Goal: Task Accomplishment & Management: Use online tool/utility

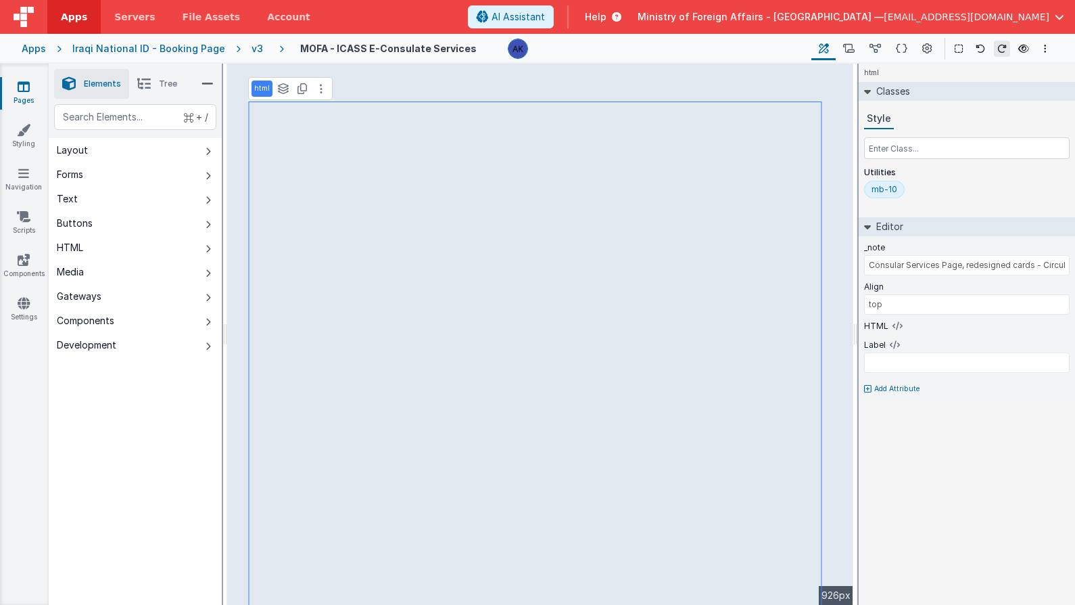
click at [254, 57] on div "Apps Iraqi National ID - Booking Page v3 MOFA - ICASS E-Consulate Services Page…" at bounding box center [537, 49] width 1075 height 30
click at [252, 51] on div "v3" at bounding box center [260, 49] width 17 height 14
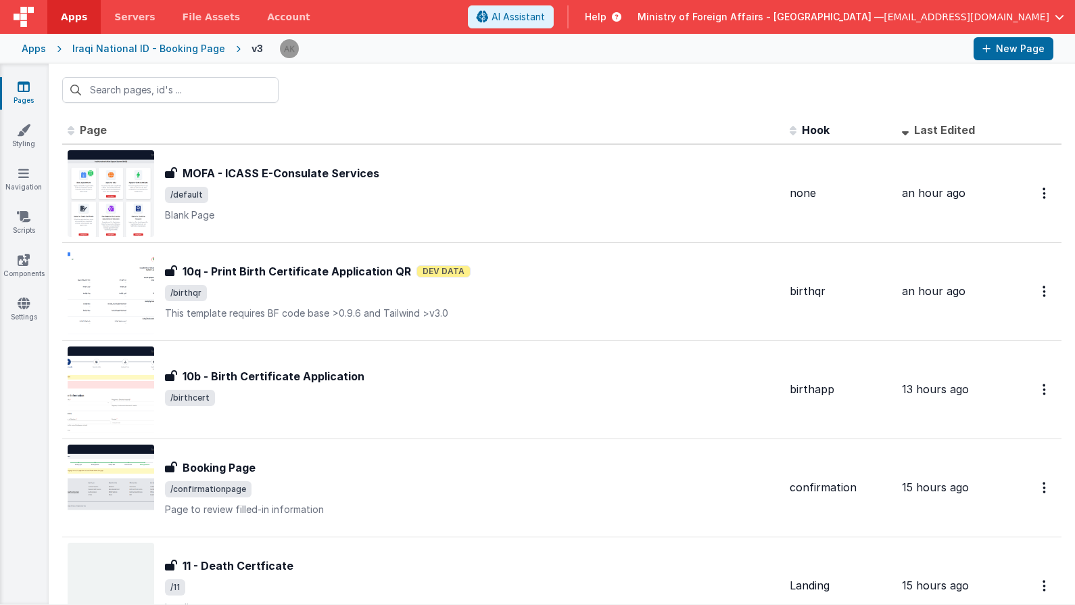
click at [165, 47] on div "Iraqi National ID - Booking Page" at bounding box center [148, 49] width 153 height 14
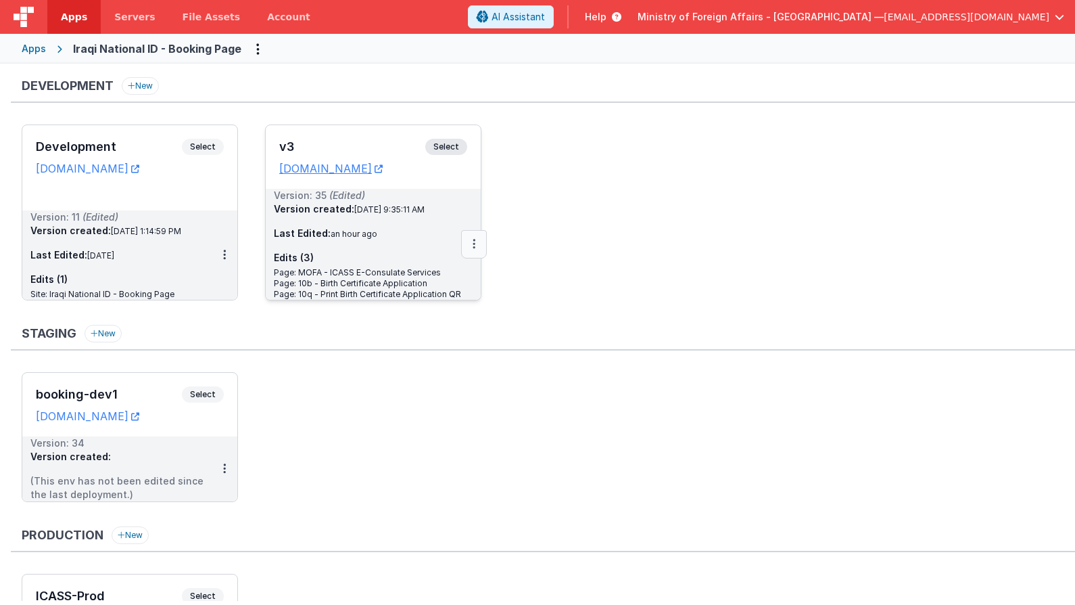
click at [477, 249] on button at bounding box center [474, 244] width 26 height 28
click at [438, 321] on link "Deploy..." at bounding box center [427, 323] width 119 height 24
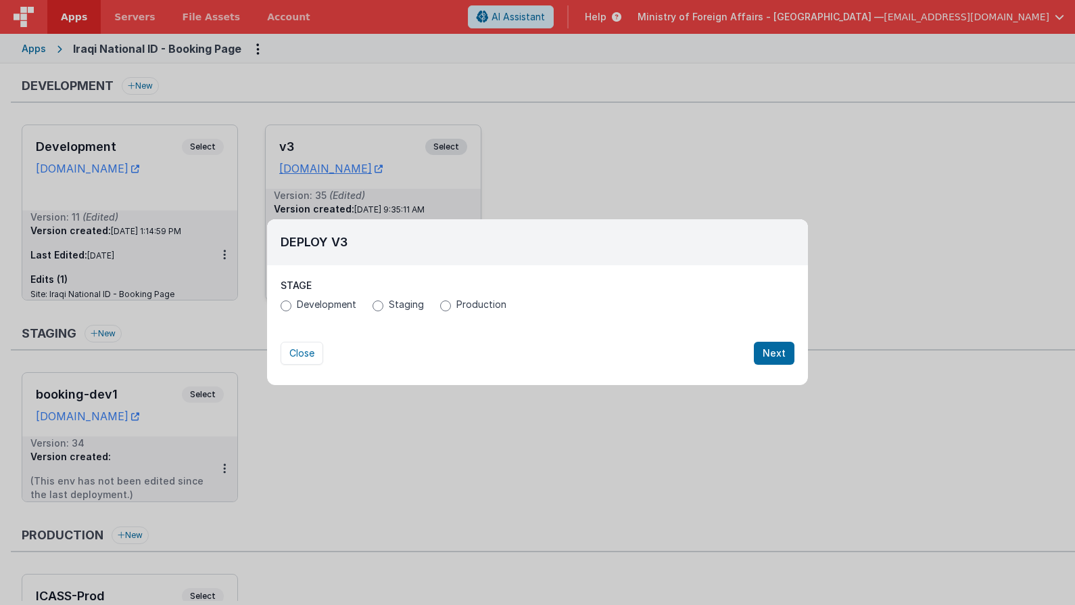
click at [440, 308] on label "Production" at bounding box center [473, 305] width 66 height 14
click at [440, 308] on input "Production" at bounding box center [445, 305] width 11 height 11
radio input "true"
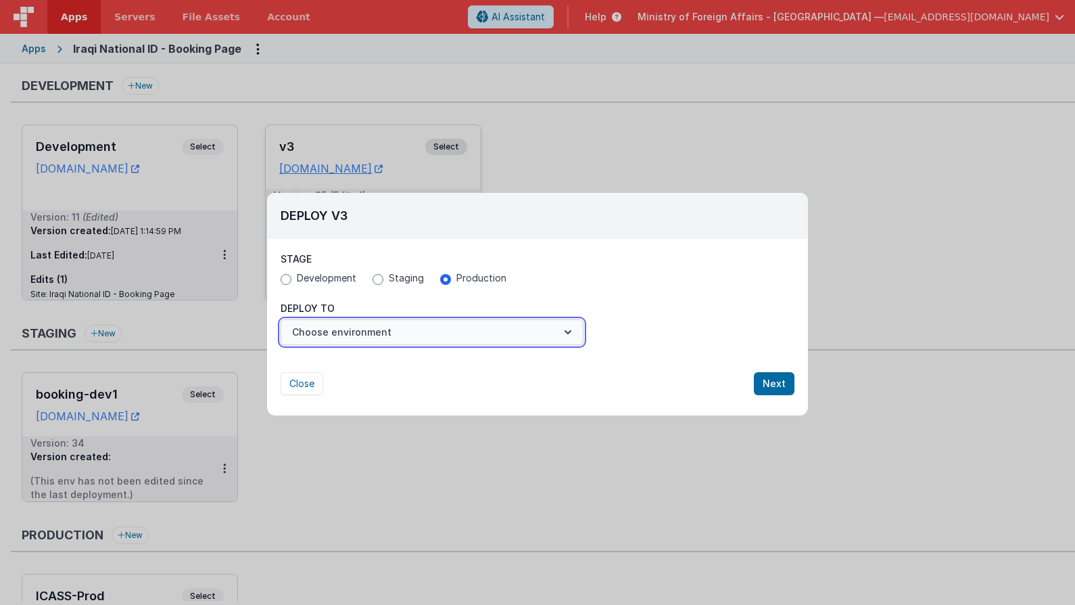
click at [436, 324] on button "Choose environment" at bounding box center [432, 332] width 303 height 26
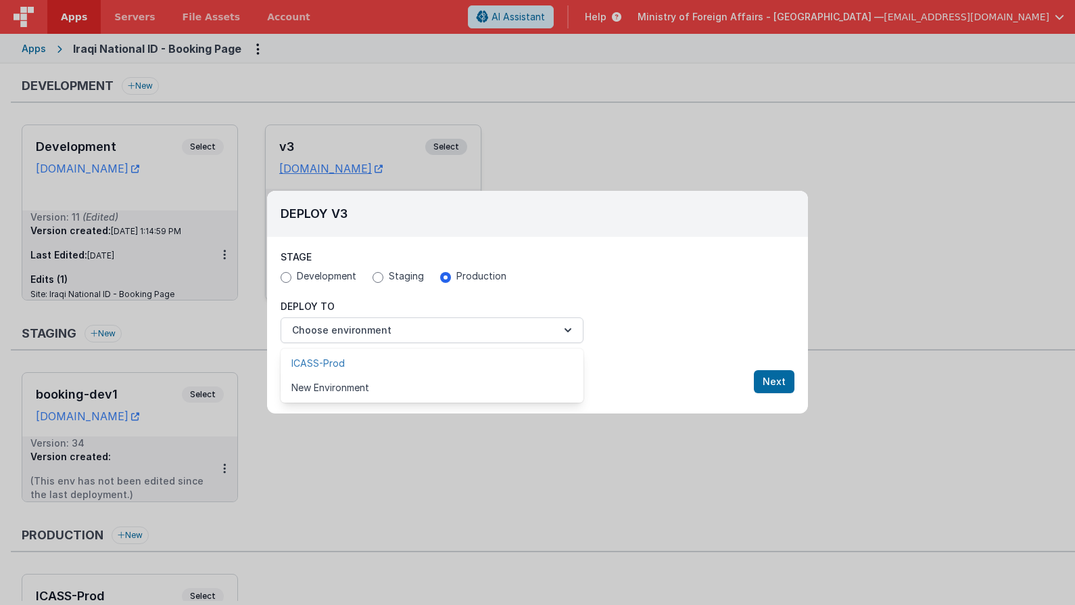
click at [416, 355] on link "ICASS-Prod" at bounding box center [432, 363] width 303 height 24
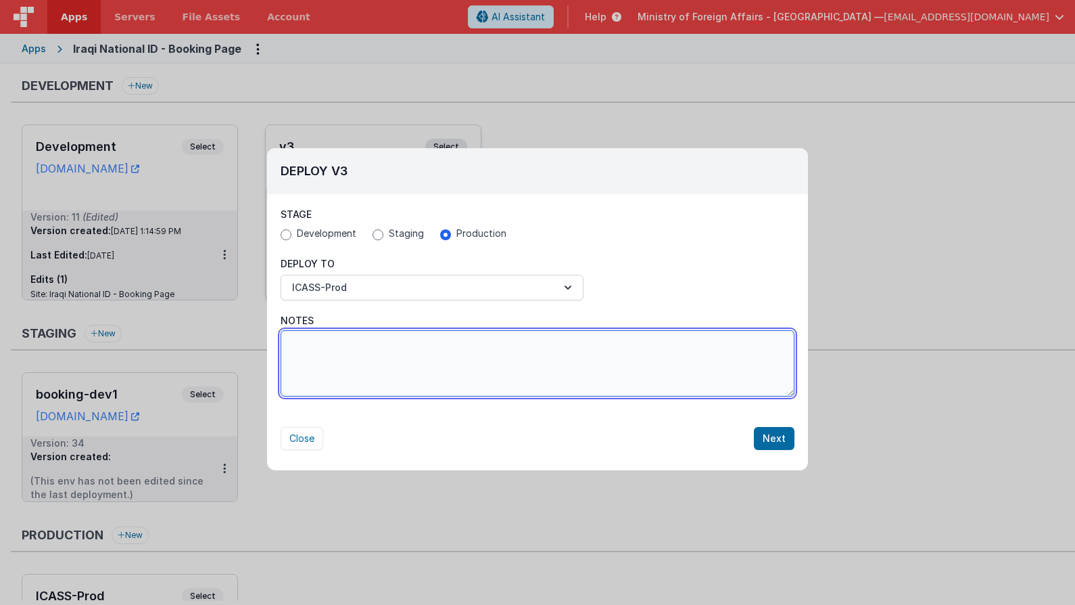
click at [418, 354] on textarea "Notes" at bounding box center [538, 363] width 514 height 66
type textarea "changed print pages for birth cert and changed icons on main page"
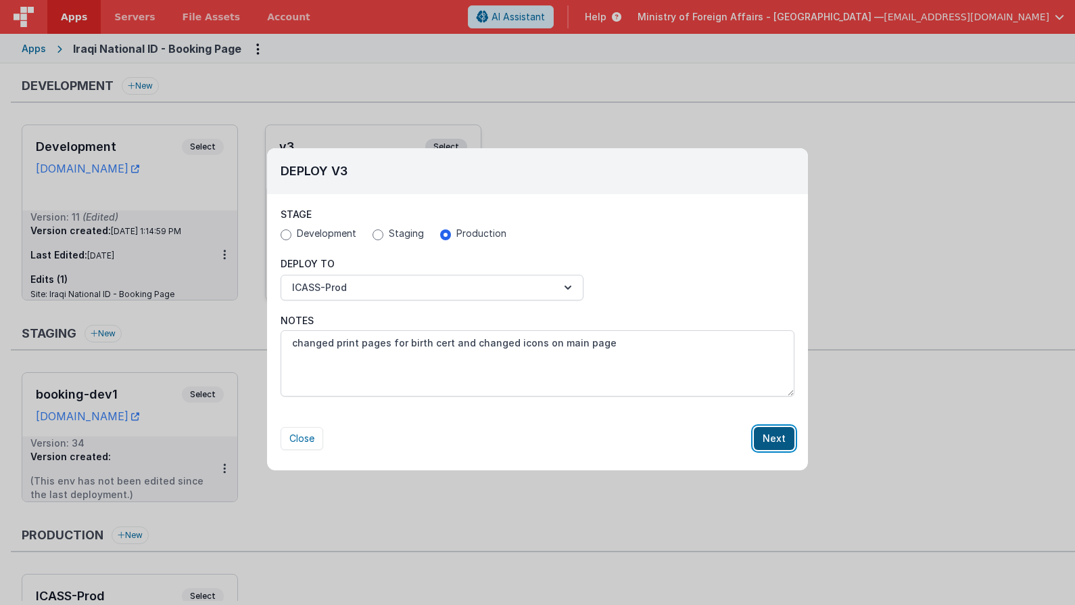
click at [773, 430] on button "Next" at bounding box center [774, 438] width 41 height 23
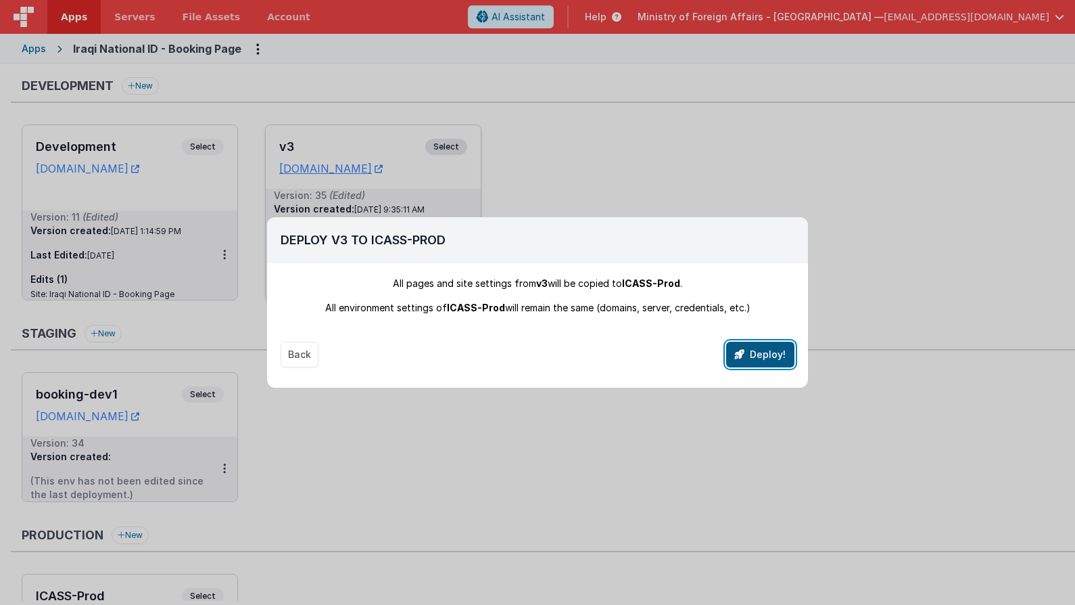
click at [775, 358] on button "Deploy!" at bounding box center [760, 355] width 68 height 26
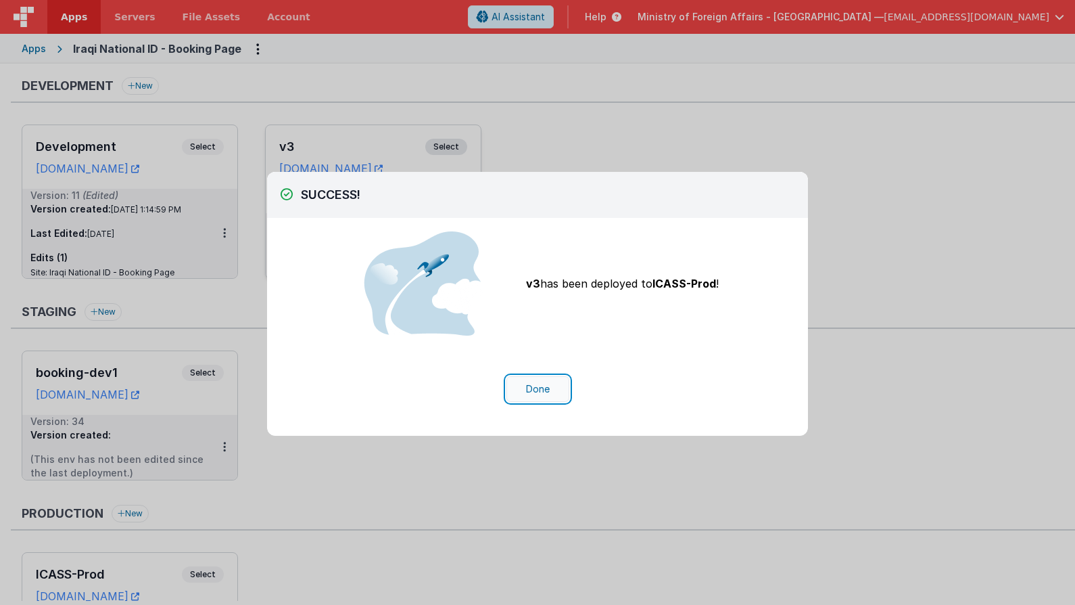
click at [542, 381] on button "Done" at bounding box center [538, 389] width 63 height 26
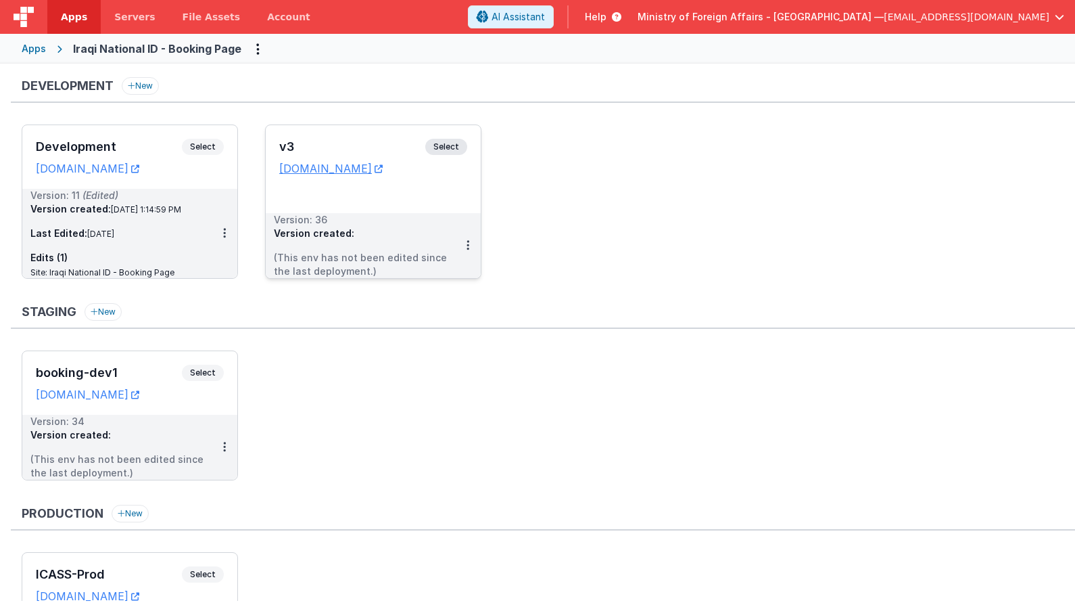
click at [438, 150] on span "Select" at bounding box center [446, 147] width 42 height 16
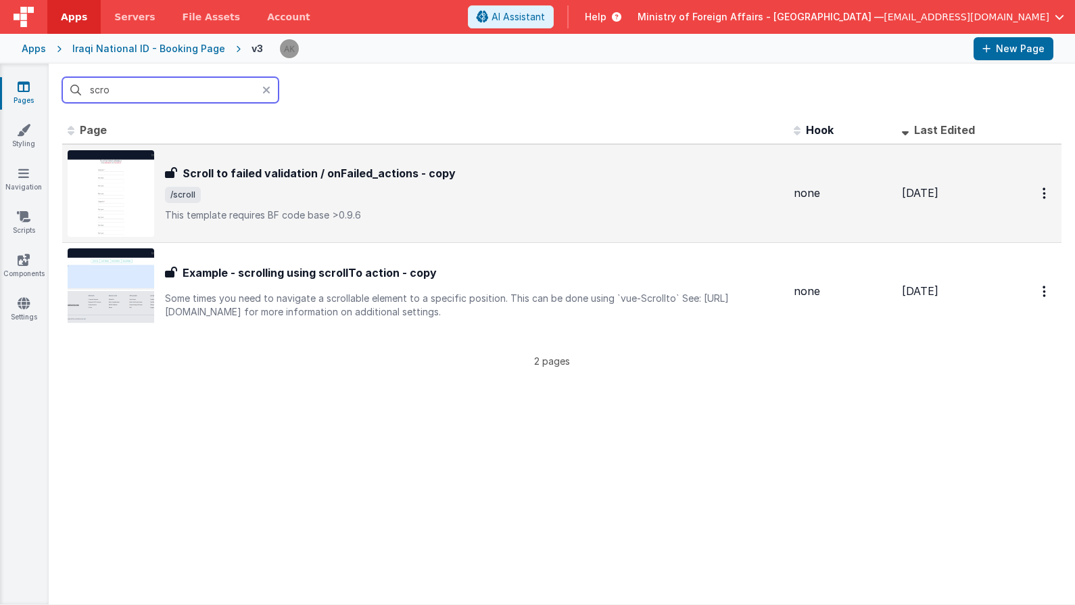
type input "scro"
click at [138, 196] on img at bounding box center [111, 193] width 87 height 87
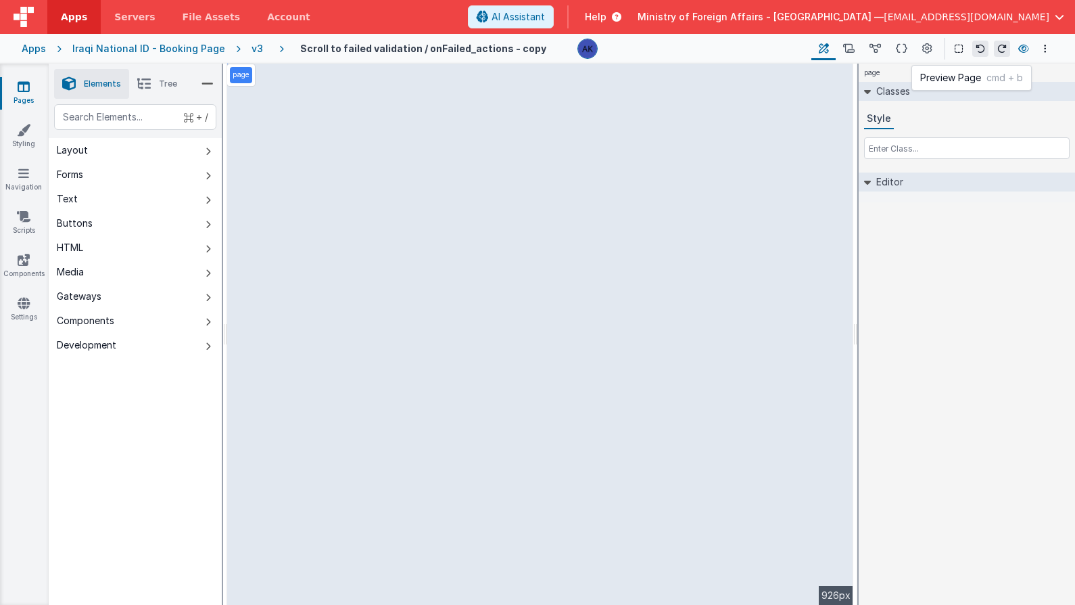
click at [1021, 49] on icon at bounding box center [1024, 48] width 11 height 9
click at [923, 51] on icon at bounding box center [928, 49] width 10 height 14
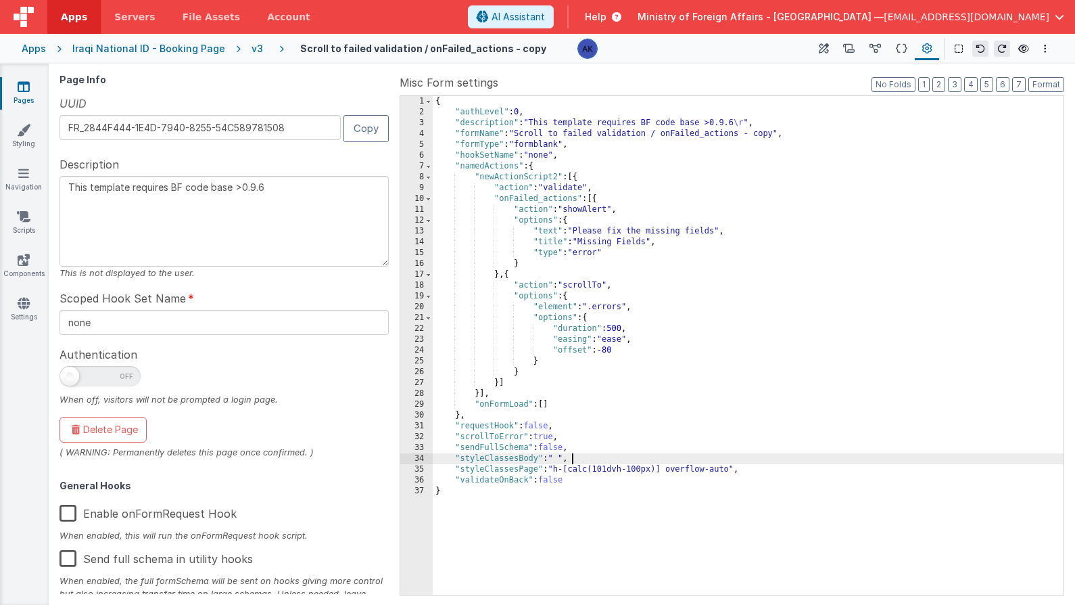
click at [576, 463] on div "{ "authLevel" : 0 , "description" : "This template requires BF code base >0.9.6…" at bounding box center [748, 356] width 631 height 520
click at [835, 54] on button at bounding box center [824, 48] width 24 height 23
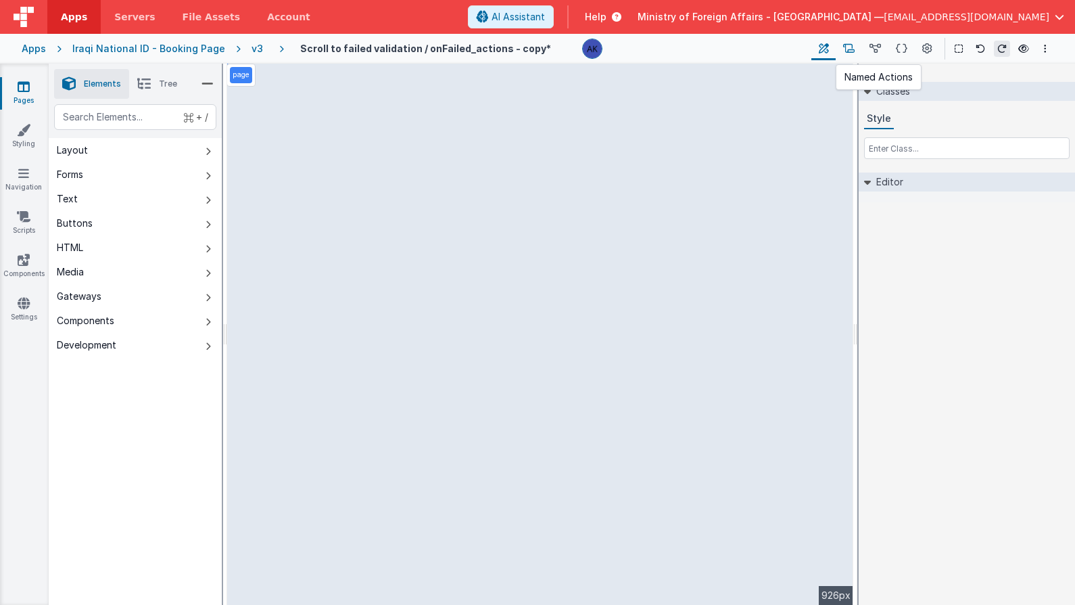
click at [858, 51] on button at bounding box center [849, 48] width 26 height 23
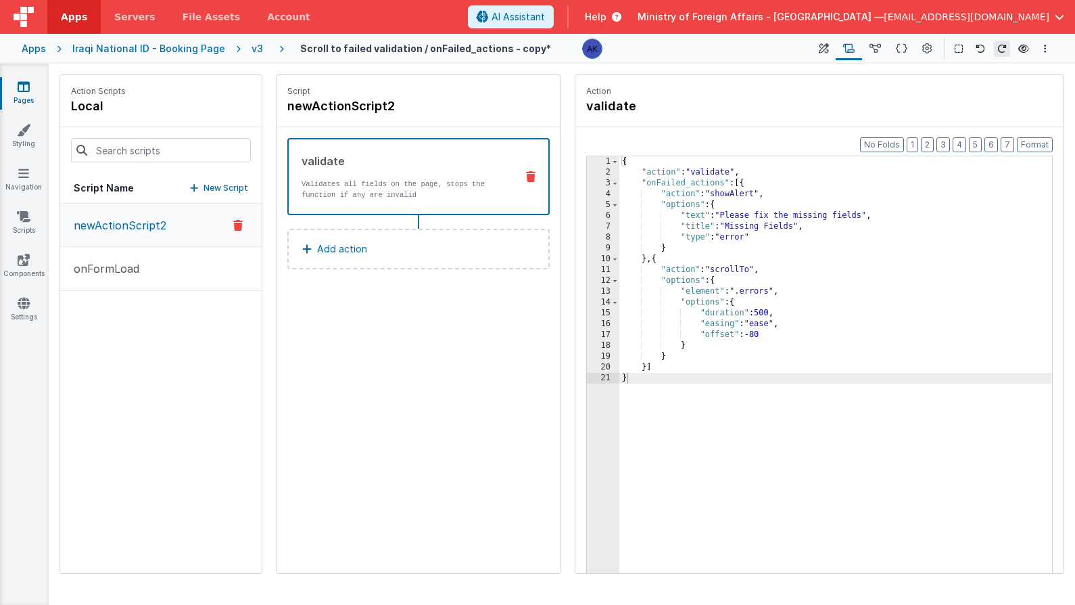
click at [426, 243] on button "Add action" at bounding box center [418, 249] width 262 height 41
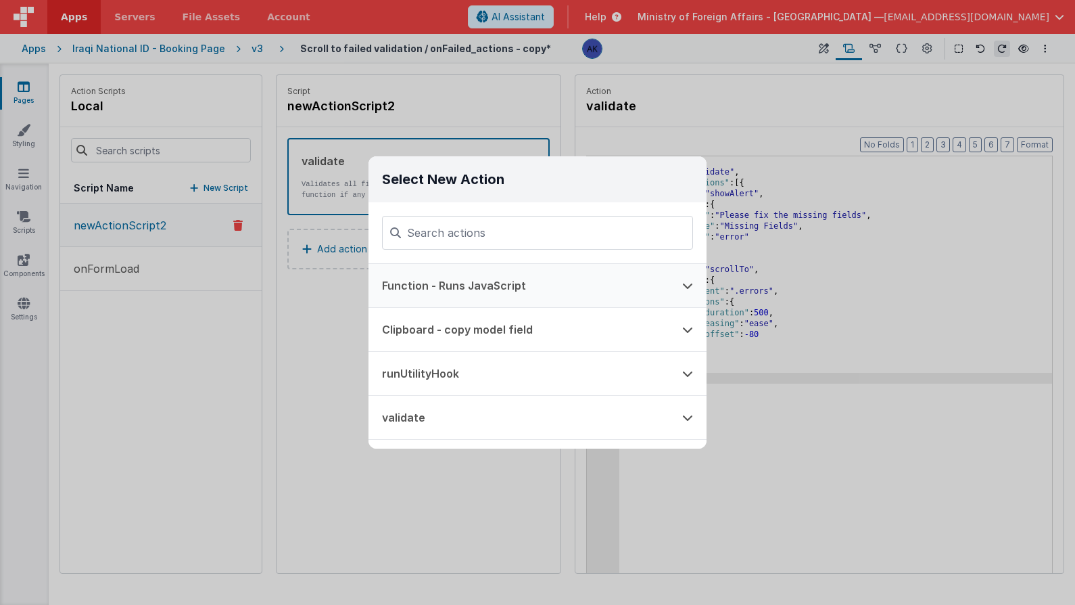
click at [446, 277] on button "Function - Runs JavaScript" at bounding box center [519, 285] width 300 height 43
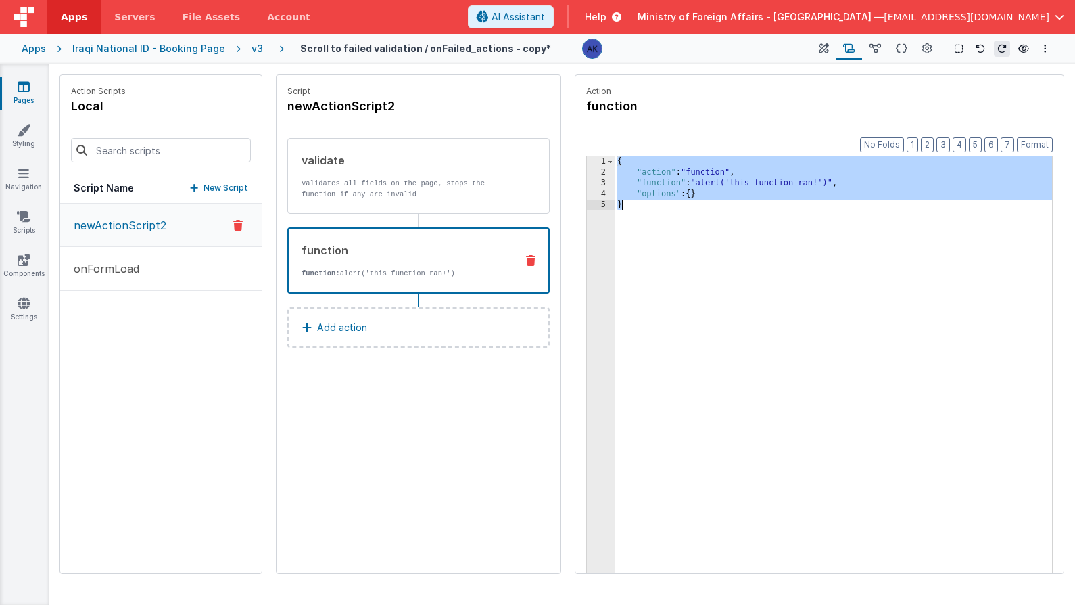
drag, startPoint x: 619, startPoint y: 161, endPoint x: 685, endPoint y: 222, distance: 89.5
click at [685, 222] on div "{ "action" : "function" , "function" : "alert('this function ran!')" , "options…" at bounding box center [834, 396] width 438 height 480
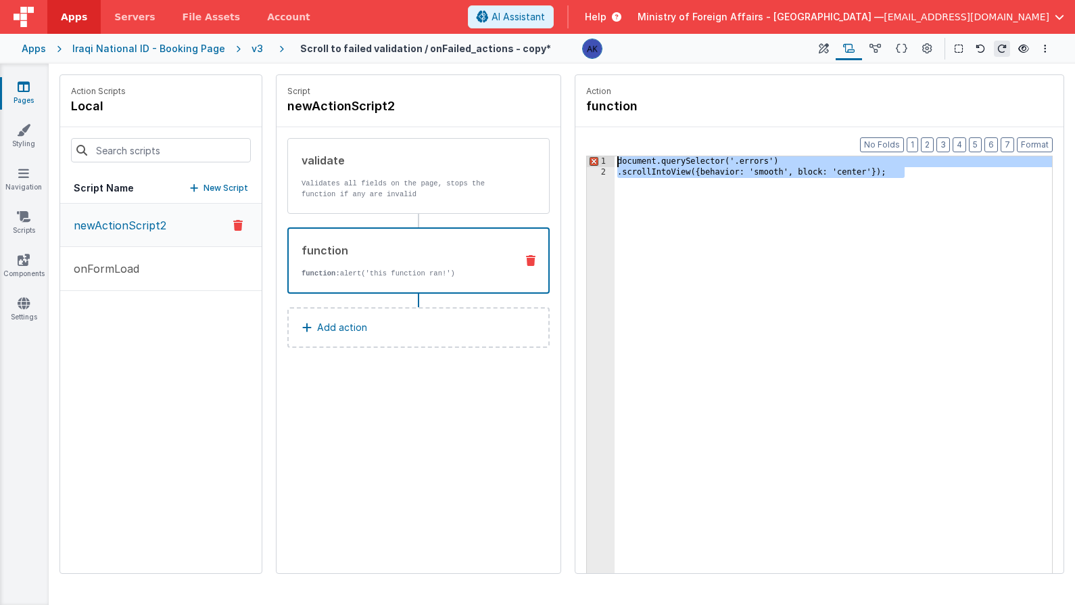
drag, startPoint x: 965, startPoint y: 179, endPoint x: 591, endPoint y: 157, distance: 374.7
click at [591, 157] on div "1 2 document.querySelector ( '.errors' ) .scrollIntoView ({ behavior: 'smooth',…" at bounding box center [819, 386] width 467 height 460
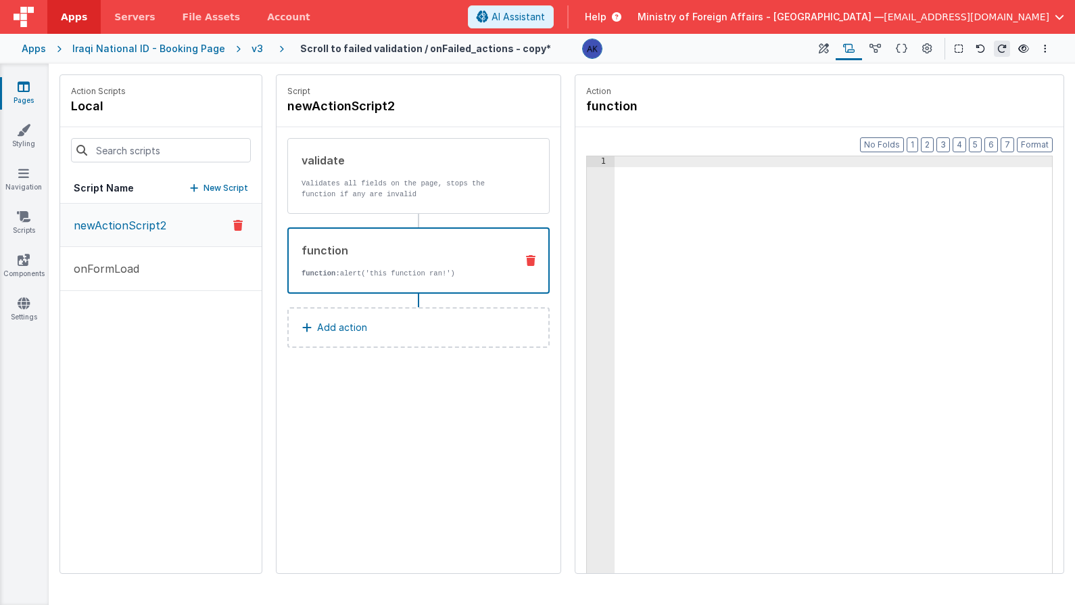
click at [528, 260] on icon at bounding box center [530, 260] width 9 height 11
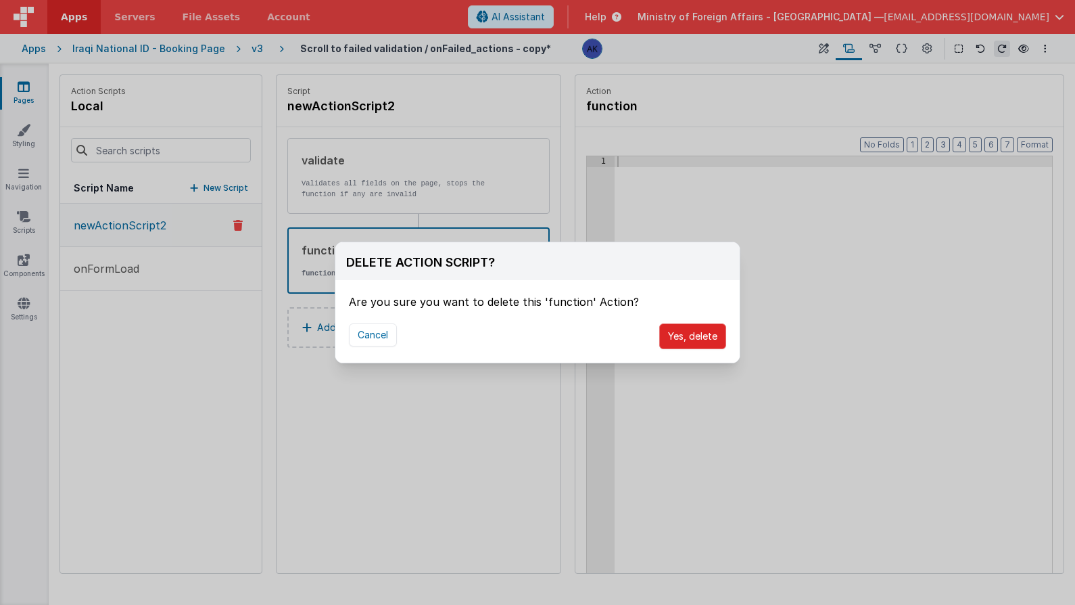
click at [671, 347] on button "Yes, delete" at bounding box center [692, 336] width 67 height 26
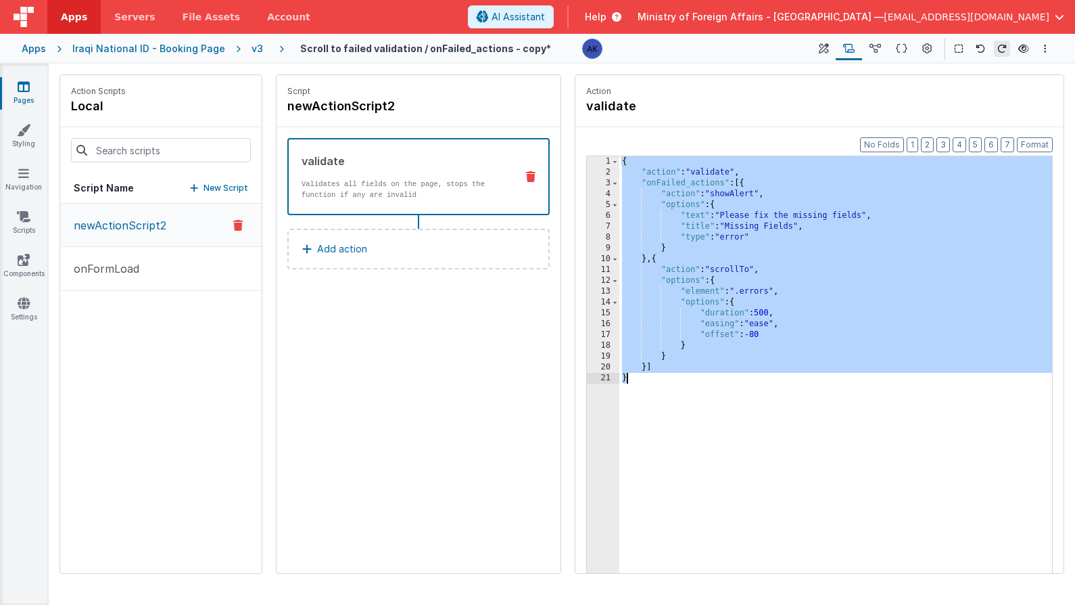
drag, startPoint x: 624, startPoint y: 161, endPoint x: 718, endPoint y: 390, distance: 247.5
click at [718, 390] on div "{ "action" : "validate" , "onFailed_actions" : [{ "action" : "showAlert" , "opt…" at bounding box center [836, 396] width 433 height 480
click at [545, 21] on span "AI Assistant" at bounding box center [518, 17] width 53 height 14
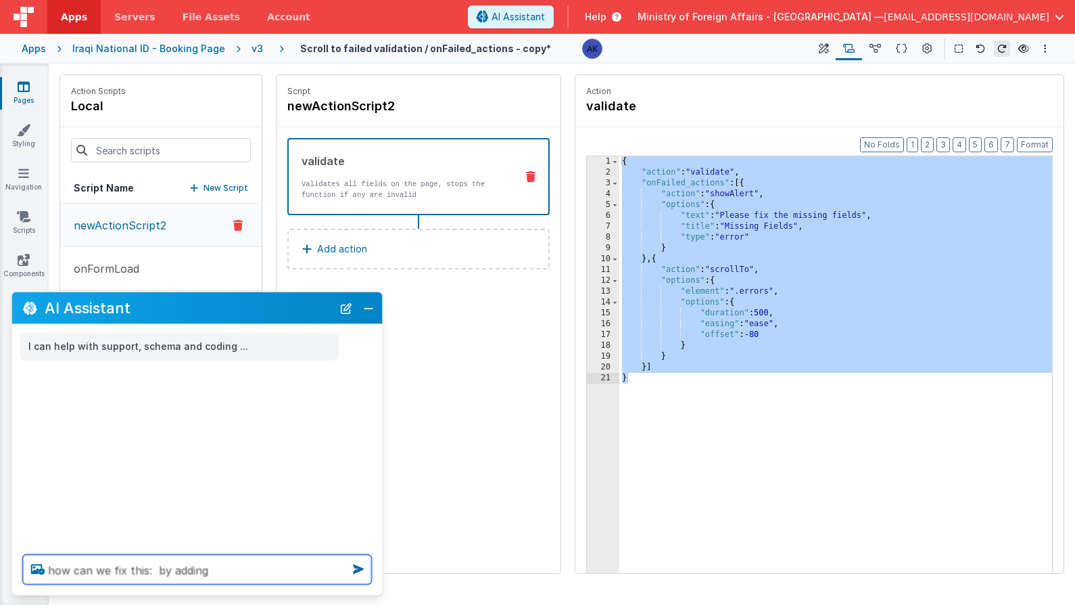
paste textarea "{ "action": "validate", "onFailed_actions": [{ "action": "showAlert", "options"…"
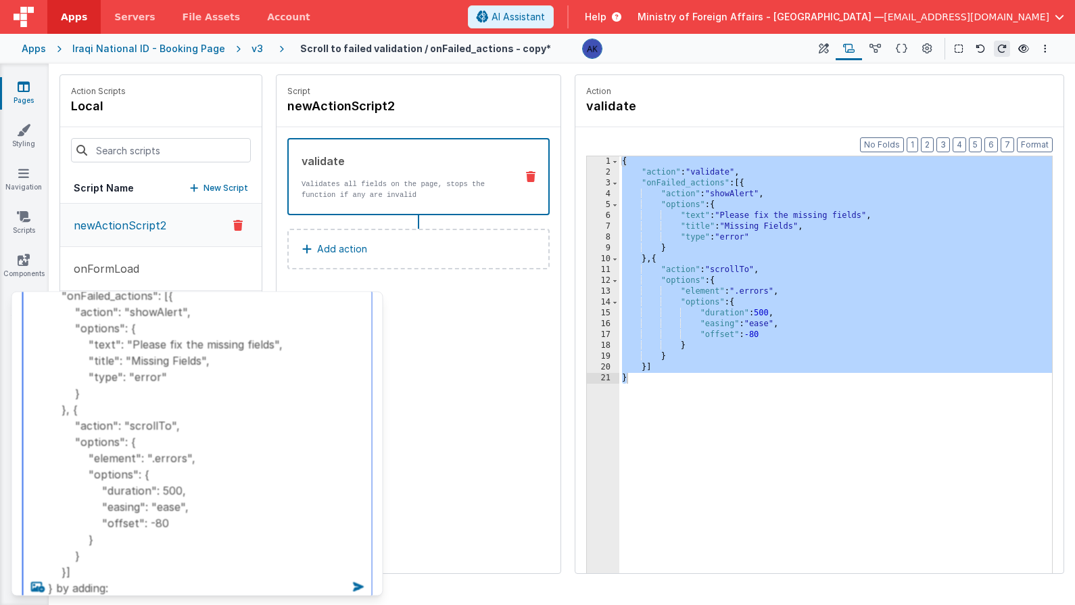
paste textarea "document.querySelector('.errors') .scrollIntoView({ behavior: 'smooth', block: …"
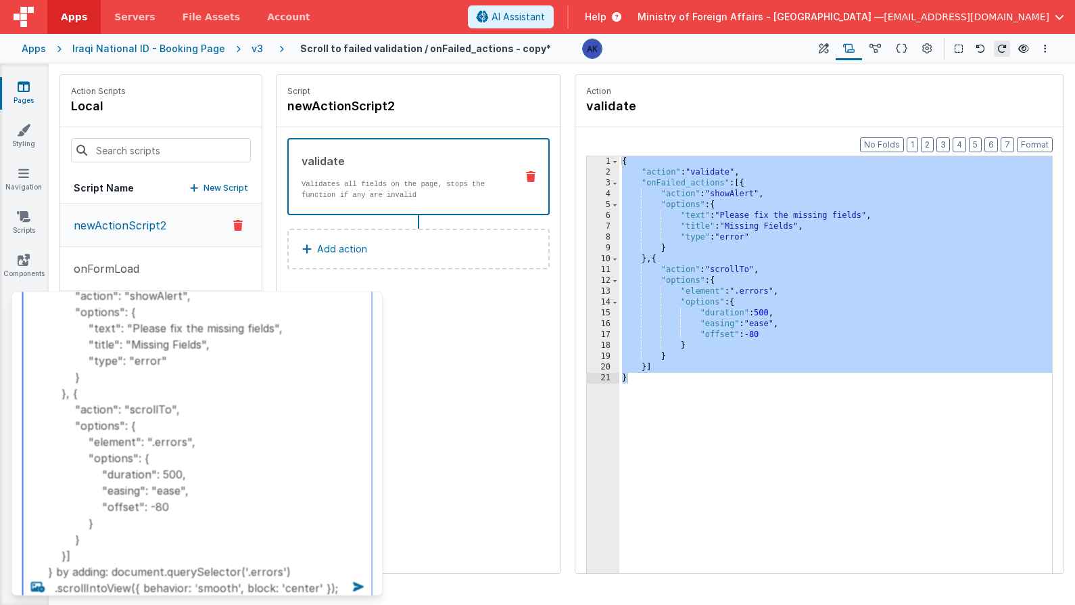
type textarea "how can we fix this: { "action": "validate", "onFailed_actions": [{ "action": "…"
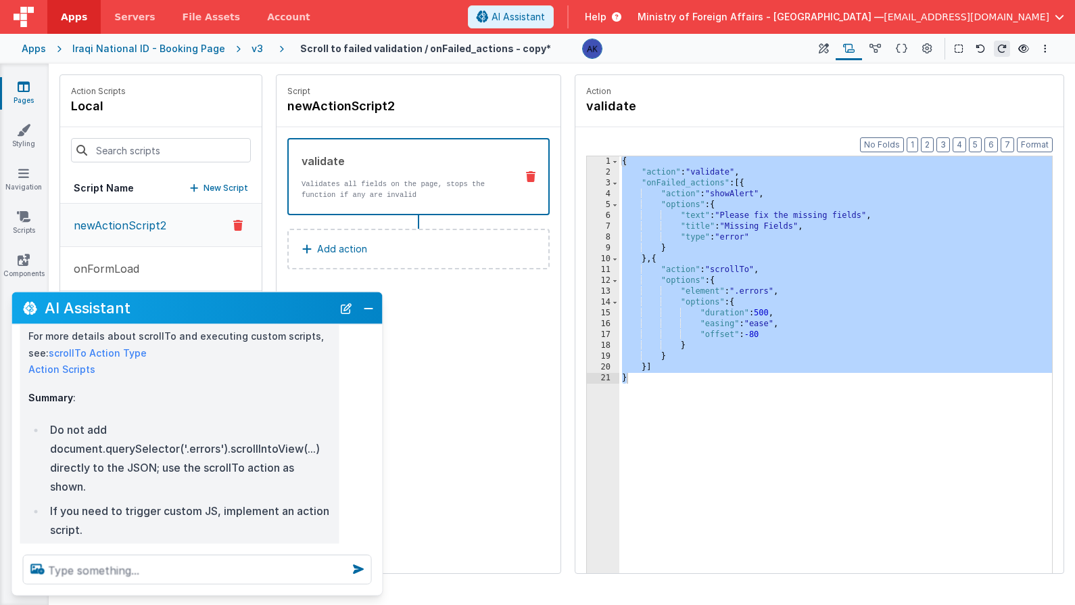
scroll to position [538, 0]
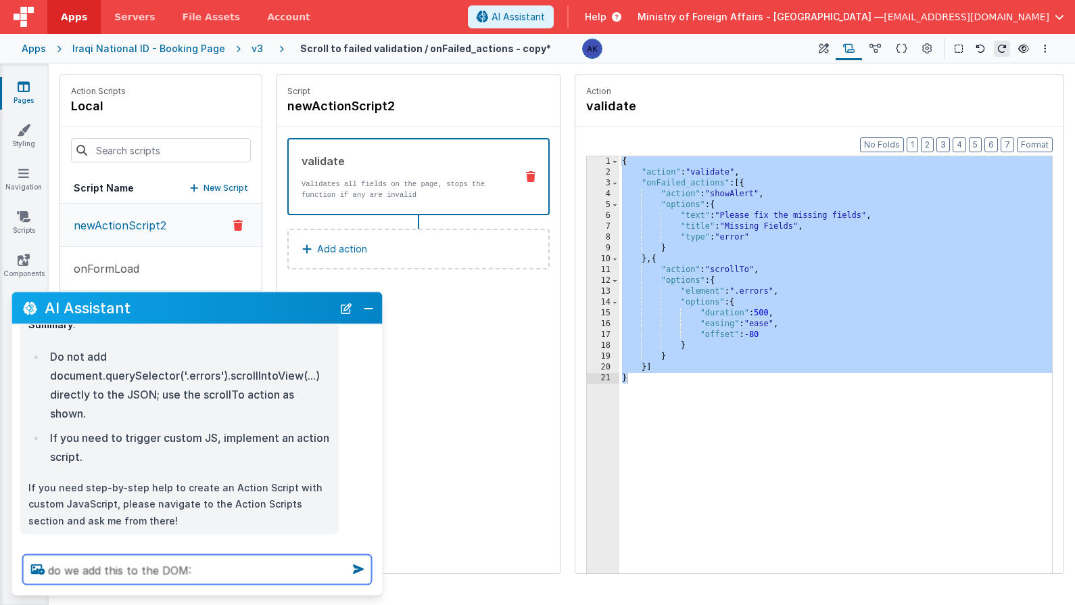
paste textarea "document.querySelector('.errors') .scrollIntoView({ behavior: 'smooth', block: …"
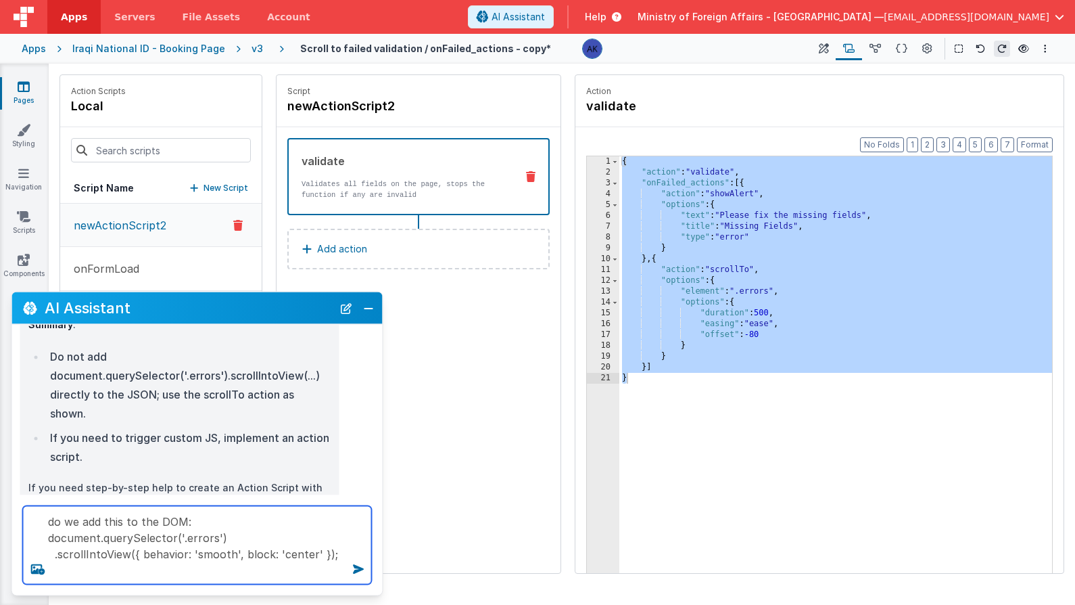
type textarea "do we add this to the DOM: document.querySelector('.errors') .scrollIntoView({ …"
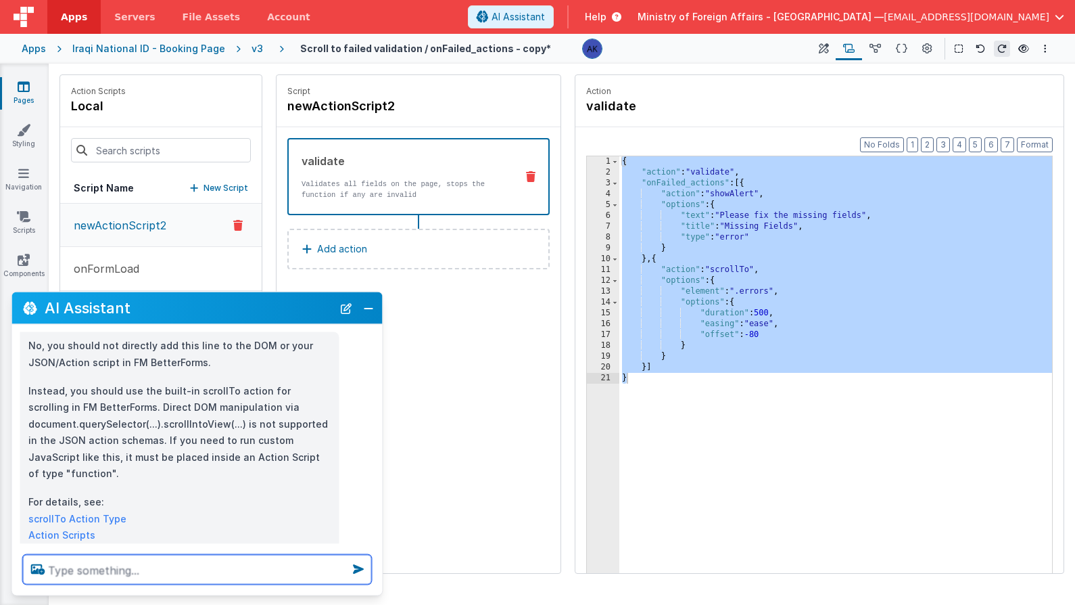
scroll to position [860, 0]
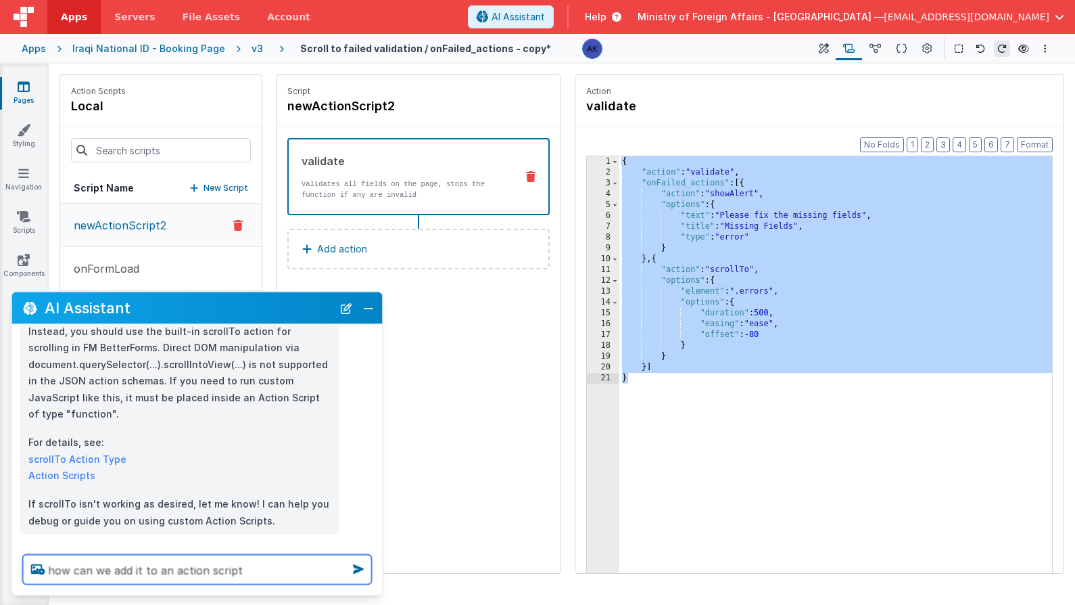
type textarea "how can we add it to an action script"
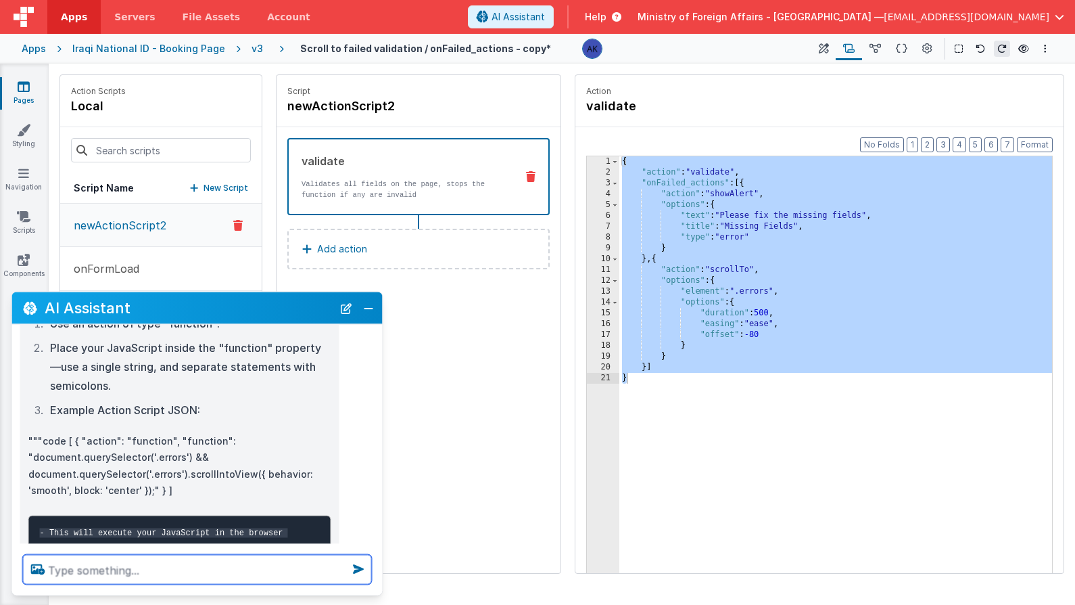
scroll to position [1200, 0]
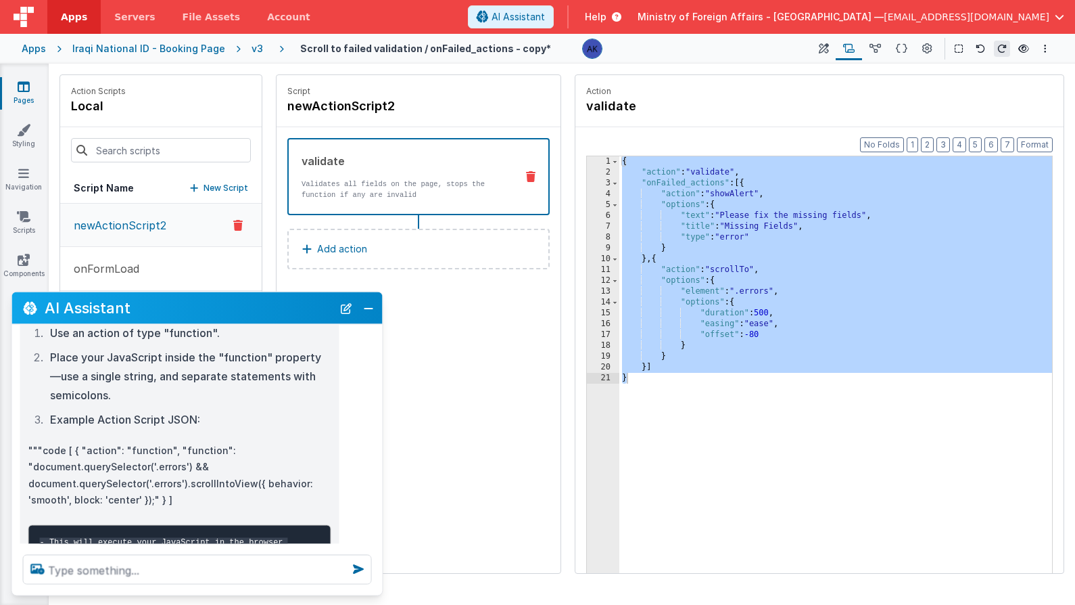
click at [74, 442] on p """"code [ { "action": "function", "function": "document.querySelector('.errors'…" at bounding box center [179, 475] width 303 height 66
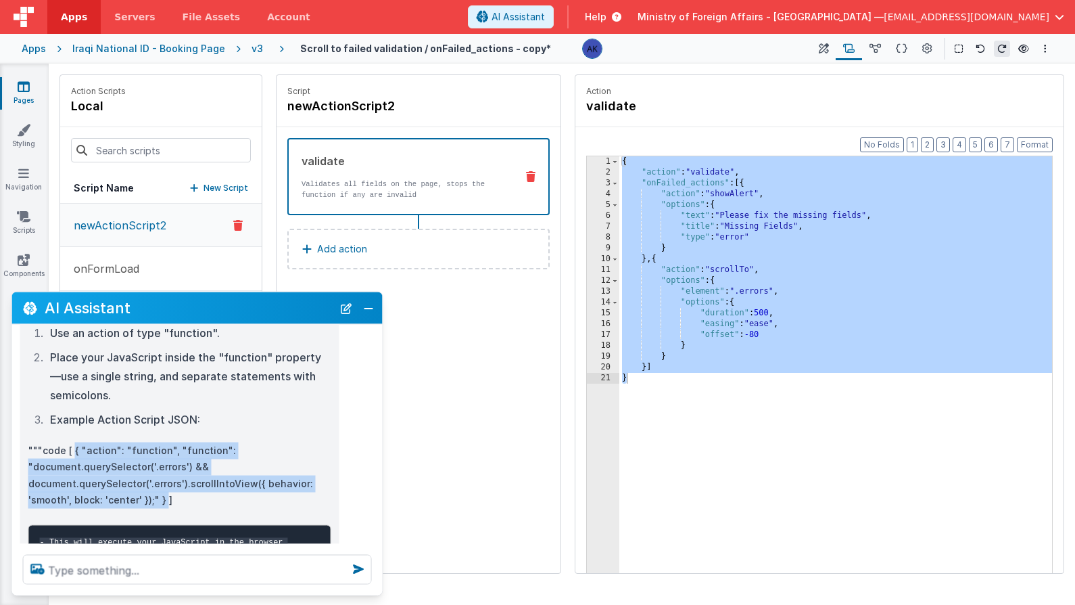
drag, startPoint x: 74, startPoint y: 417, endPoint x: 164, endPoint y: 463, distance: 100.7
click at [164, 463] on p """"code [ { "action": "function", "function": "document.querySelector('.errors'…" at bounding box center [179, 475] width 303 height 66
copy p "{ "action": "function", "function": "document.querySelector('.errors') && docum…"
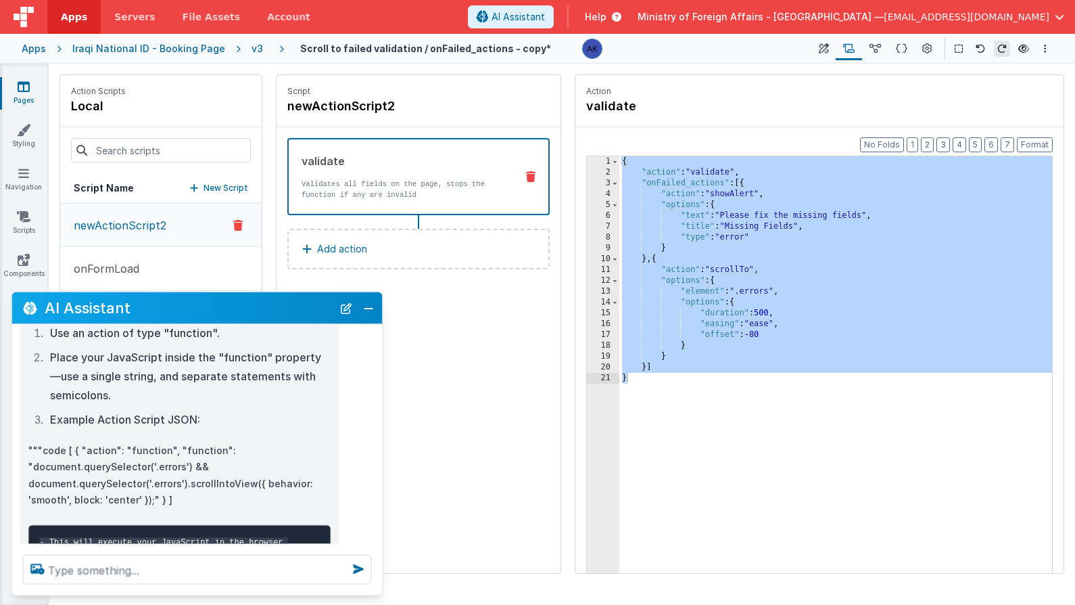
click at [476, 390] on div "Script newActionScript2 validate Validates all fields on the page, stops the fu…" at bounding box center [419, 324] width 284 height 498
click at [411, 262] on button "Add action" at bounding box center [418, 249] width 262 height 41
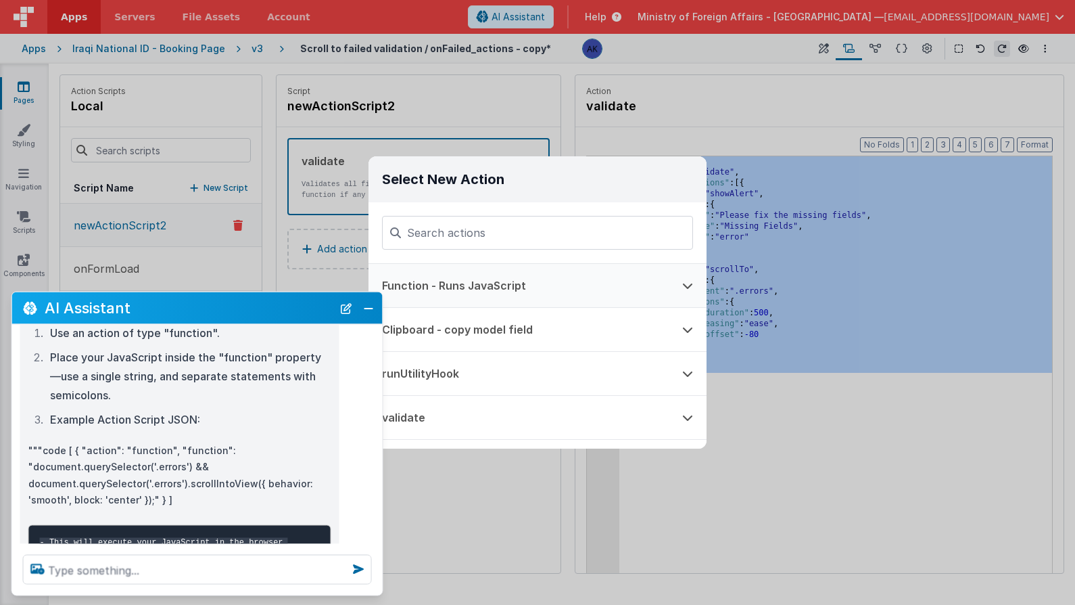
click at [517, 277] on button "Function - Runs JavaScript" at bounding box center [519, 285] width 300 height 43
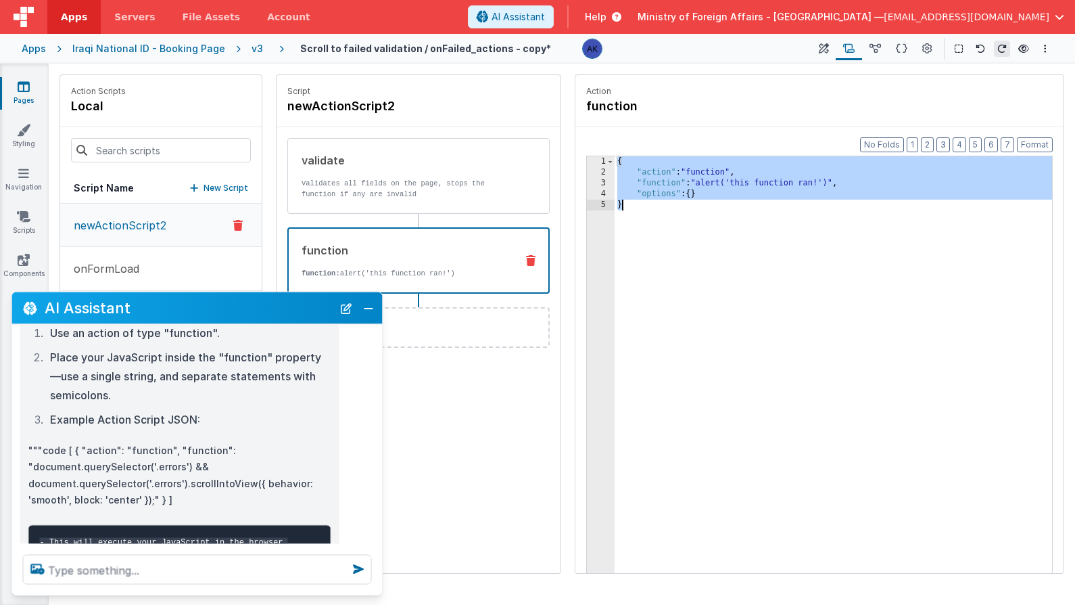
drag, startPoint x: 620, startPoint y: 162, endPoint x: 662, endPoint y: 258, distance: 105.7
click at [662, 258] on div "{ "action" : "function" , "function" : "alert('this function ran!')" , "options…" at bounding box center [834, 396] width 438 height 480
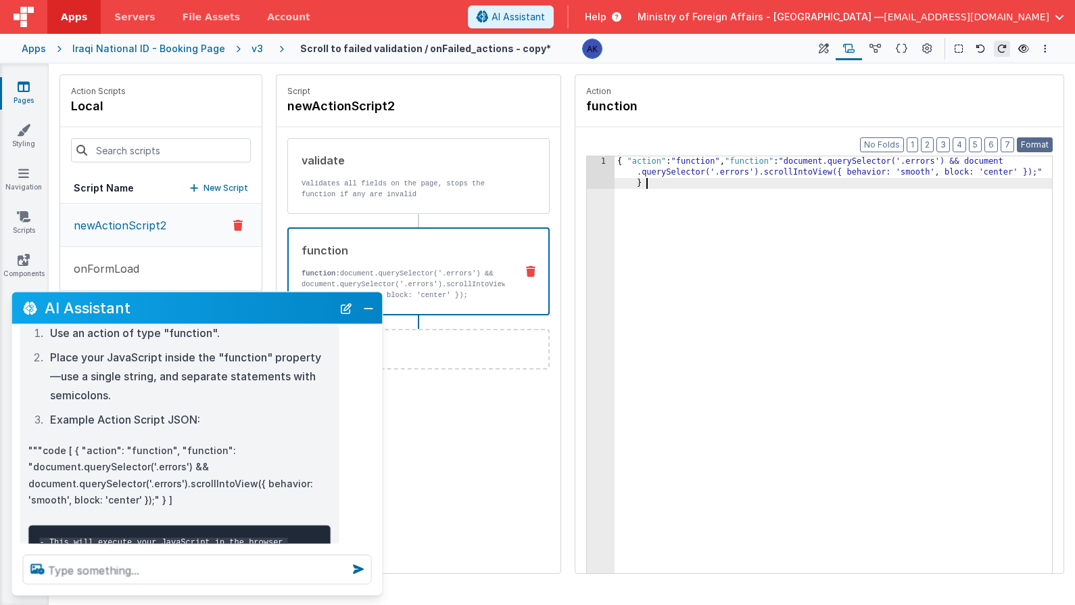
click at [1048, 143] on button "Format" at bounding box center [1035, 144] width 36 height 15
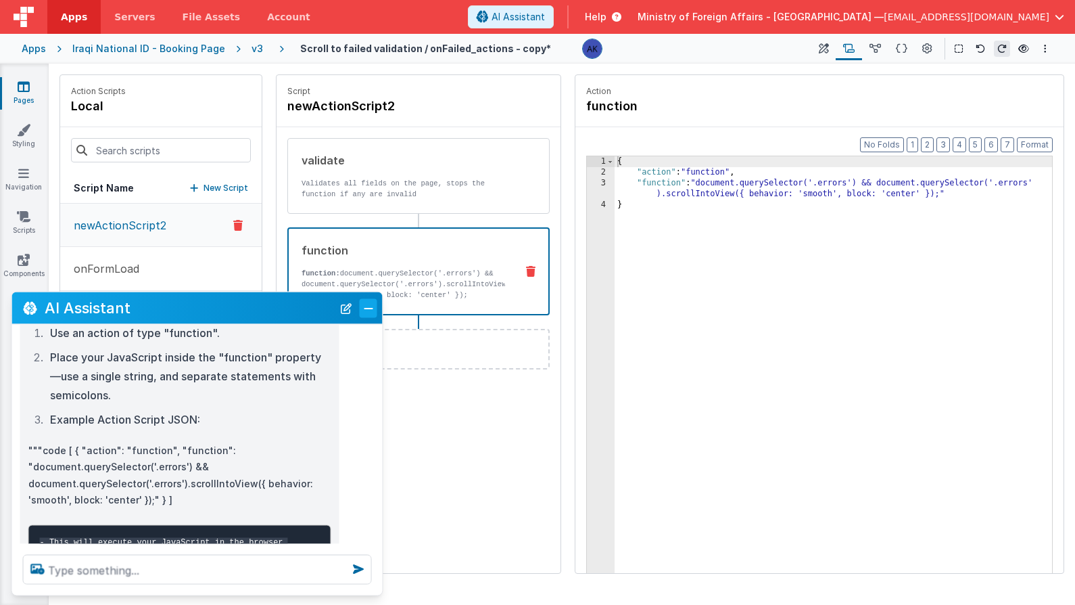
click at [373, 302] on button "Close" at bounding box center [369, 307] width 18 height 19
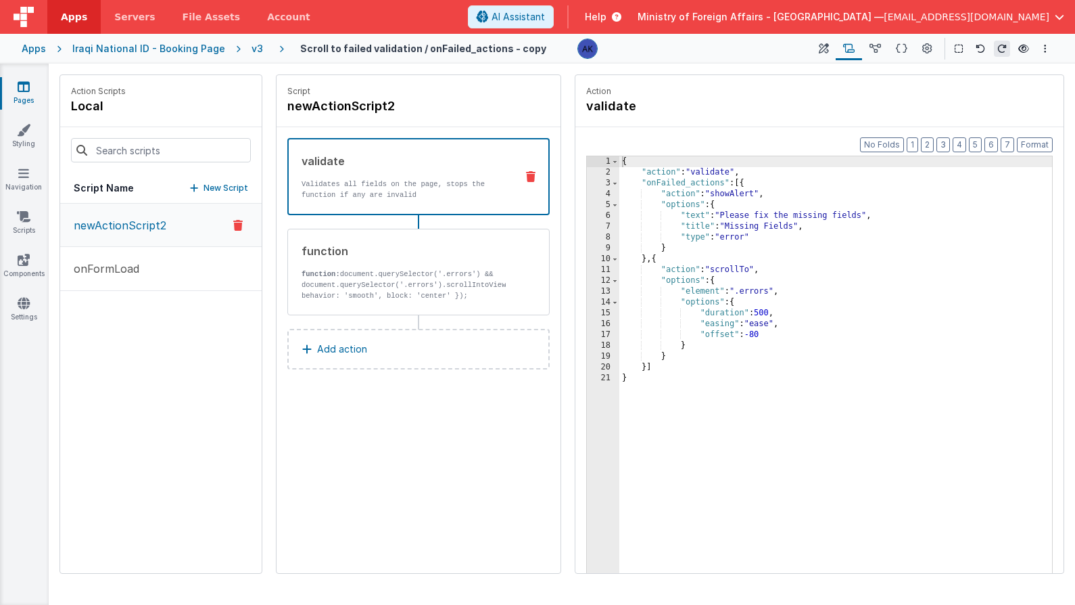
click at [529, 177] on icon at bounding box center [530, 176] width 9 height 11
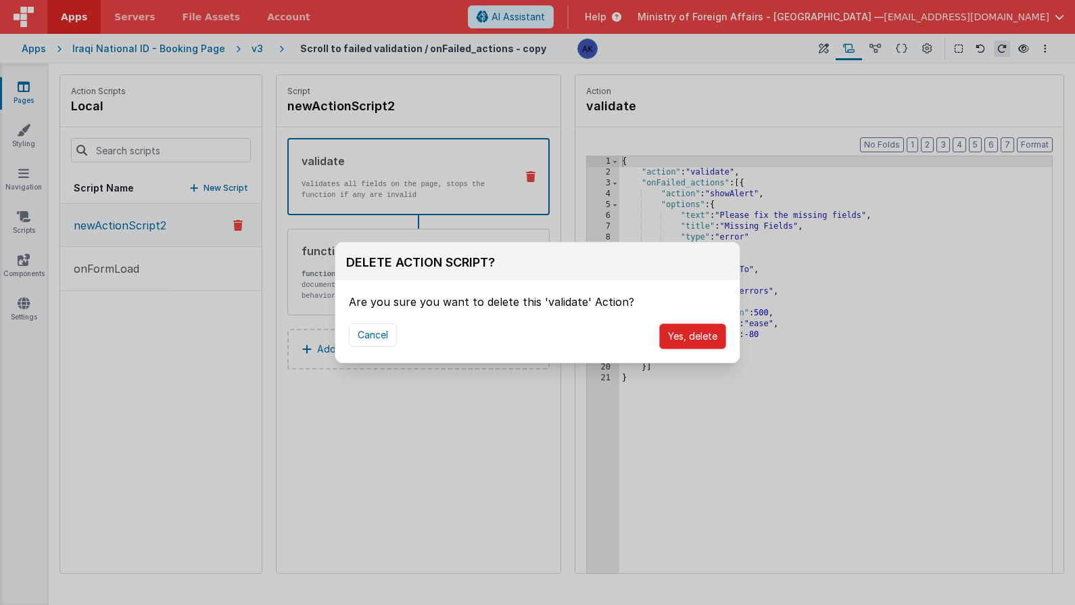
click at [699, 336] on button "Yes, delete" at bounding box center [692, 336] width 67 height 26
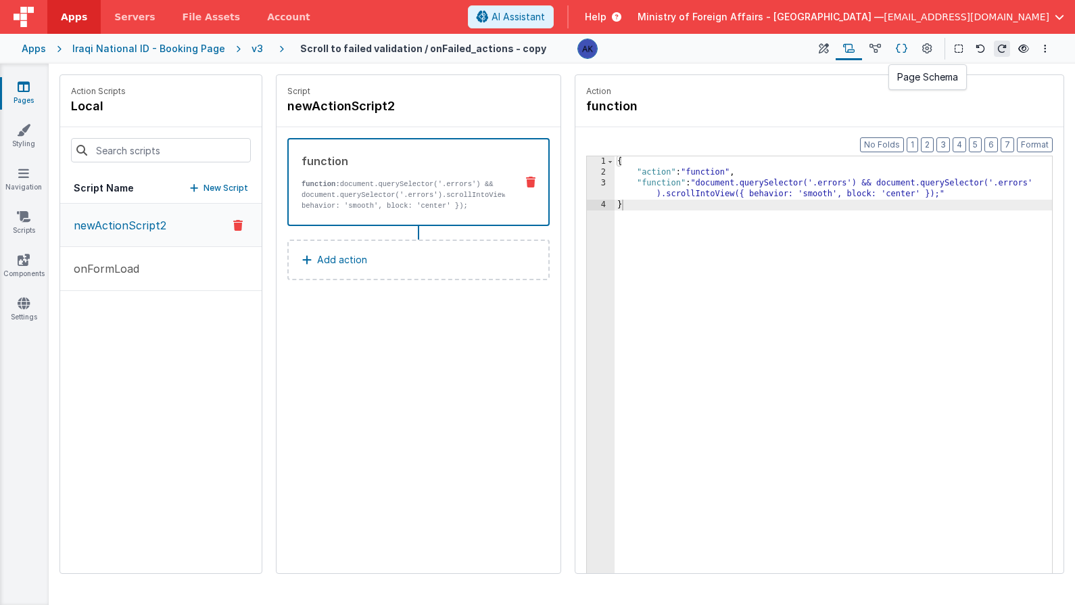
click at [911, 49] on button at bounding box center [902, 48] width 26 height 23
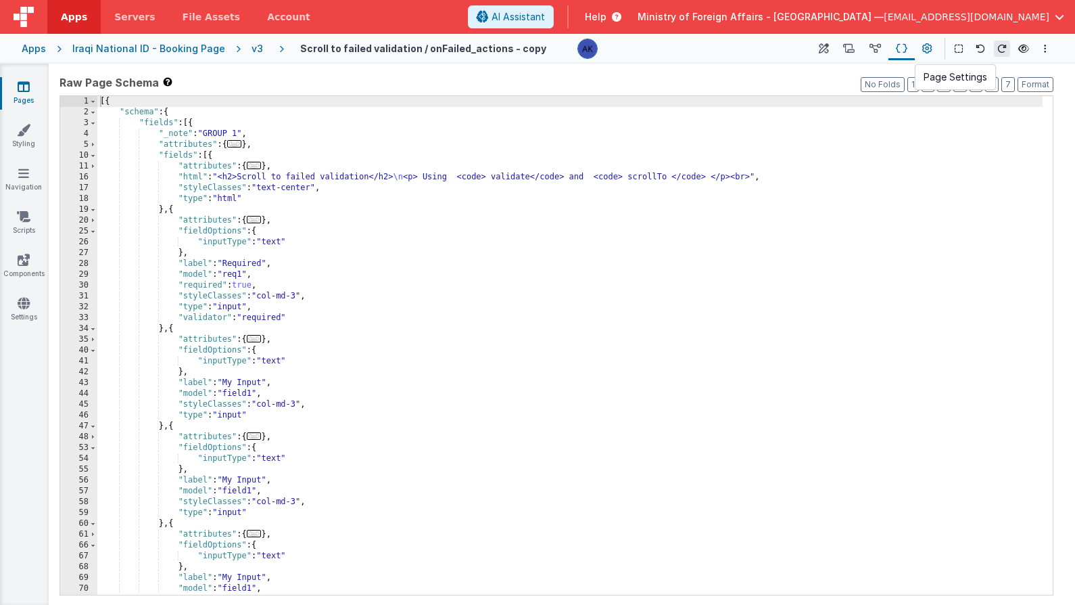
click at [923, 47] on icon at bounding box center [928, 49] width 10 height 14
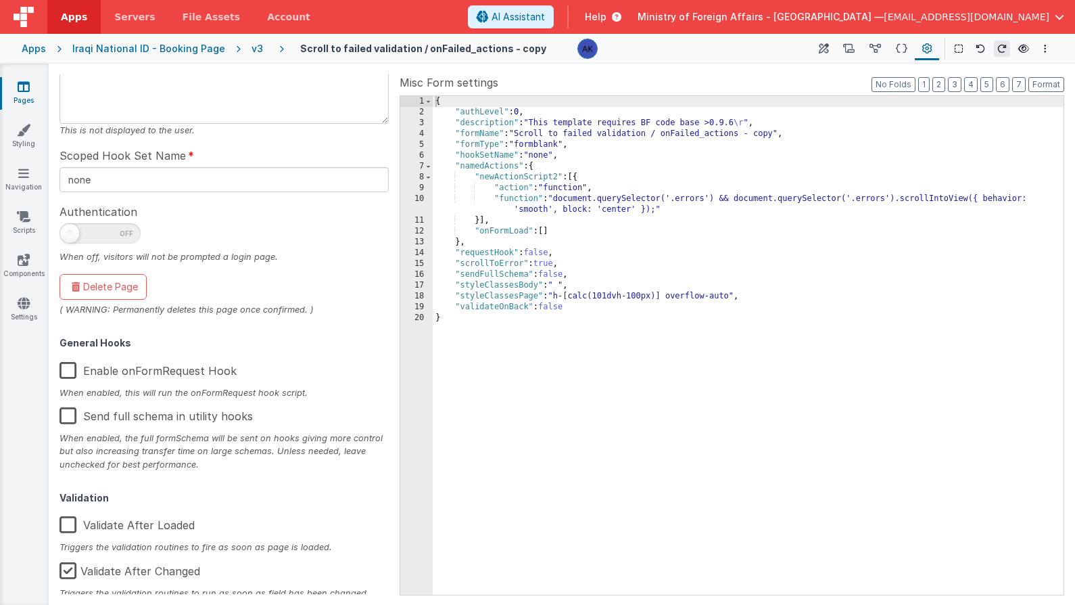
scroll to position [159, 0]
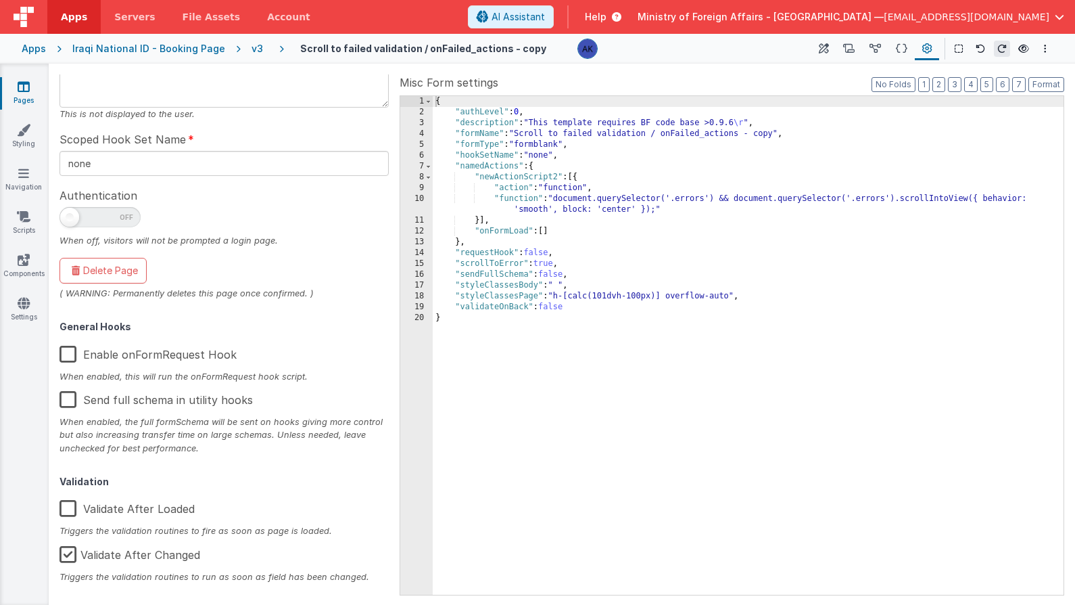
click at [165, 515] on label "Validate After Loaded" at bounding box center [127, 506] width 135 height 29
click at [0, 0] on input "Validate After Loaded" at bounding box center [0, 0] width 0 height 0
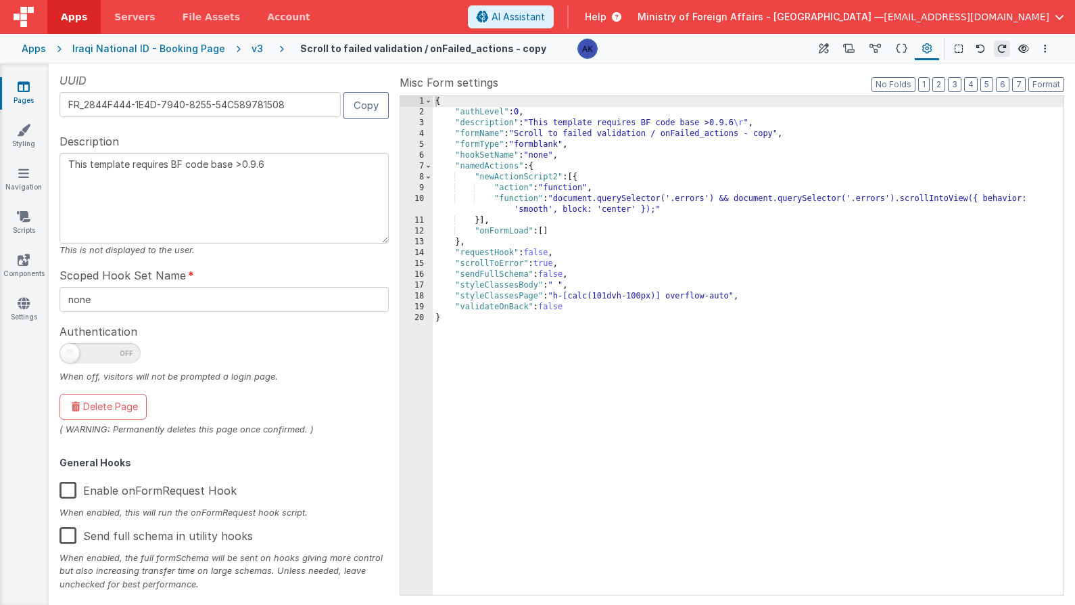
scroll to position [0, 0]
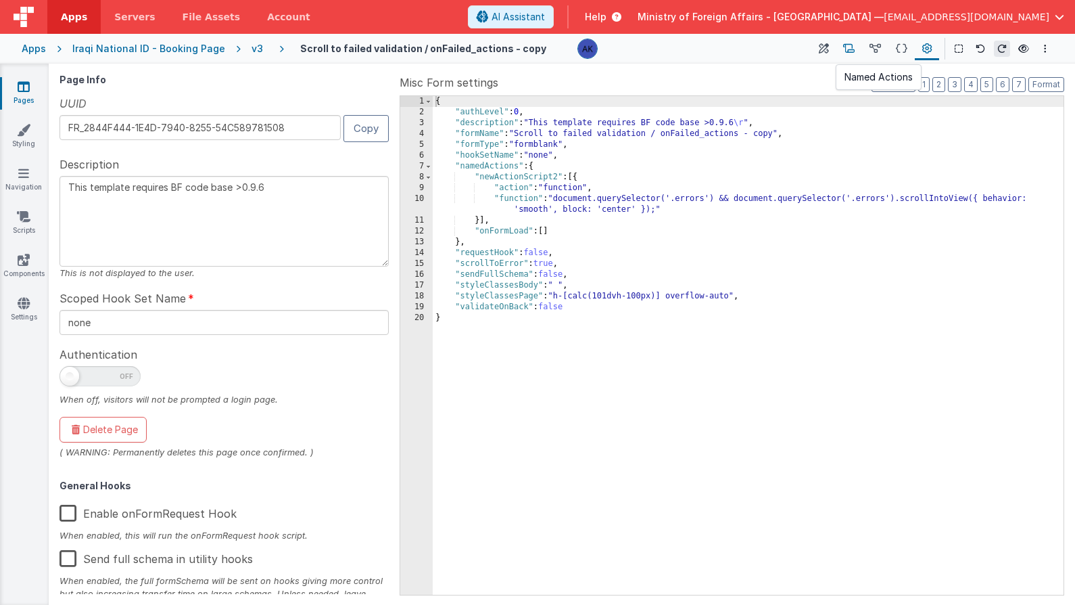
click at [848, 50] on icon at bounding box center [848, 49] width 11 height 14
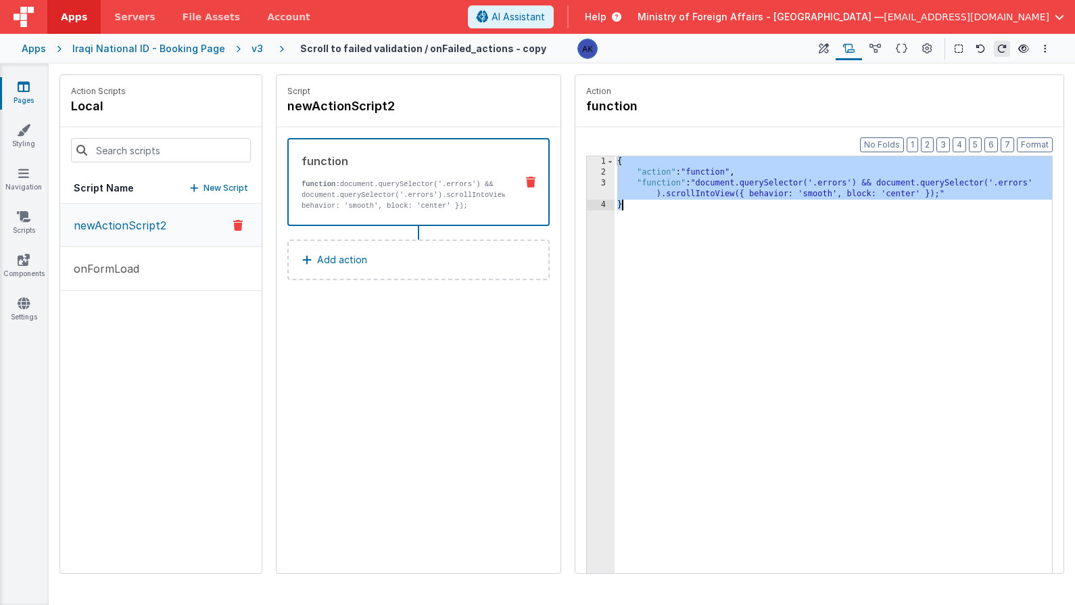
drag, startPoint x: 617, startPoint y: 164, endPoint x: 649, endPoint y: 231, distance: 73.8
click at [649, 231] on div "{ "action" : "function" , "function" : "document.querySelector('.errors') && do…" at bounding box center [834, 396] width 438 height 480
click at [619, 162] on div "{ "action" : "function" , "function" : "document.querySelector('.errors') && do…" at bounding box center [834, 396] width 438 height 480
drag, startPoint x: 620, startPoint y: 161, endPoint x: 687, endPoint y: 217, distance: 87.4
click at [687, 217] on div "{ "action" : "function" , "function" : "document.querySelector('.errors') && do…" at bounding box center [834, 396] width 438 height 480
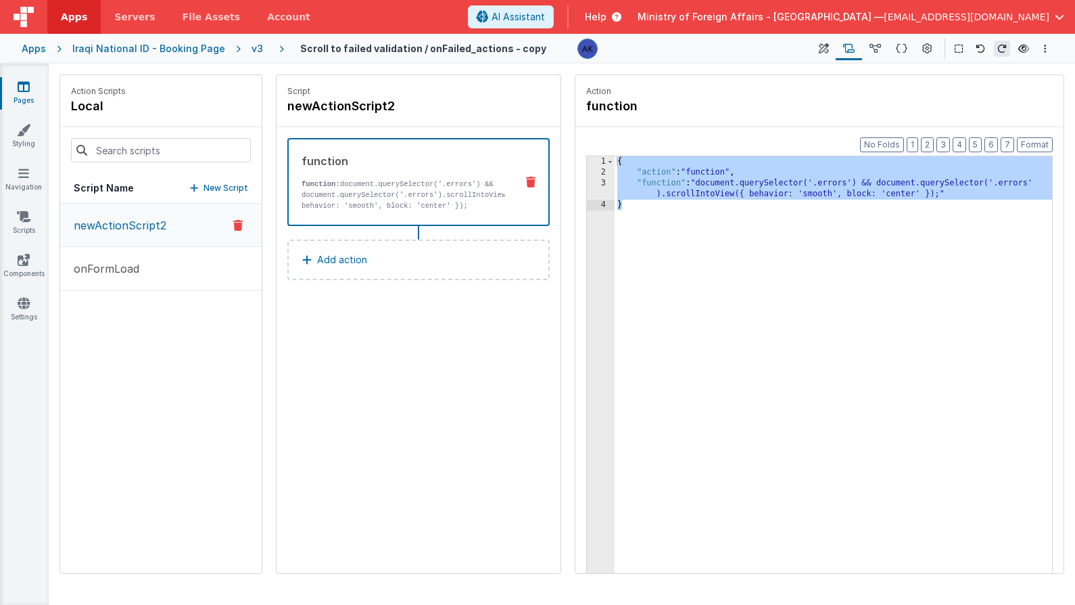
click at [252, 50] on div "v3" at bounding box center [260, 49] width 17 height 14
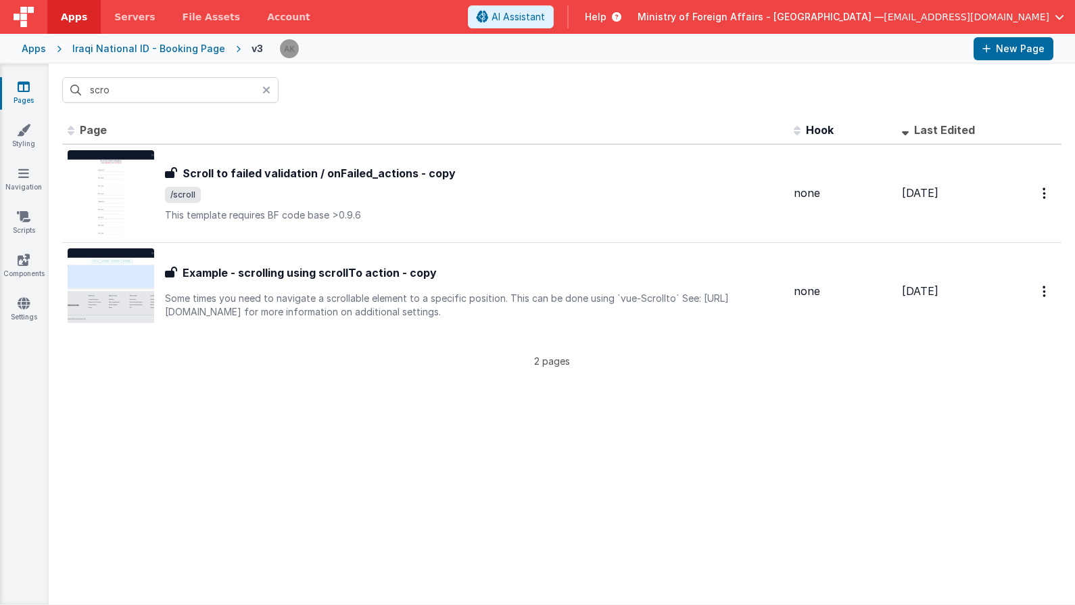
click at [265, 88] on icon at bounding box center [266, 90] width 8 height 11
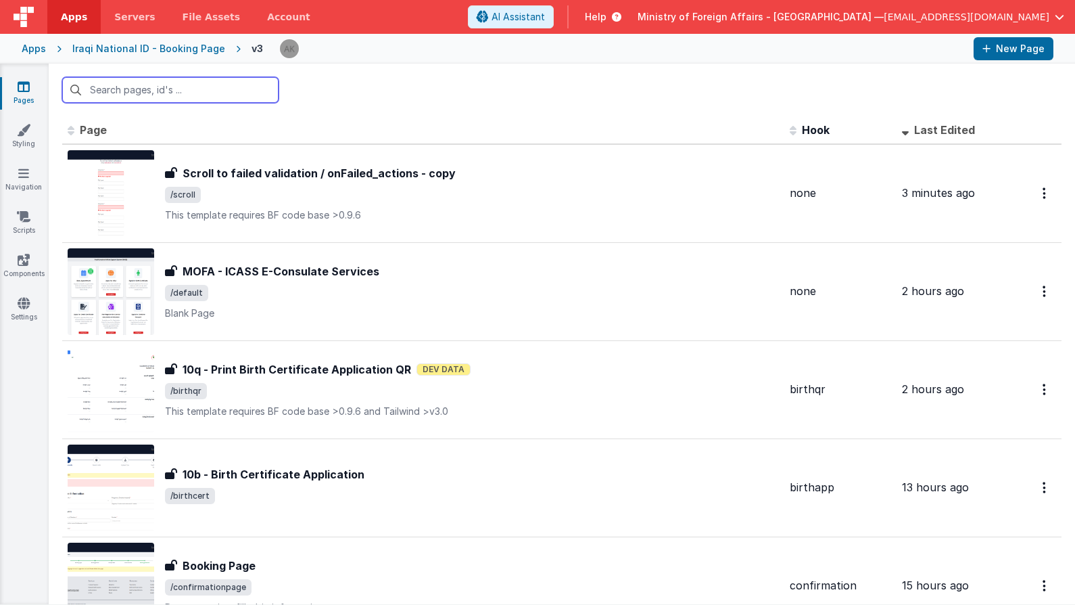
click at [236, 88] on input "text" at bounding box center [170, 90] width 216 height 26
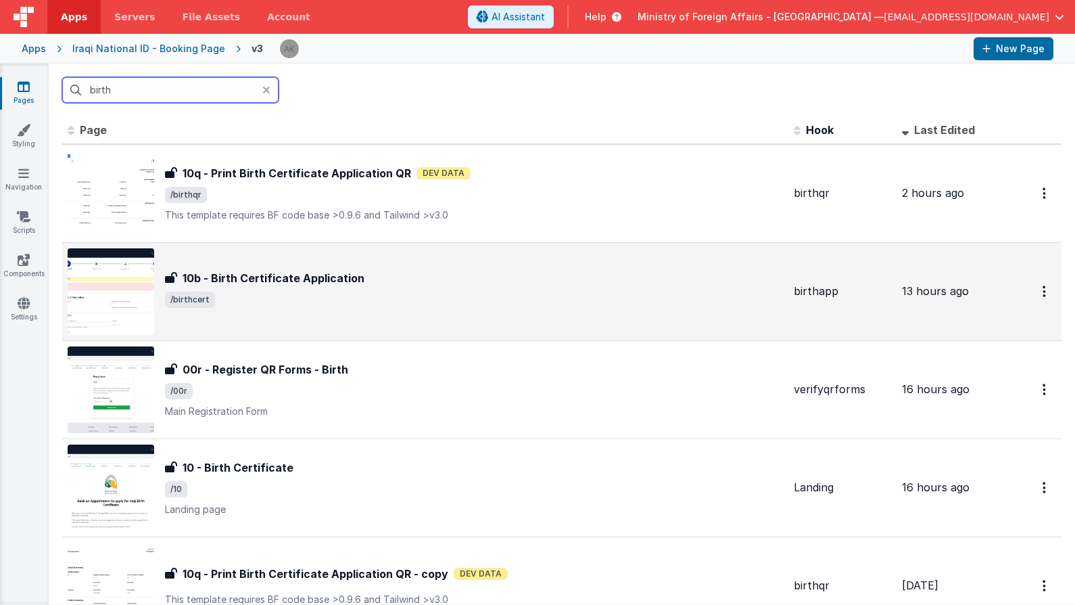
type input "birth"
click at [147, 285] on img at bounding box center [111, 291] width 87 height 87
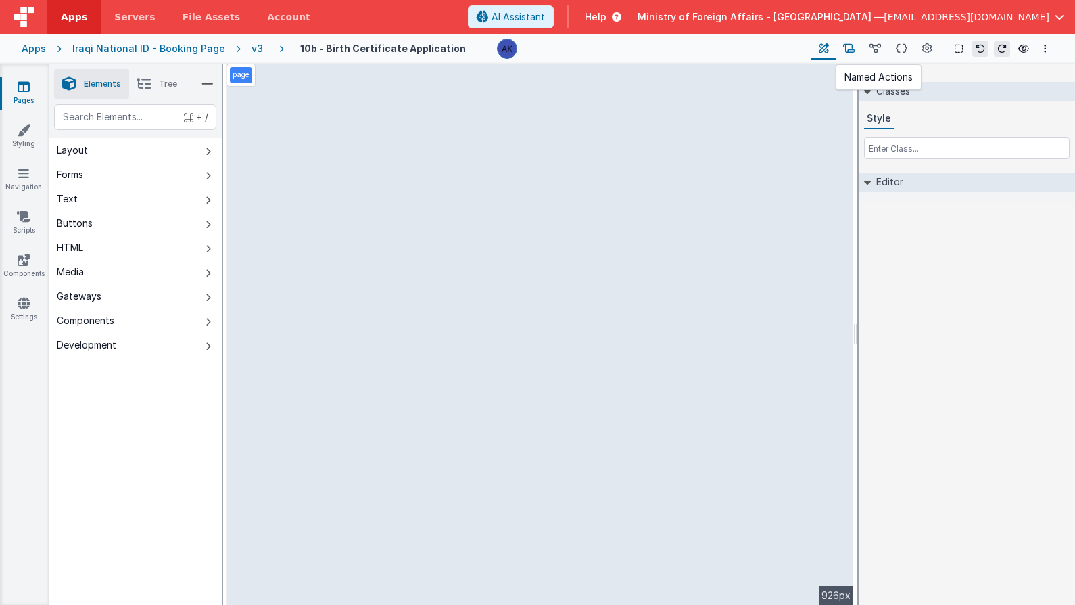
click at [849, 49] on icon at bounding box center [848, 49] width 11 height 14
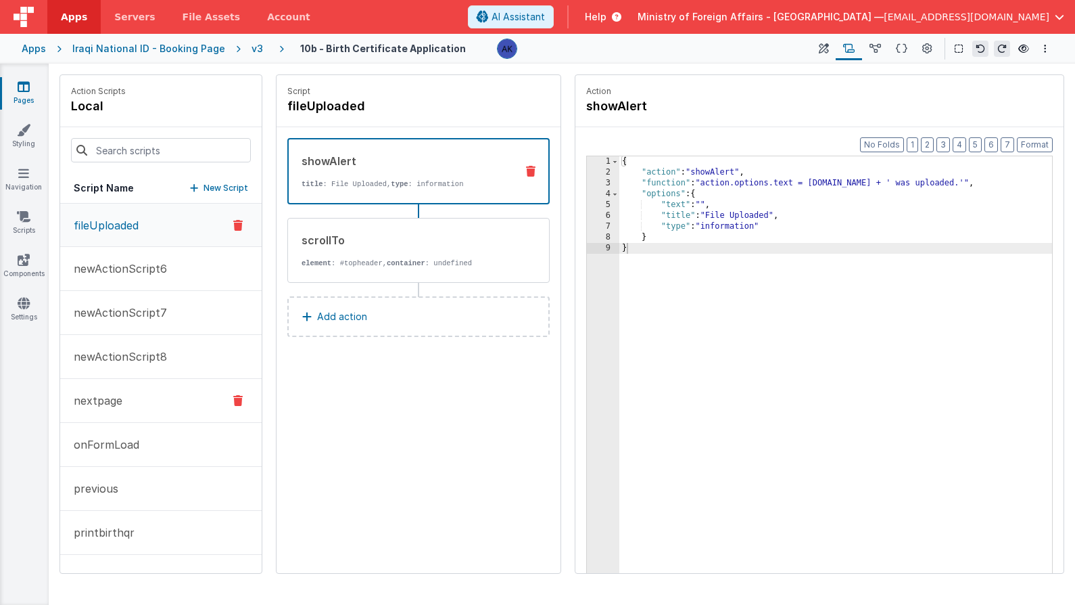
click at [185, 400] on button "nextpage" at bounding box center [161, 401] width 202 height 44
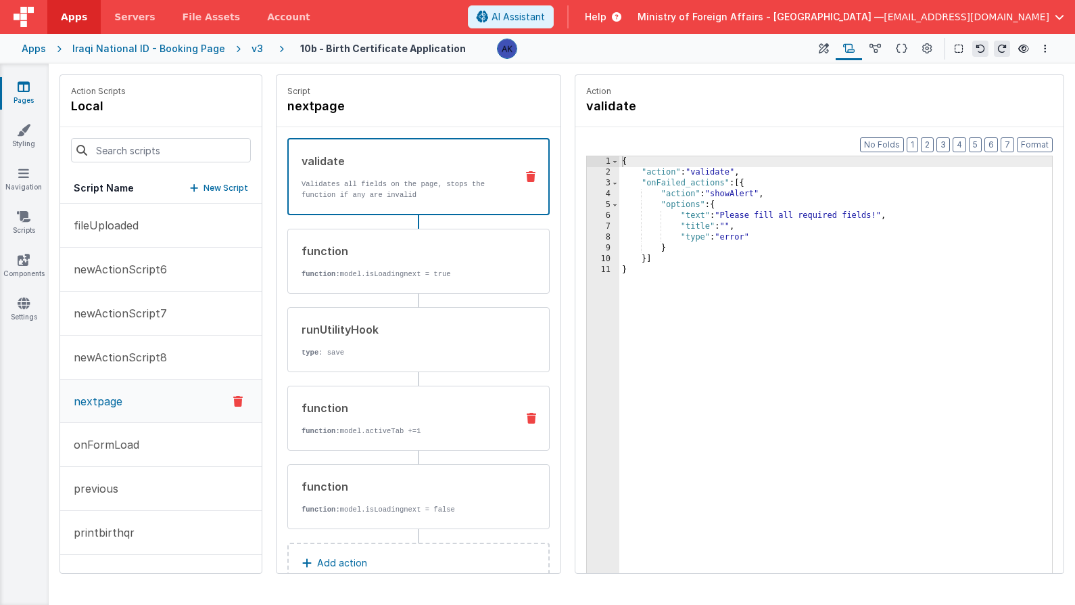
scroll to position [34, 0]
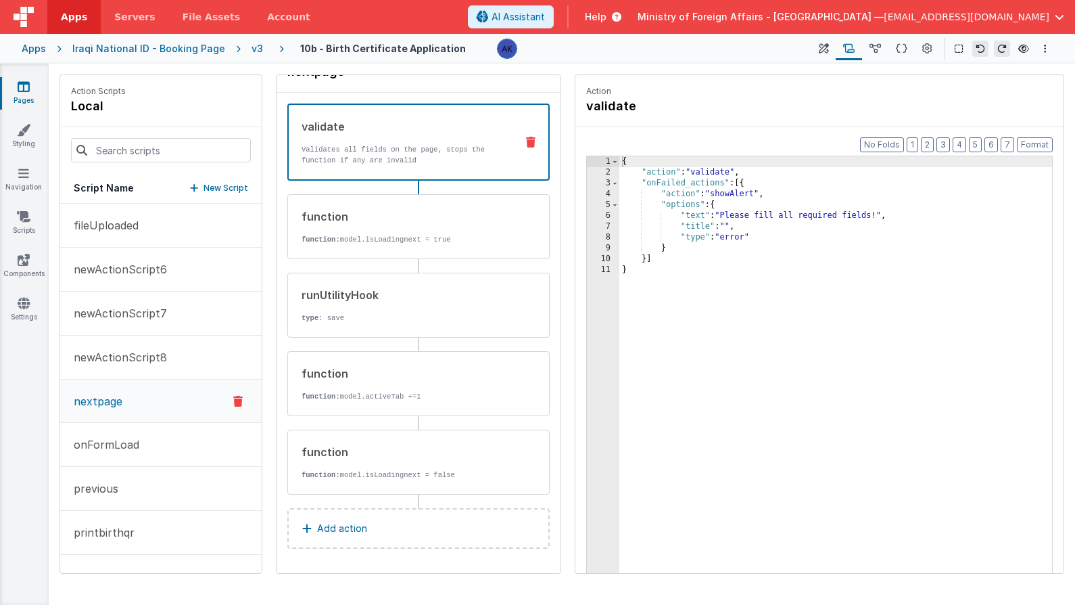
click at [377, 528] on button "Add action" at bounding box center [418, 528] width 262 height 41
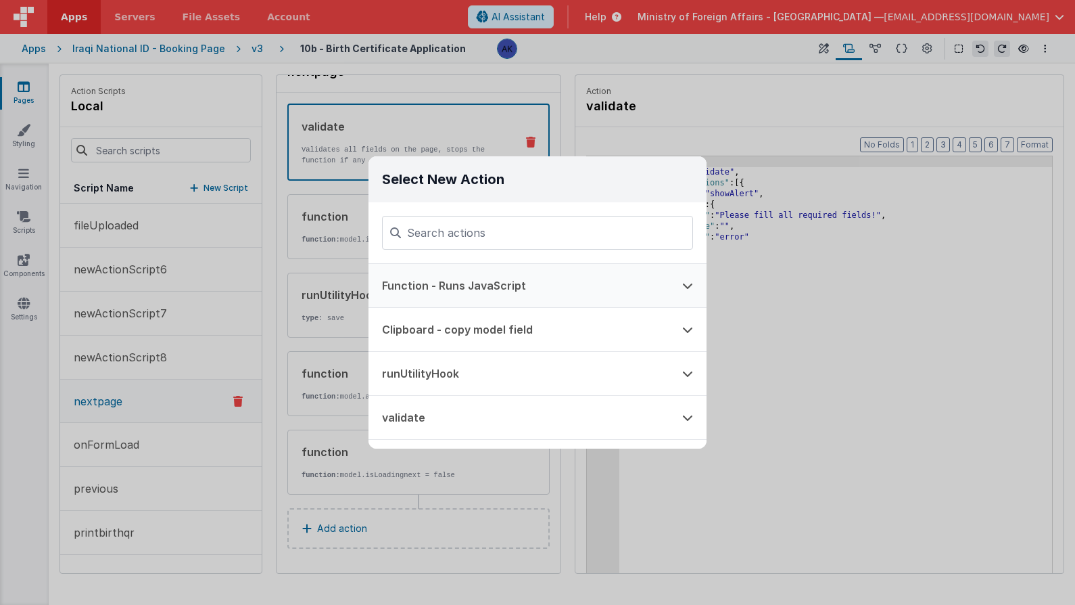
click at [512, 281] on button "Function - Runs JavaScript" at bounding box center [519, 285] width 300 height 43
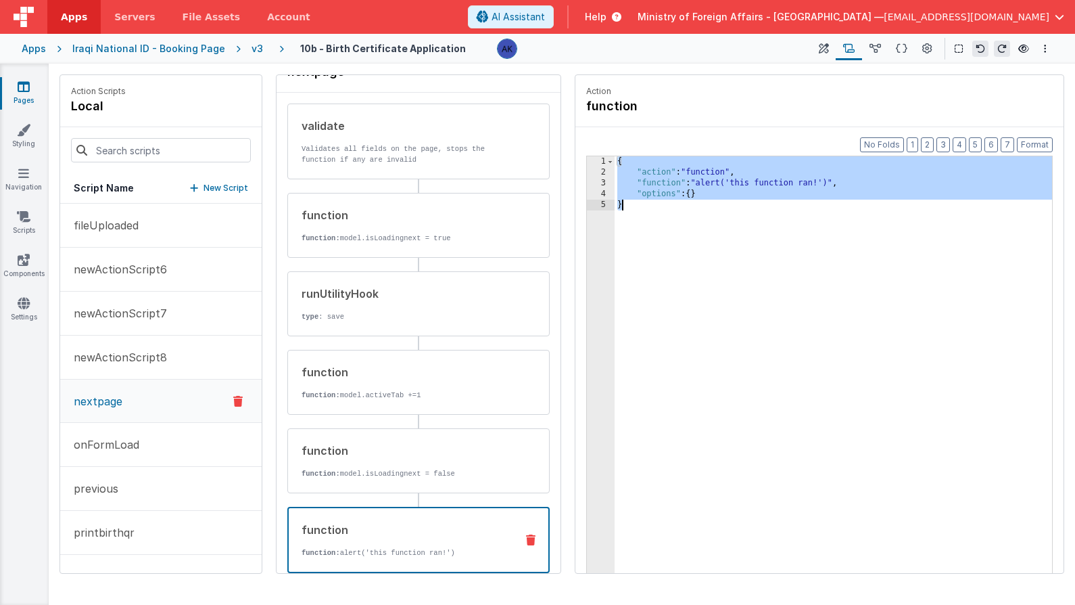
drag, startPoint x: 619, startPoint y: 162, endPoint x: 668, endPoint y: 224, distance: 79.0
click at [668, 224] on div "{ "action" : "function" , "function" : "alert('this function ran!')" , "options…" at bounding box center [834, 396] width 438 height 480
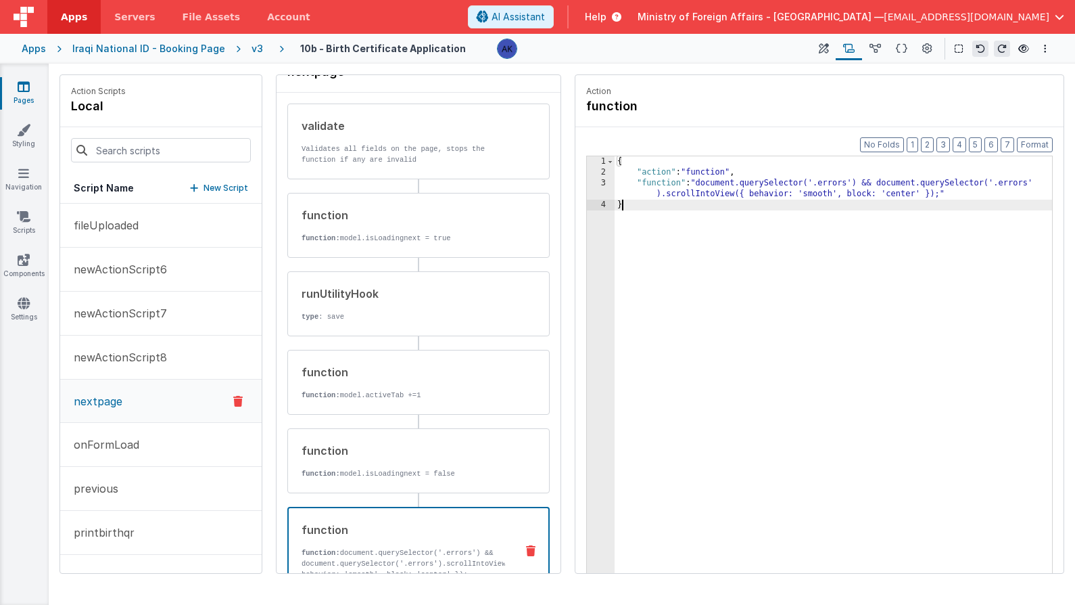
click at [649, 138] on div "Format 7 6 5 4 3 2 1 No Folds 1 2 3 4 { "action" : "function" , "function" : "d…" at bounding box center [820, 376] width 488 height 498
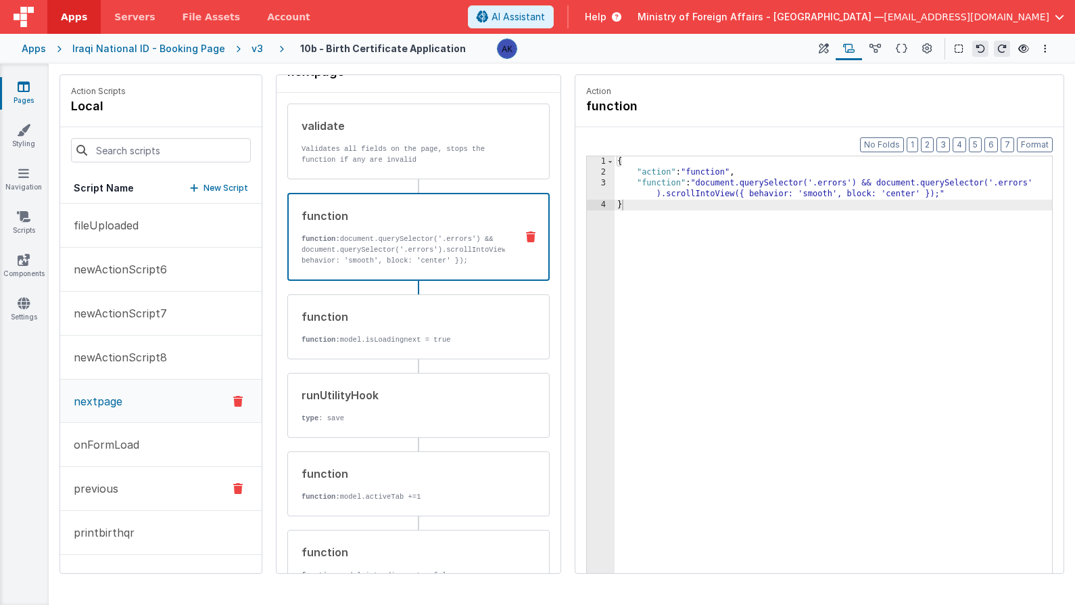
click at [161, 477] on button "previous" at bounding box center [161, 489] width 202 height 44
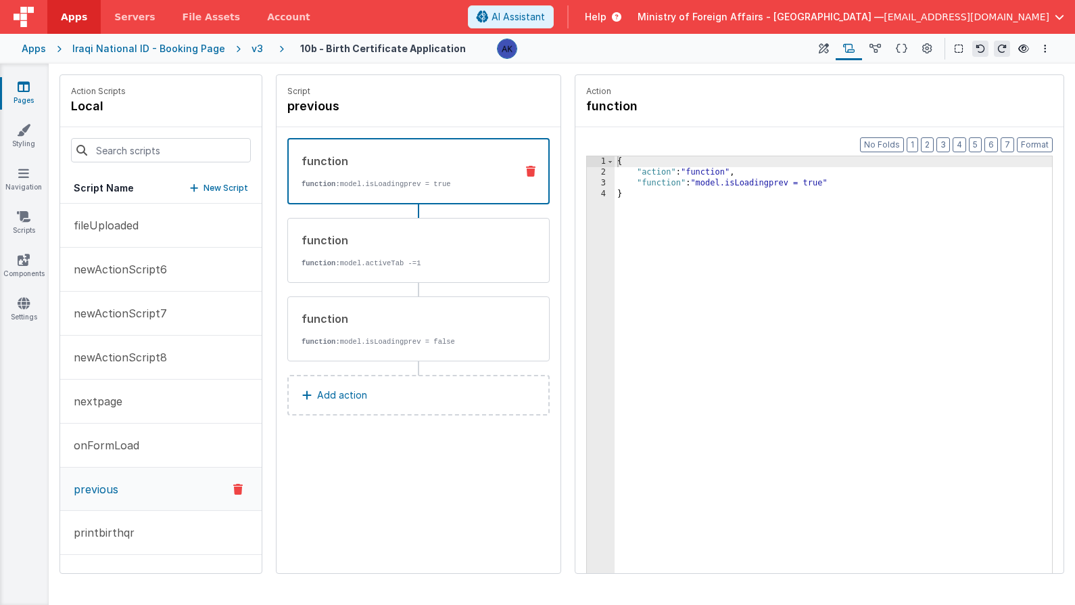
scroll to position [0, 0]
click at [393, 400] on button "Add action" at bounding box center [418, 395] width 262 height 41
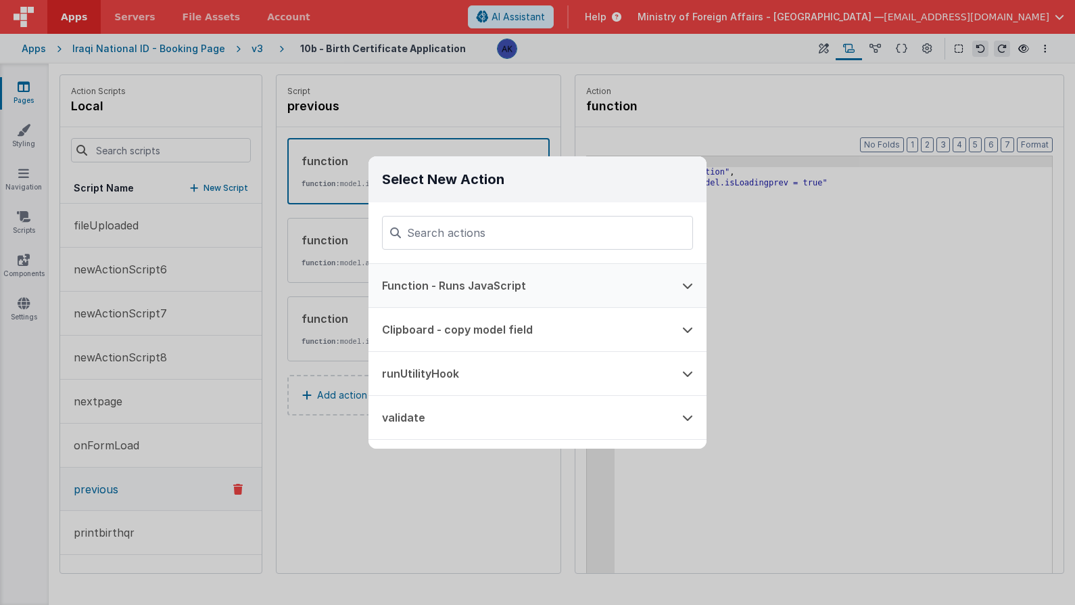
click at [450, 287] on button "Function - Runs JavaScript" at bounding box center [519, 285] width 300 height 43
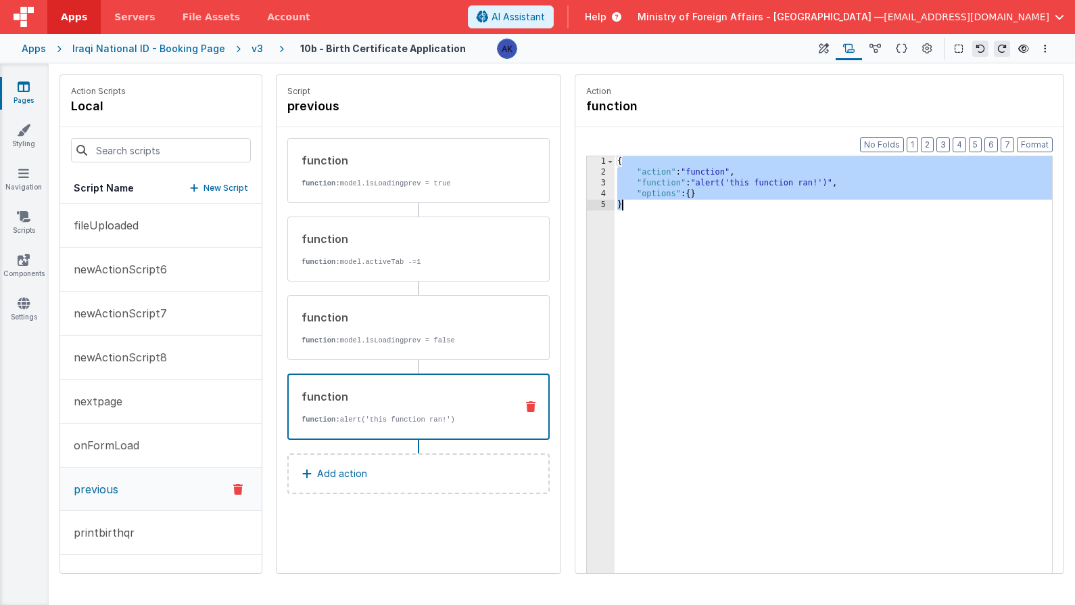
drag, startPoint x: 620, startPoint y: 165, endPoint x: 678, endPoint y: 254, distance: 105.6
click at [678, 254] on div "{ "action" : "function" , "function" : "alert('this function ran!')" , "options…" at bounding box center [834, 396] width 438 height 480
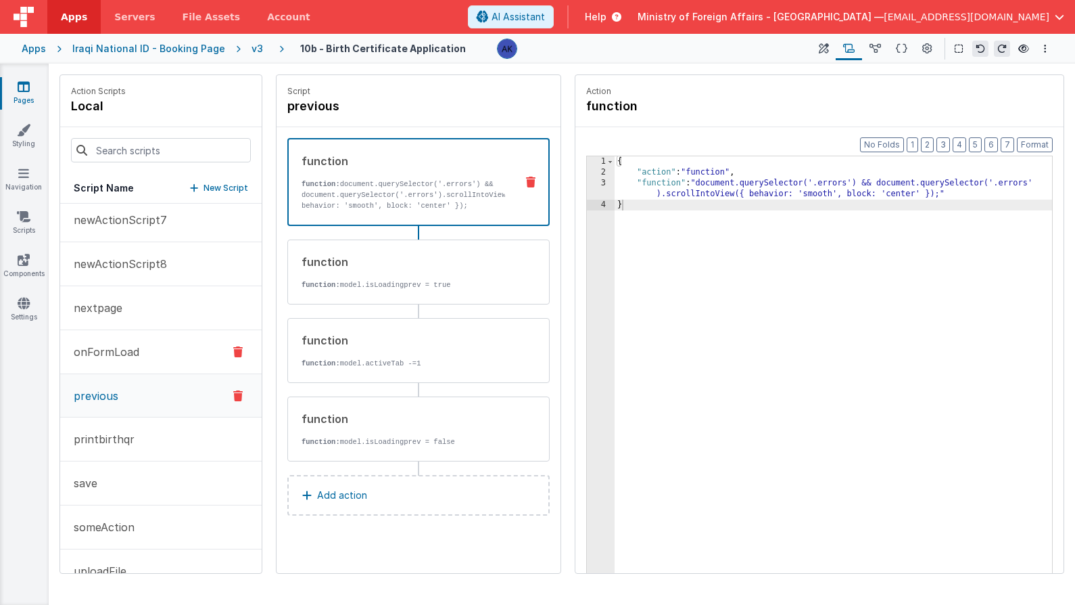
scroll to position [124, 0]
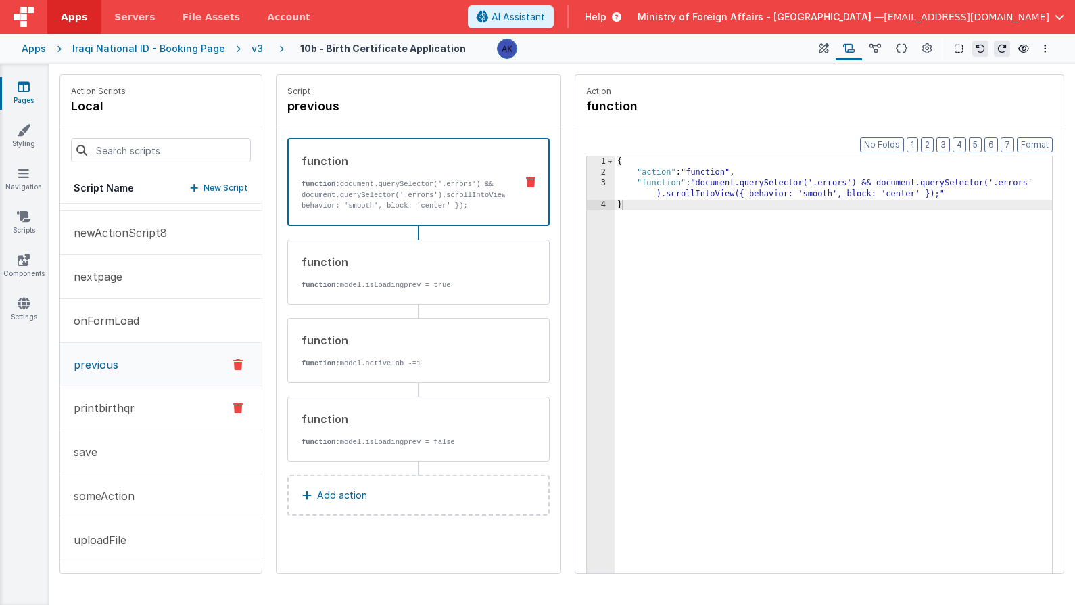
click at [141, 398] on button "printbirthqr" at bounding box center [161, 408] width 202 height 44
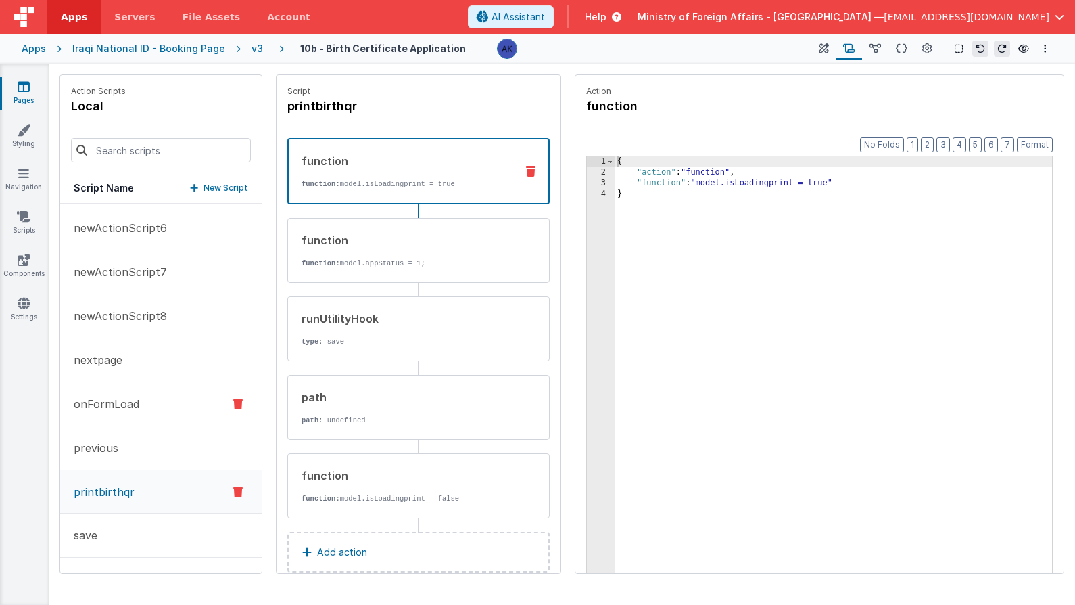
scroll to position [0, 0]
click at [194, 392] on button "nextpage" at bounding box center [161, 401] width 202 height 44
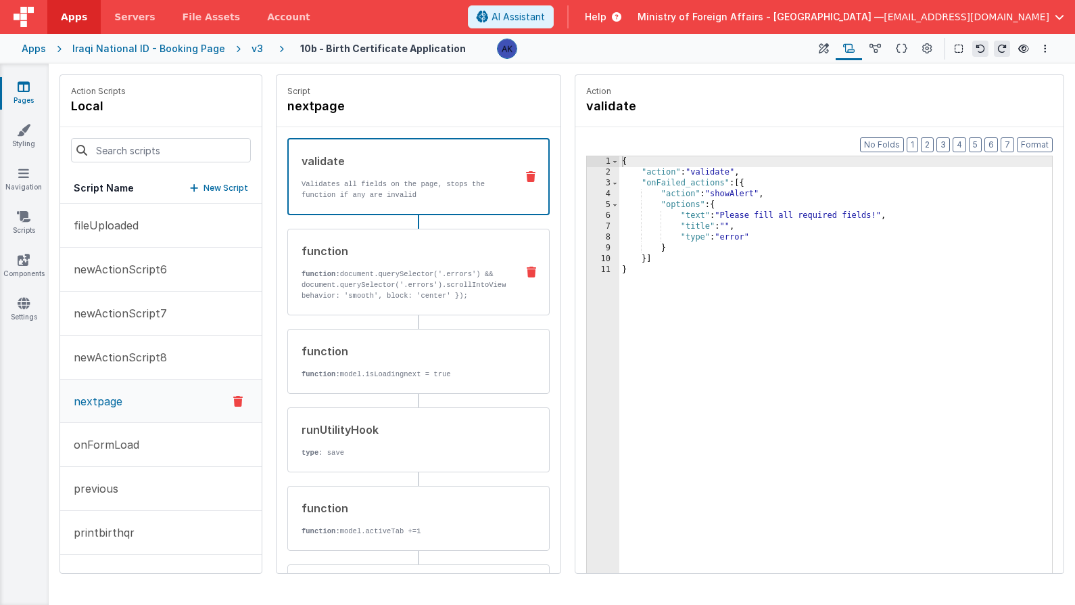
click at [443, 283] on p "function: document.querySelector('.errors') && document.querySelector('.errors'…" at bounding box center [404, 285] width 204 height 32
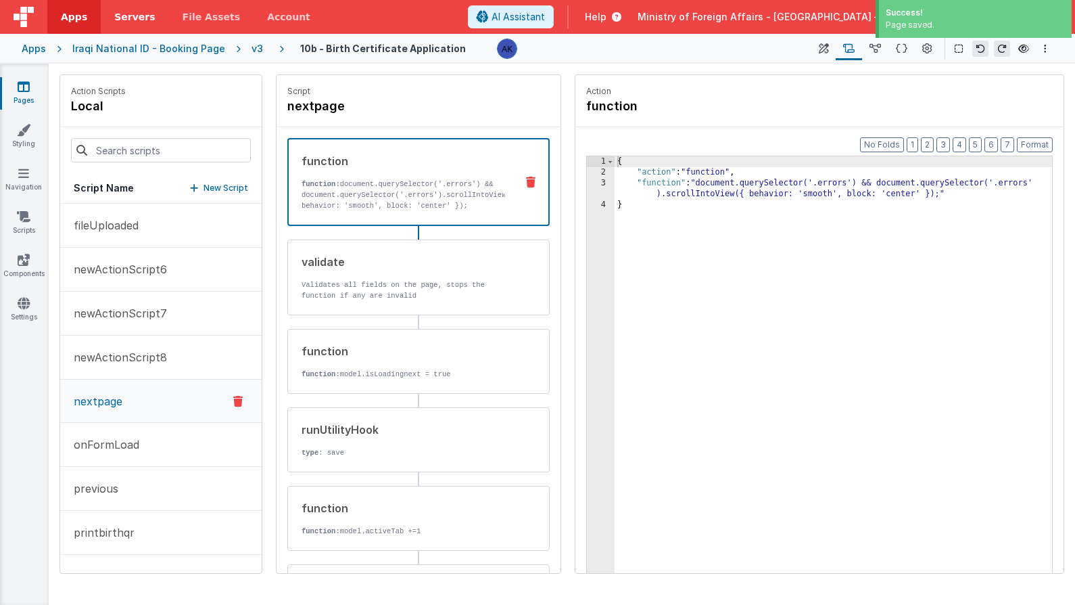
drag, startPoint x: 441, startPoint y: 281, endPoint x: 135, endPoint y: 3, distance: 413.7
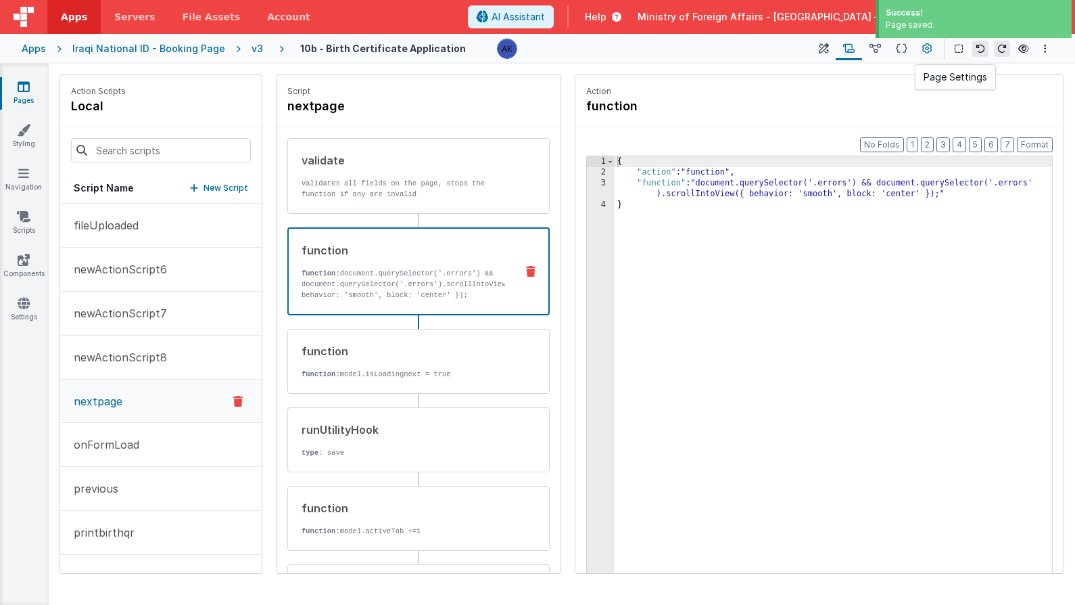
click at [925, 49] on icon at bounding box center [928, 49] width 10 height 14
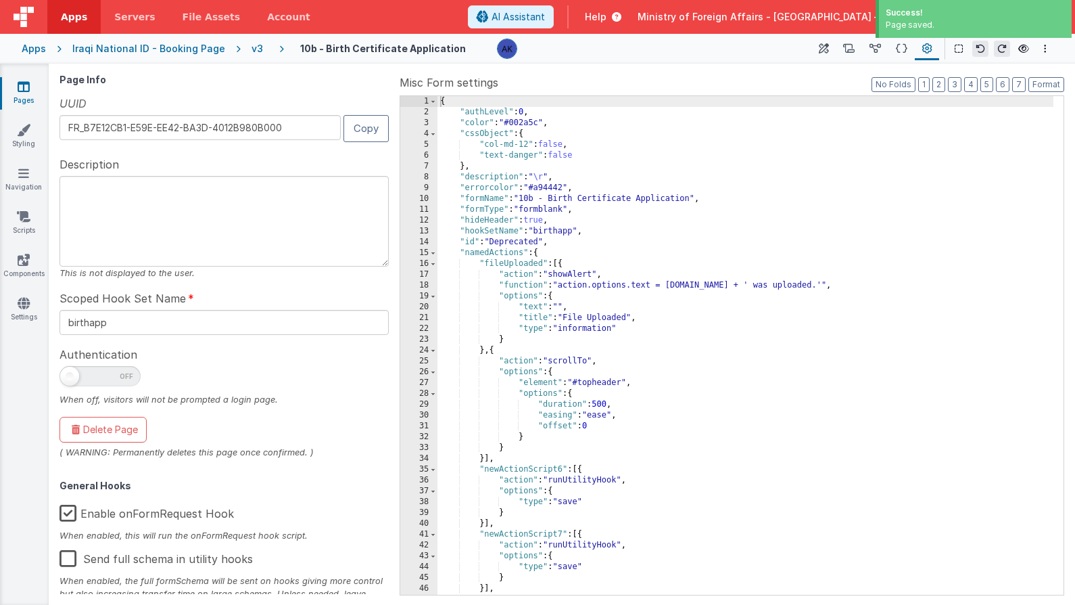
scroll to position [159, 0]
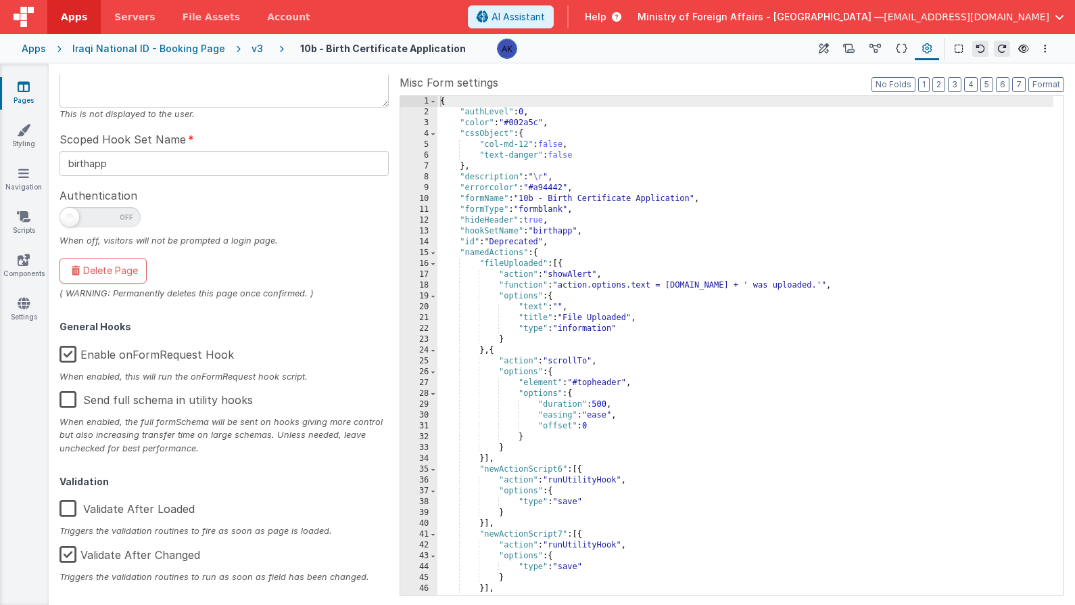
click at [168, 514] on label "Validate After Loaded" at bounding box center [127, 506] width 135 height 29
click at [0, 0] on input "Validate After Loaded" at bounding box center [0, 0] width 0 height 0
click at [855, 50] on icon at bounding box center [848, 49] width 11 height 14
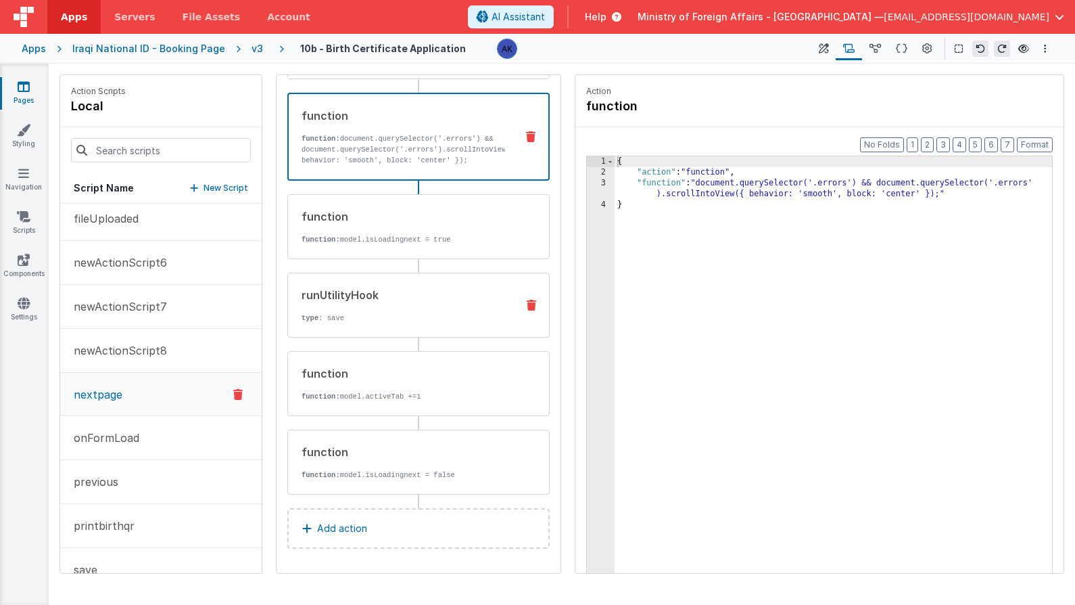
scroll to position [0, 0]
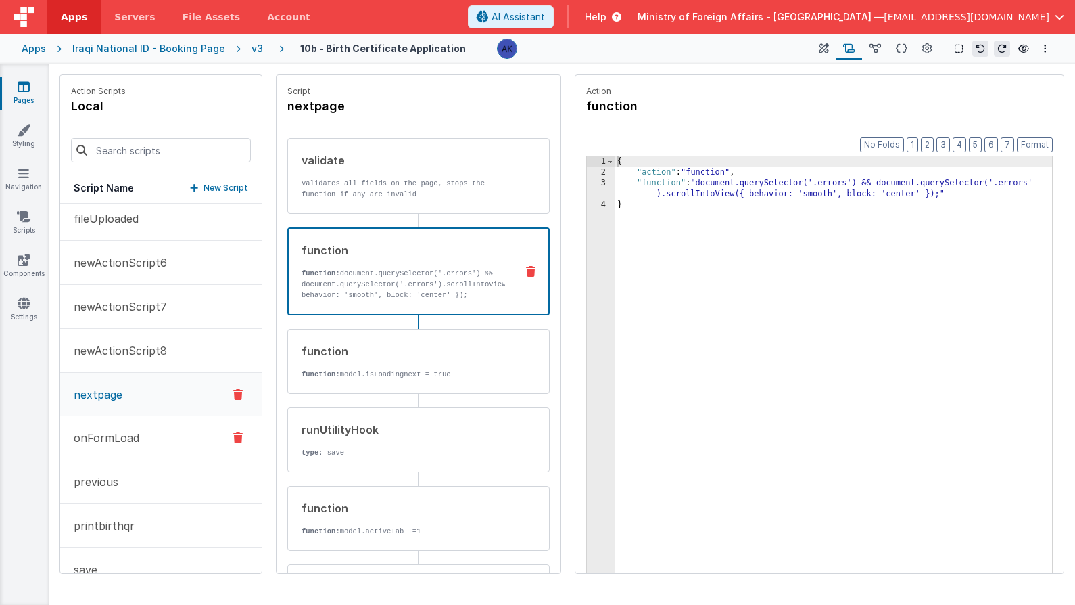
click at [173, 433] on button "onFormLoad" at bounding box center [161, 438] width 202 height 44
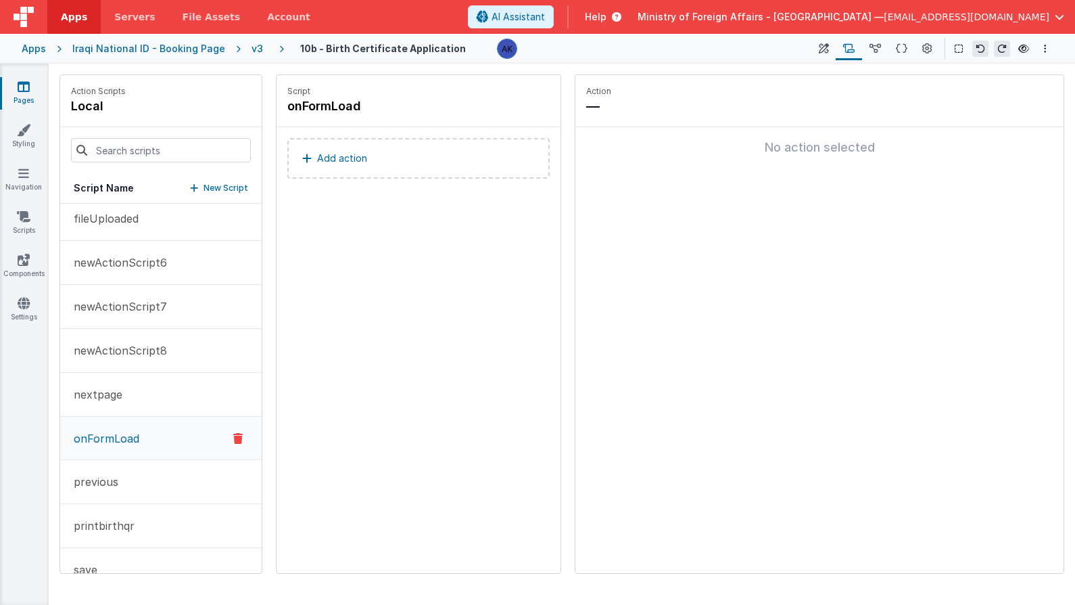
click at [383, 152] on button "Add action" at bounding box center [418, 158] width 262 height 41
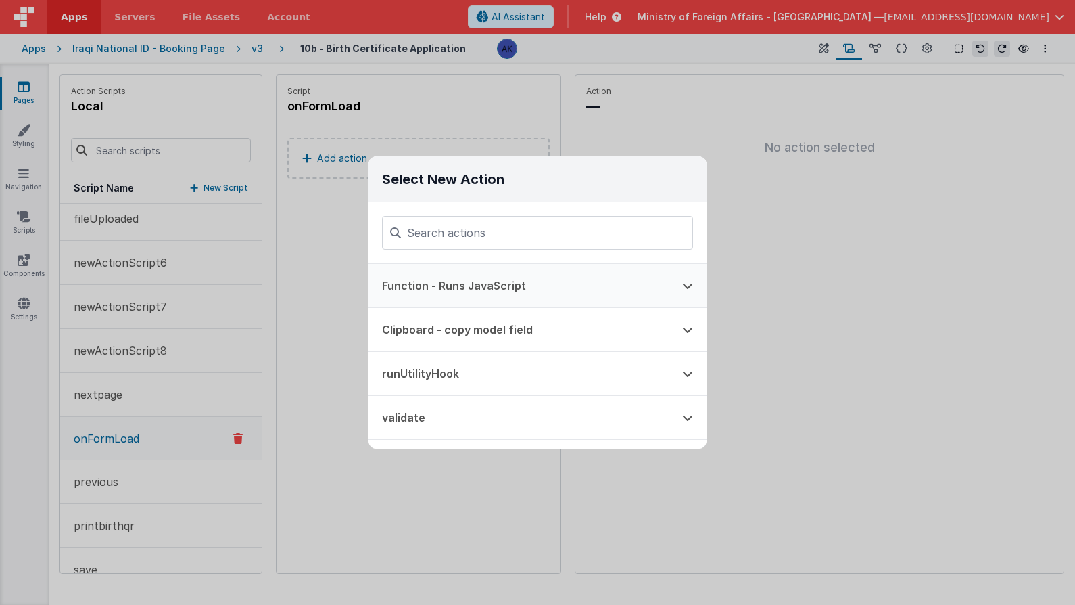
click at [457, 296] on button "Function - Runs JavaScript" at bounding box center [519, 285] width 300 height 43
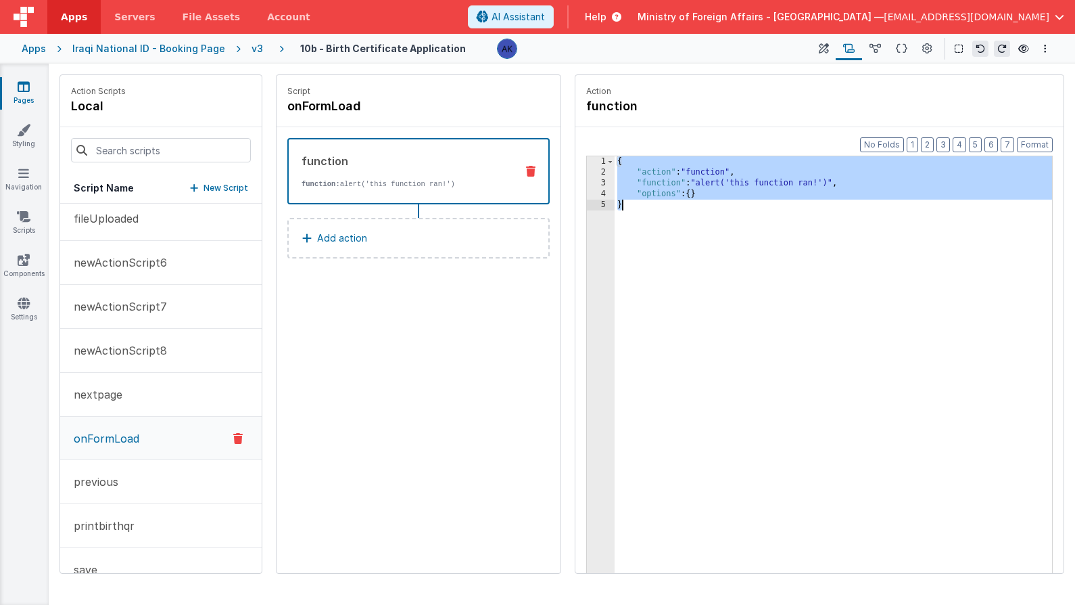
drag, startPoint x: 618, startPoint y: 159, endPoint x: 647, endPoint y: 260, distance: 105.1
click at [647, 260] on div "{ "action" : "function" , "function" : "alert('this function ran!')" , "options…" at bounding box center [834, 396] width 438 height 480
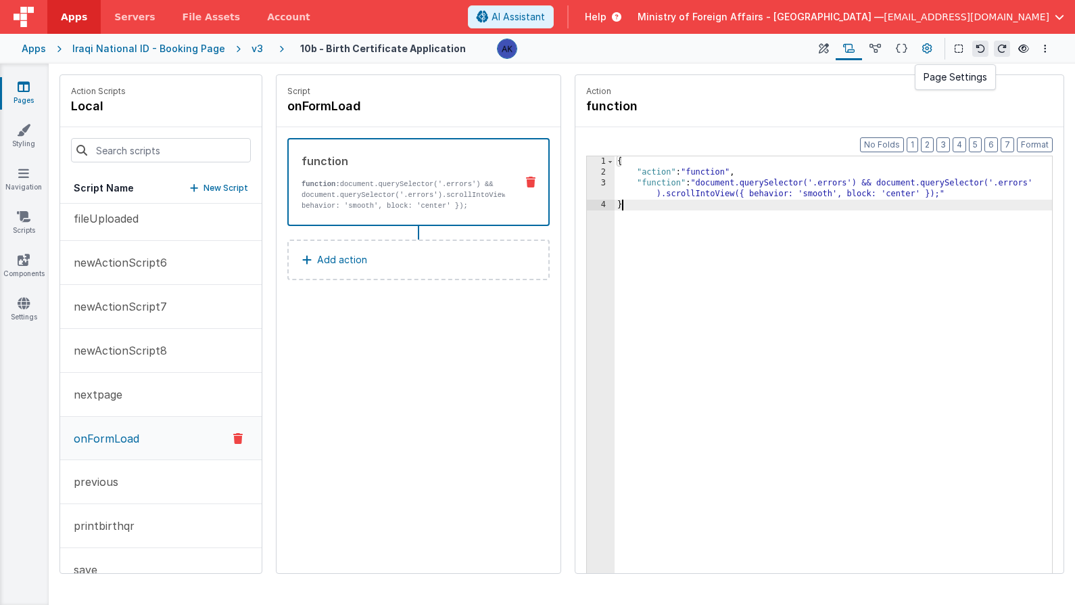
click at [935, 55] on button at bounding box center [927, 48] width 24 height 23
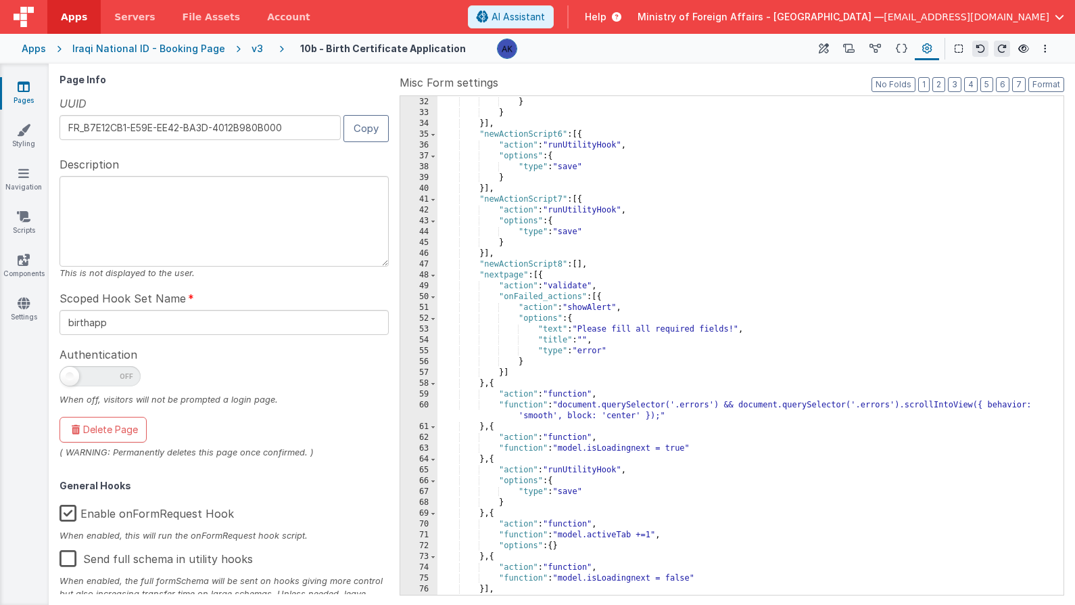
scroll to position [338, 0]
click at [847, 45] on icon at bounding box center [848, 49] width 11 height 14
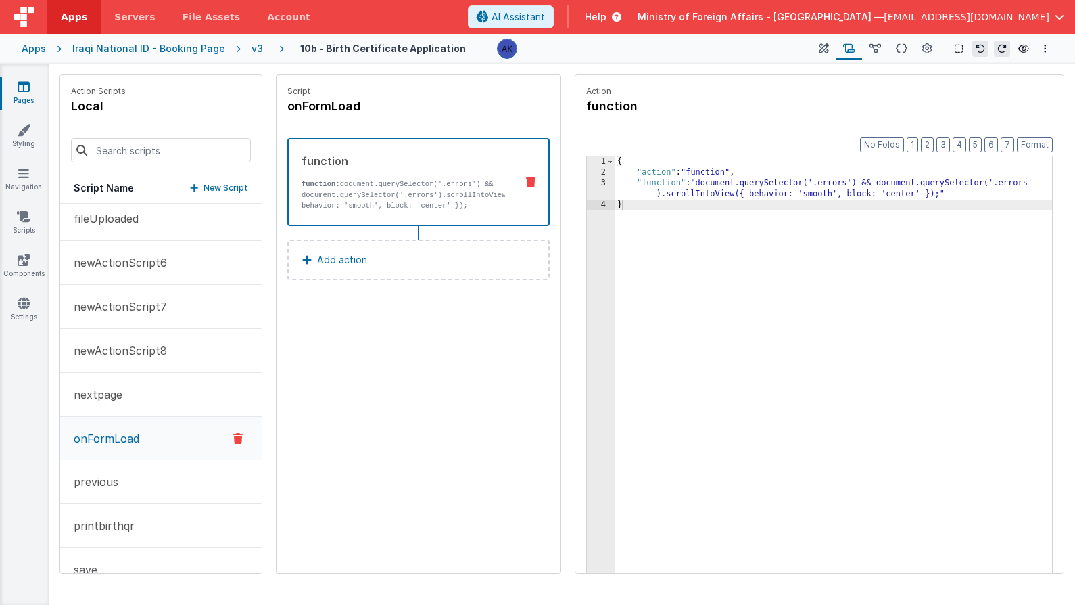
click at [528, 184] on icon at bounding box center [530, 182] width 9 height 11
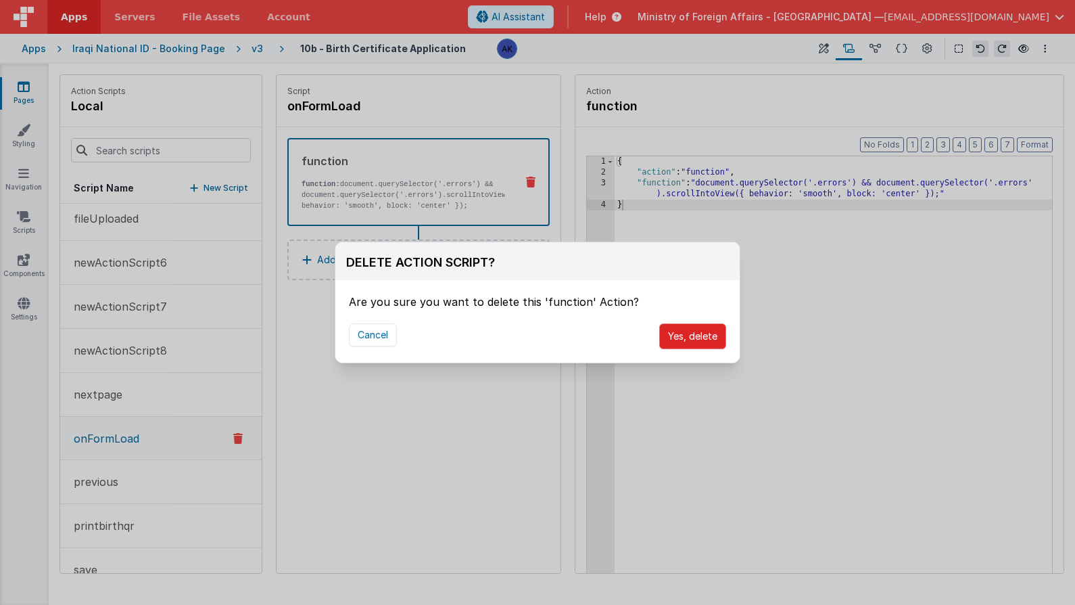
click at [675, 335] on button "Yes, delete" at bounding box center [692, 336] width 67 height 26
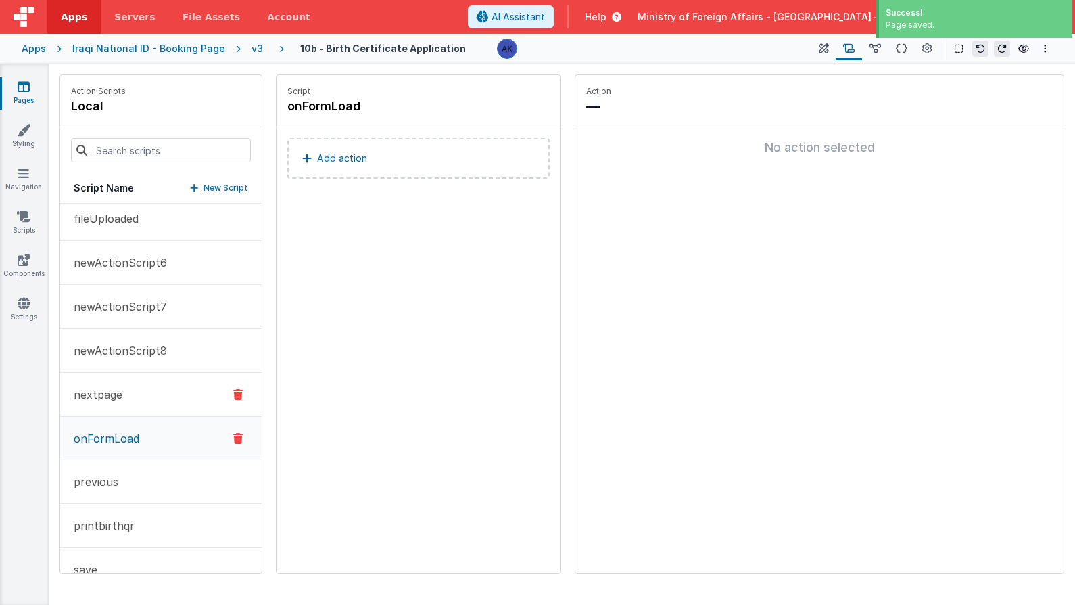
click at [160, 387] on button "nextpage" at bounding box center [161, 395] width 202 height 44
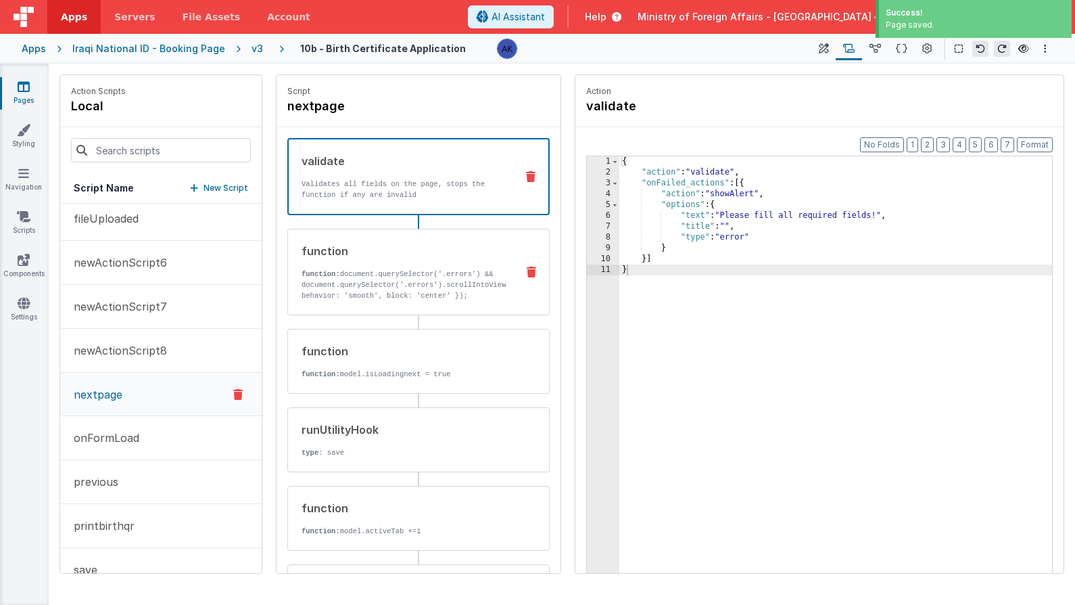
click at [453, 256] on div "function" at bounding box center [404, 251] width 204 height 16
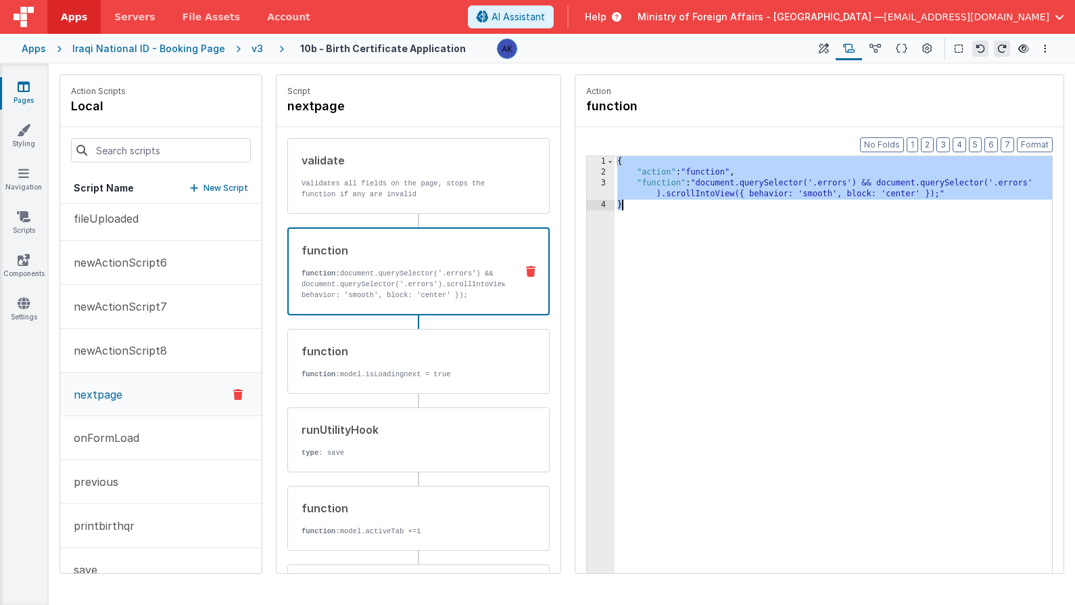
drag, startPoint x: 619, startPoint y: 162, endPoint x: 647, endPoint y: 241, distance: 83.9
click at [647, 241] on div "{ "action" : "function" , "function" : "document.querySelector('.errors') && do…" at bounding box center [834, 396] width 438 height 480
click at [425, 189] on p "Validates all fields on the page, stops the function if any are invalid" at bounding box center [404, 189] width 204 height 22
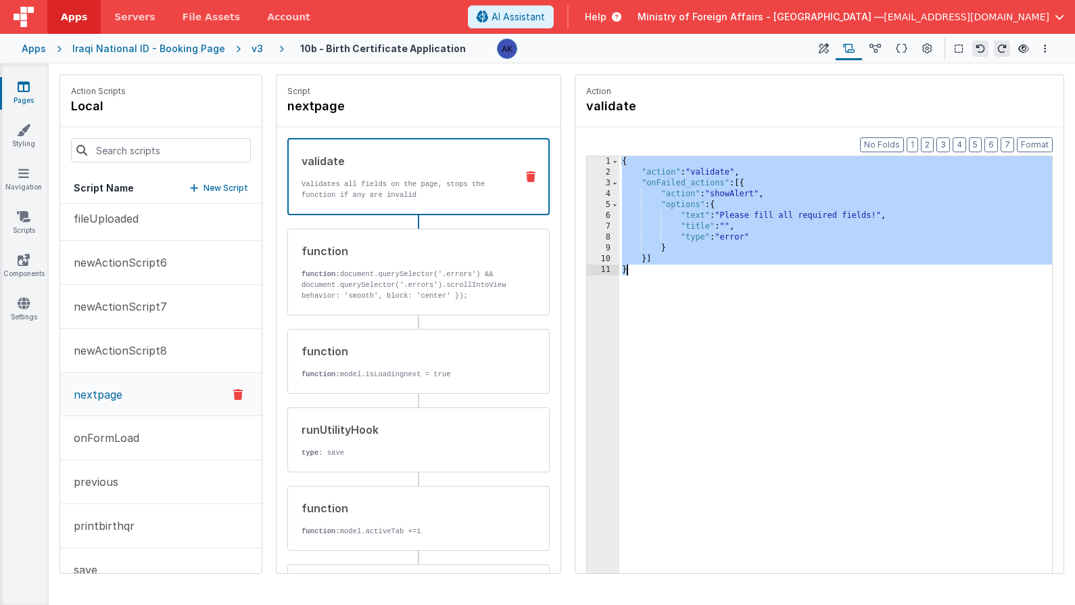
drag, startPoint x: 624, startPoint y: 163, endPoint x: 655, endPoint y: 288, distance: 129.1
click at [655, 288] on div "{ "action" : "validate" , "onFailed_actions" : [{ "action" : "showAlert" , "opt…" at bounding box center [836, 396] width 433 height 480
click at [545, 22] on span "AI Assistant" at bounding box center [518, 17] width 53 height 14
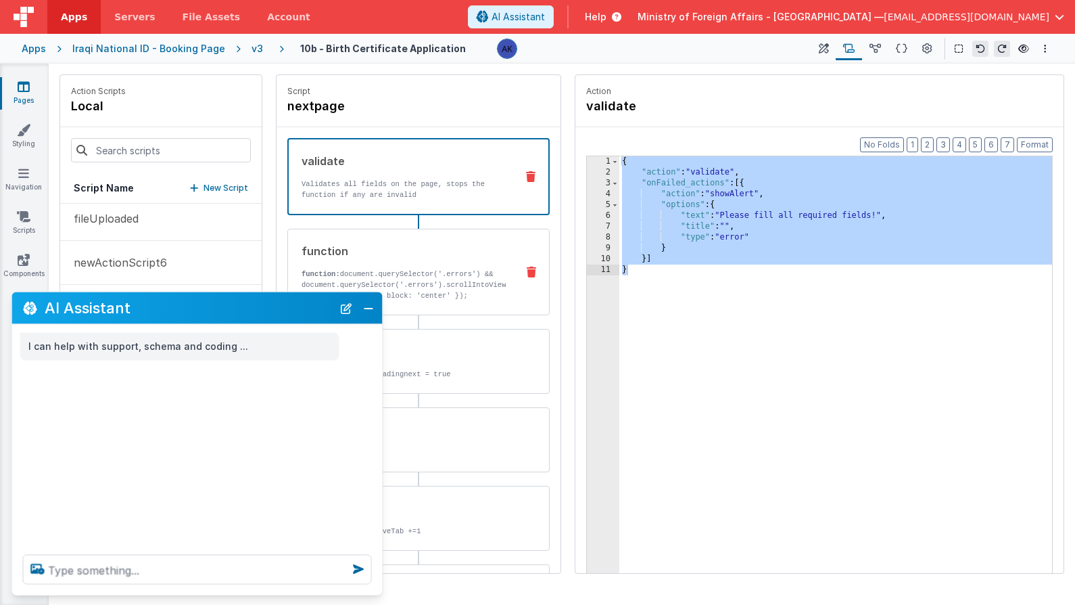
click at [436, 293] on p "function: document.querySelector('.errors') && document.querySelector('.errors'…" at bounding box center [404, 285] width 204 height 32
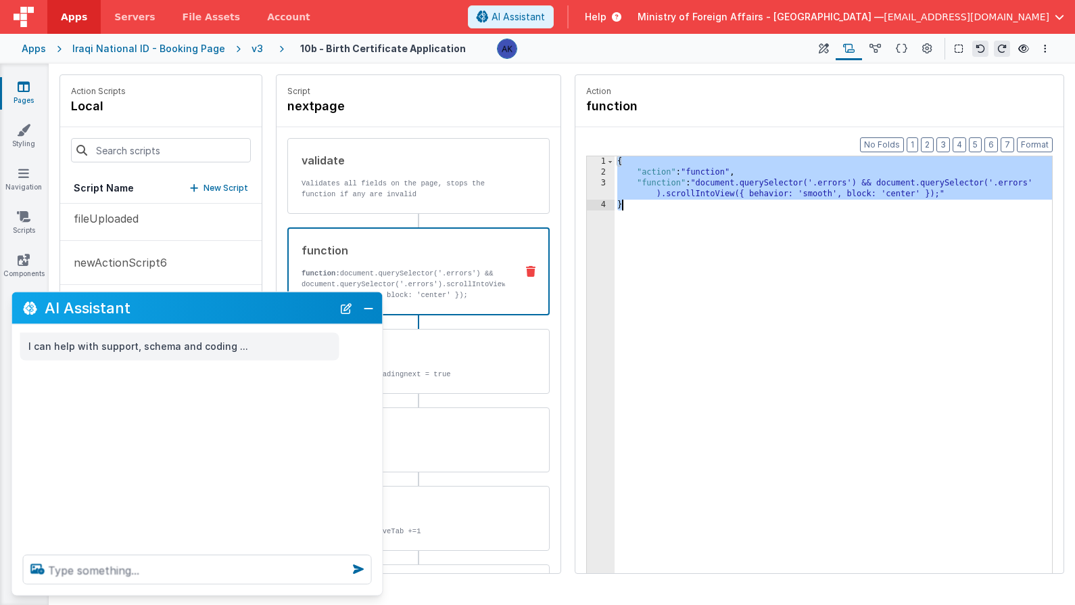
drag, startPoint x: 618, startPoint y: 162, endPoint x: 646, endPoint y: 227, distance: 70.0
click at [646, 227] on div "{ "action" : "function" , "function" : "document.querySelector('.errors') && do…" at bounding box center [834, 396] width 438 height 480
click at [169, 574] on textarea at bounding box center [197, 570] width 349 height 30
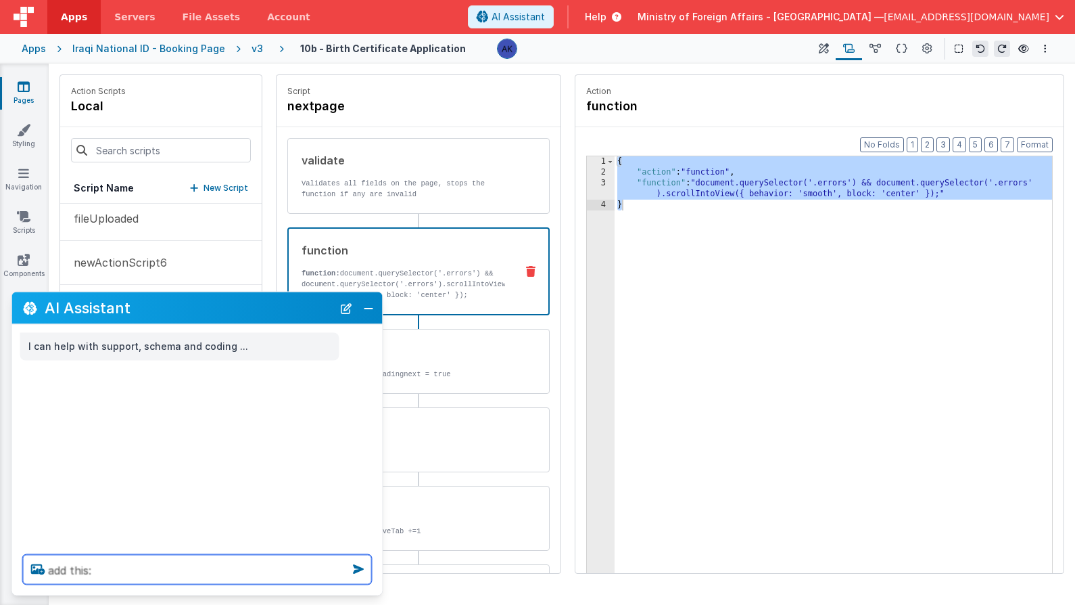
paste textarea "{ "action": "function", "function": "document.querySelector('.errors') && docum…"
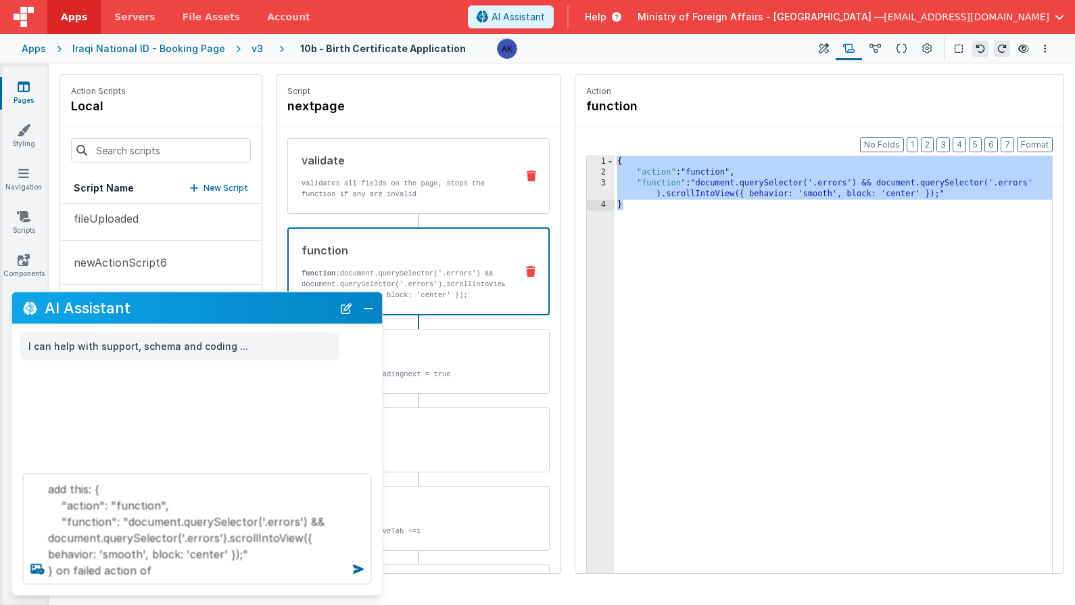
click at [417, 195] on p "Validates all fields on the page, stops the function if any are invalid" at bounding box center [404, 189] width 204 height 22
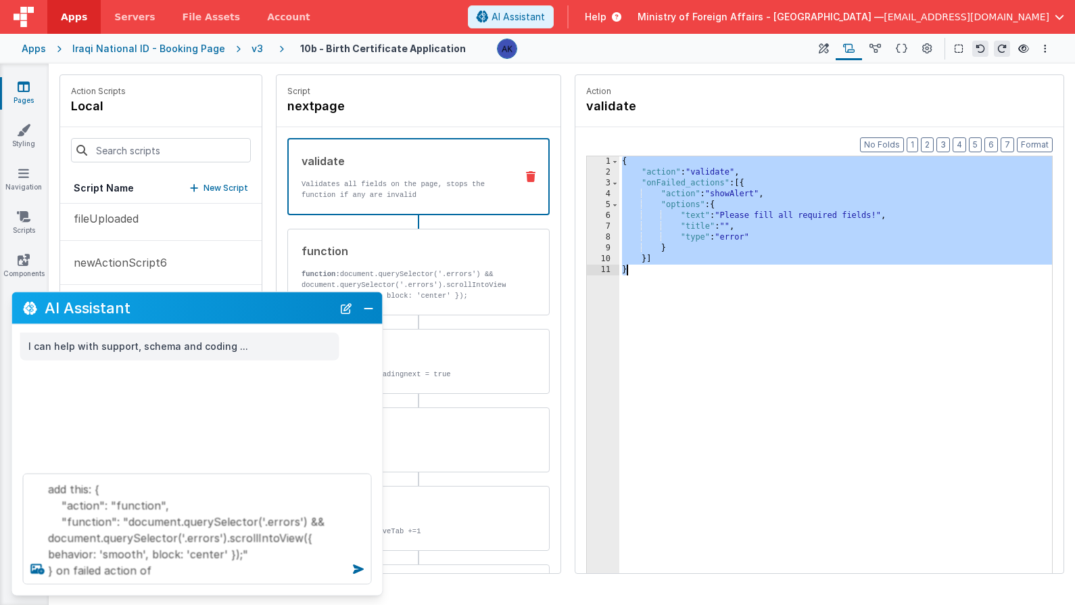
drag, startPoint x: 622, startPoint y: 162, endPoint x: 658, endPoint y: 275, distance: 119.2
click at [658, 275] on div "{ "action" : "validate" , "onFailed_actions" : [{ "action" : "showAlert" , "opt…" at bounding box center [836, 396] width 433 height 480
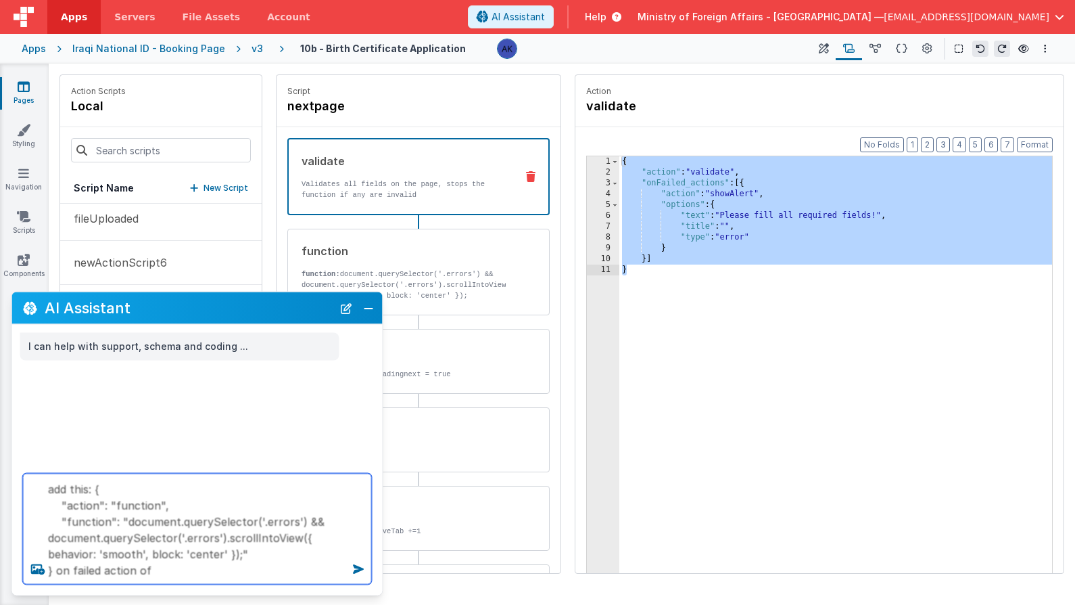
click at [237, 572] on textarea "add this: { "action": "function", "function": "document.querySelector('.errors'…" at bounding box center [197, 528] width 349 height 111
paste textarea "{ "action": "validate", "onFailed_actions": [{ "action": "showAlert", "options"…"
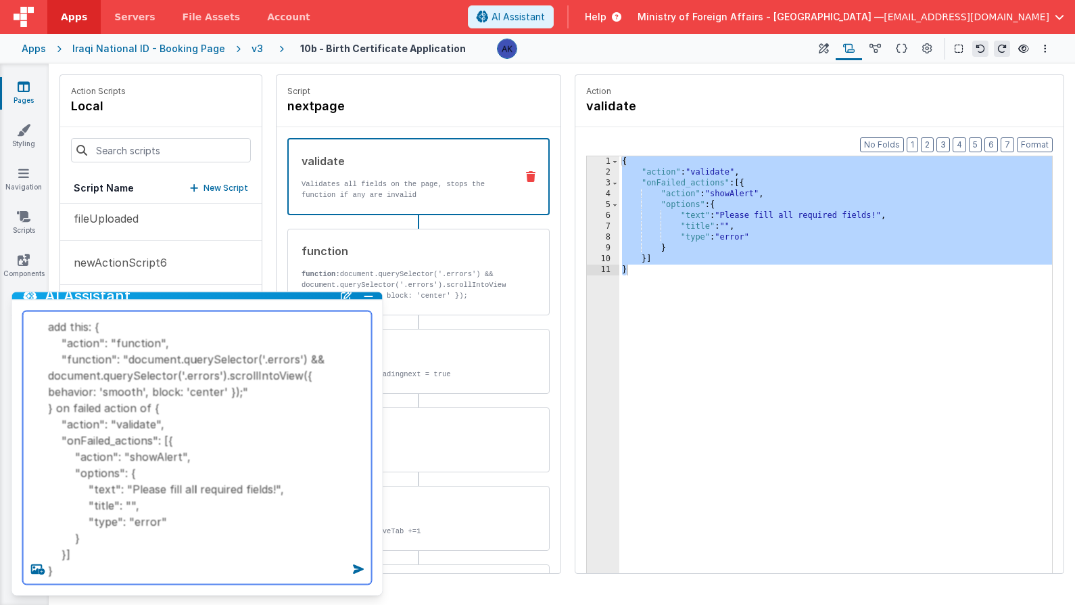
type textarea "add this: { "action": "function", "function": "document.querySelector('.errors'…"
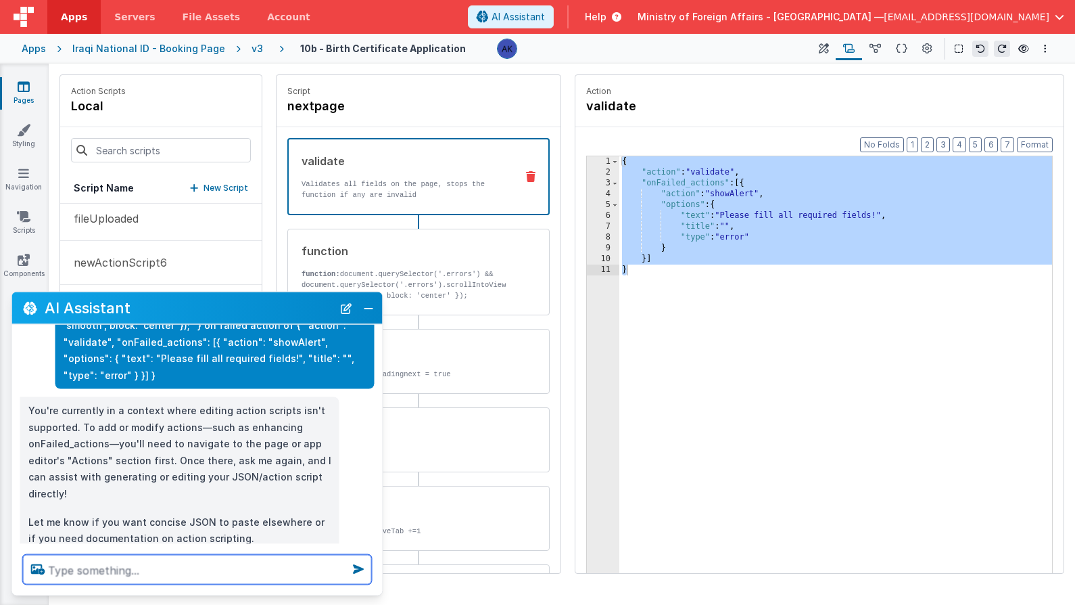
scroll to position [124, 0]
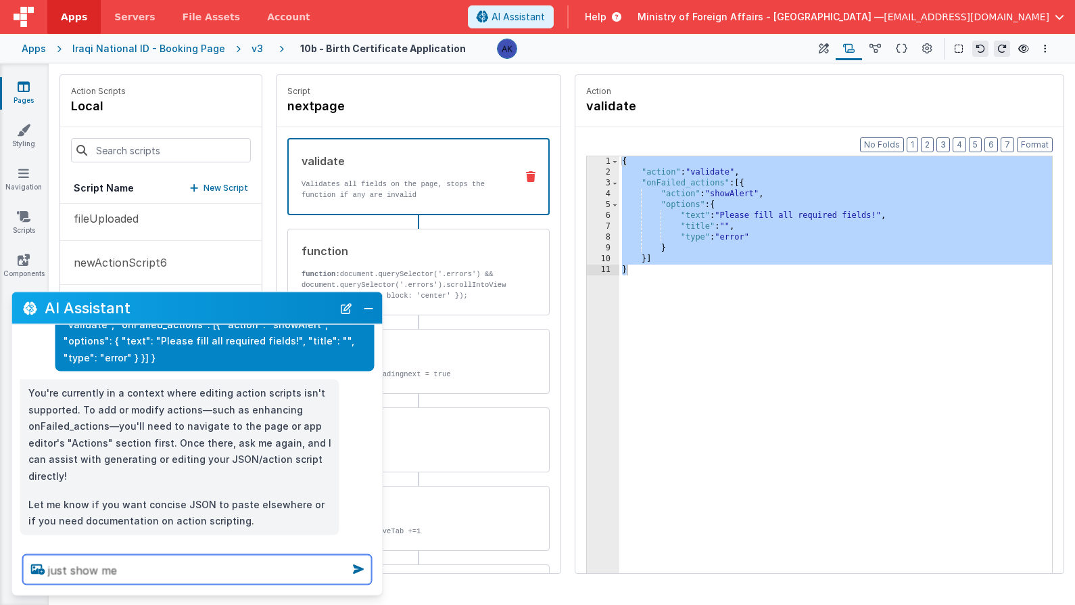
type textarea "just show me"
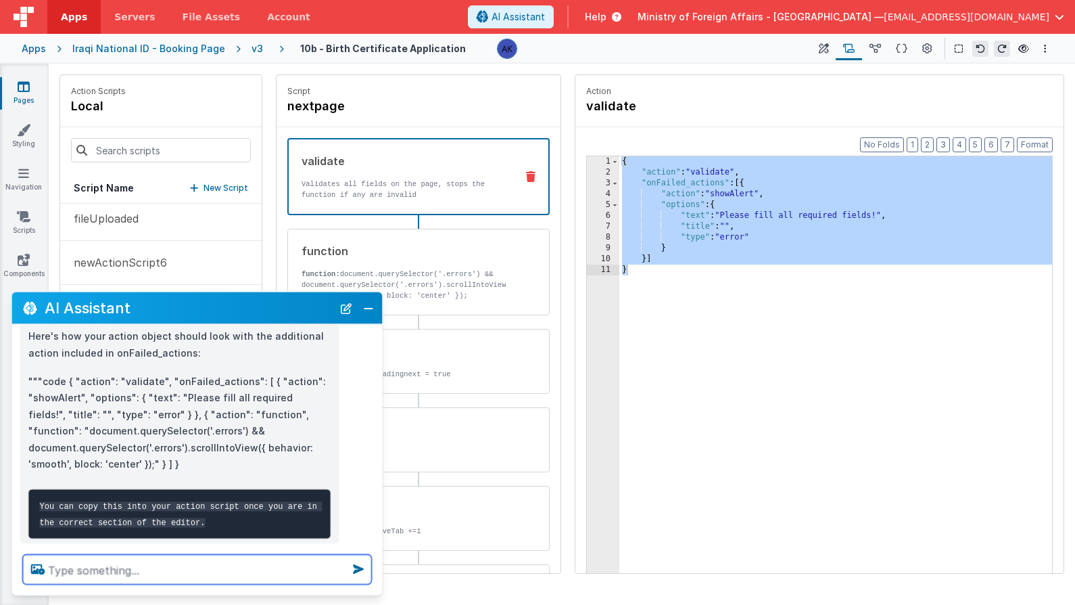
scroll to position [405, 0]
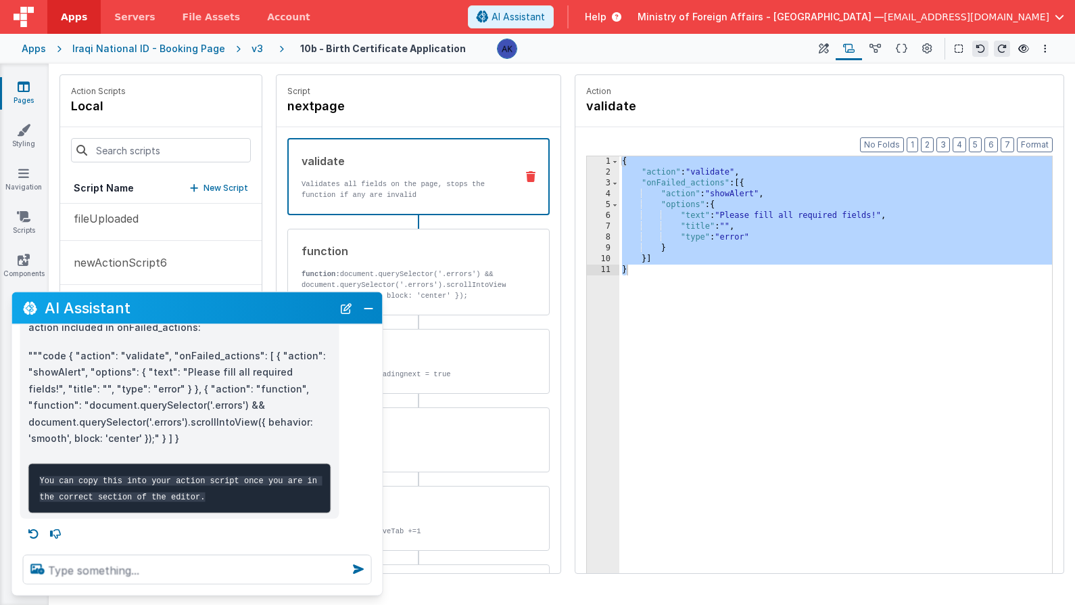
click at [95, 351] on p """"code { "action": "validate", "onFailed_actions": [ { "action": "showAlert", …" at bounding box center [179, 396] width 303 height 99
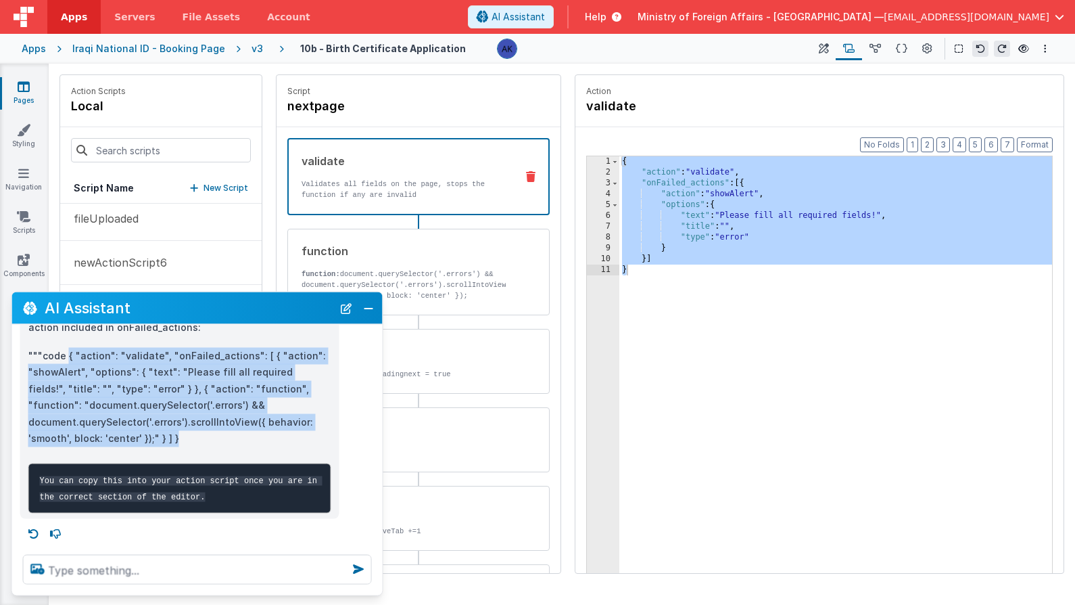
drag, startPoint x: 68, startPoint y: 338, endPoint x: 181, endPoint y: 423, distance: 141.6
click at [181, 423] on p """"code { "action": "validate", "onFailed_actions": [ { "action": "showAlert", …" at bounding box center [179, 396] width 303 height 99
copy p "{ "action": "validate", "onFailed_actions": [ { "action": "showAlert", "options…"
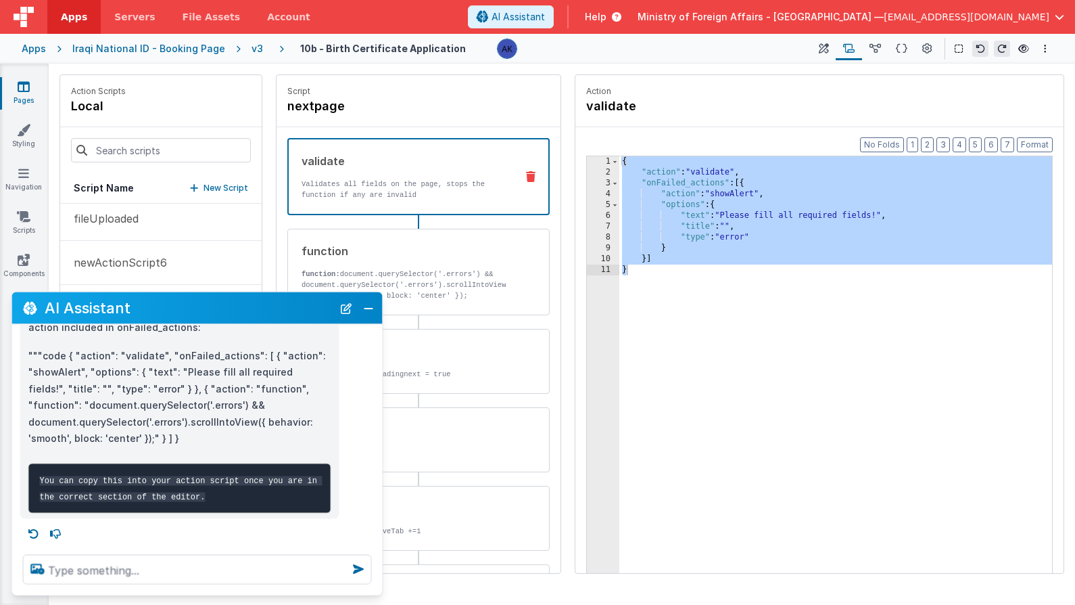
click at [640, 221] on div "{ "action" : "validate" , "onFailed_actions" : [{ "action" : "showAlert" , "opt…" at bounding box center [836, 396] width 433 height 480
drag, startPoint x: 626, startPoint y: 163, endPoint x: 653, endPoint y: 265, distance: 105.7
click at [653, 265] on div "{ "action" : "validate" , "onFailed_actions" : [{ "action" : "showAlert" , "opt…" at bounding box center [836, 396] width 433 height 480
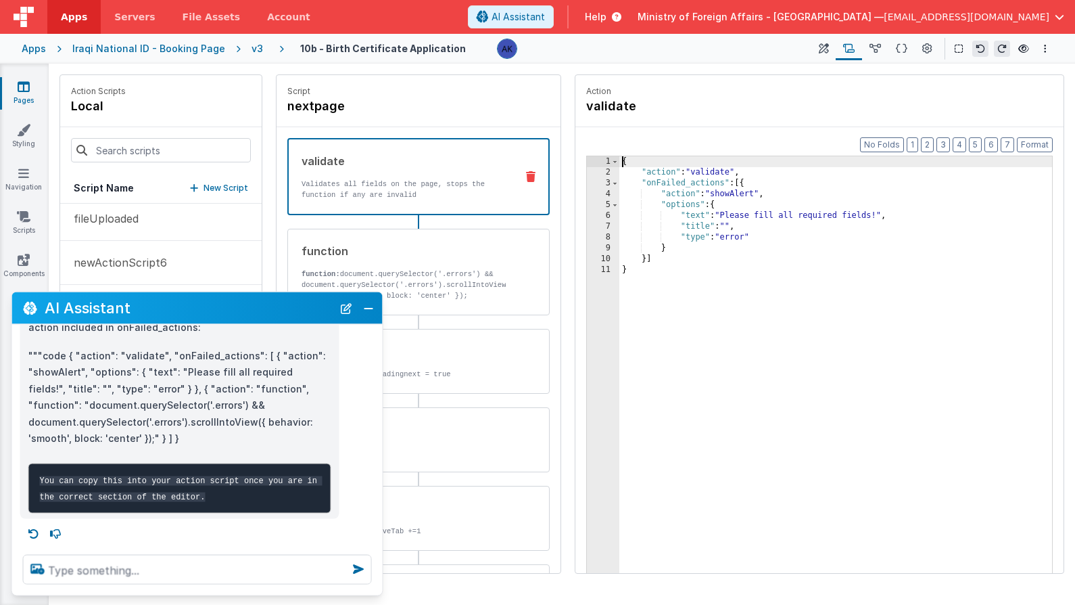
click at [622, 164] on div "{ "action" : "validate" , "onFailed_actions" : [{ "action" : "showAlert" , "opt…" at bounding box center [836, 396] width 433 height 480
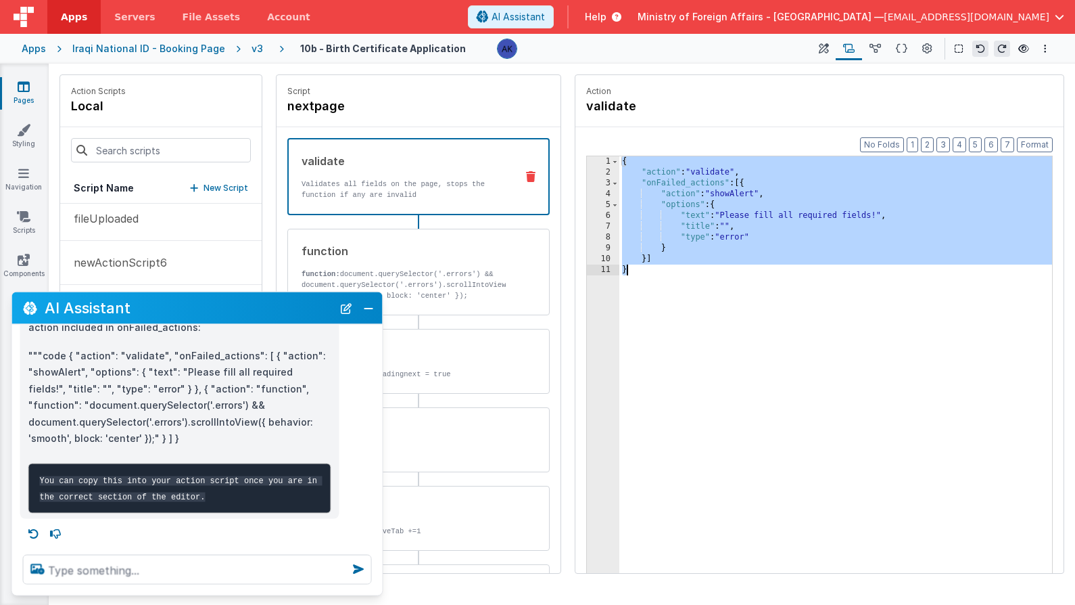
drag, startPoint x: 622, startPoint y: 164, endPoint x: 645, endPoint y: 328, distance: 165.9
click at [645, 328] on div "{ "action" : "validate" , "onFailed_actions" : [{ "action" : "showAlert" , "opt…" at bounding box center [836, 396] width 433 height 480
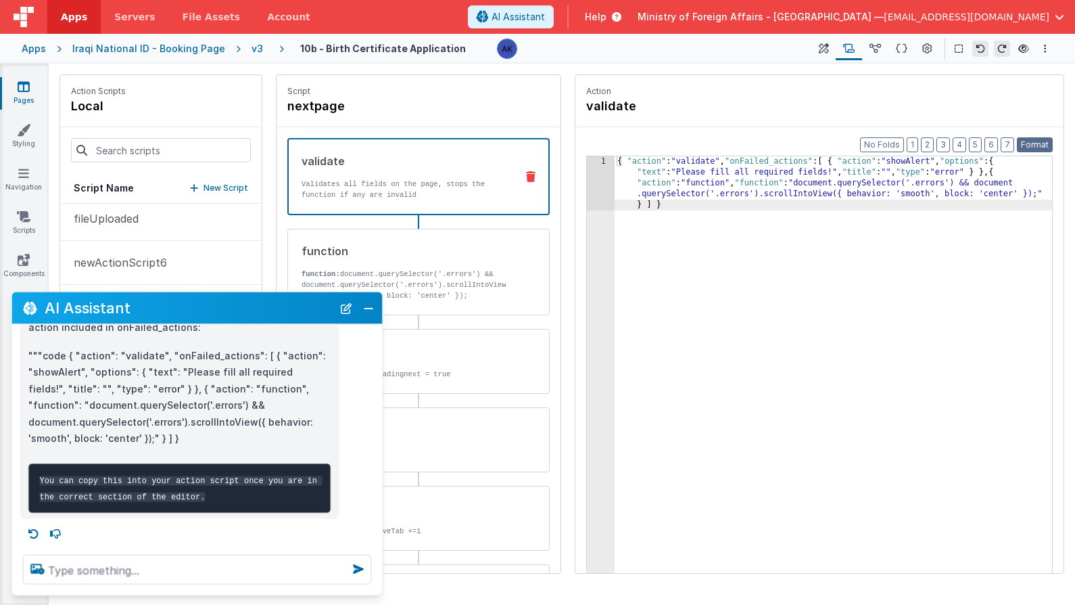
click at [1046, 141] on button "Format" at bounding box center [1035, 144] width 36 height 15
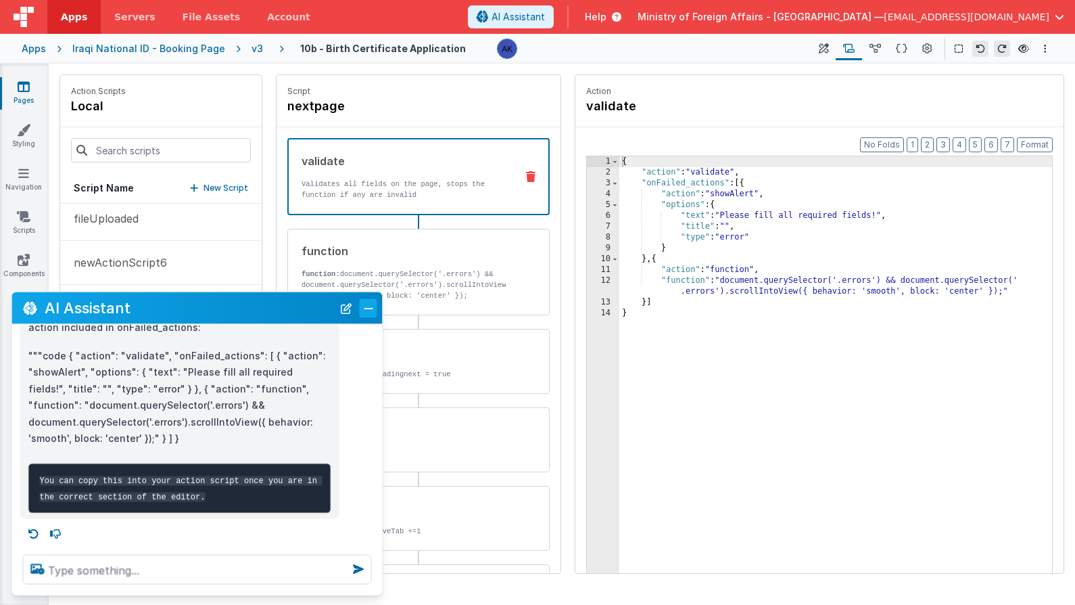
click at [366, 306] on button "Close" at bounding box center [369, 307] width 18 height 19
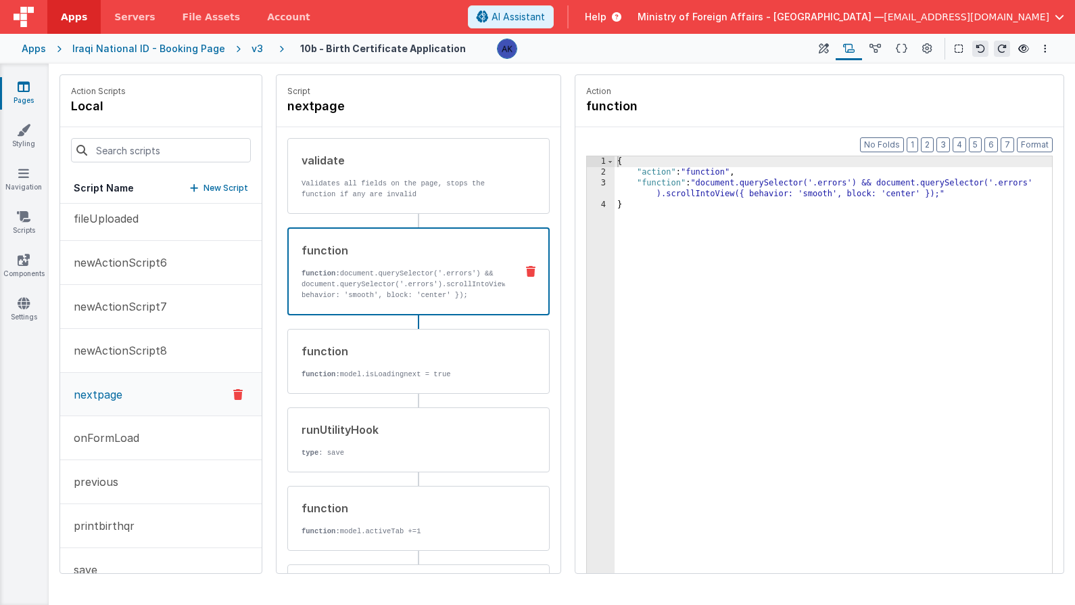
click at [526, 270] on icon at bounding box center [530, 271] width 9 height 11
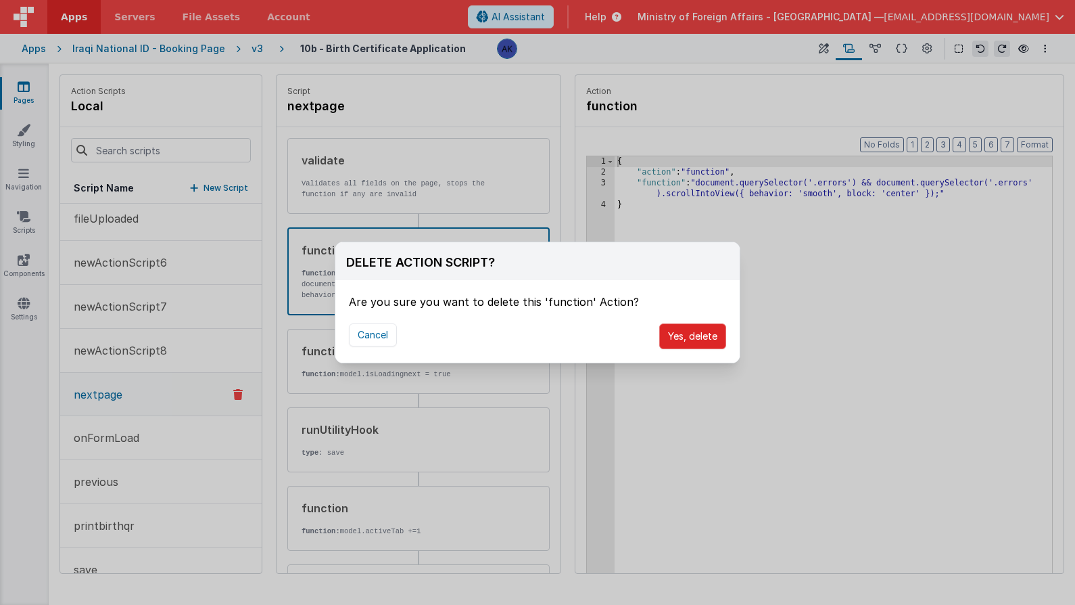
click at [697, 333] on button "Yes, delete" at bounding box center [692, 336] width 67 height 26
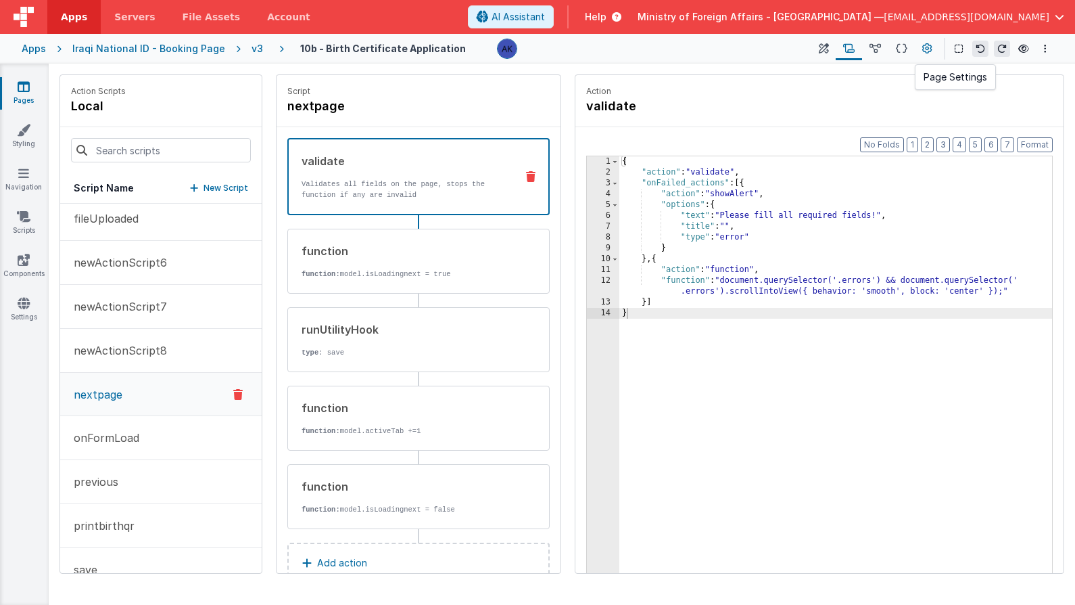
click at [921, 50] on button at bounding box center [927, 48] width 24 height 23
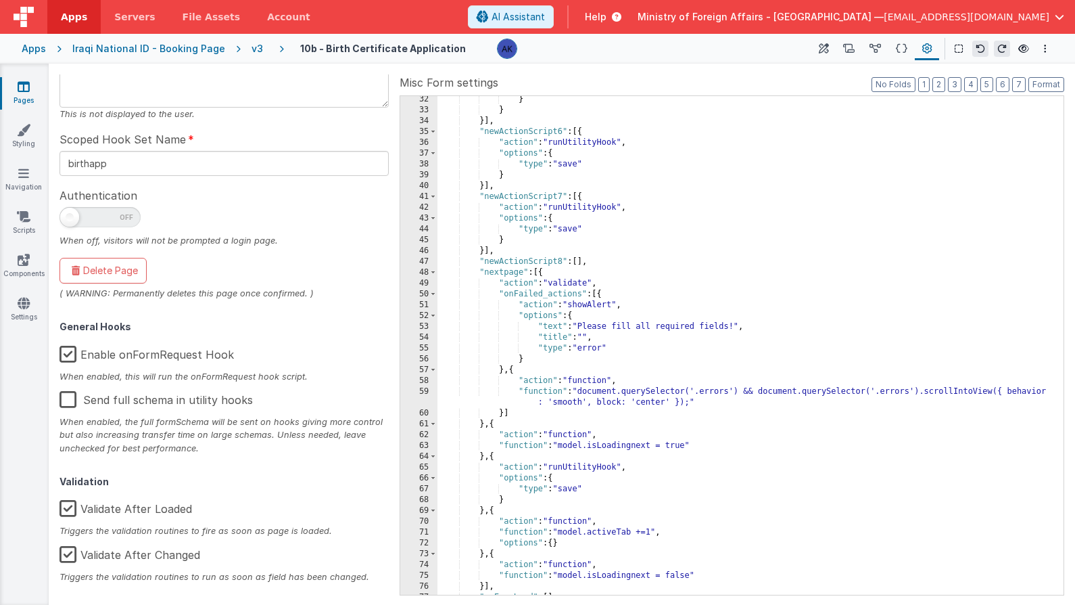
scroll to position [158, 0]
click at [179, 511] on label "Validate After Loaded" at bounding box center [126, 507] width 133 height 29
click at [0, 0] on input "Validate After Loaded" at bounding box center [0, 0] width 0 height 0
click at [724, 390] on div "} } }] , "newActionScript6" : [{ "action" : "runUtilityHook" , "options" : { "t…" at bounding box center [746, 354] width 616 height 520
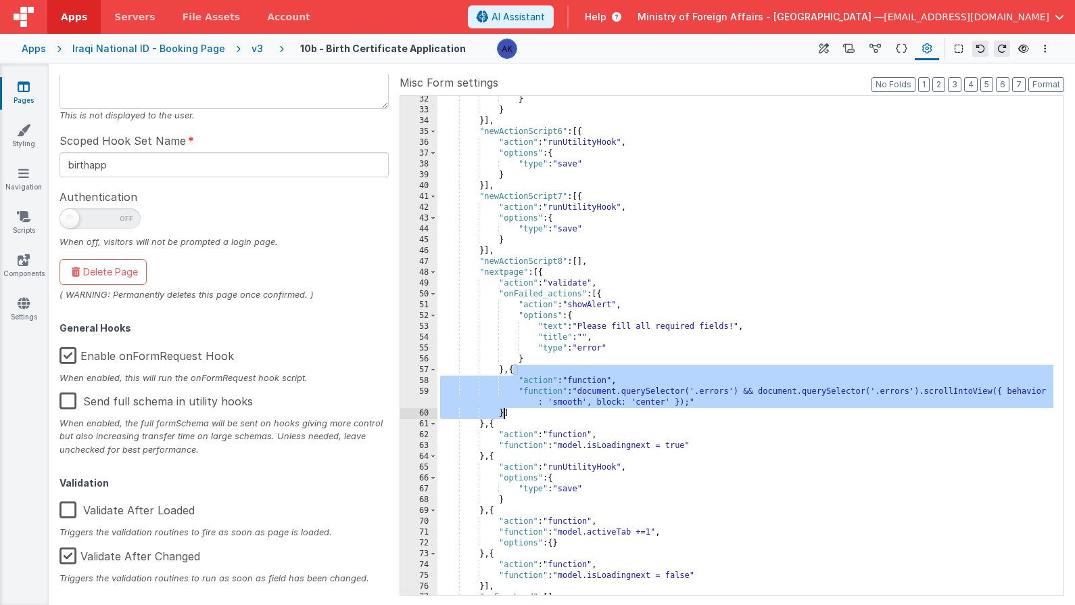
drag, startPoint x: 515, startPoint y: 368, endPoint x: 504, endPoint y: 411, distance: 44.8
click at [504, 411] on div "} } }] , "newActionScript6" : [{ "action" : "runUtilityHook" , "options" : { "t…" at bounding box center [746, 354] width 616 height 520
click at [827, 47] on icon at bounding box center [824, 49] width 10 height 14
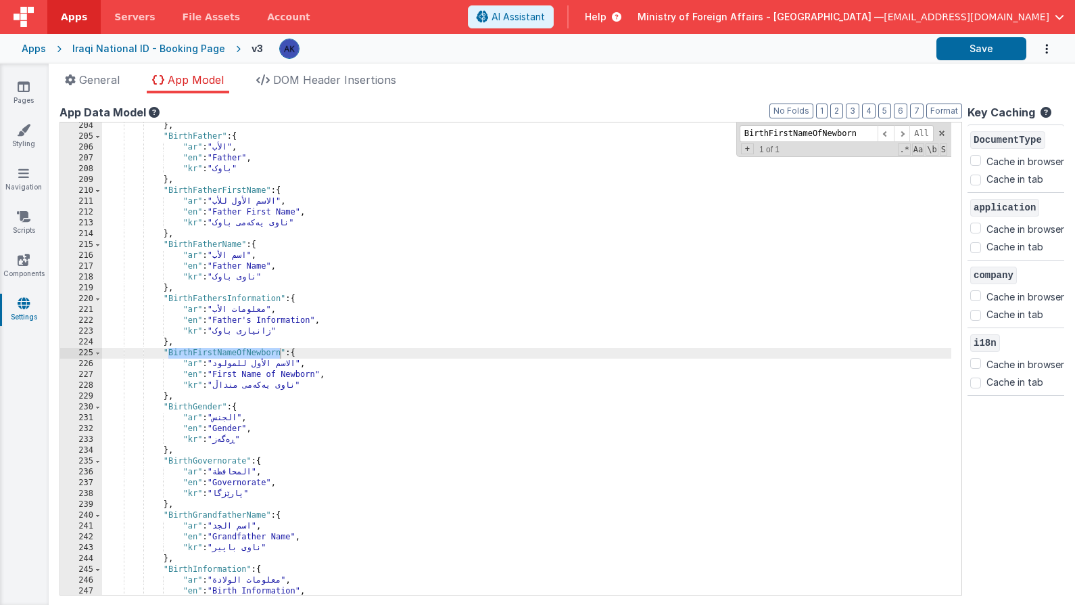
scroll to position [1513, 0]
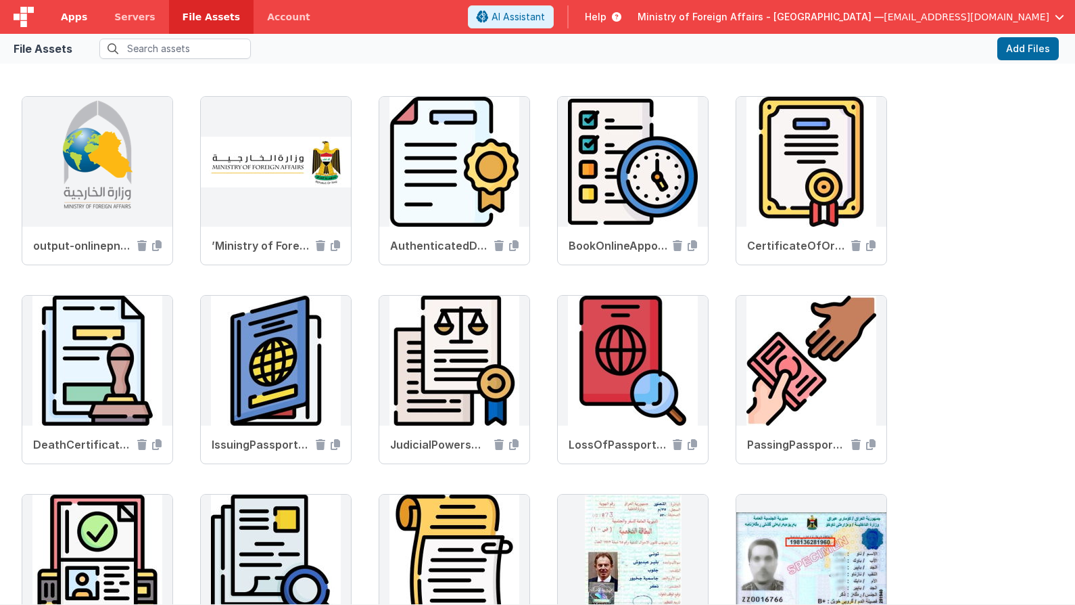
click at [79, 20] on span "Apps" at bounding box center [74, 17] width 26 height 14
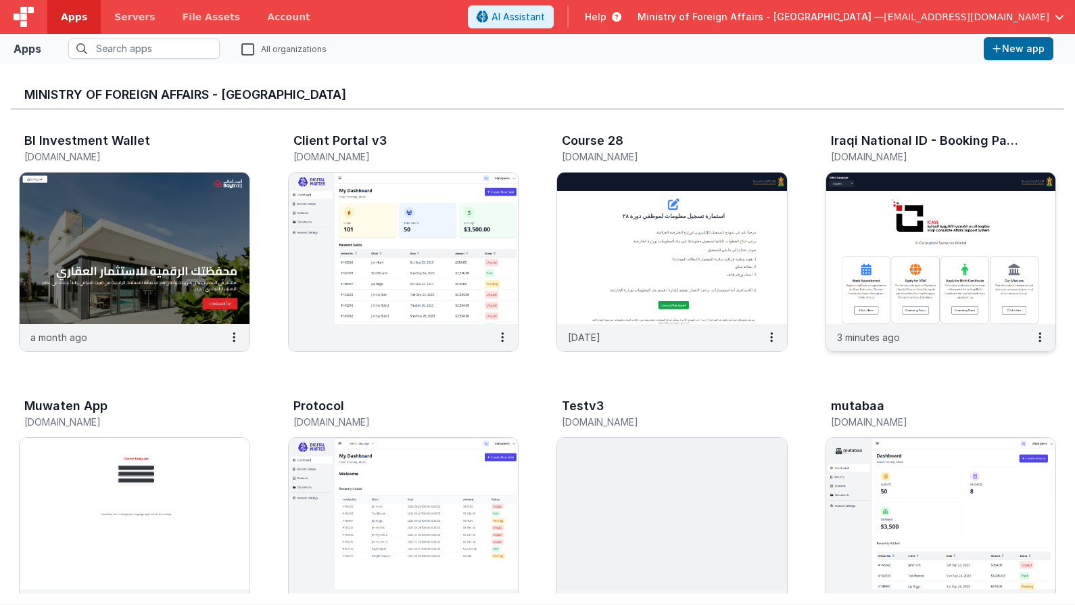
click at [931, 212] on img at bounding box center [942, 248] width 230 height 152
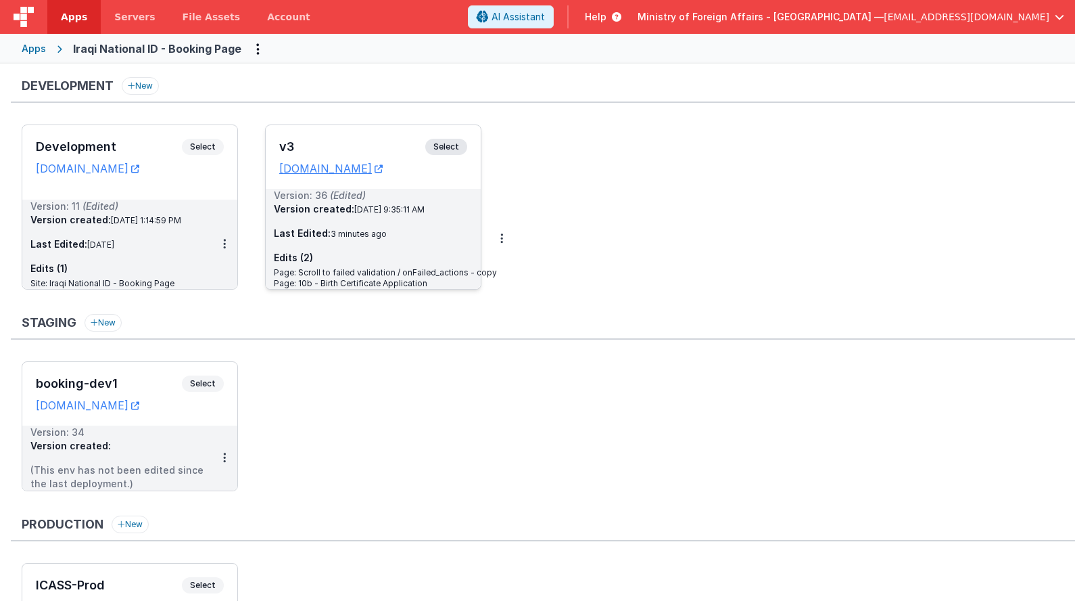
click at [453, 152] on span "Select" at bounding box center [446, 147] width 42 height 16
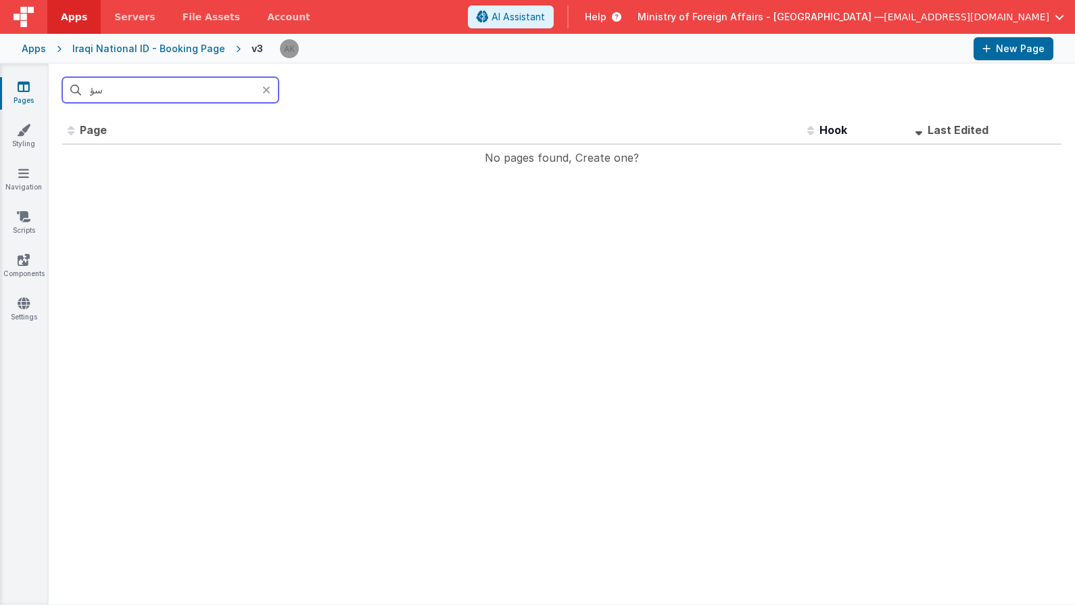
type input "س"
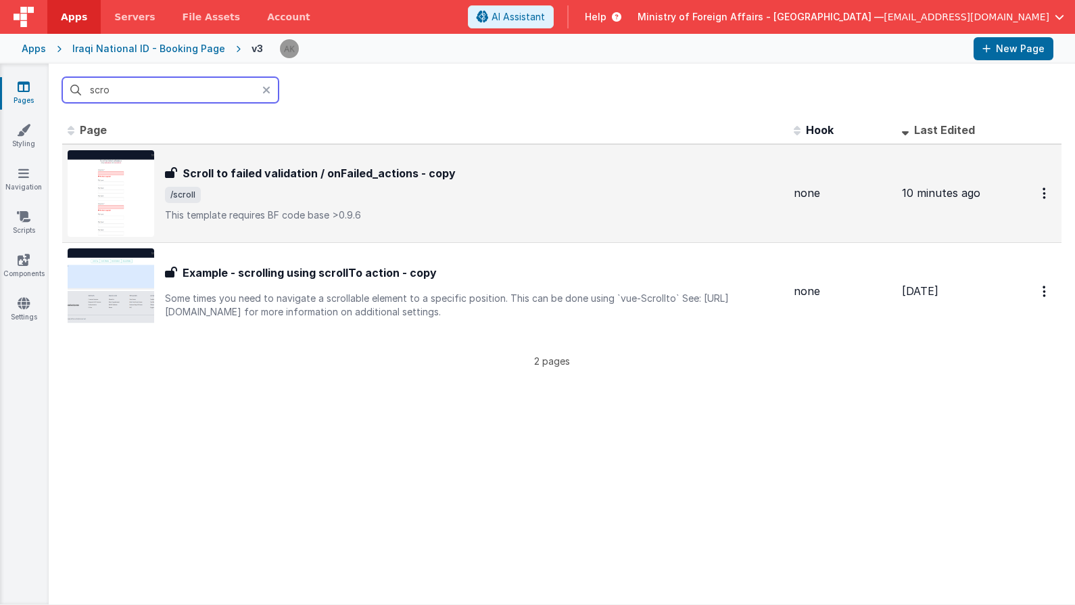
type input "scro"
click at [150, 222] on img at bounding box center [111, 193] width 87 height 87
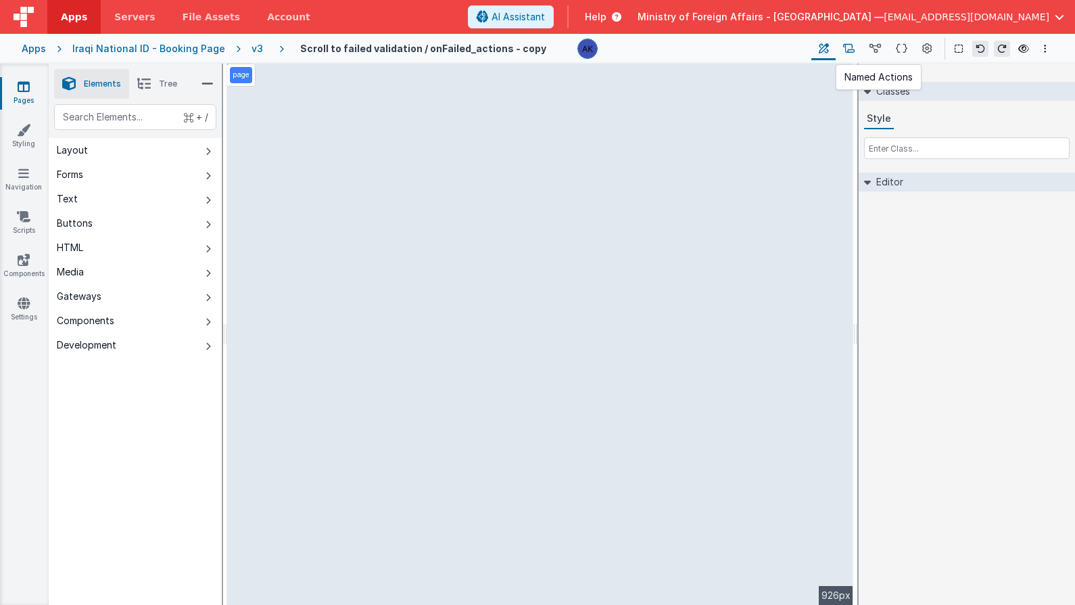
click at [858, 51] on button at bounding box center [849, 48] width 26 height 23
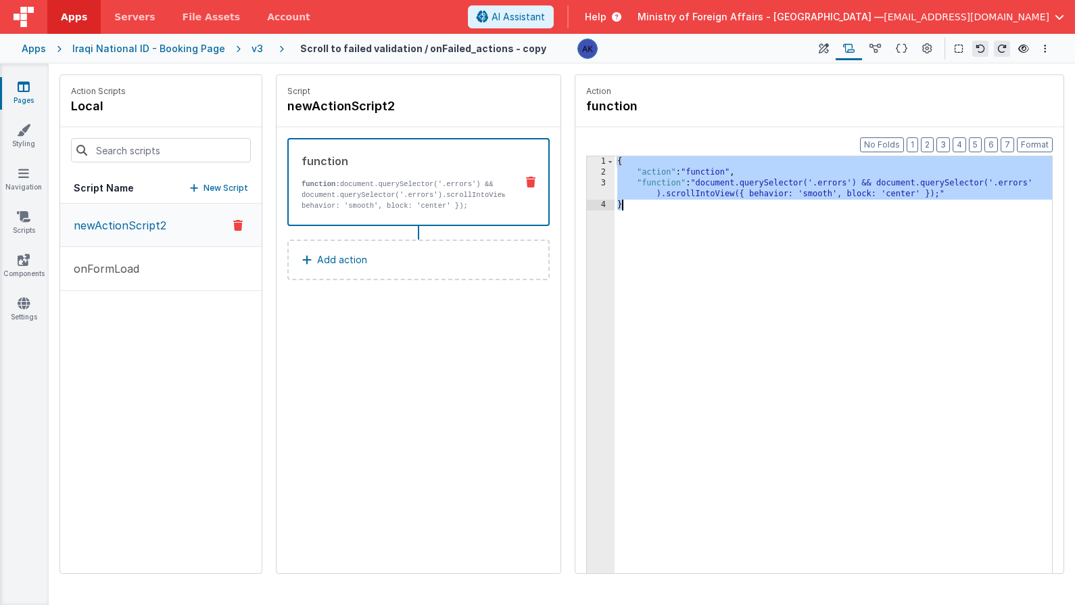
drag, startPoint x: 618, startPoint y: 162, endPoint x: 631, endPoint y: 209, distance: 48.4
click at [631, 209] on div "{ "action" : "function" , "function" : "document.querySelector('.errors') && do…" at bounding box center [834, 396] width 438 height 480
click at [908, 51] on button at bounding box center [902, 48] width 26 height 23
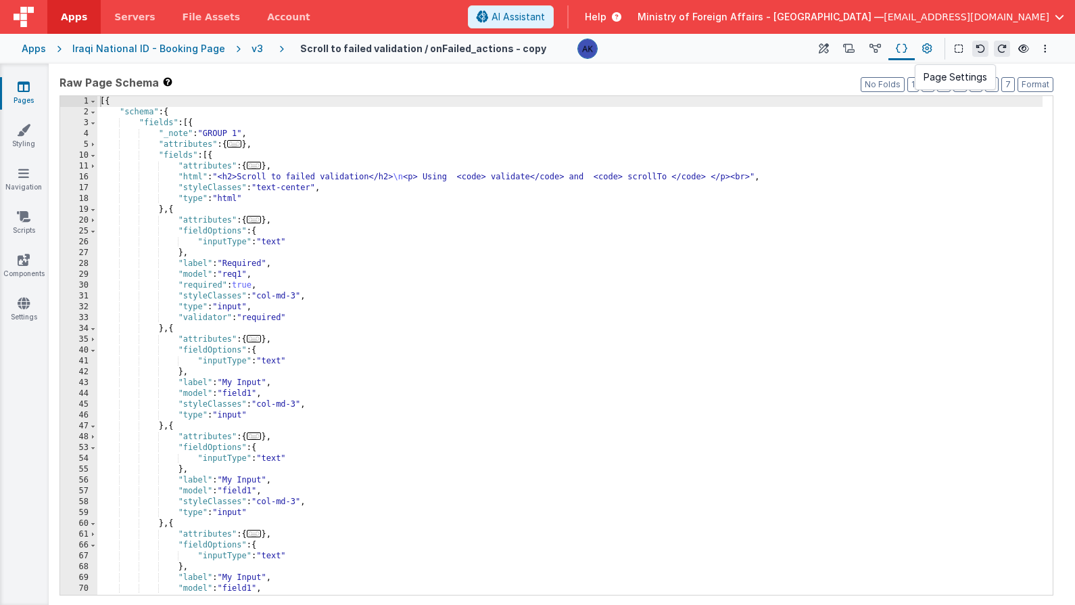
click at [923, 48] on icon at bounding box center [928, 49] width 10 height 14
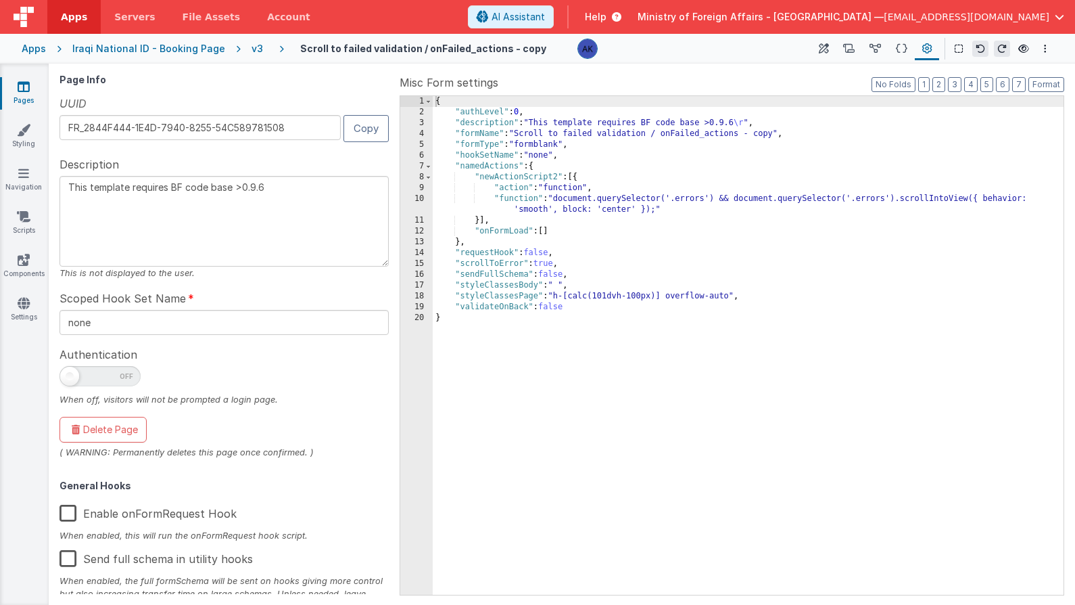
scroll to position [152, 0]
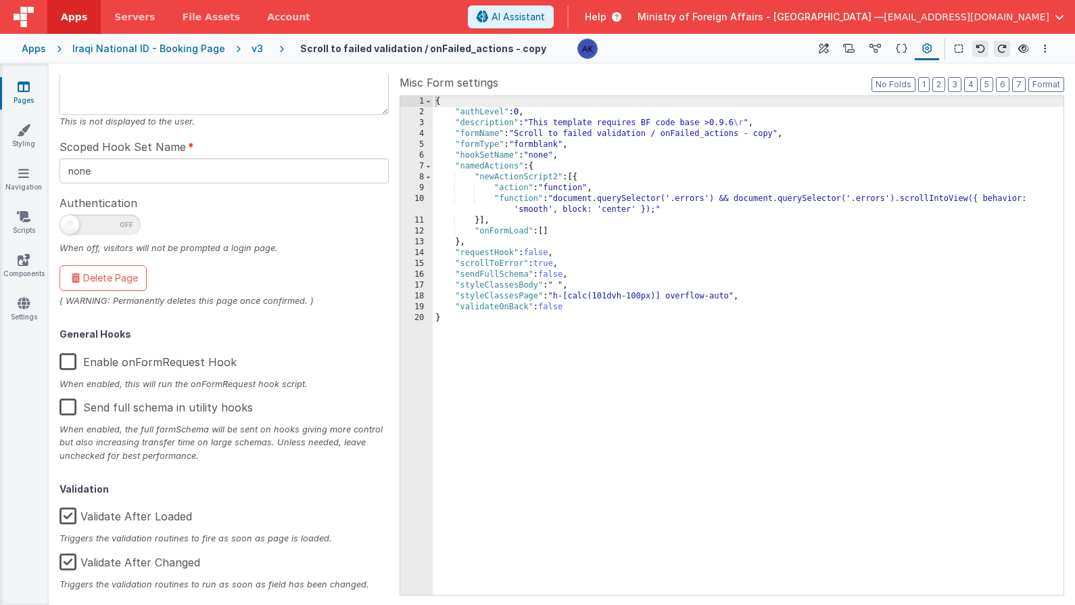
click at [136, 513] on label "Validate After Loaded" at bounding box center [126, 513] width 133 height 29
click at [0, 0] on input "Validate After Loaded" at bounding box center [0, 0] width 0 height 0
type textarea "This template requires BF code base >0.9.6"
click at [855, 49] on icon at bounding box center [848, 49] width 11 height 14
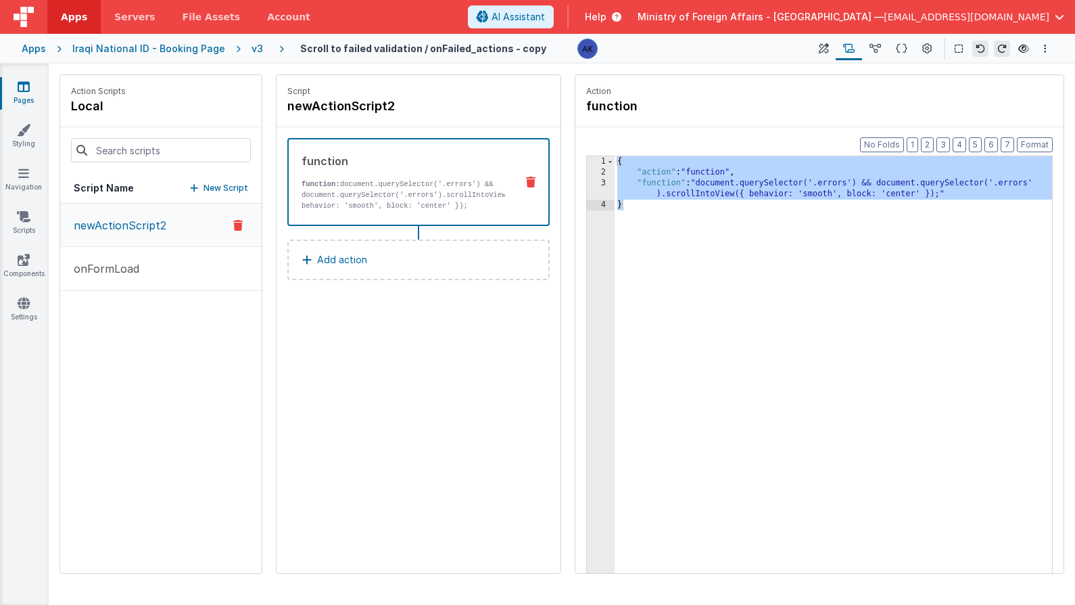
click at [789, 177] on div "{ "action" : "function" , "function" : "document.querySelector('.errors') && do…" at bounding box center [834, 396] width 438 height 480
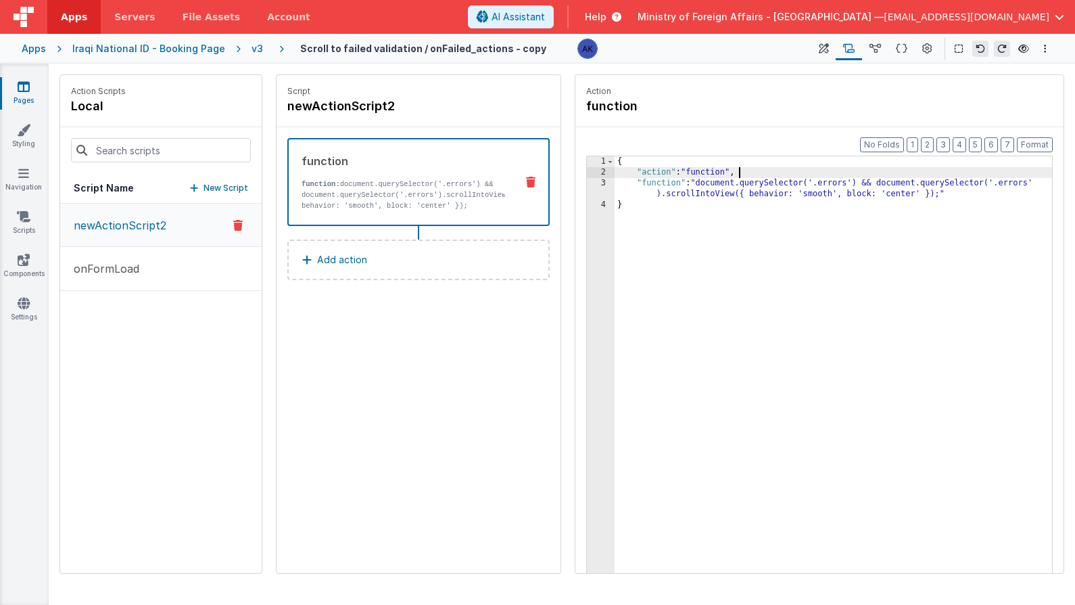
click at [850, 183] on div "{ "action" : "function" , "function" : "document.querySelector('.errors') && do…" at bounding box center [834, 396] width 438 height 480
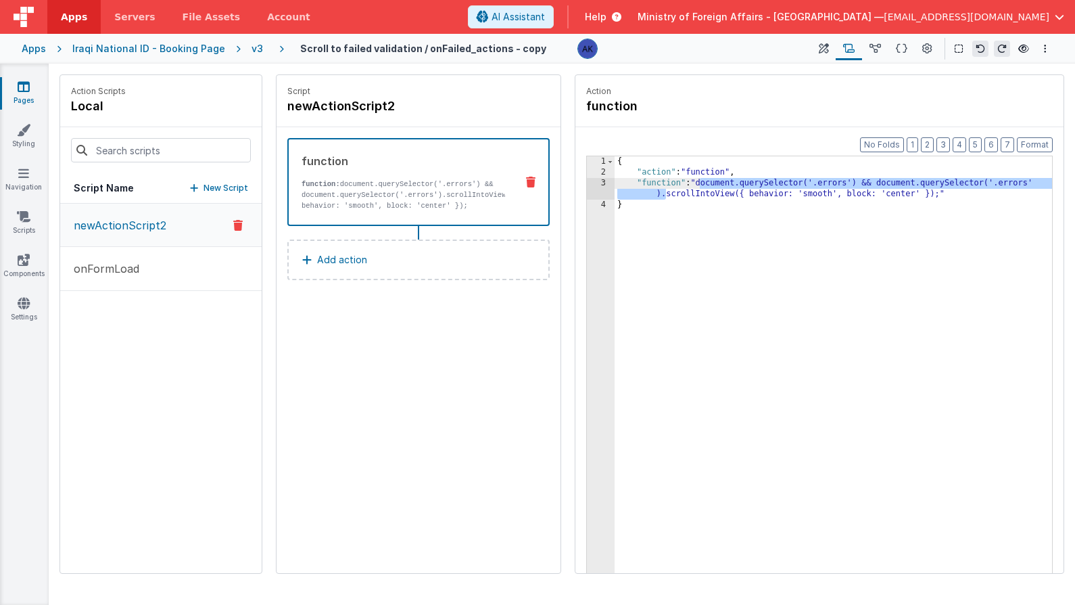
drag, startPoint x: 666, startPoint y: 195, endPoint x: 700, endPoint y: 185, distance: 35.3
click at [700, 185] on div "{ "action" : "function" , "function" : "document.querySelector('.errors') && do…" at bounding box center [834, 396] width 438 height 480
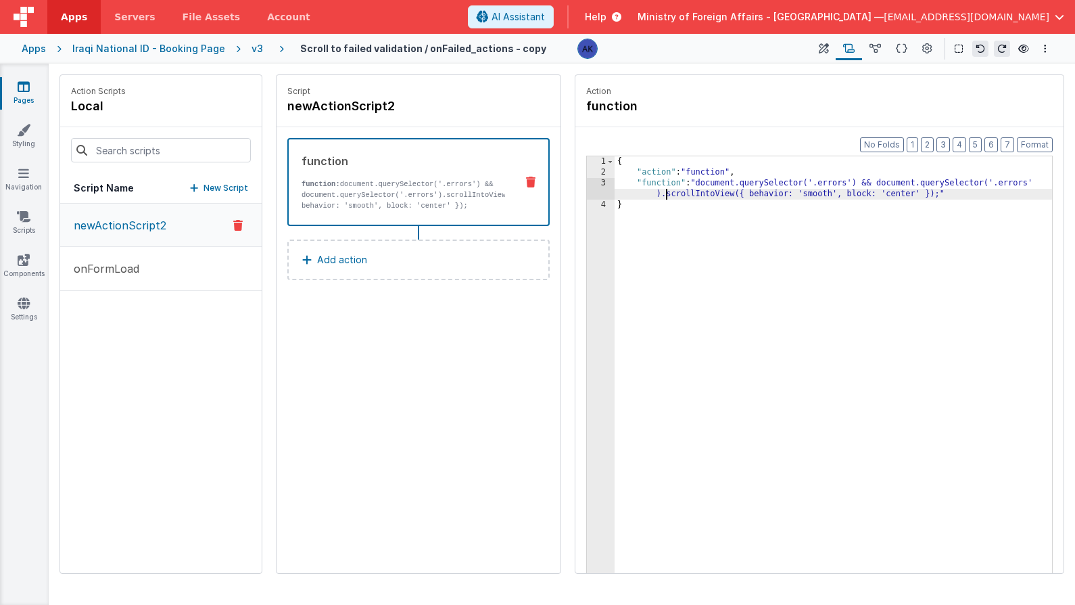
click at [851, 181] on div "{ "action" : "function" , "function" : "document.querySelector('.errors') && do…" at bounding box center [834, 396] width 438 height 480
click at [981, 185] on div "{ "action" : "function" , "function" : "document.querySelector('') && document.…" at bounding box center [834, 396] width 438 height 480
click at [817, 183] on div "{ "action" : "function" , "function" : "document.querySelector('') && document.…" at bounding box center [834, 396] width 438 height 480
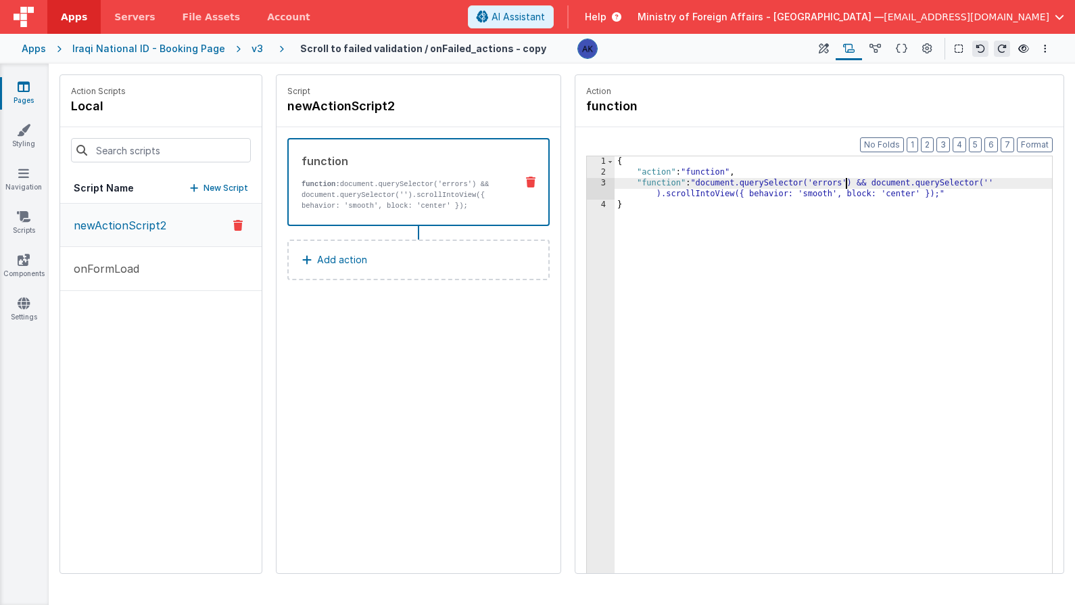
click at [818, 181] on div "{ "action" : "function" , "function" : "document.querySelector('errors') && doc…" at bounding box center [834, 396] width 438 height 480
click at [998, 182] on div "{ "action" : "function" , "function" : "document.querySelector('.errors') && do…" at bounding box center [834, 396] width 438 height 480
paste textarea
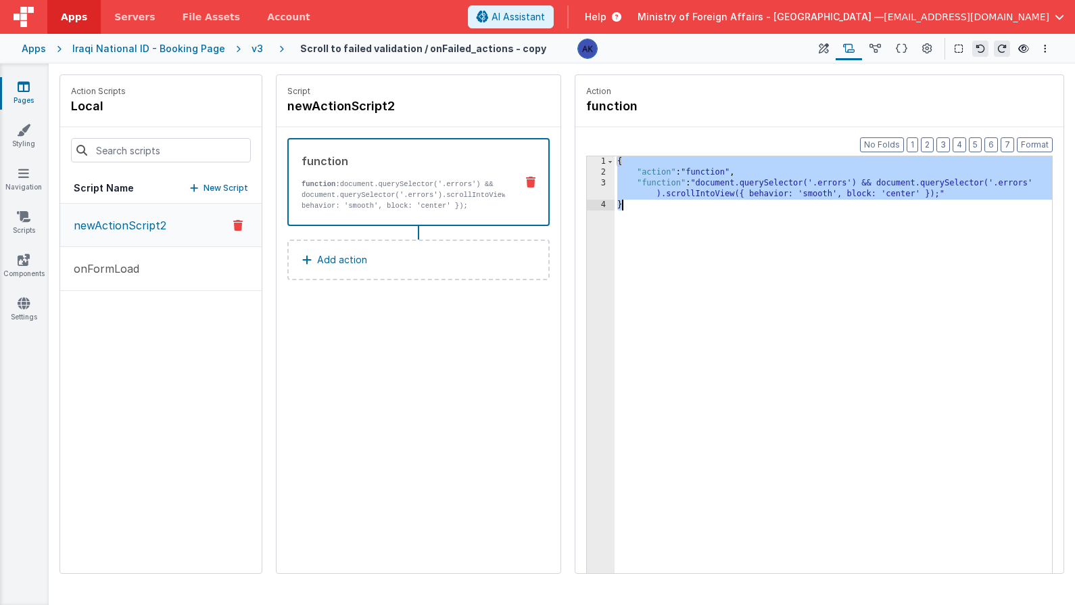
drag, startPoint x: 616, startPoint y: 164, endPoint x: 682, endPoint y: 230, distance: 92.8
click at [682, 230] on div "{ "action" : "function" , "function" : "document.querySelector('.errors') && do…" at bounding box center [834, 396] width 438 height 480
click at [545, 10] on span "AI Assistant" at bounding box center [518, 17] width 53 height 14
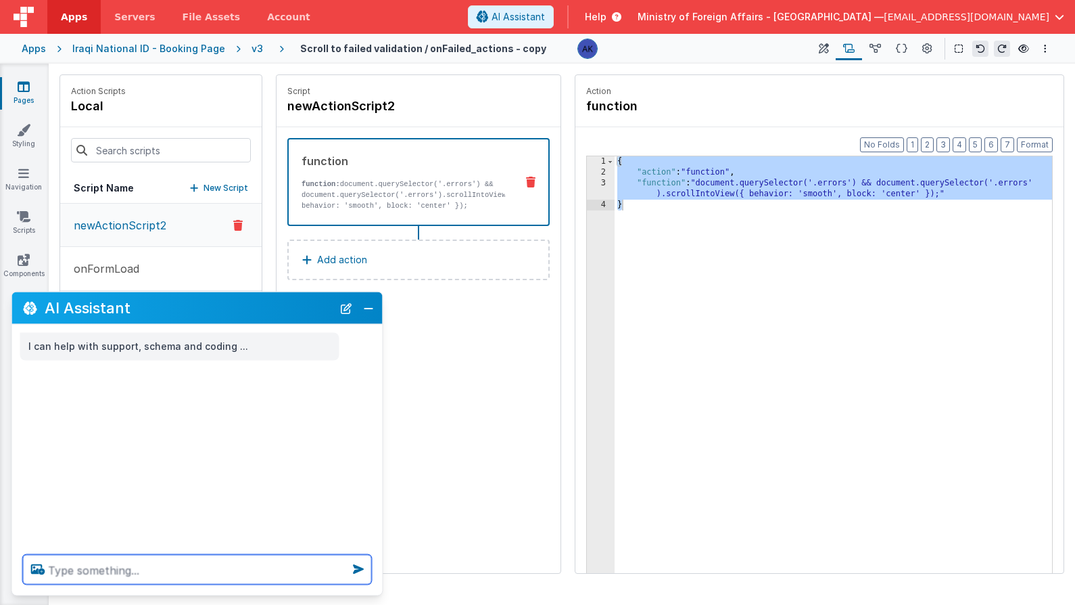
paste textarea "{ "action": "function", "function": "document.querySelector('.errors') && docum…"
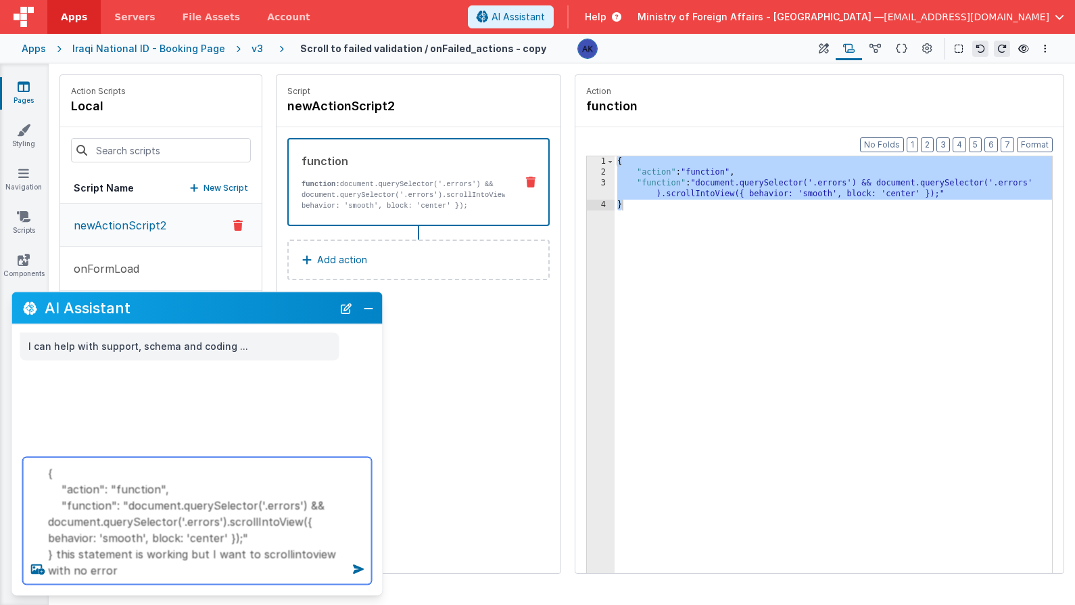
type textarea "{ "action": "function", "function": "document.querySelector('.errors') && docum…"
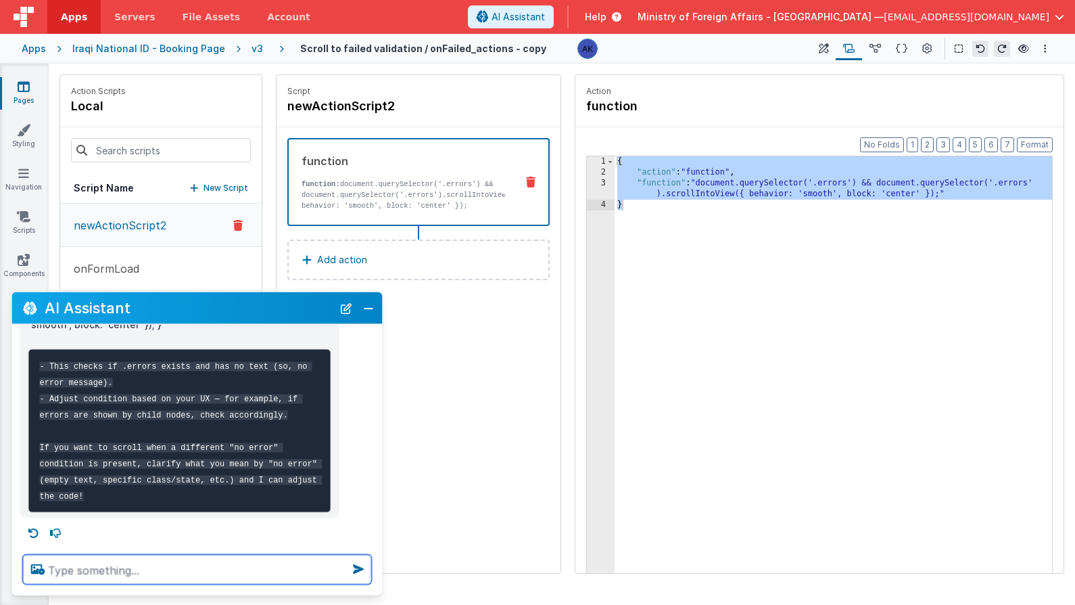
scroll to position [381, 0]
type textarea "when a no error condition is present"
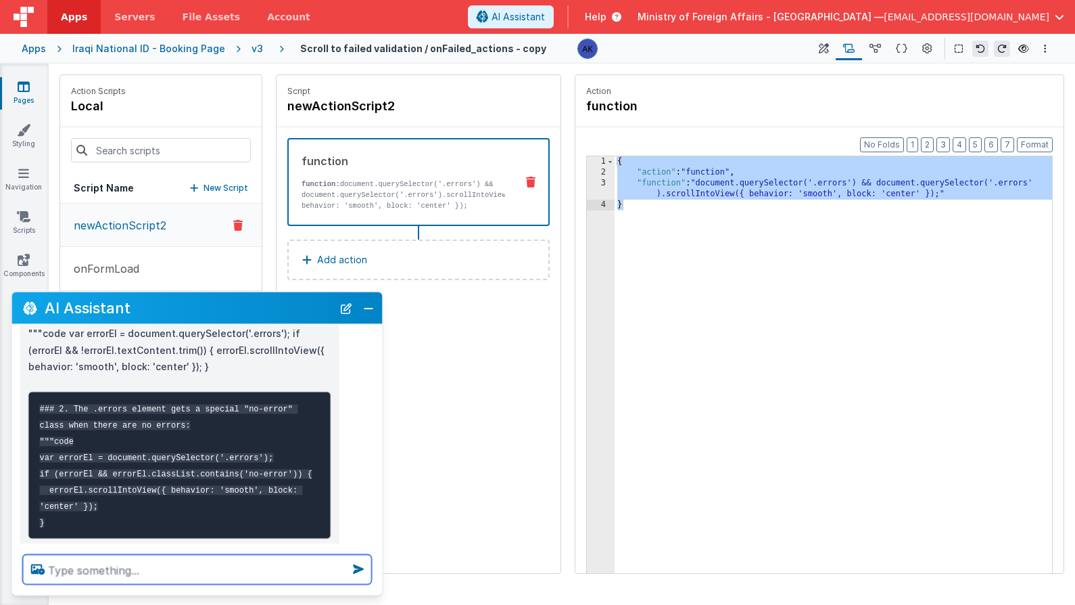
scroll to position [770, 0]
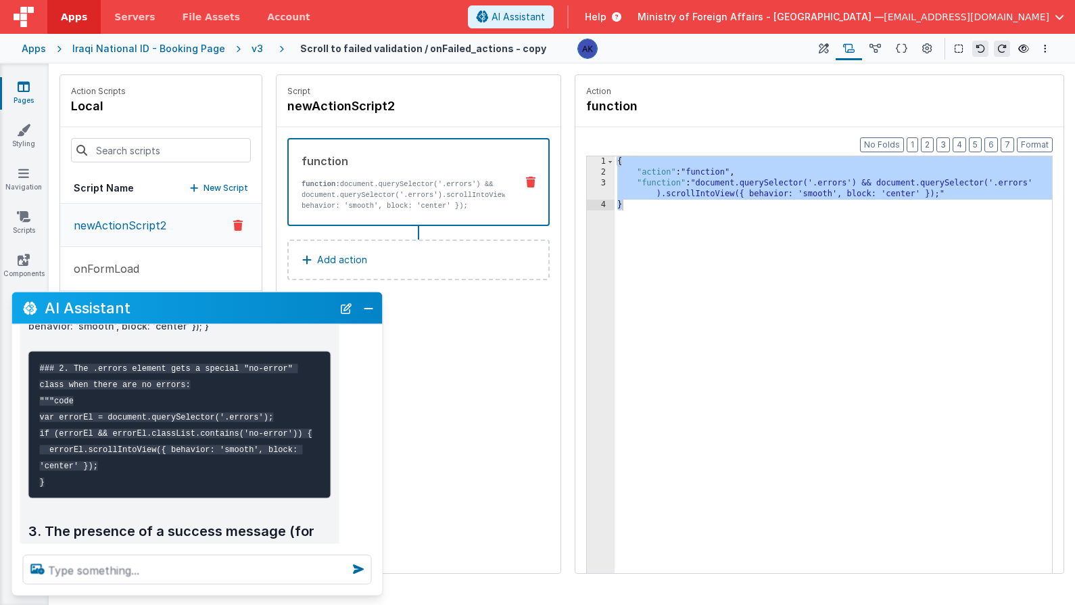
click at [670, 179] on div "{ "action" : "function" , "function" : "document.querySelector('.errors') && do…" at bounding box center [834, 396] width 438 height 480
drag, startPoint x: 619, startPoint y: 163, endPoint x: 634, endPoint y: 217, distance: 56.3
click at [634, 217] on div "{ "action" : "function" , "function" : "document.querySelector('.errors') && do…" at bounding box center [834, 396] width 438 height 480
click at [322, 563] on textarea at bounding box center [197, 570] width 349 height 30
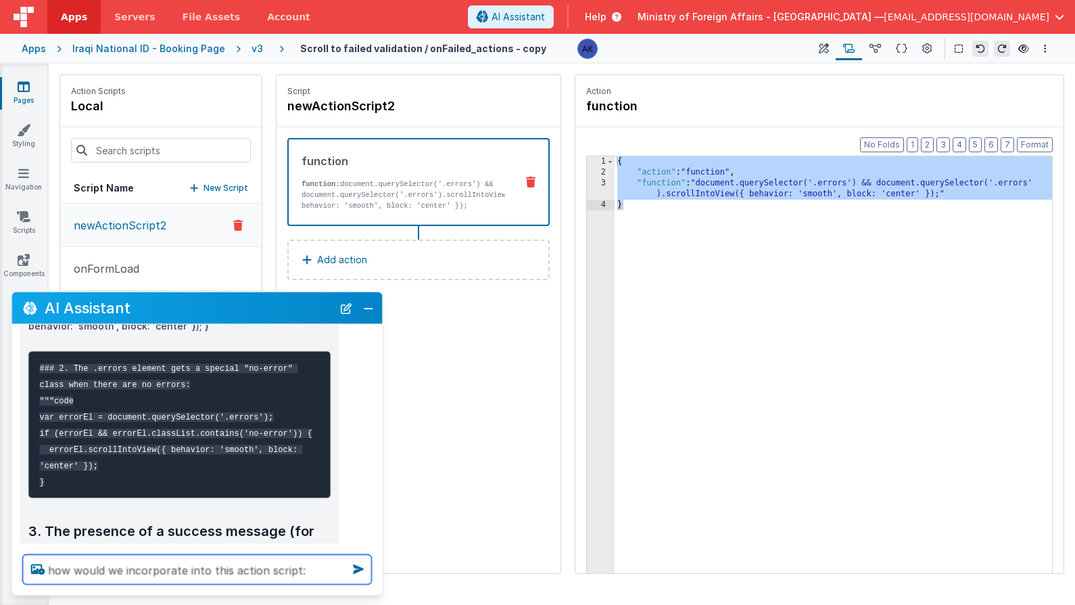
paste textarea "{ "action": "function", "function": "document.querySelector('.errors') && docum…"
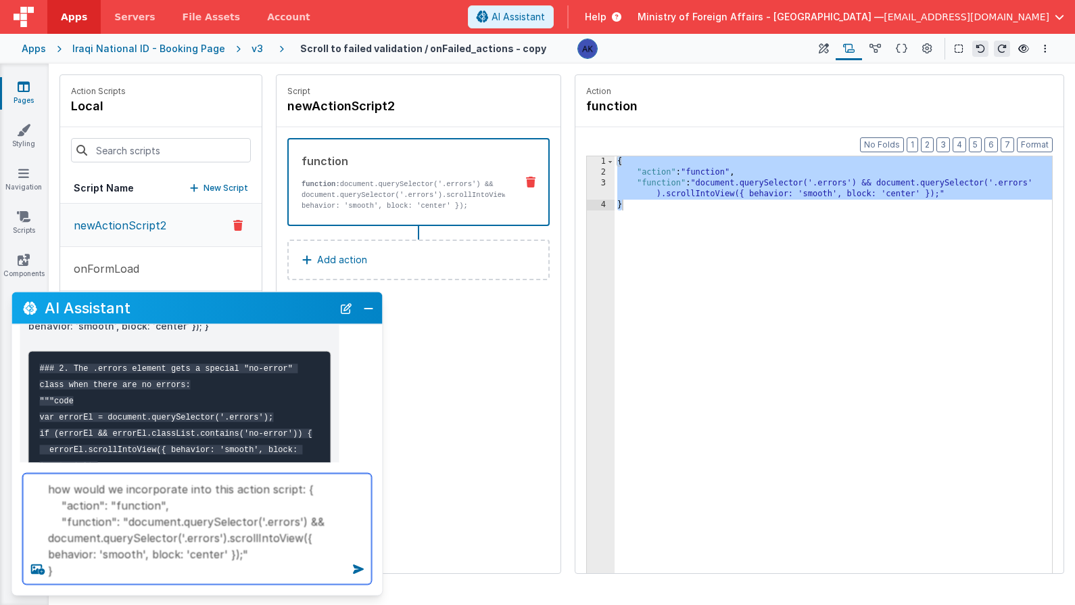
type textarea "how would we incorporate into this action script: { "action": "function", "func…"
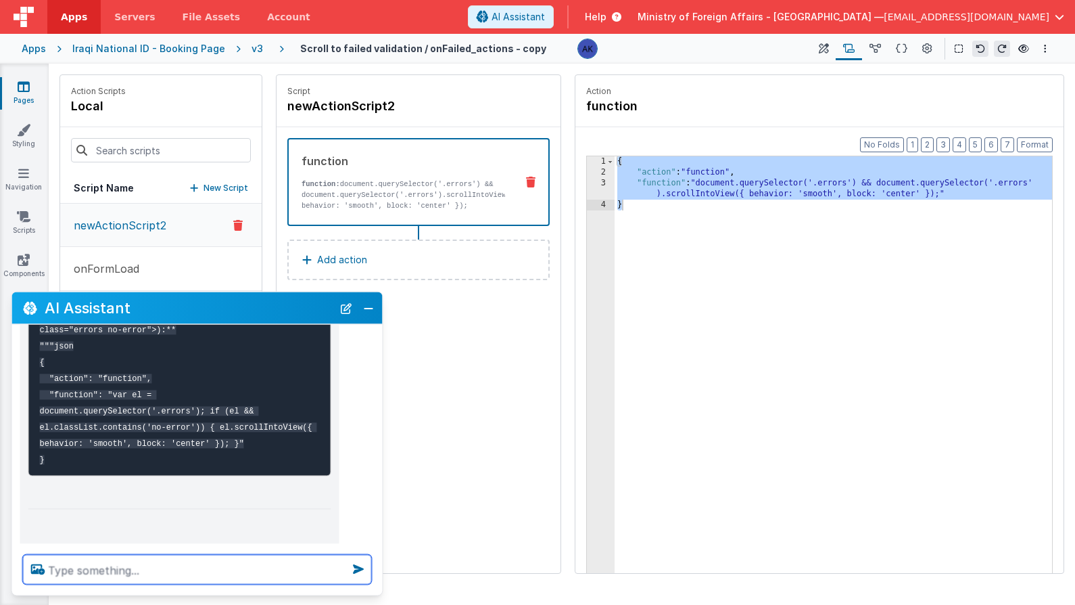
scroll to position [1627, 0]
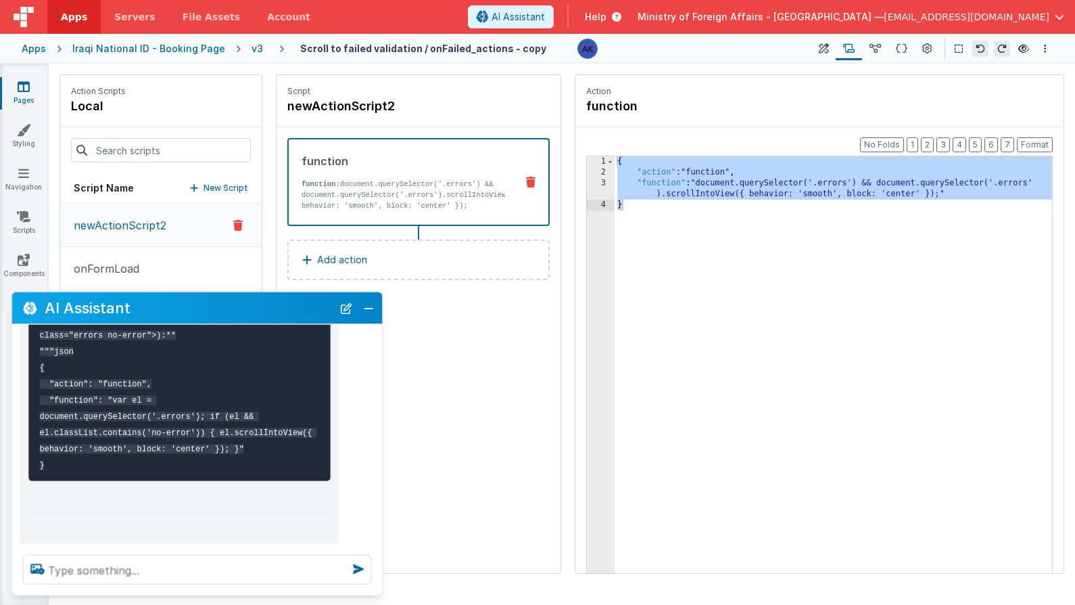
drag, startPoint x: 41, startPoint y: 418, endPoint x: 55, endPoint y: 507, distance: 90.4
click at [55, 481] on pre "--- **2. If .errors has a "no-error" class (e.g., <div class="errors no-error">…" at bounding box center [179, 375] width 303 height 212
copy code "{ "action": "function", "function": "var el = document.querySelector('.errors')…"
click at [618, 233] on div "{ "action" : "function" , "function" : "document.querySelector('.errors') && do…" at bounding box center [834, 396] width 438 height 480
drag, startPoint x: 620, startPoint y: 161, endPoint x: 643, endPoint y: 236, distance: 78.7
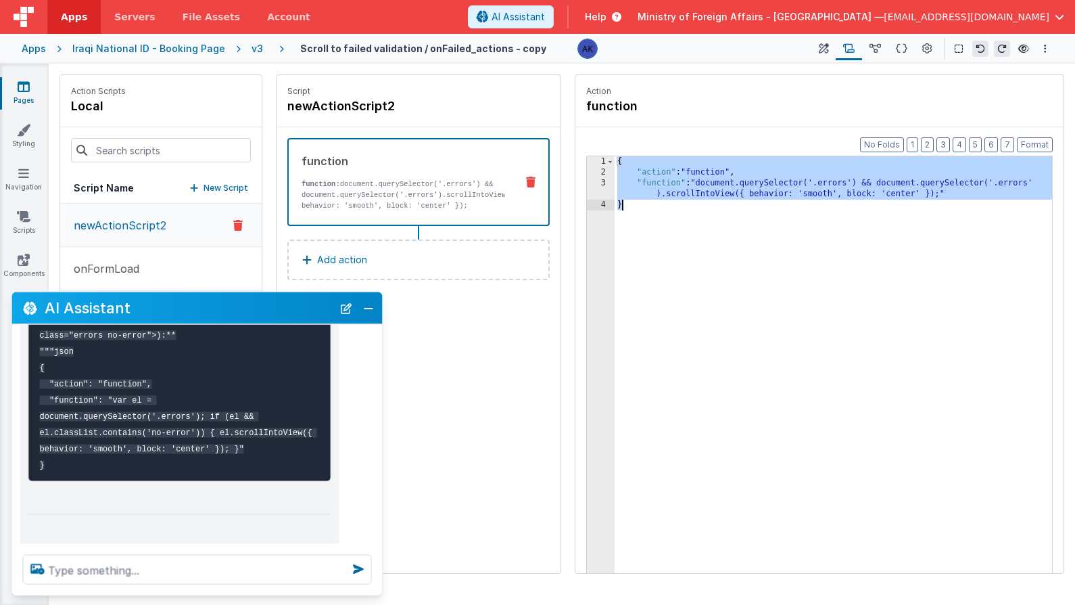
click at [643, 236] on div "{ "action" : "function" , "function" : "document.querySelector('.errors') && do…" at bounding box center [834, 396] width 438 height 480
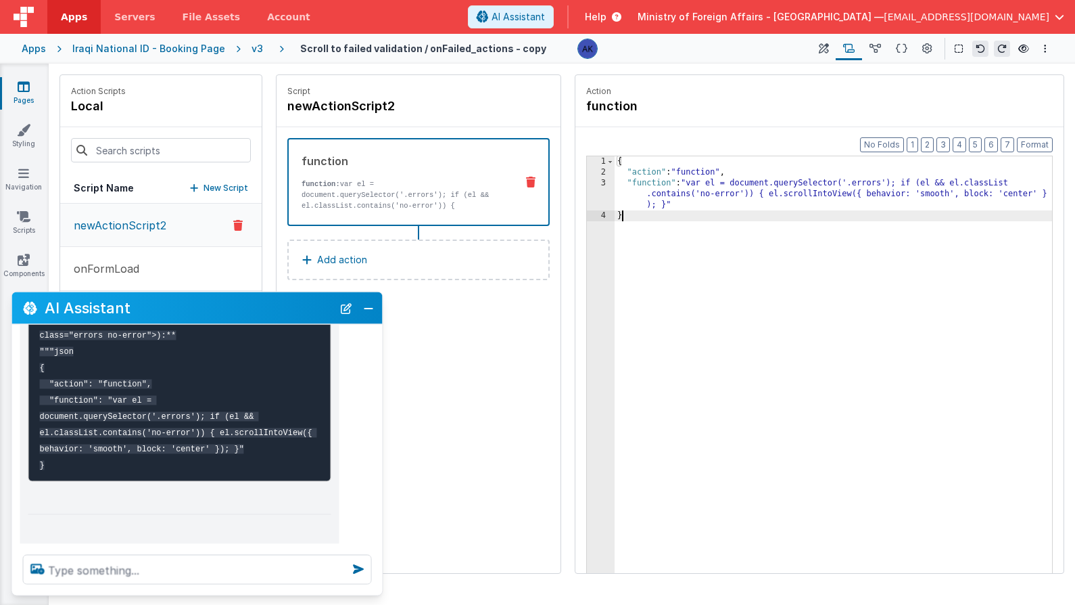
click at [515, 114] on div "newActionScript2" at bounding box center [418, 106] width 262 height 19
click at [373, 312] on button "Close" at bounding box center [369, 307] width 18 height 19
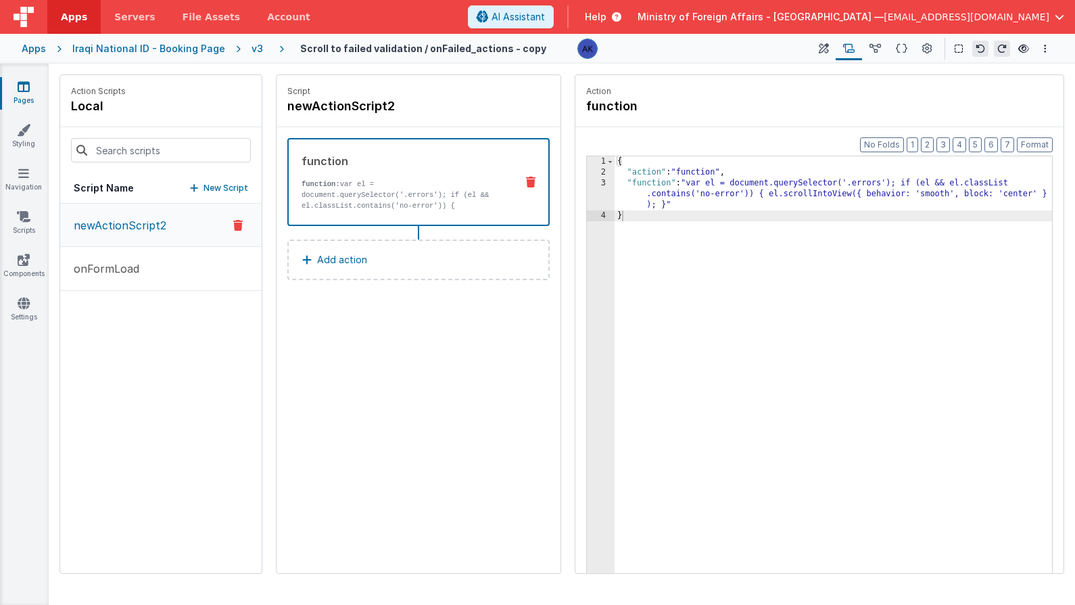
click at [534, 181] on icon at bounding box center [530, 182] width 9 height 11
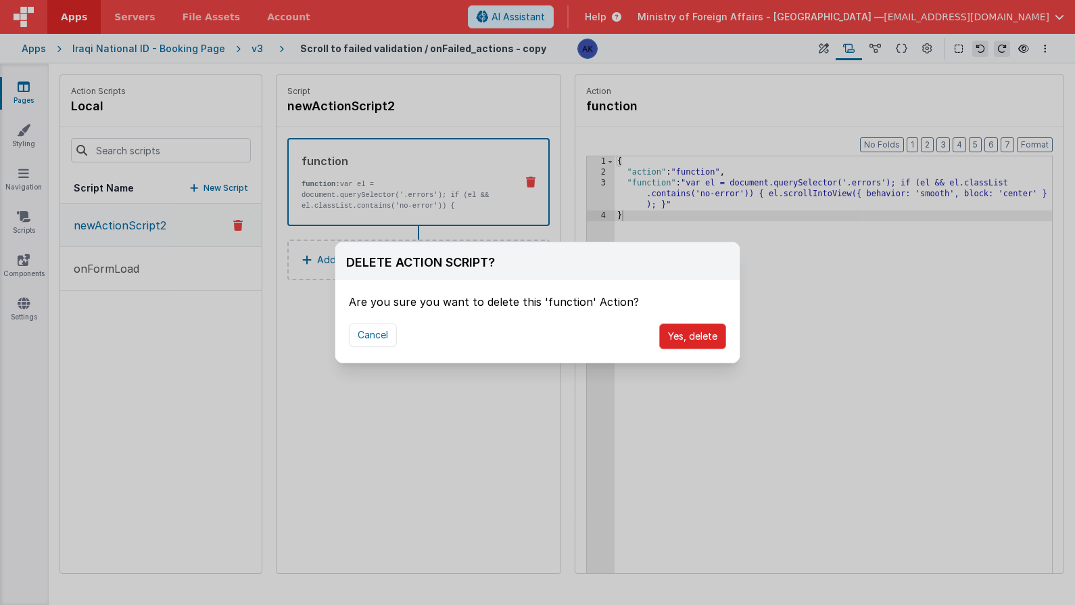
click at [682, 343] on button "Yes, delete" at bounding box center [692, 336] width 67 height 26
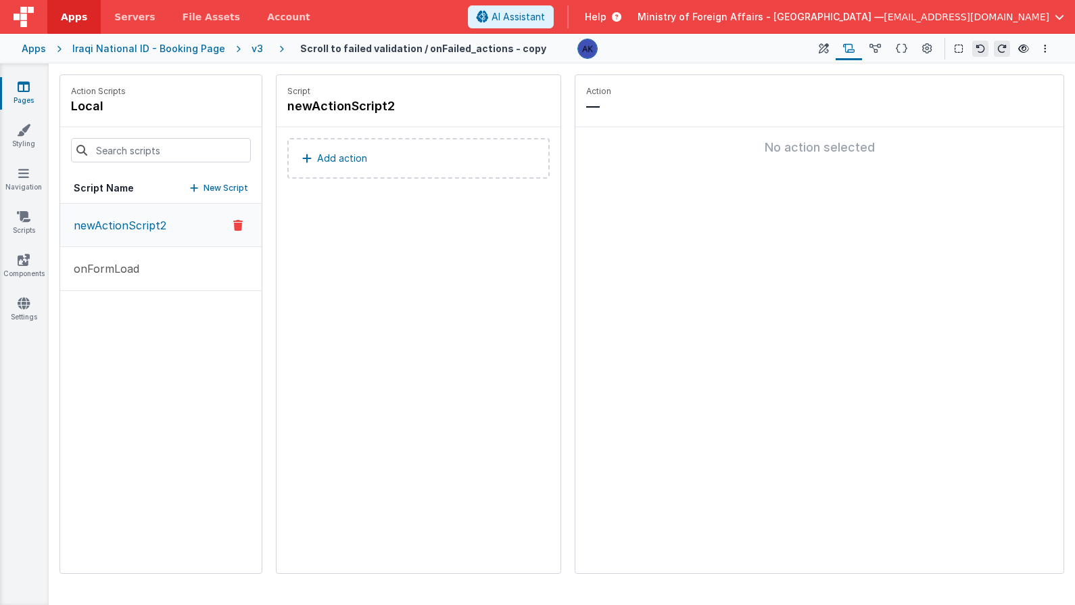
click at [400, 170] on button "Add action" at bounding box center [418, 158] width 262 height 41
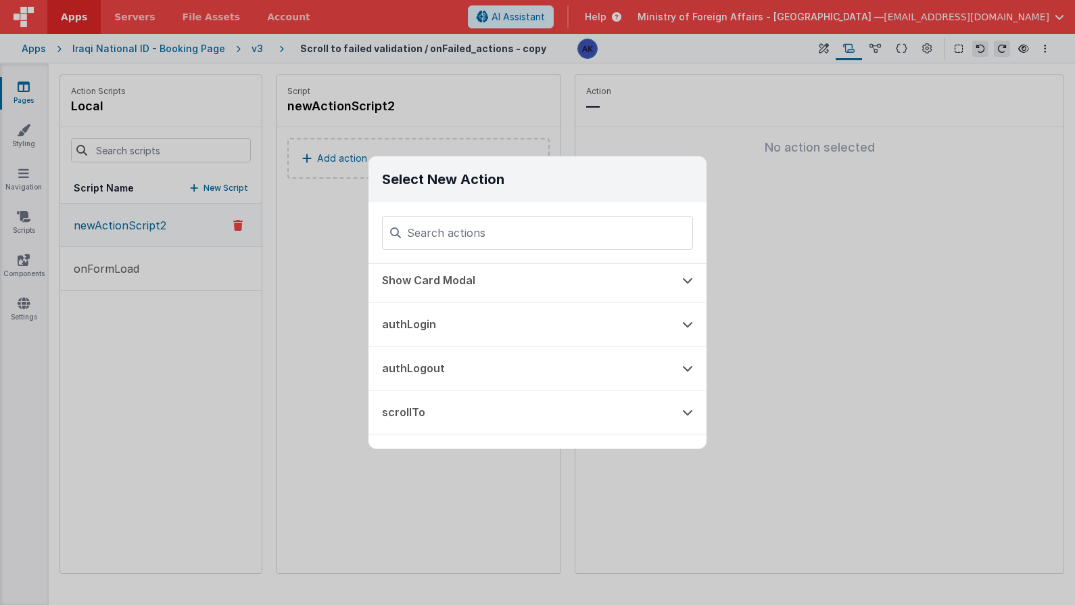
scroll to position [651, 0]
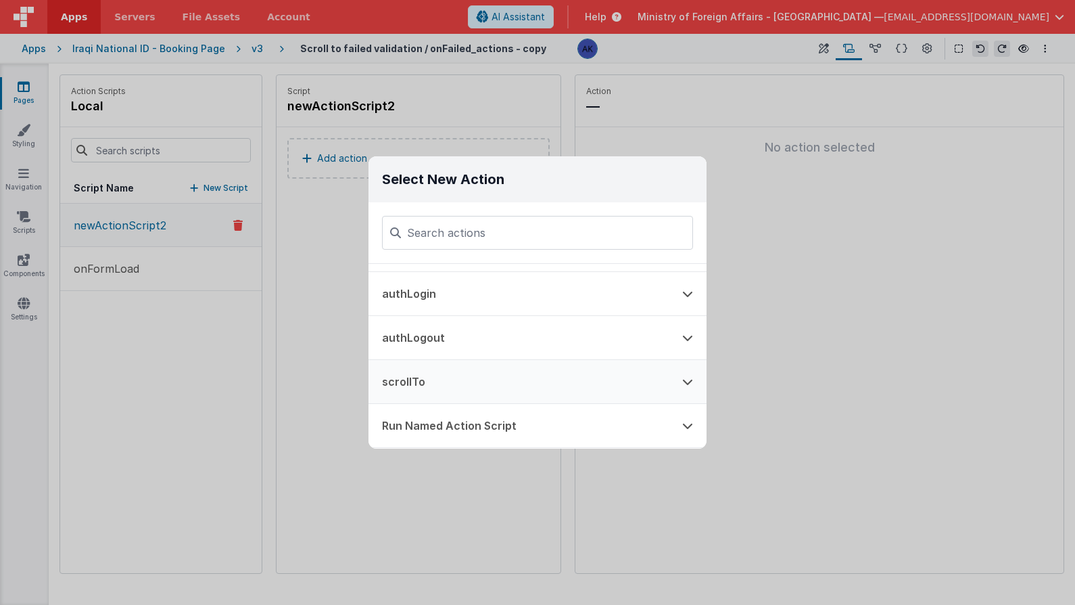
click at [505, 374] on button "scrollTo" at bounding box center [519, 381] width 300 height 43
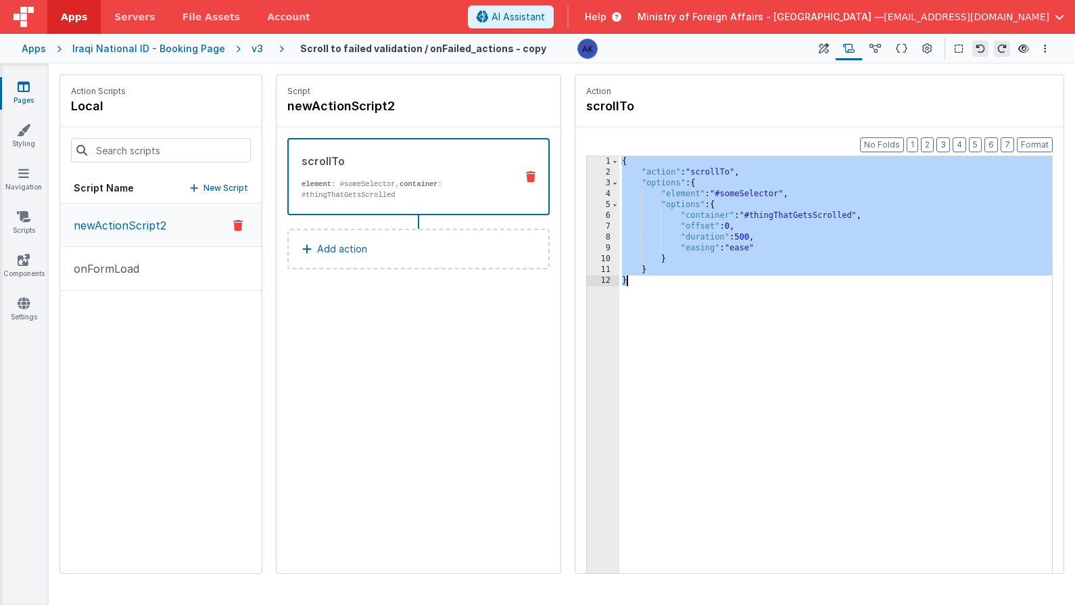
drag, startPoint x: 622, startPoint y: 160, endPoint x: 719, endPoint y: 292, distance: 163.6
click at [719, 292] on div "{ "action" : "scrollTo" , "options" : { "element" : "#someSelector" , "options"…" at bounding box center [836, 396] width 433 height 480
click at [824, 47] on icon at bounding box center [824, 49] width 10 height 14
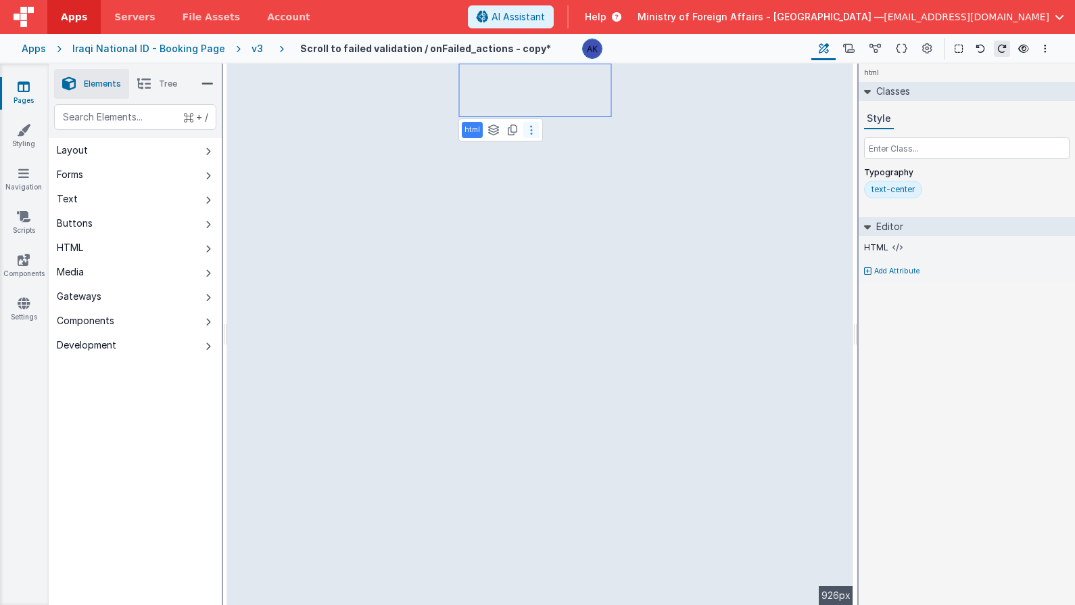
click at [530, 129] on icon at bounding box center [531, 129] width 3 height 11
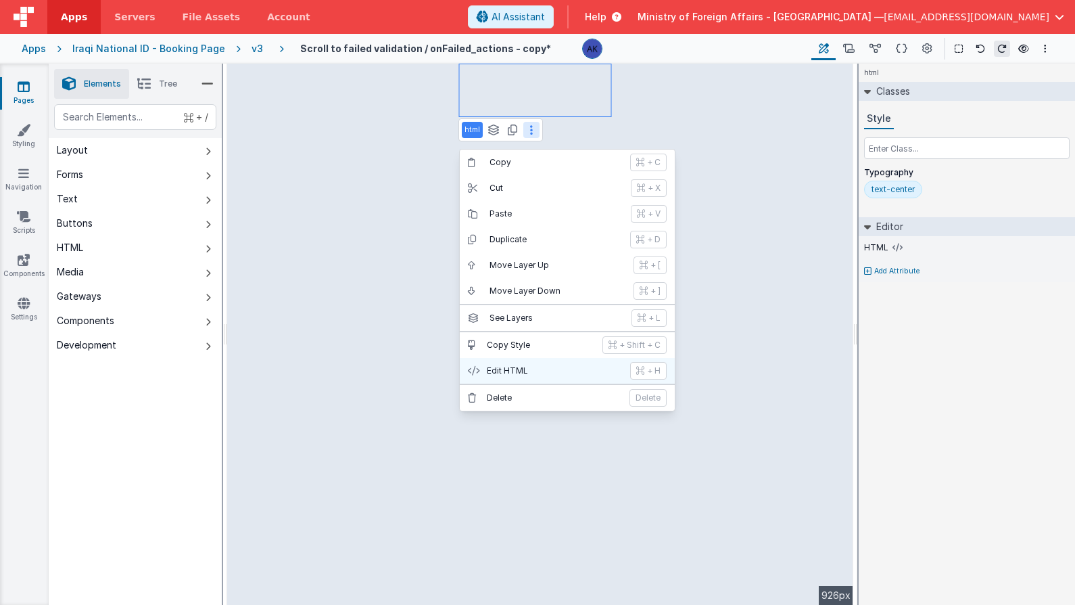
click at [544, 373] on p "Edit HTML" at bounding box center [554, 370] width 135 height 11
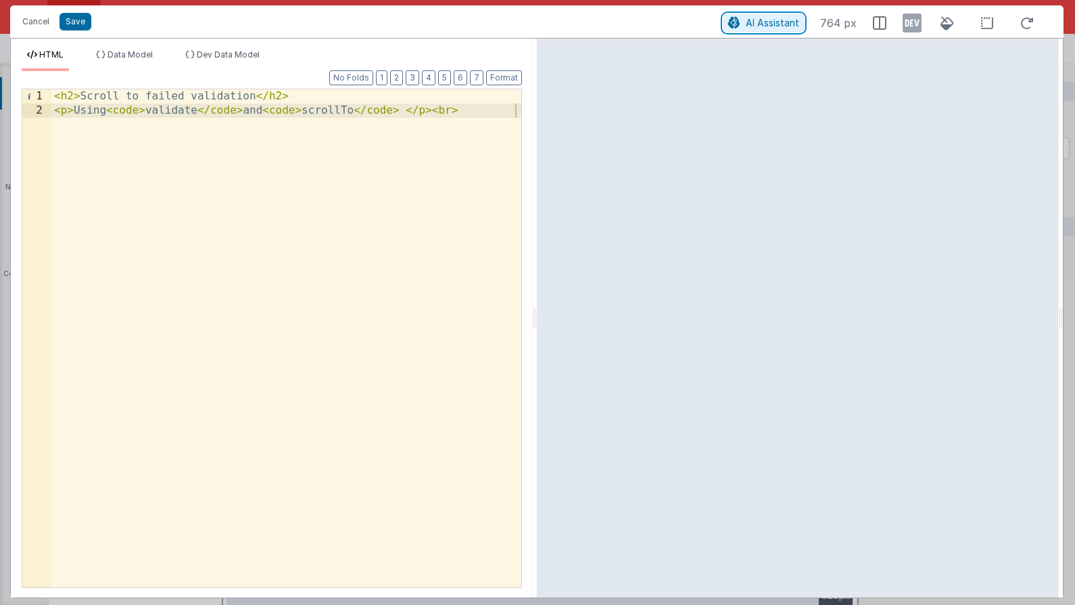
click at [786, 24] on span "AI Assistant" at bounding box center [772, 22] width 53 height 11
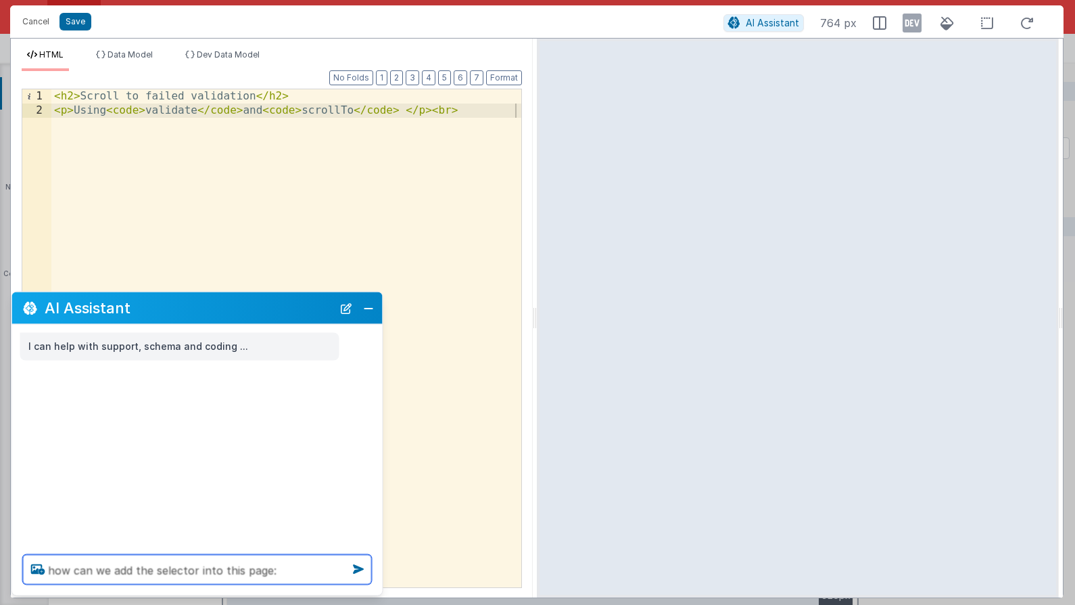
paste textarea "{ "action": "scrollTo", "options": { "element": "#someSelector", "options": { "…"
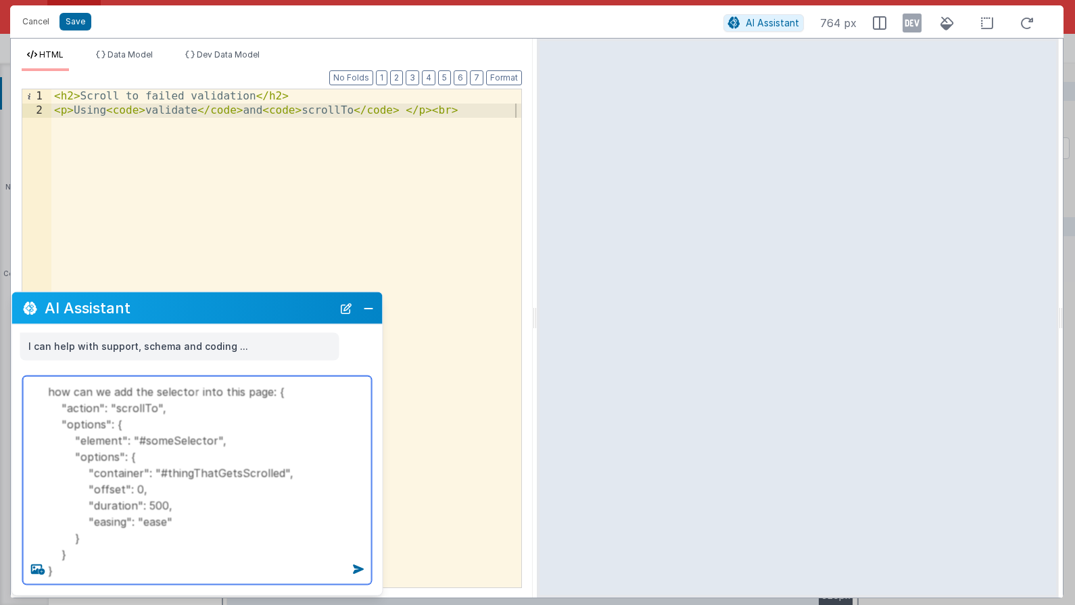
type textarea "how can we add the selector into this page: { "action": "scrollTo", "options": …"
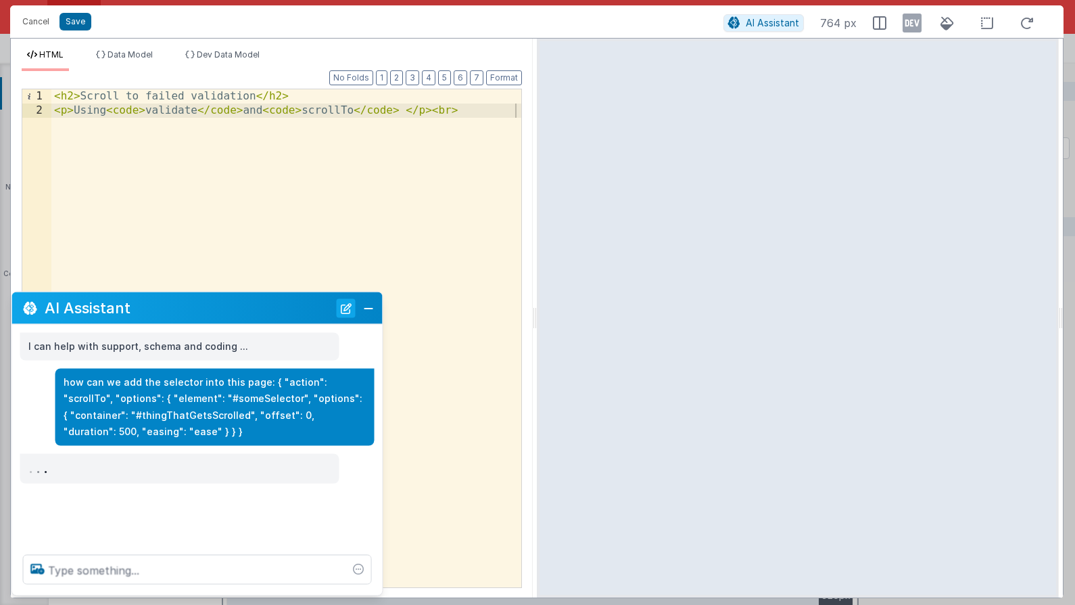
click at [349, 312] on button "New Chat" at bounding box center [346, 307] width 19 height 19
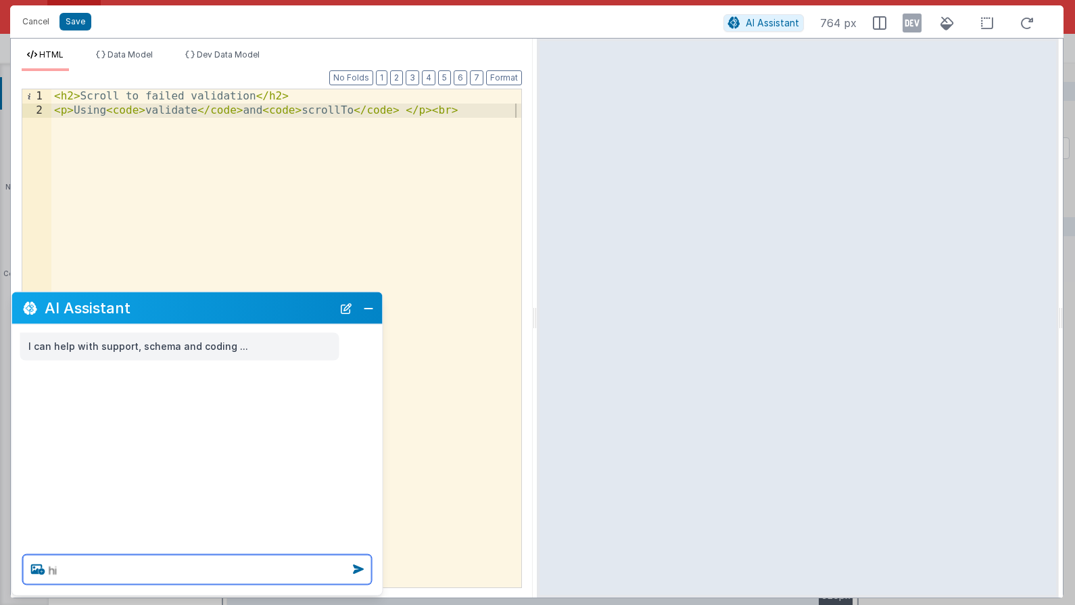
type textarea "hi"
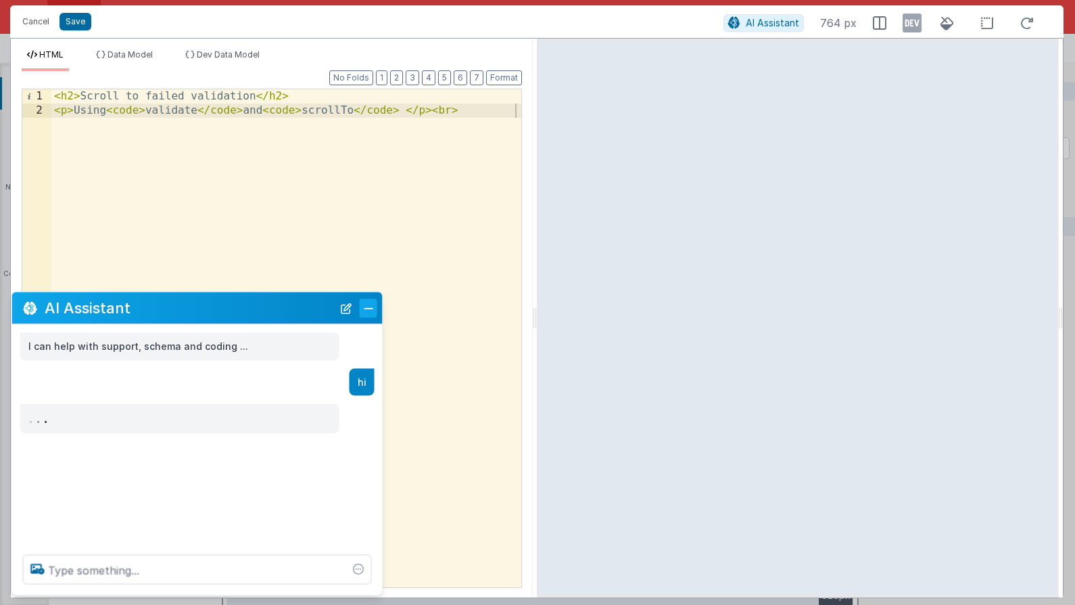
click at [363, 308] on button "Close" at bounding box center [369, 307] width 18 height 19
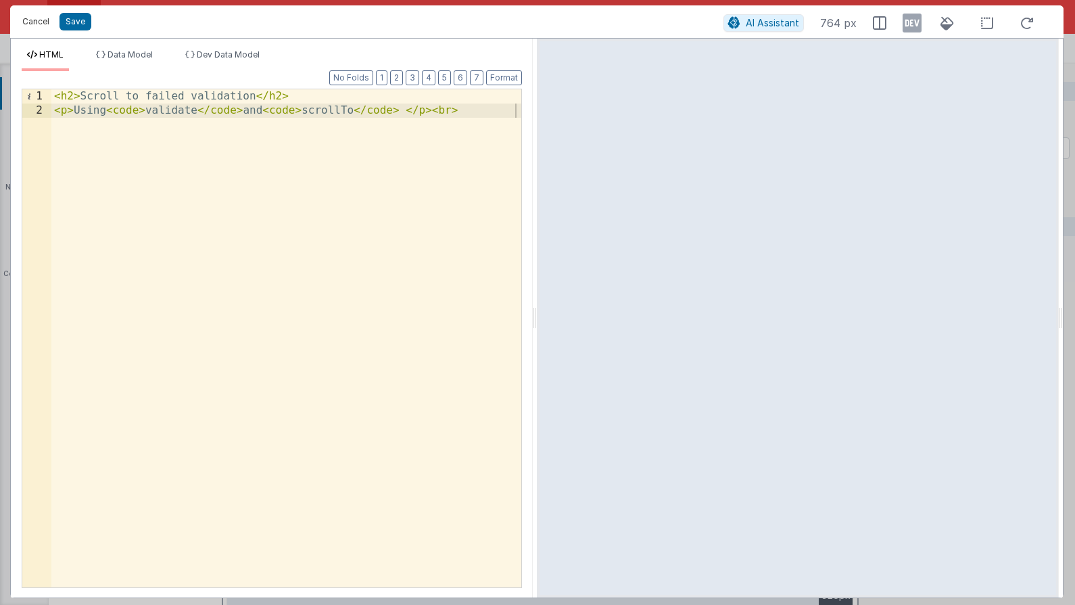
click at [32, 26] on button "Cancel" at bounding box center [36, 21] width 41 height 19
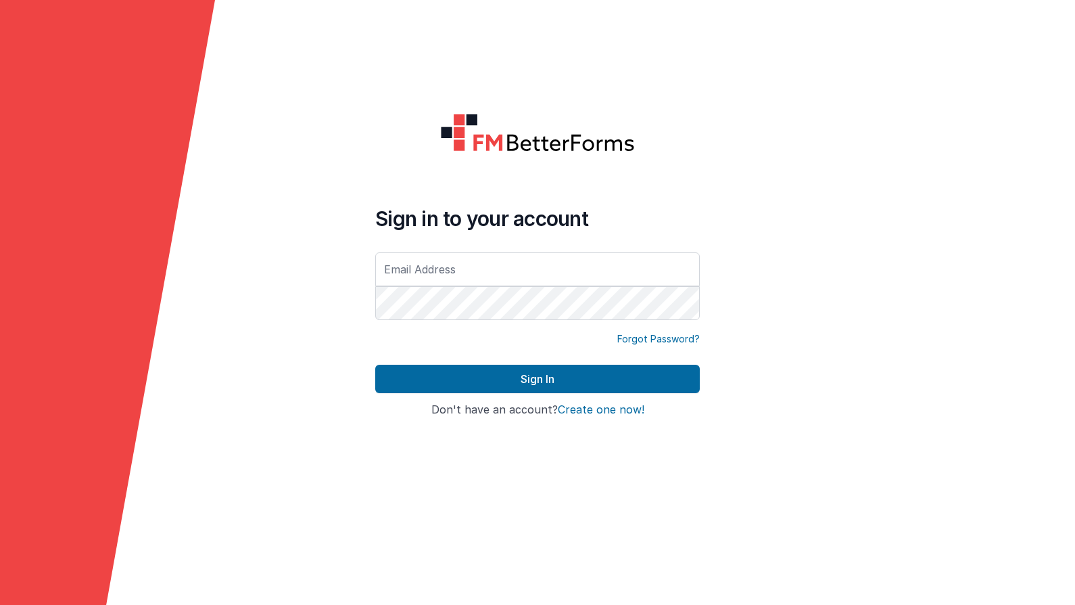
click at [461, 275] on input "text" at bounding box center [537, 269] width 325 height 34
type input "[EMAIL_ADDRESS][DOMAIN_NAME]"
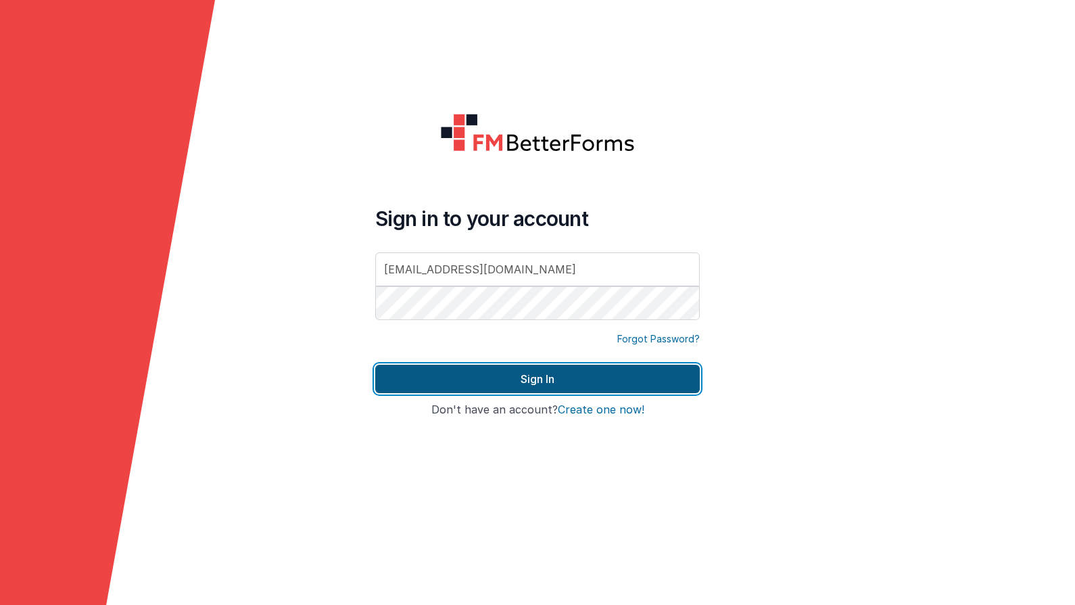
click at [589, 377] on button "Sign In" at bounding box center [537, 379] width 325 height 28
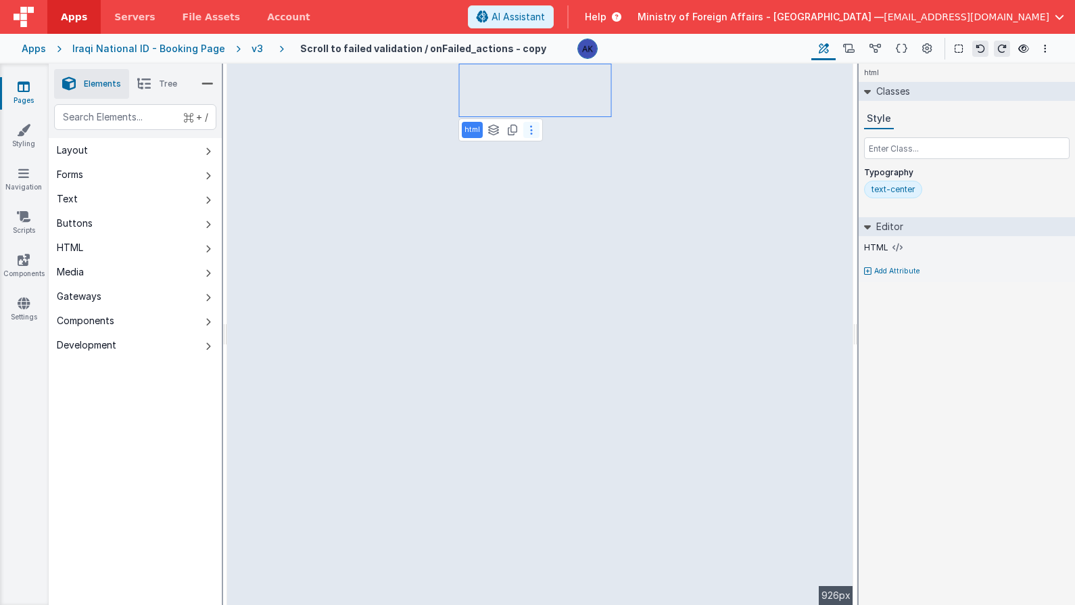
click at [530, 131] on icon at bounding box center [531, 129] width 3 height 11
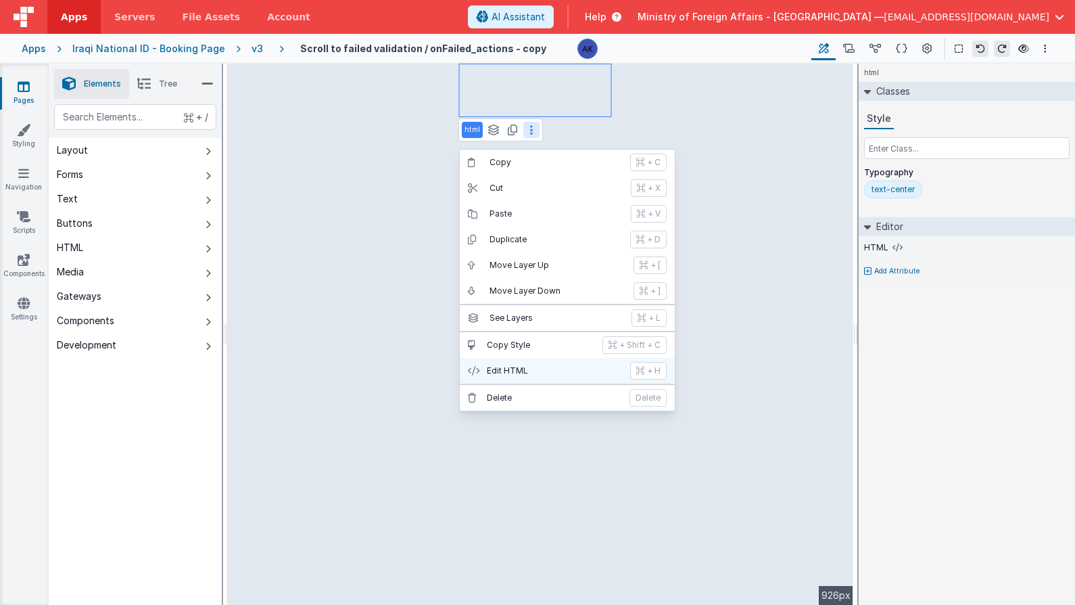
click at [505, 372] on p "Edit HTML" at bounding box center [554, 370] width 135 height 11
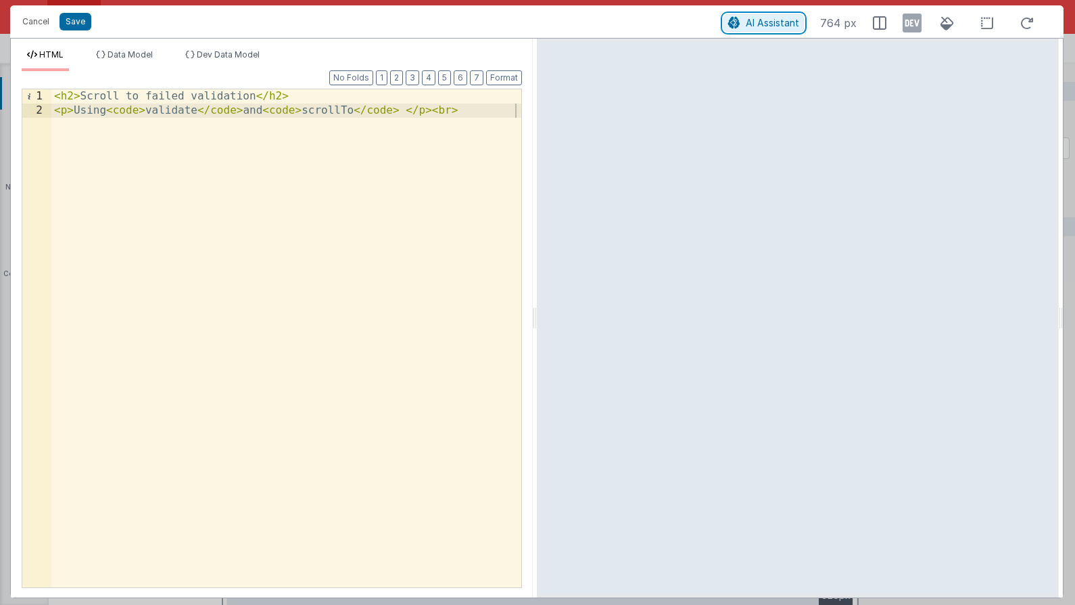
click at [757, 22] on span "AI Assistant" at bounding box center [772, 22] width 53 height 11
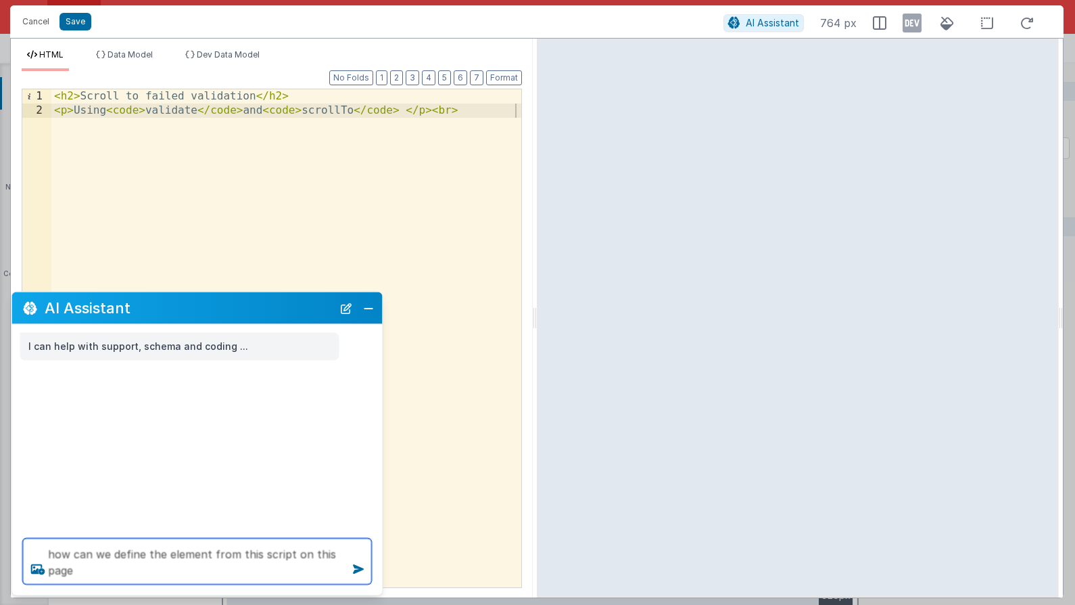
paste textarea "{ "action": "scrollTo", "options": { "element": "#someSelector", "options": { "…"
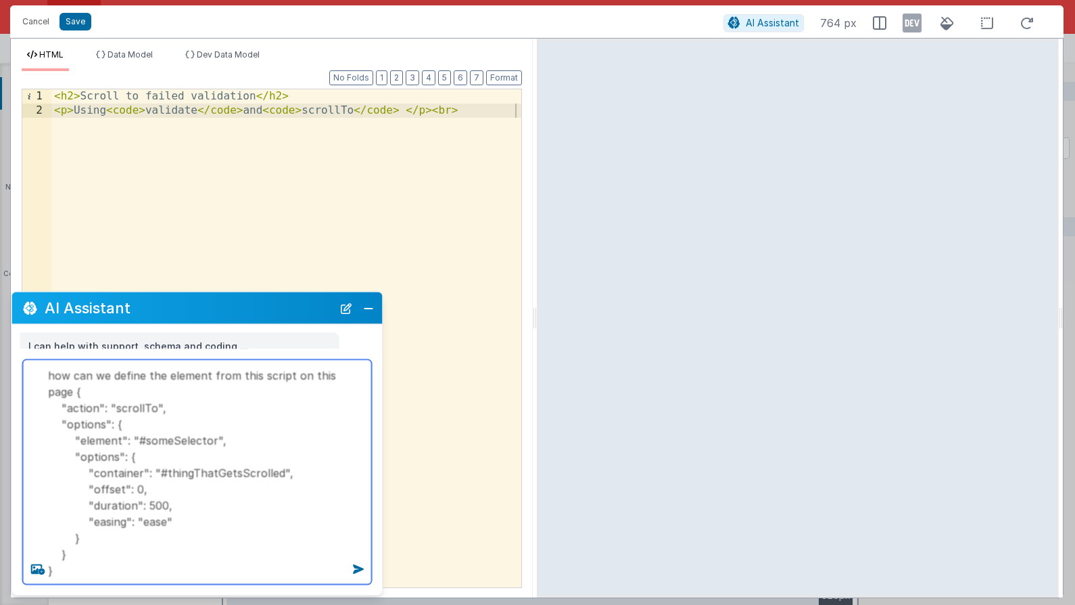
type textarea "how can we define the element from this script on this page { "action": "scroll…"
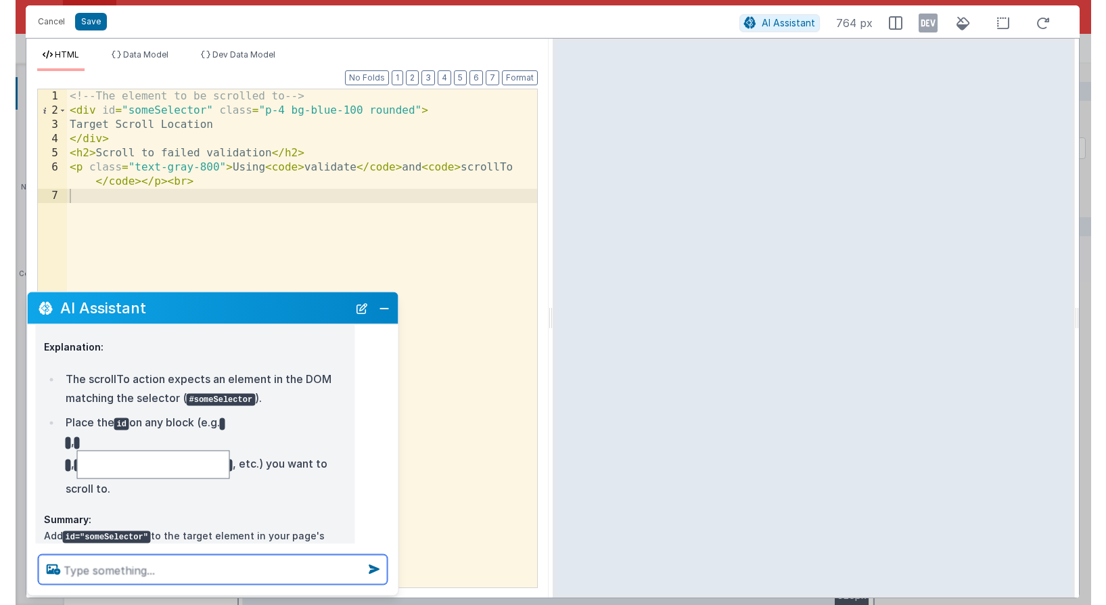
scroll to position [309, 0]
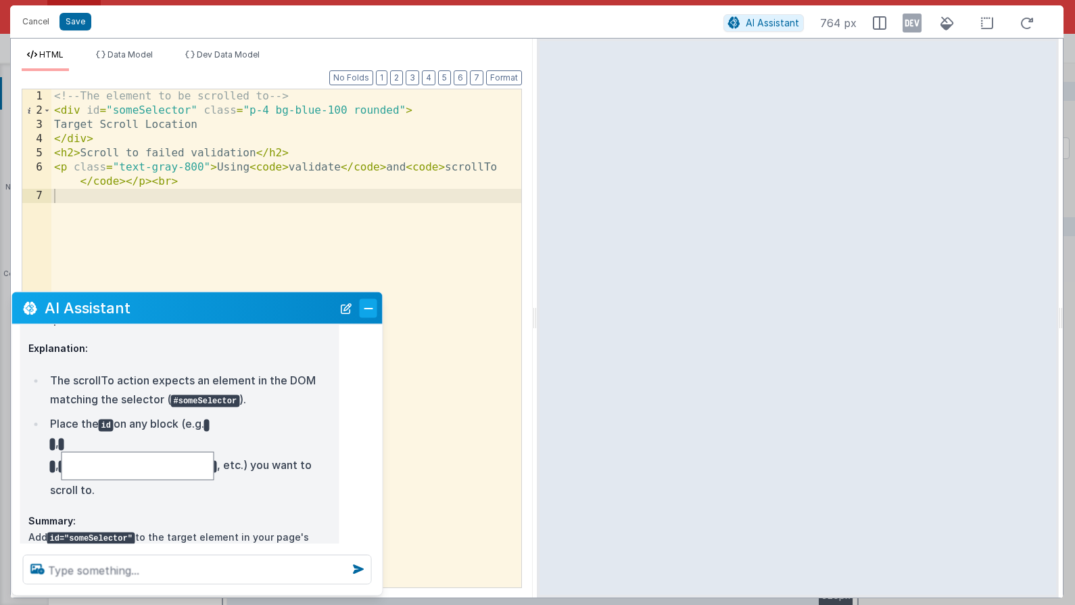
click at [375, 311] on button "Close" at bounding box center [369, 307] width 18 height 19
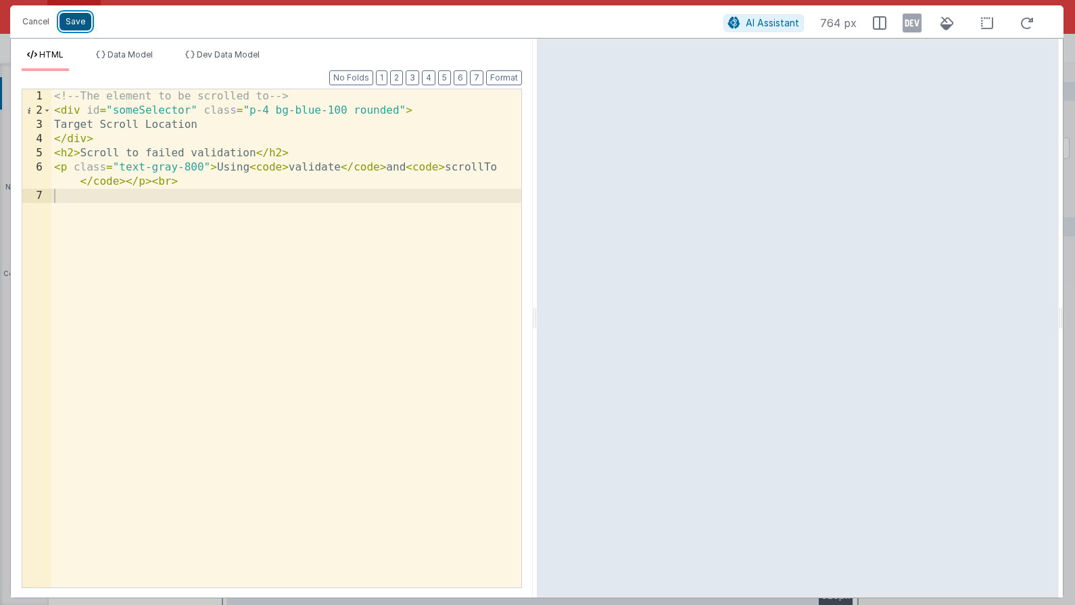
click at [71, 30] on button "Save" at bounding box center [76, 22] width 32 height 18
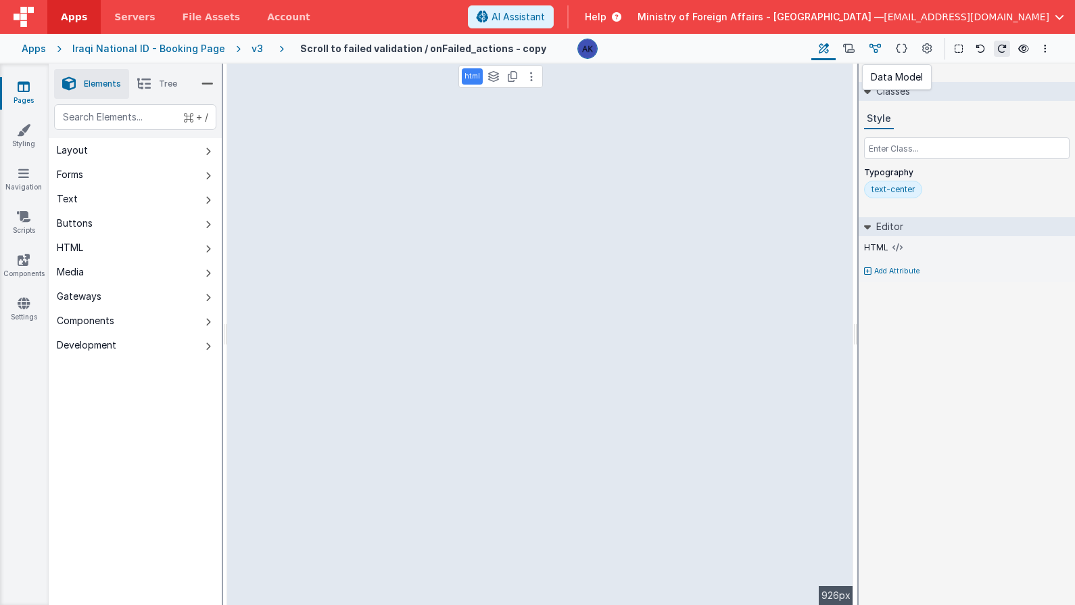
click at [873, 45] on icon at bounding box center [875, 49] width 11 height 14
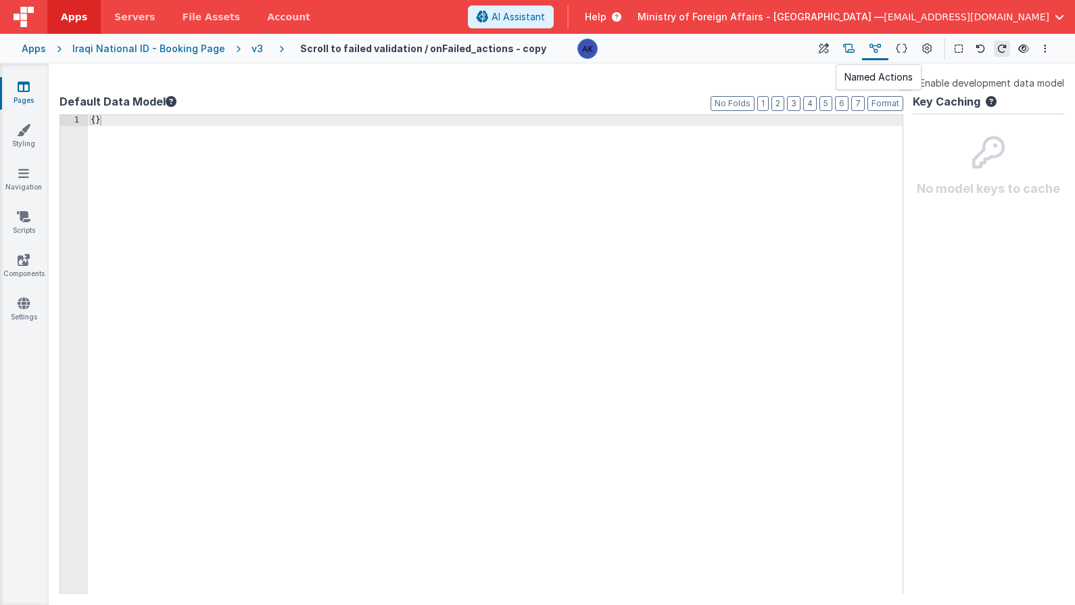
click at [857, 48] on button at bounding box center [849, 48] width 26 height 23
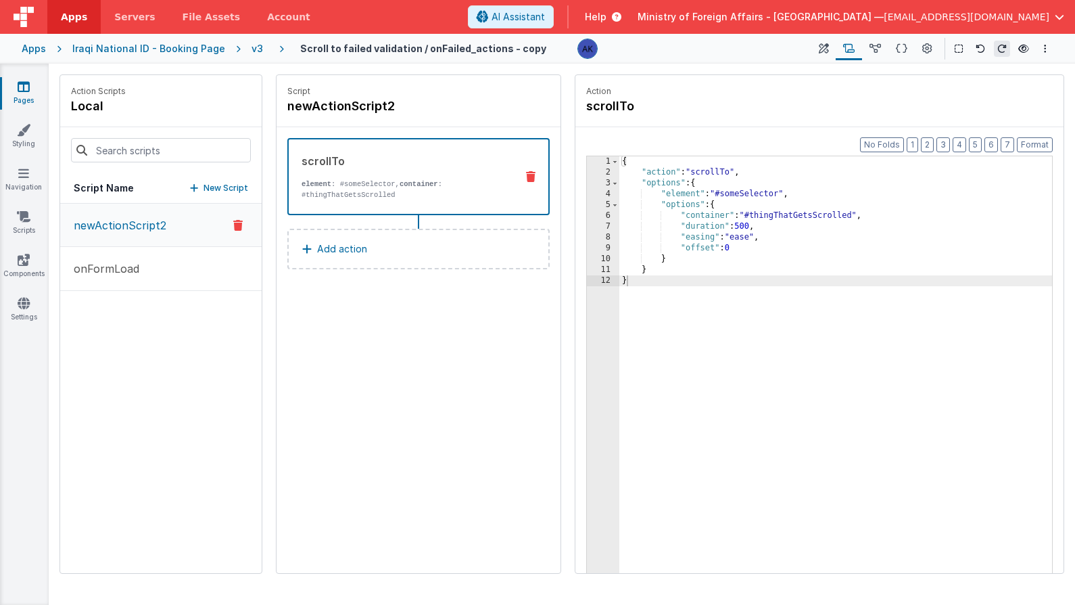
click at [666, 179] on div "{ "action" : "scrollTo" , "options" : { "element" : "#someSelector" , "options"…" at bounding box center [836, 396] width 433 height 480
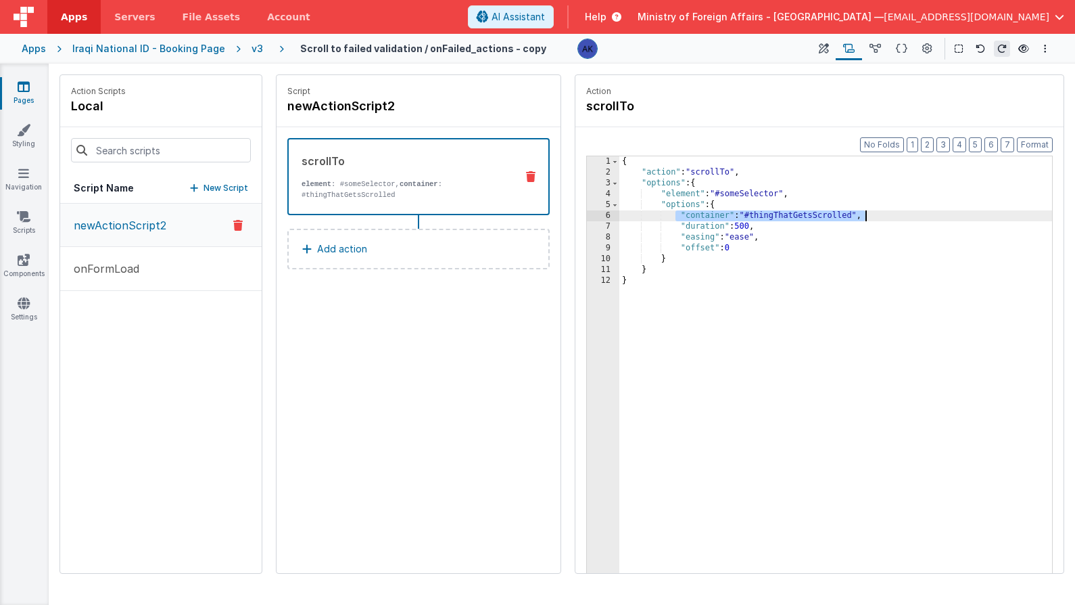
drag, startPoint x: 678, startPoint y: 213, endPoint x: 911, endPoint y: 219, distance: 233.4
click at [911, 219] on div "{ "action" : "scrollTo" , "options" : { "element" : "#someSelector" , "options"…" at bounding box center [836, 396] width 433 height 480
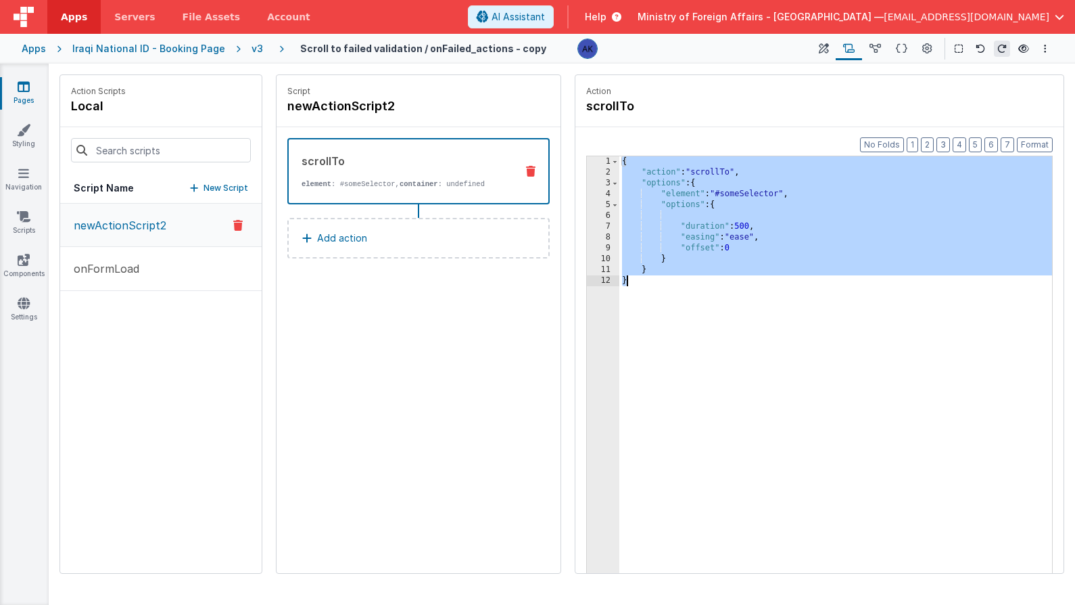
drag, startPoint x: 624, startPoint y: 160, endPoint x: 715, endPoint y: 307, distance: 173.4
click at [715, 307] on div "{ "action" : "scrollTo" , "options" : { "element" : "#someSelector" , "options"…" at bounding box center [836, 396] width 433 height 480
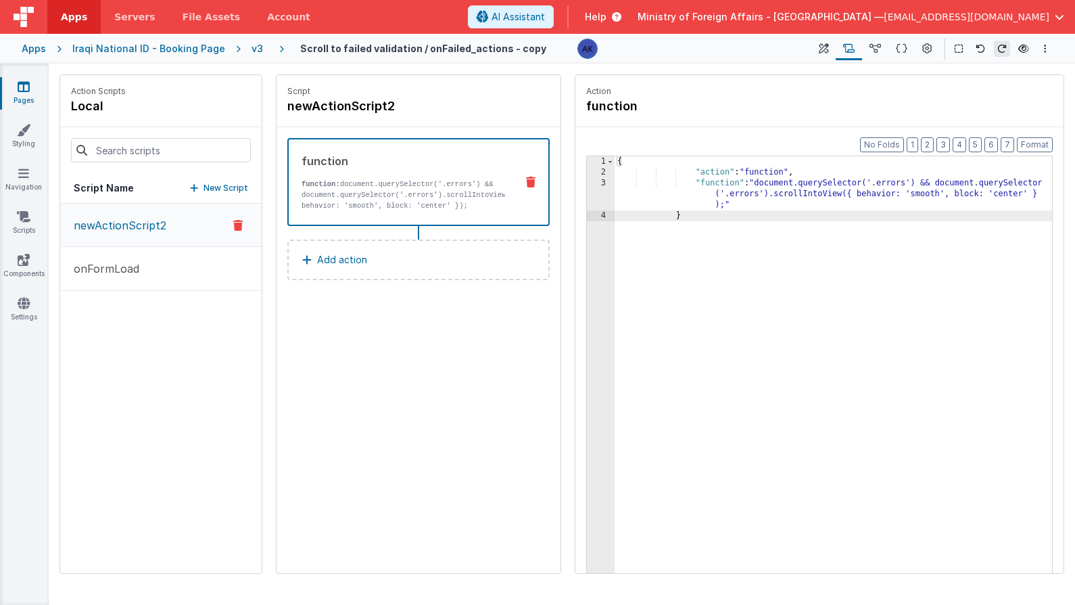
click at [896, 182] on div "{ "action" : "function" , "function" : "document.querySelector('.errors') && do…" at bounding box center [834, 396] width 438 height 480
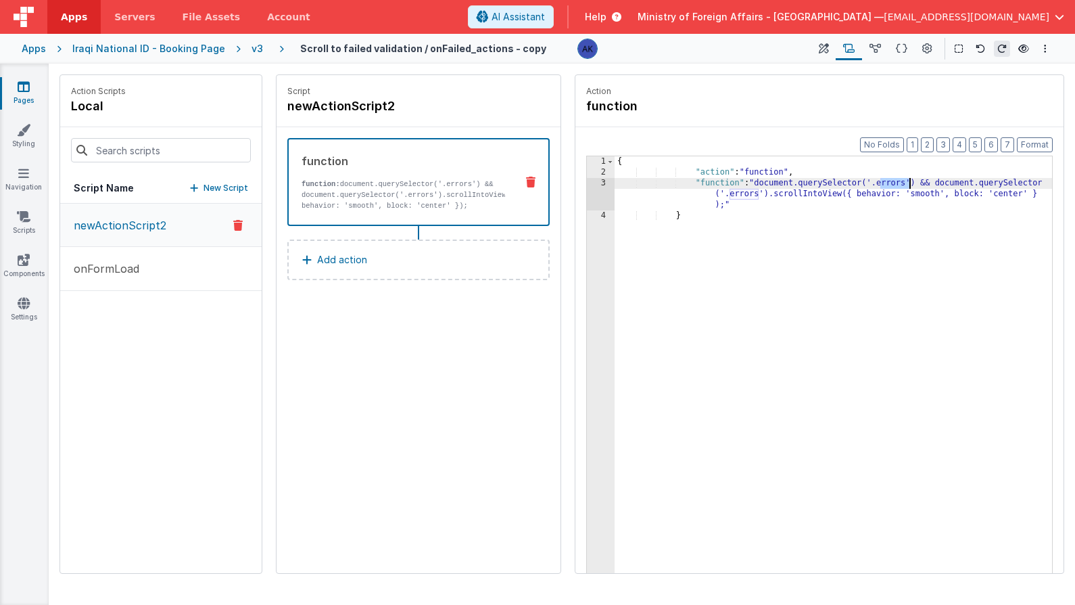
click at [896, 182] on div "{ "action" : "function" , "function" : "document.querySelector('.errors') && do…" at bounding box center [834, 396] width 438 height 480
click at [823, 194] on div "{ "action" : "function" , "function" : "document.querySelector('#someSelector')…" at bounding box center [834, 396] width 438 height 480
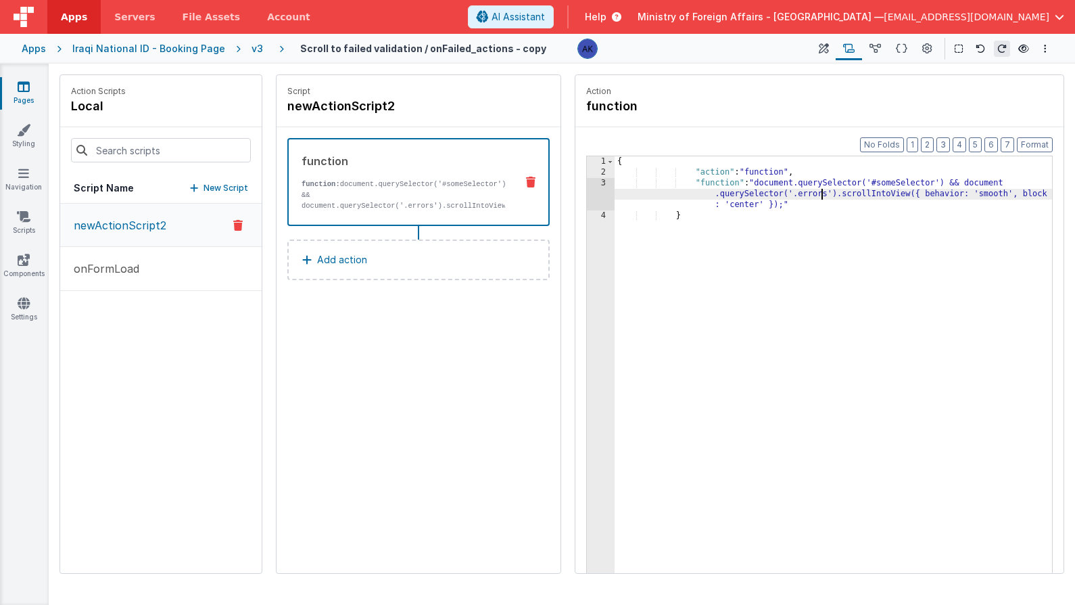
click at [823, 194] on div "{ "action" : "function" , "function" : "document.querySelector('#someSelector')…" at bounding box center [834, 396] width 438 height 480
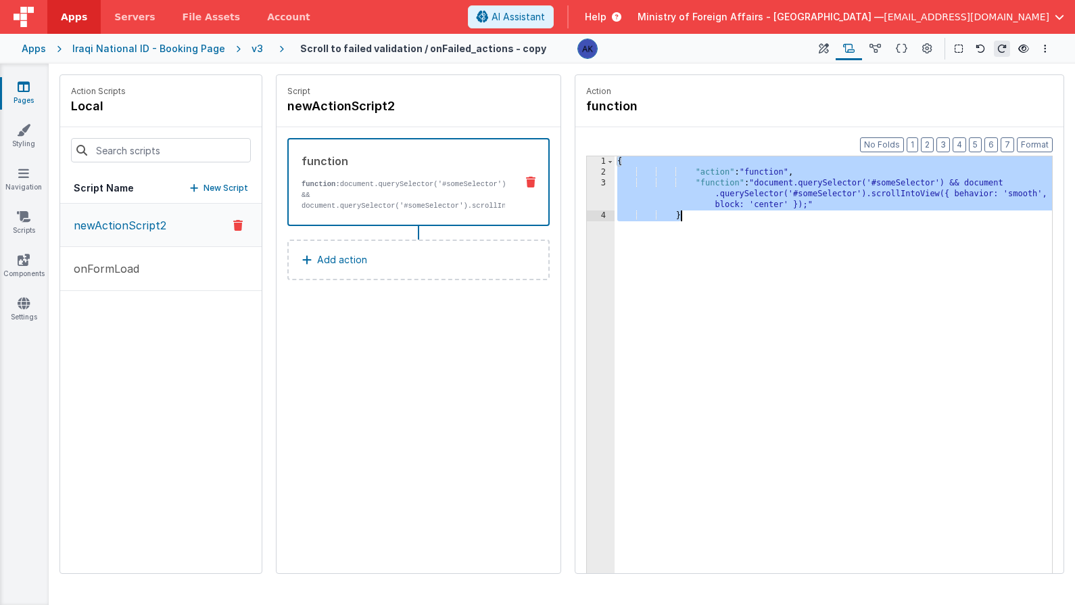
drag, startPoint x: 619, startPoint y: 164, endPoint x: 686, endPoint y: 227, distance: 91.9
click at [686, 227] on div "{ "action" : "function" , "function" : "document.querySelector('#someSelector')…" at bounding box center [834, 396] width 438 height 480
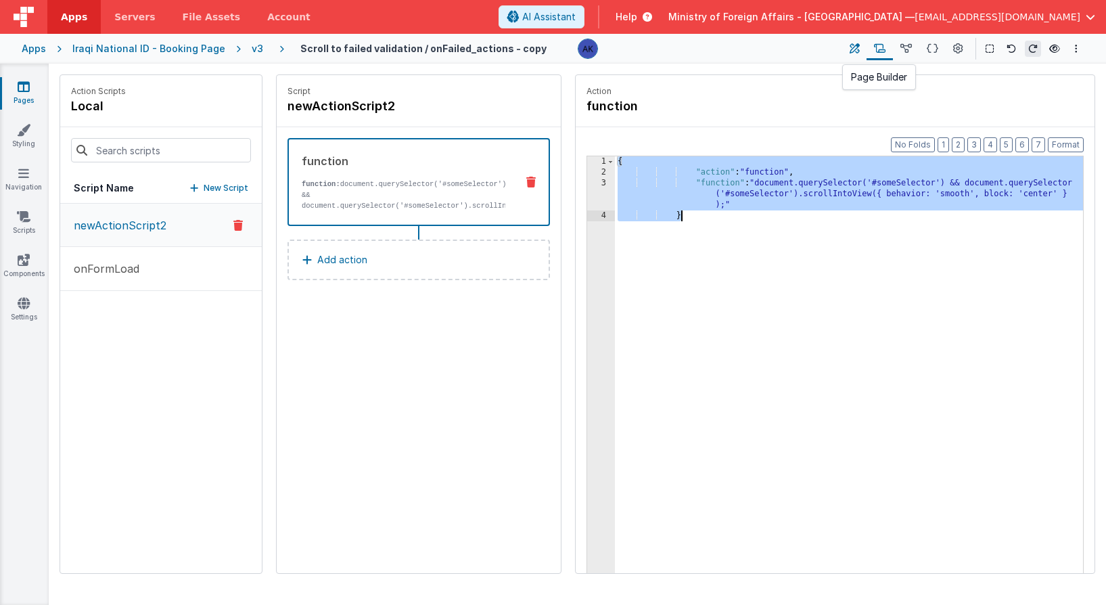
click at [854, 53] on icon at bounding box center [855, 49] width 10 height 14
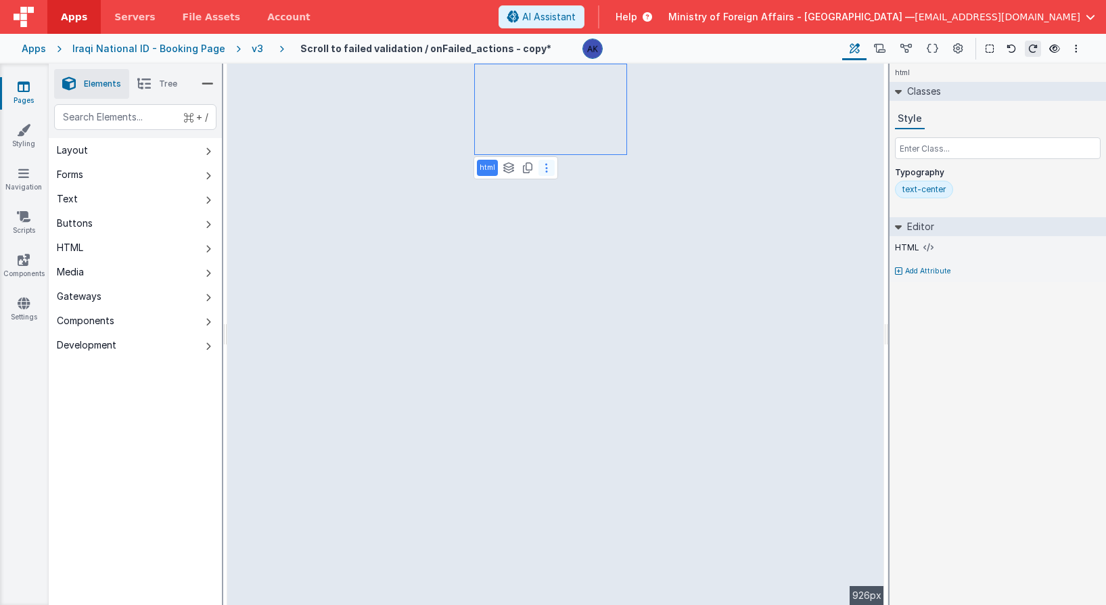
click at [551, 168] on button at bounding box center [546, 168] width 16 height 16
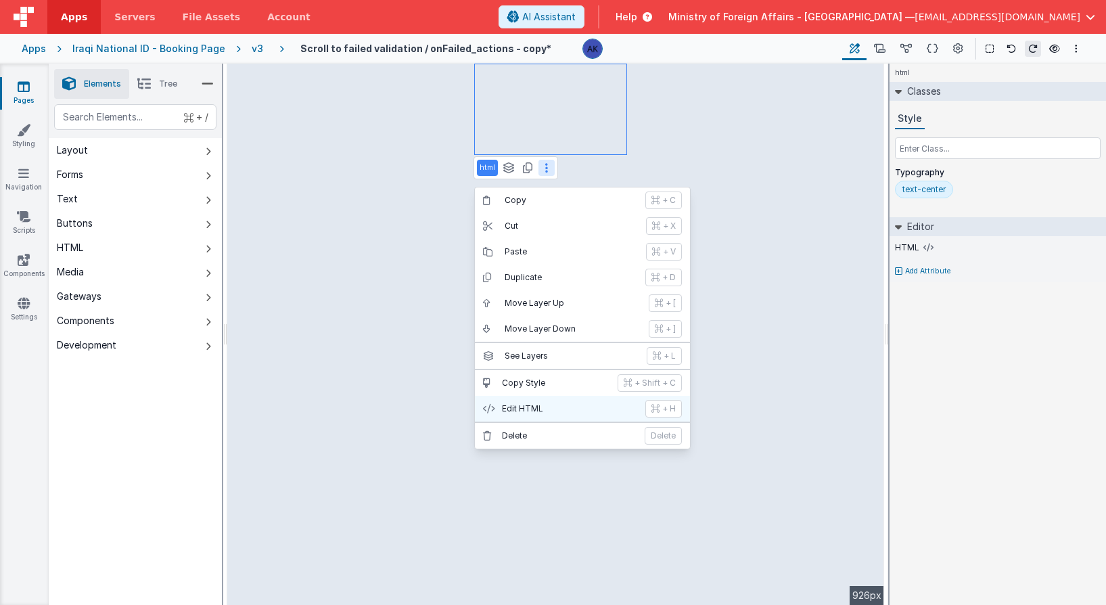
click at [554, 404] on p "Edit HTML" at bounding box center [569, 408] width 135 height 11
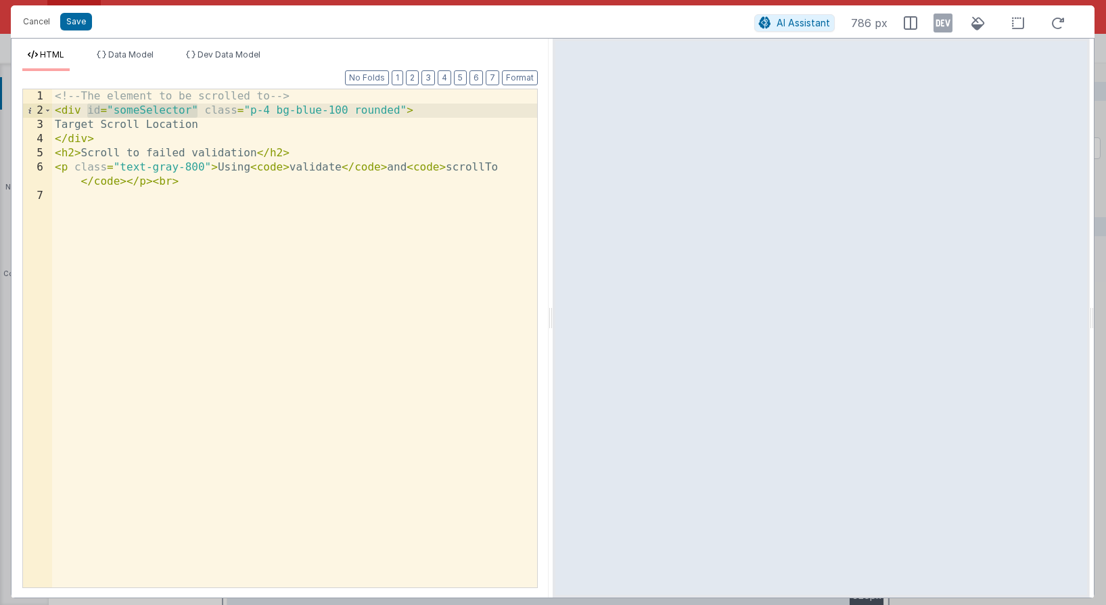
drag, startPoint x: 87, startPoint y: 110, endPoint x: 200, endPoint y: 112, distance: 112.3
click at [200, 112] on div "<!-- The element to be scrolled to --> < div id = "someSelector" class = "p-4 b…" at bounding box center [294, 352] width 485 height 526
click at [49, 16] on button "Cancel" at bounding box center [36, 21] width 41 height 19
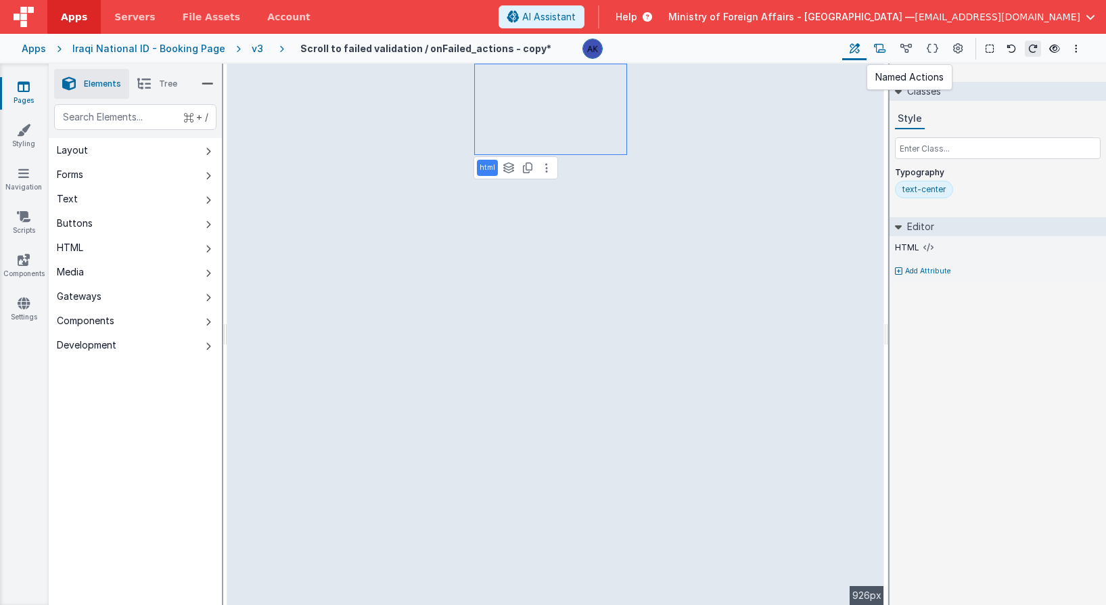
click at [878, 49] on icon at bounding box center [879, 49] width 11 height 14
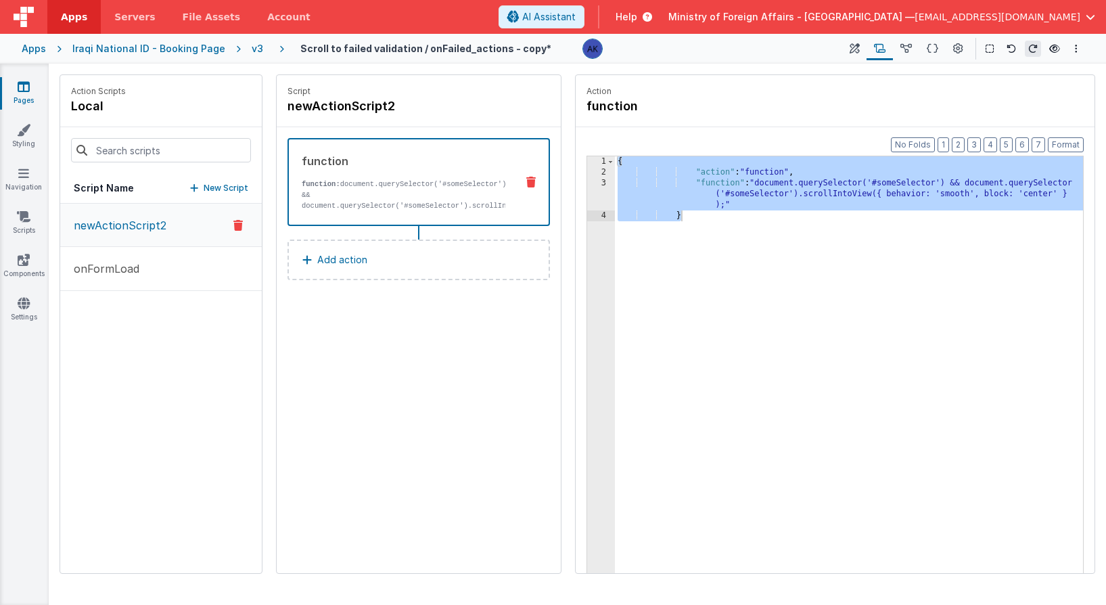
click at [935, 184] on div "{ "action" : "function" , "function" : "document.querySelector('#someSelector')…" at bounding box center [849, 396] width 468 height 480
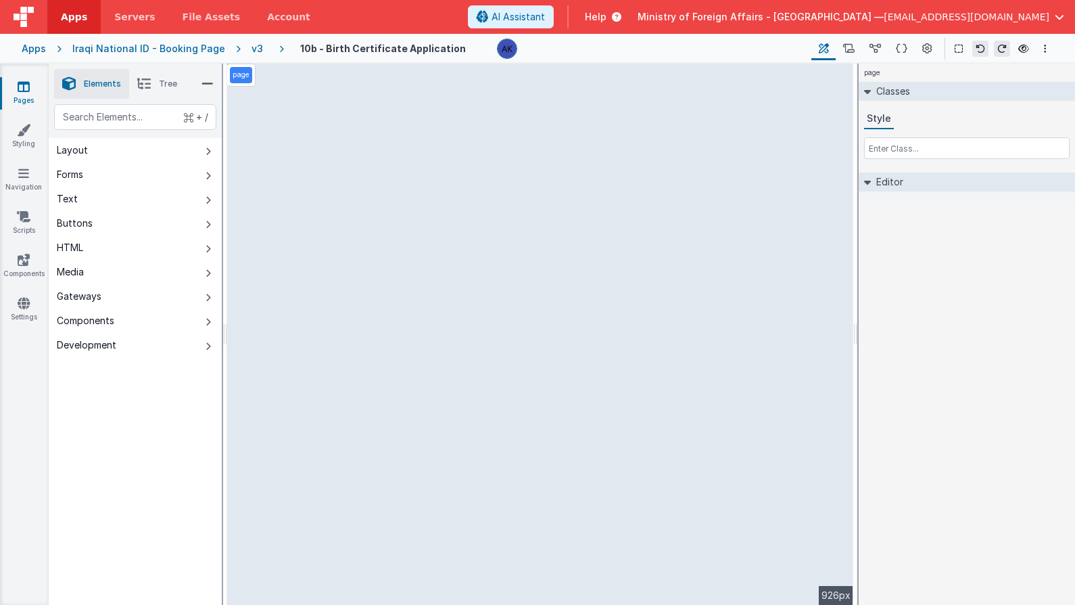
click at [252, 51] on div "v3" at bounding box center [260, 49] width 17 height 14
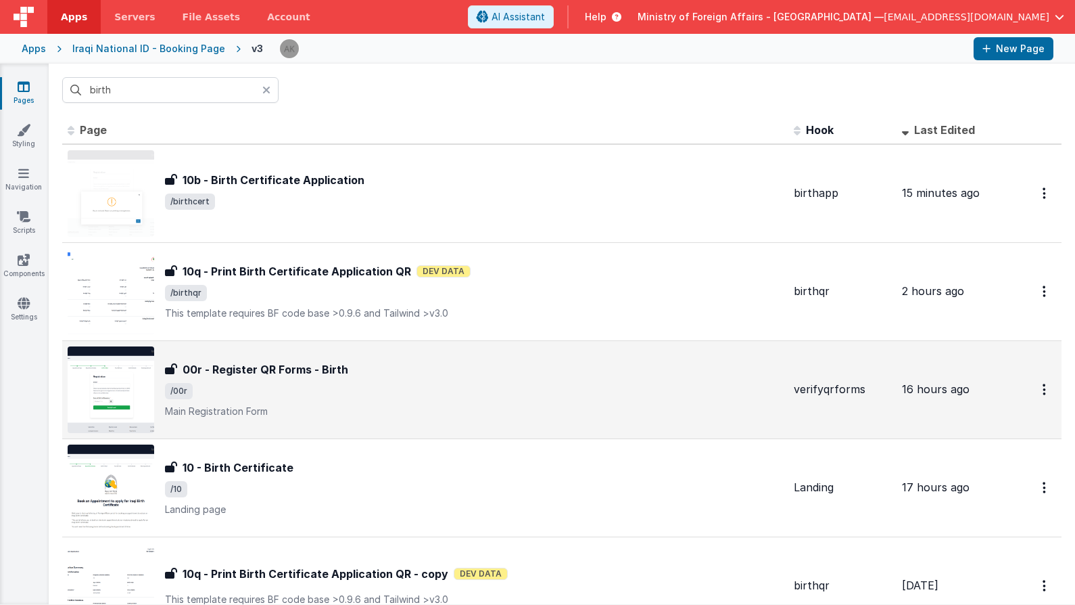
click at [138, 365] on img at bounding box center [111, 389] width 87 height 87
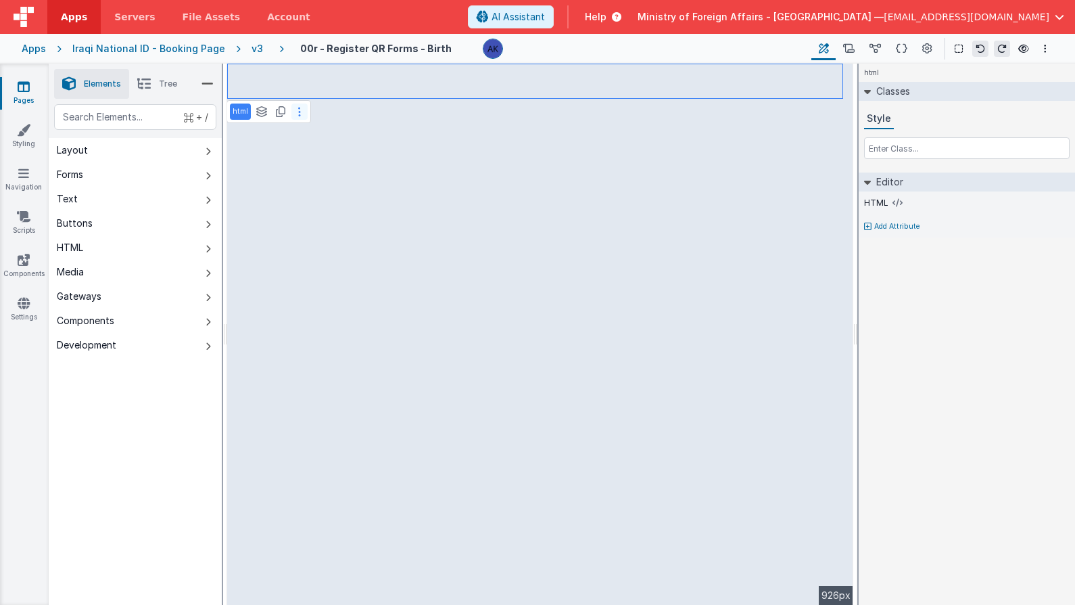
click at [303, 111] on button at bounding box center [300, 111] width 16 height 16
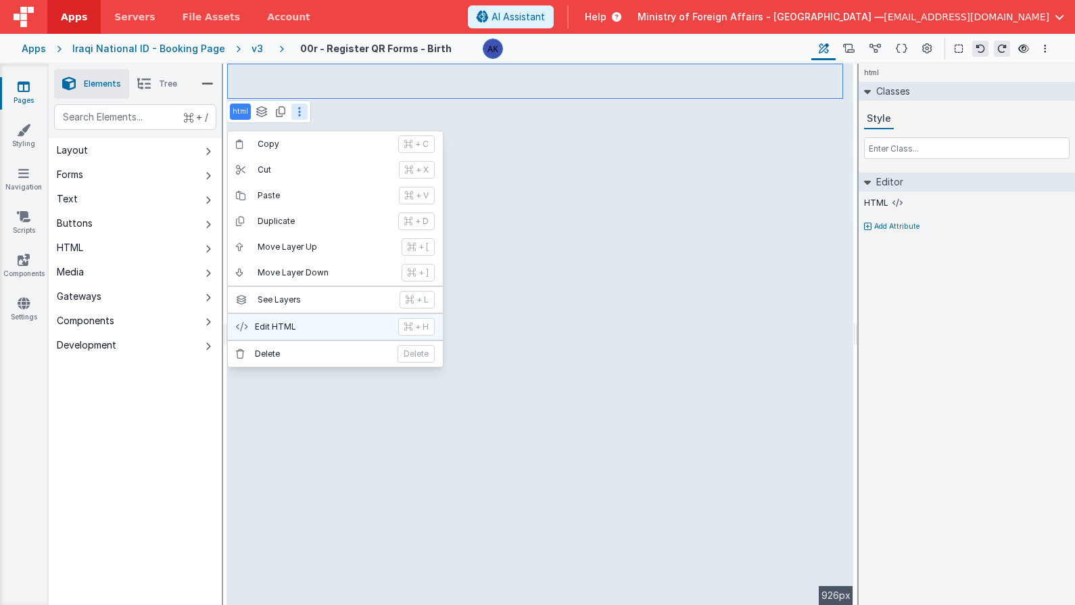
click at [303, 317] on button "Edit HTML + H" at bounding box center [335, 327] width 215 height 26
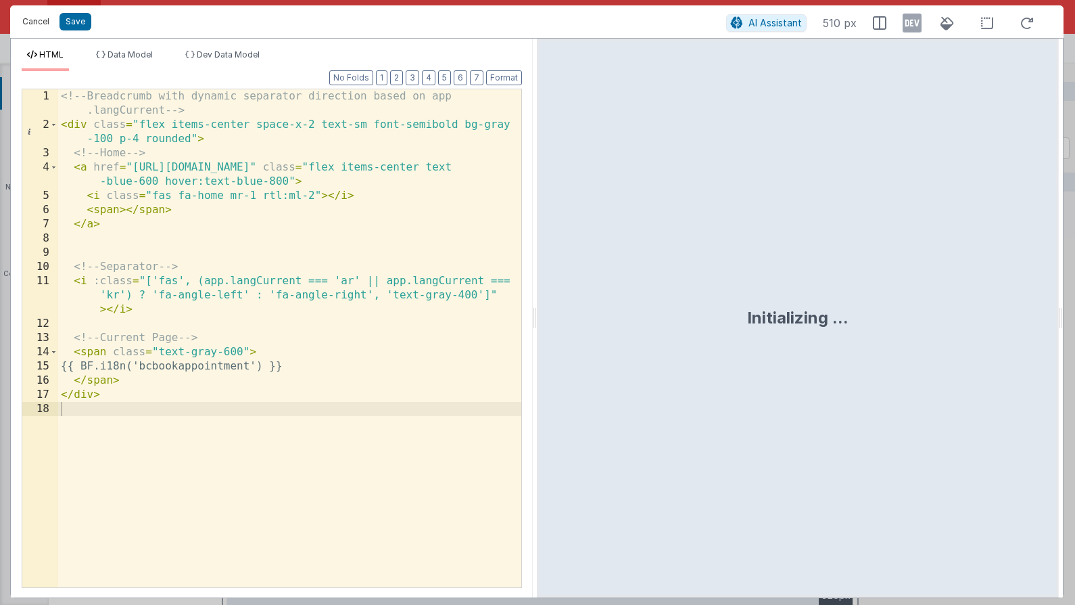
click at [41, 16] on button "Cancel" at bounding box center [36, 21] width 41 height 19
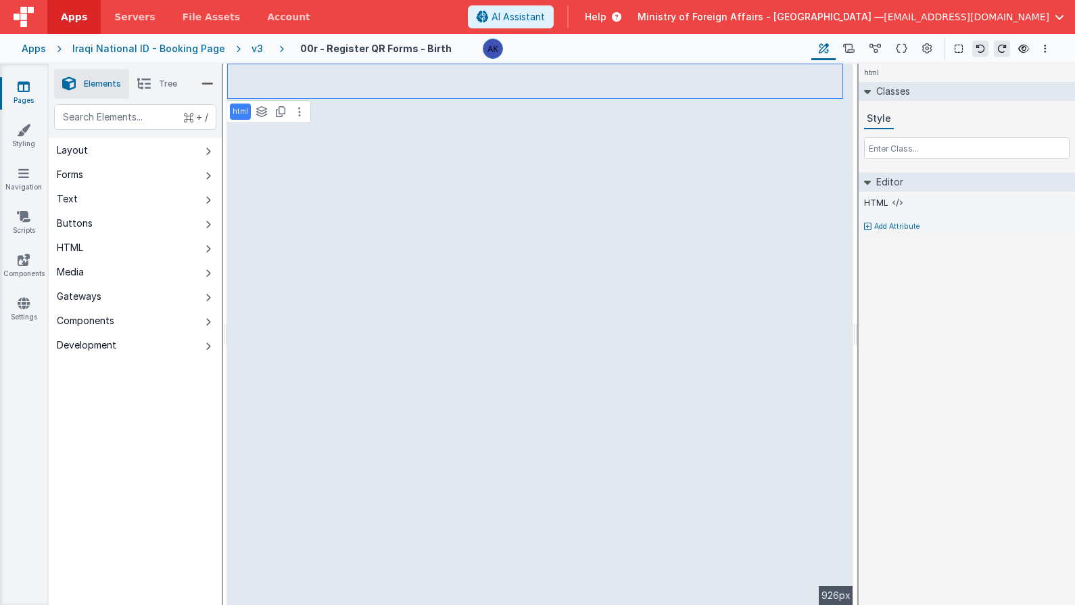
click at [252, 44] on div "v3" at bounding box center [260, 49] width 17 height 14
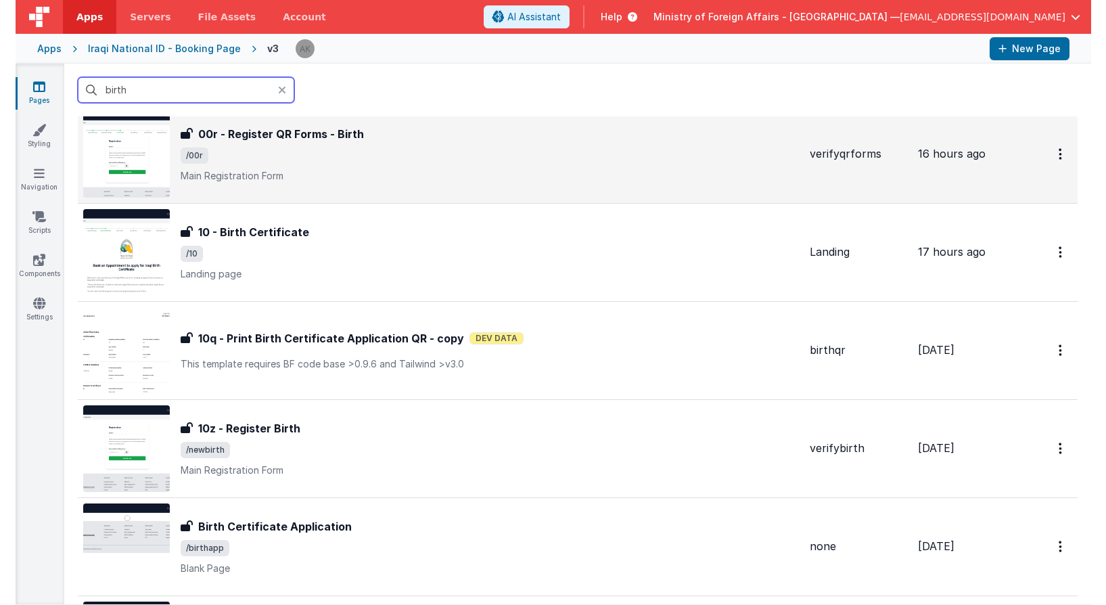
scroll to position [302, 0]
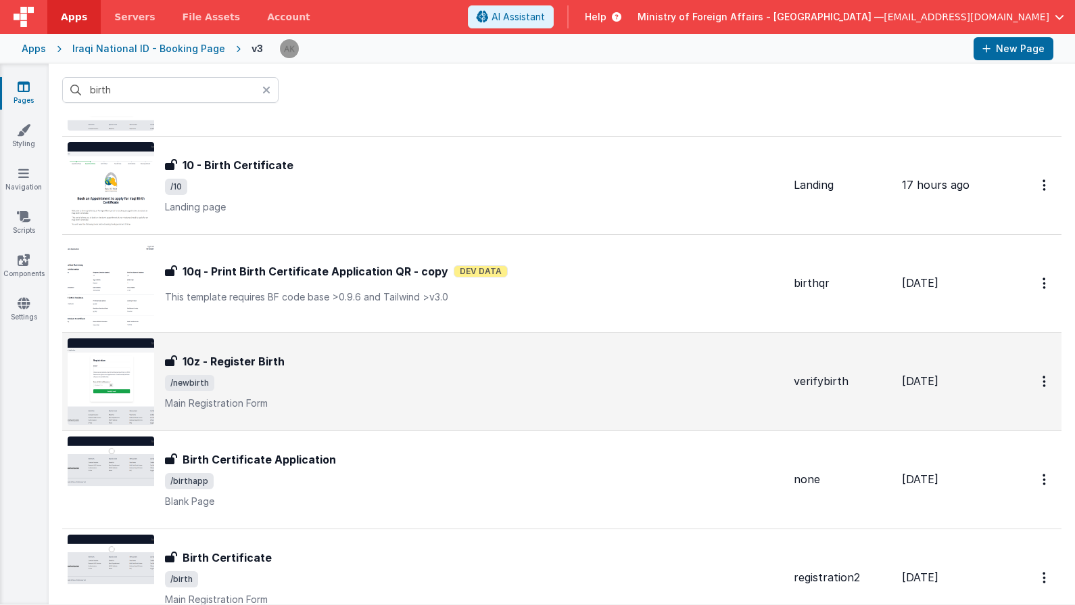
click at [134, 388] on img at bounding box center [111, 381] width 87 height 87
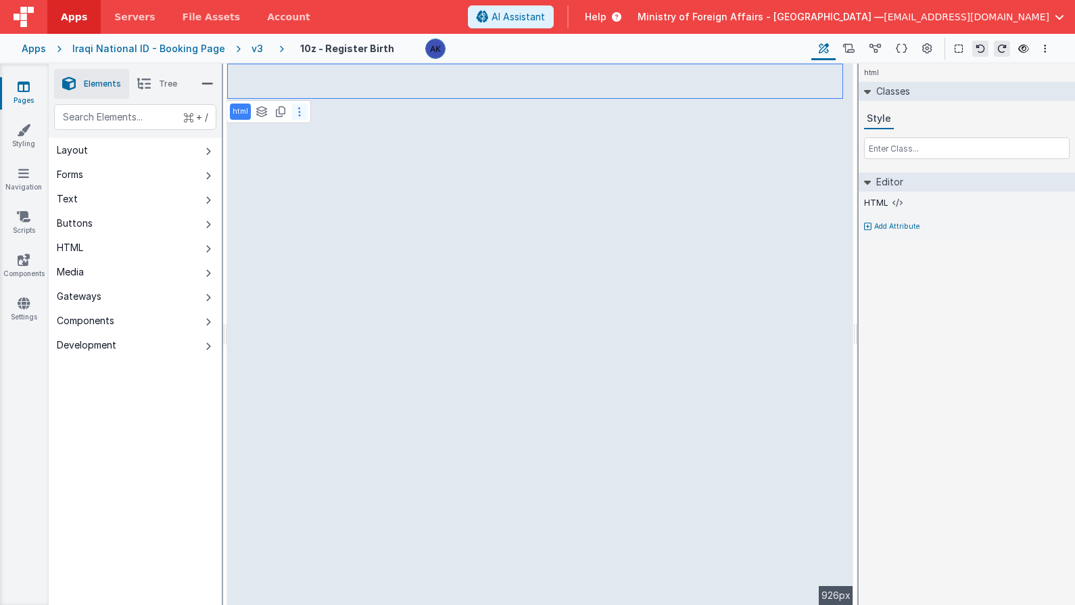
click at [298, 105] on button at bounding box center [300, 111] width 16 height 16
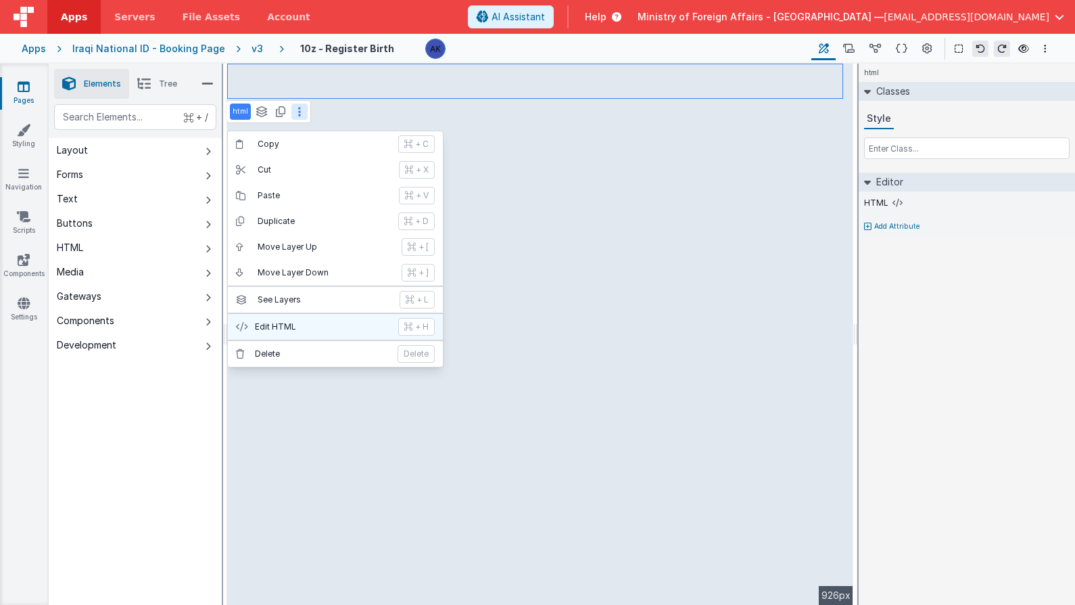
click at [300, 317] on button "Edit HTML + H" at bounding box center [335, 327] width 215 height 26
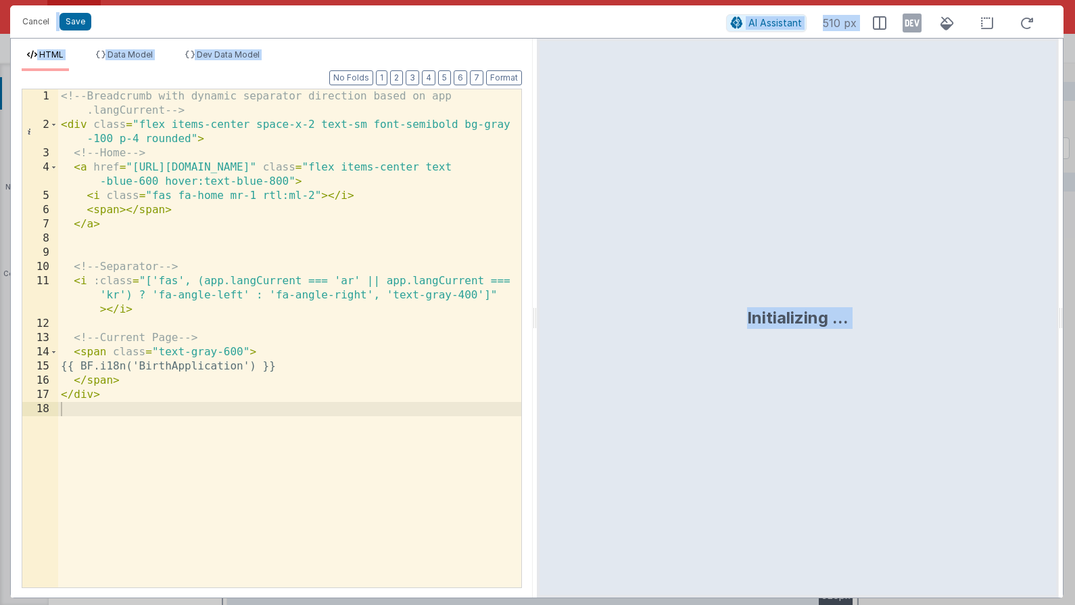
click at [311, 229] on div "<!-- Breadcrumb with dynamic separator direction based on app .langCurrent --> …" at bounding box center [289, 359] width 463 height 540
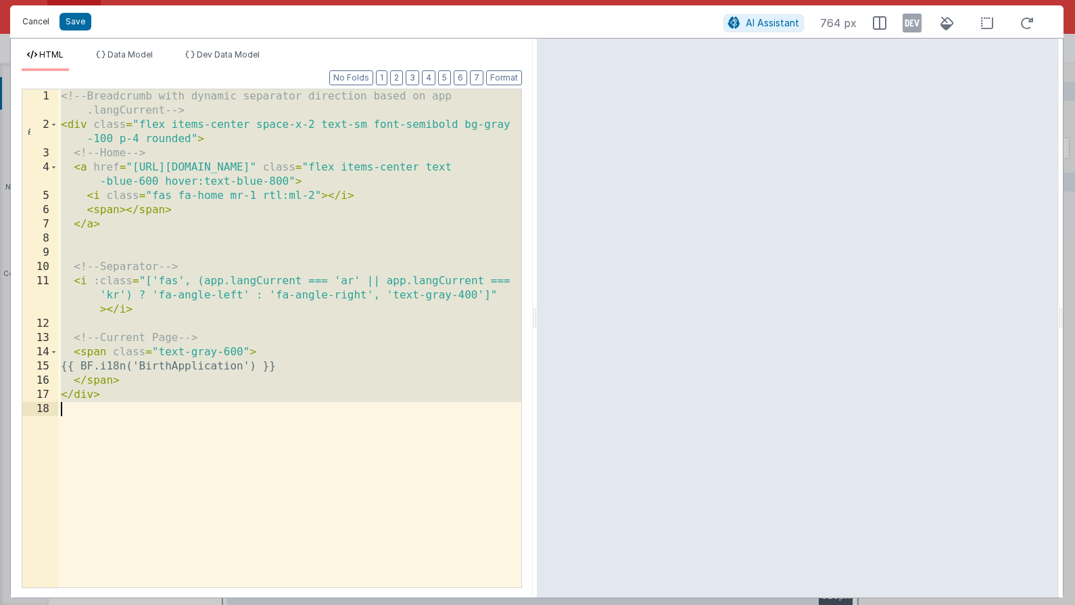
click at [39, 22] on button "Cancel" at bounding box center [36, 21] width 41 height 19
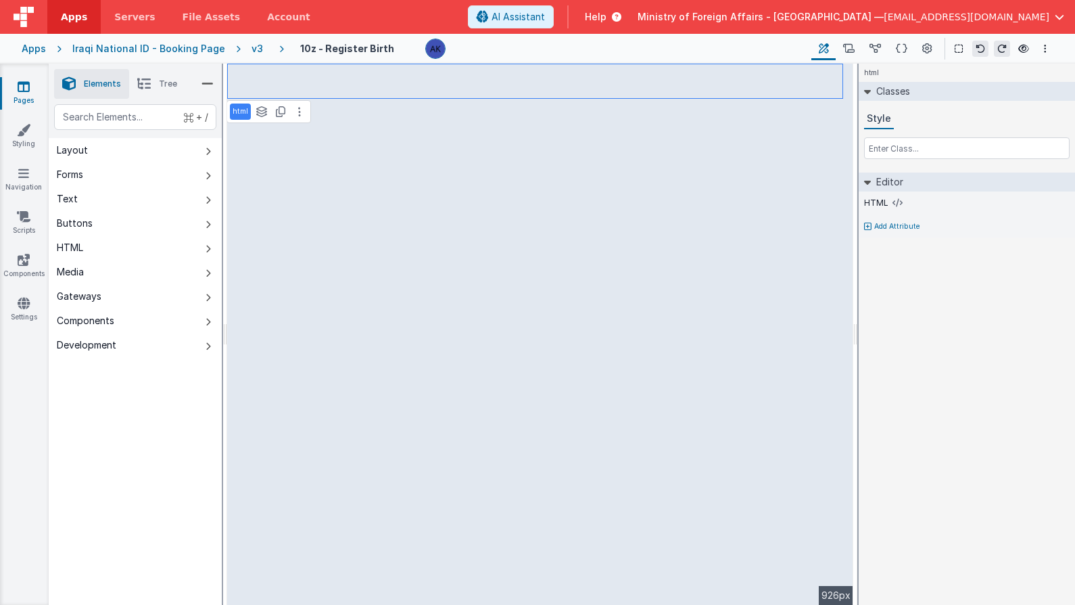
click at [252, 51] on div "v3" at bounding box center [260, 49] width 17 height 14
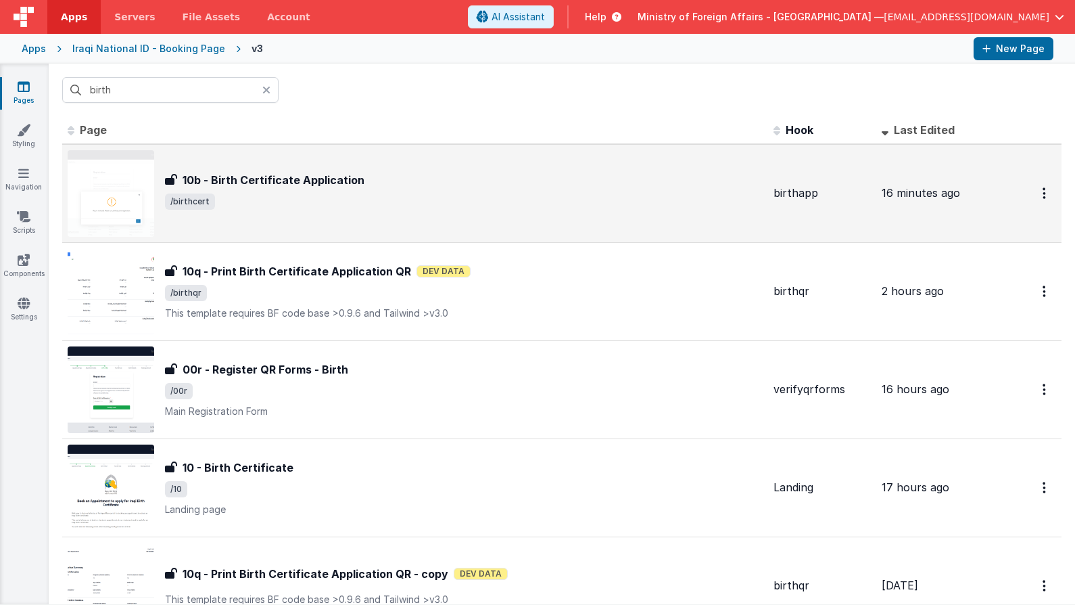
click at [124, 210] on img at bounding box center [111, 193] width 87 height 87
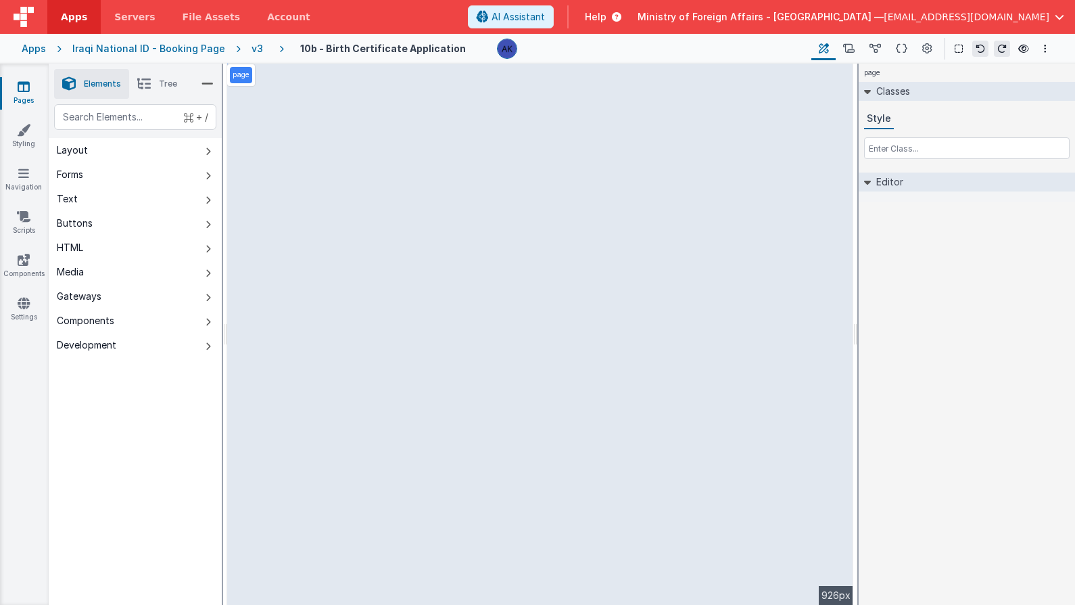
click at [167, 80] on span "Tree" at bounding box center [168, 83] width 18 height 11
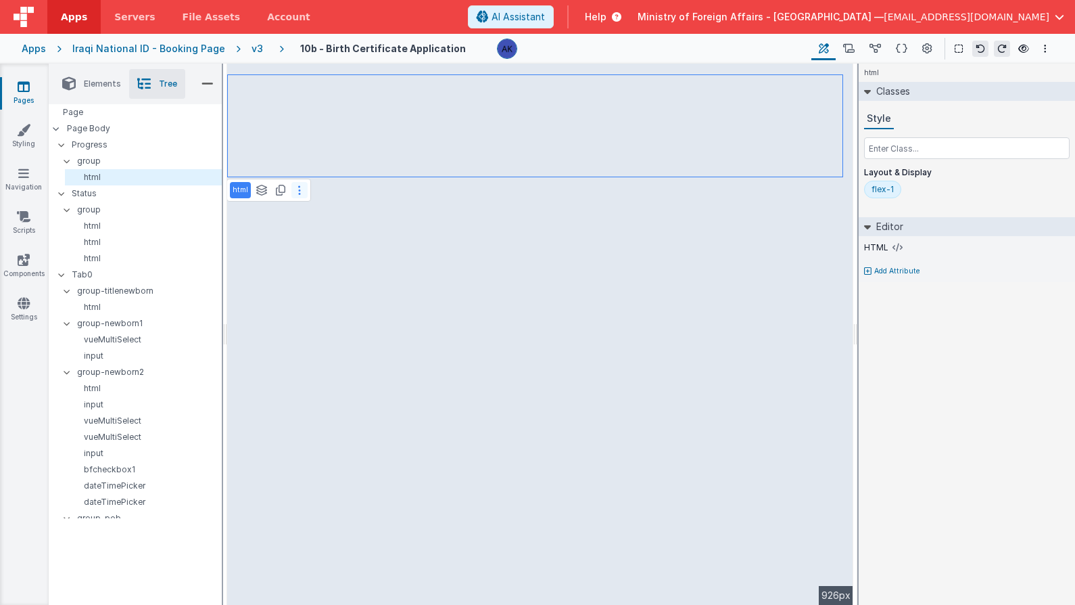
click at [300, 191] on button at bounding box center [300, 190] width 16 height 16
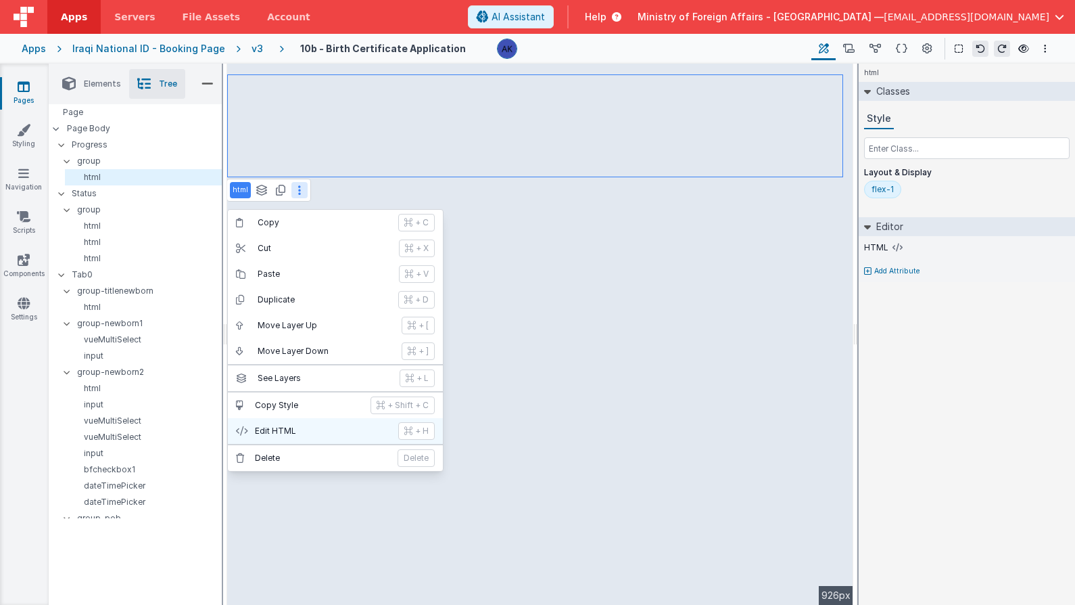
click at [329, 434] on p "Edit HTML" at bounding box center [322, 430] width 135 height 11
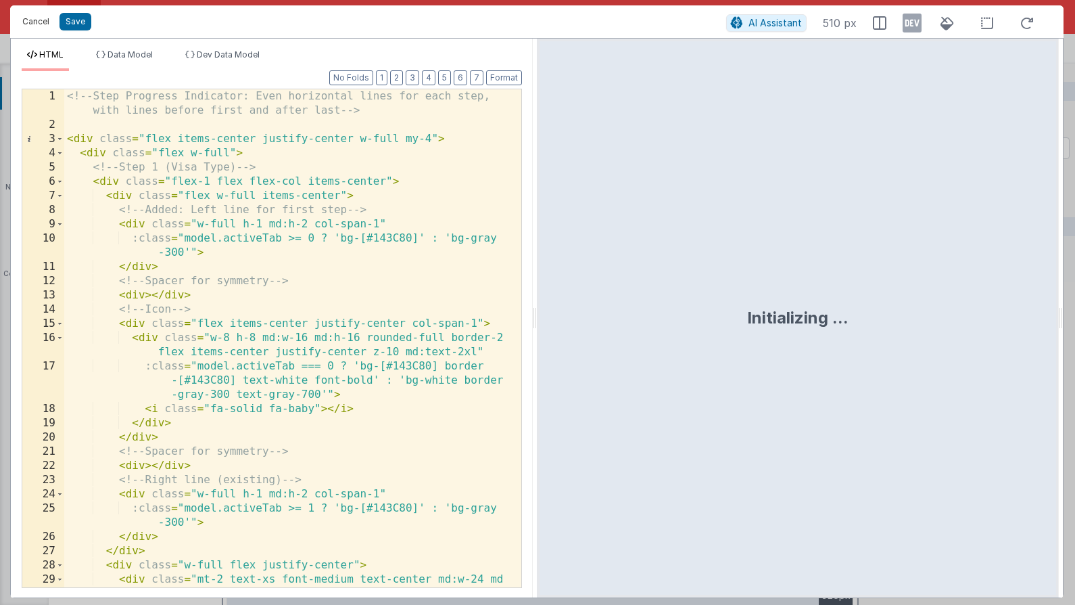
click at [47, 28] on button "Cancel" at bounding box center [36, 21] width 41 height 19
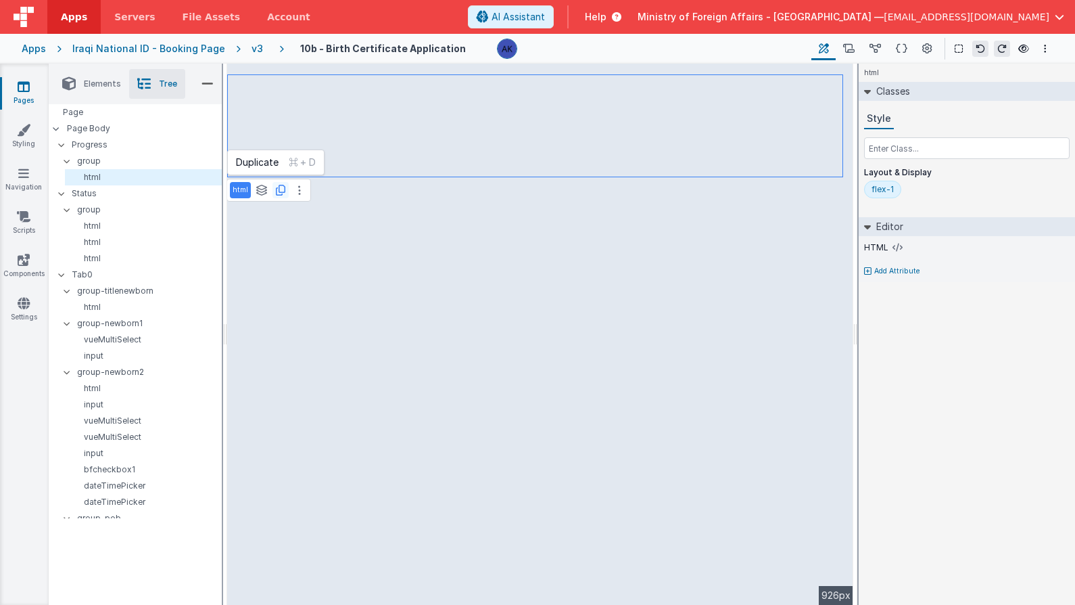
click at [276, 193] on icon at bounding box center [280, 190] width 9 height 11
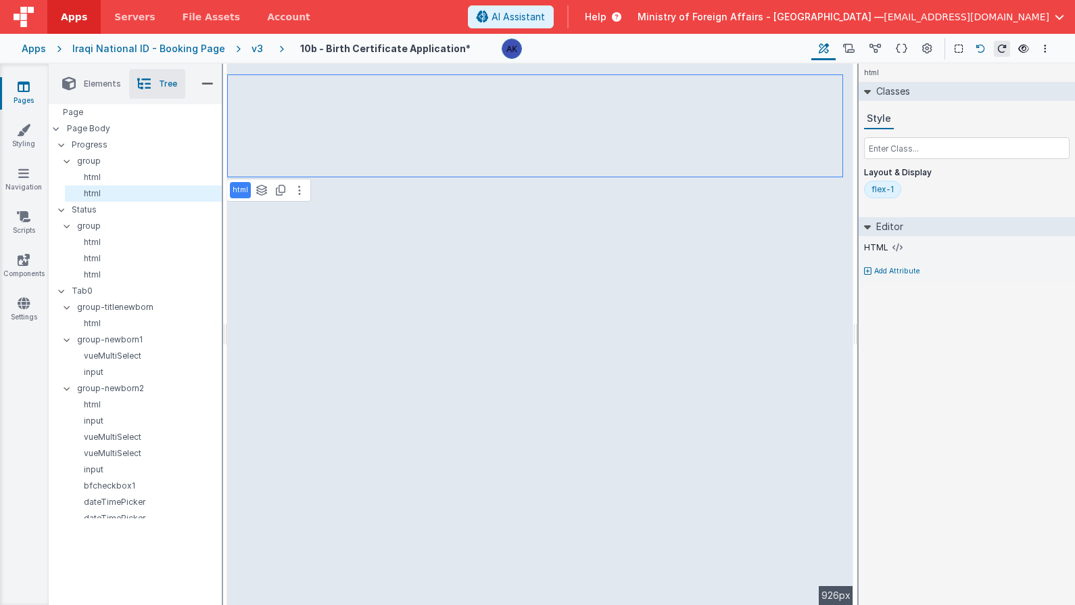
click at [981, 54] on button at bounding box center [981, 49] width 16 height 16
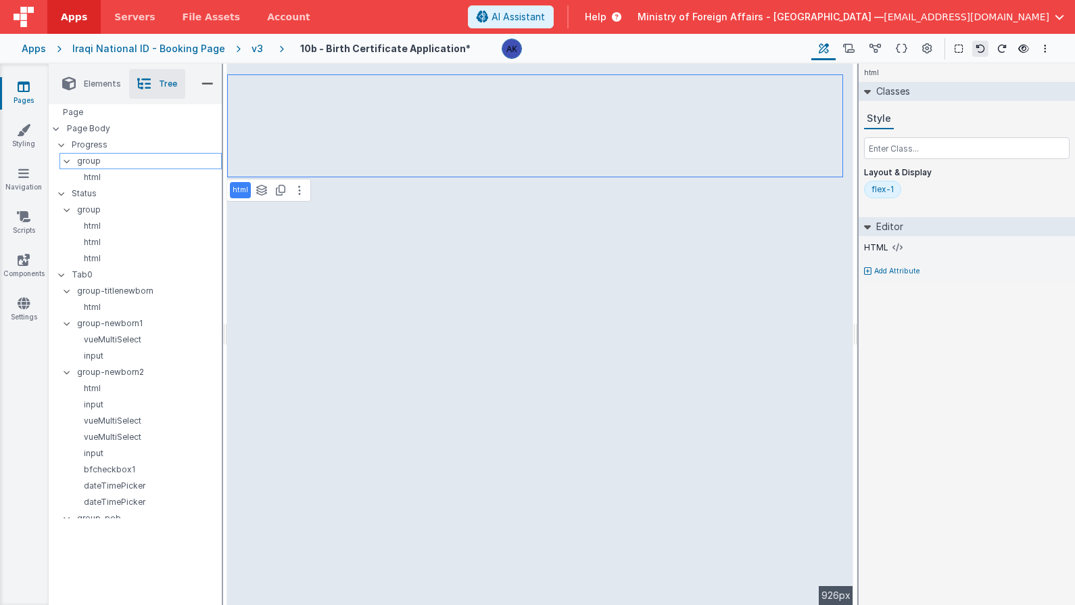
click at [132, 162] on p "group" at bounding box center [149, 161] width 144 height 15
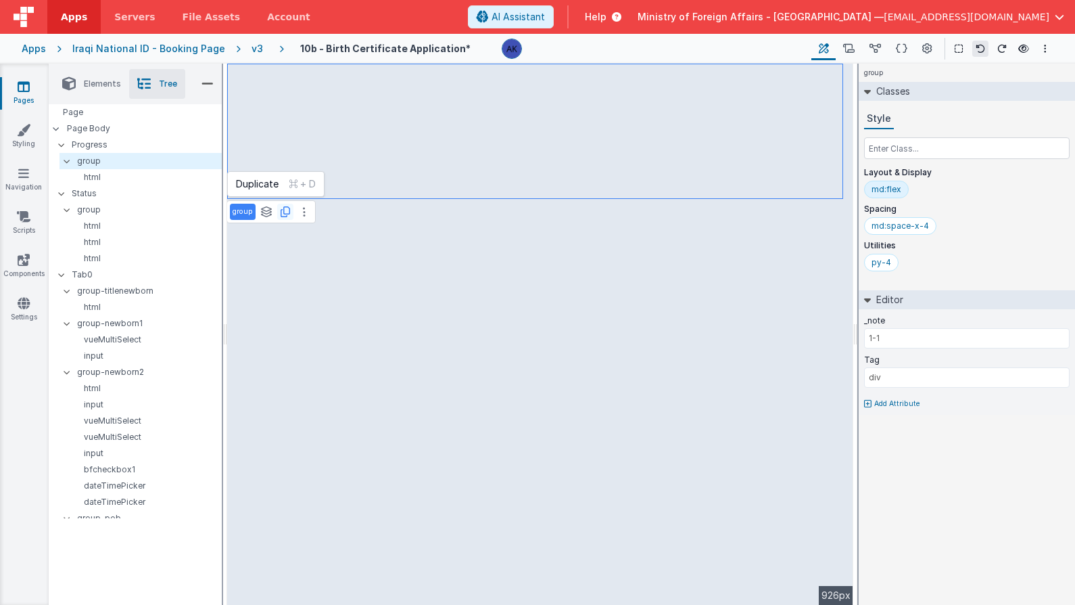
click at [287, 210] on icon at bounding box center [285, 211] width 9 height 11
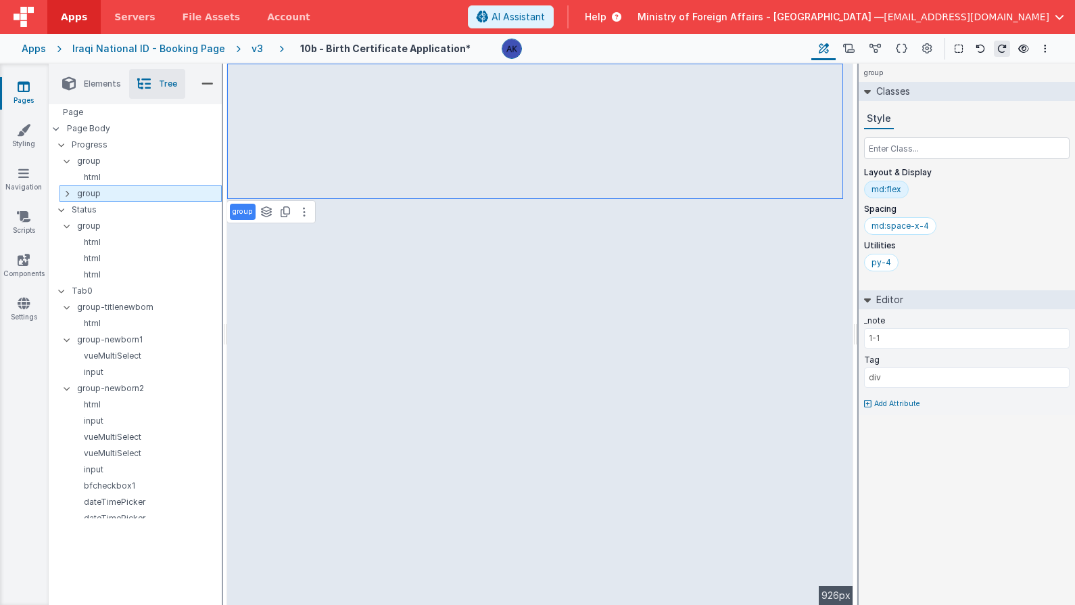
click at [69, 193] on div at bounding box center [71, 193] width 12 height 11
click at [90, 177] on p "html" at bounding box center [145, 177] width 151 height 11
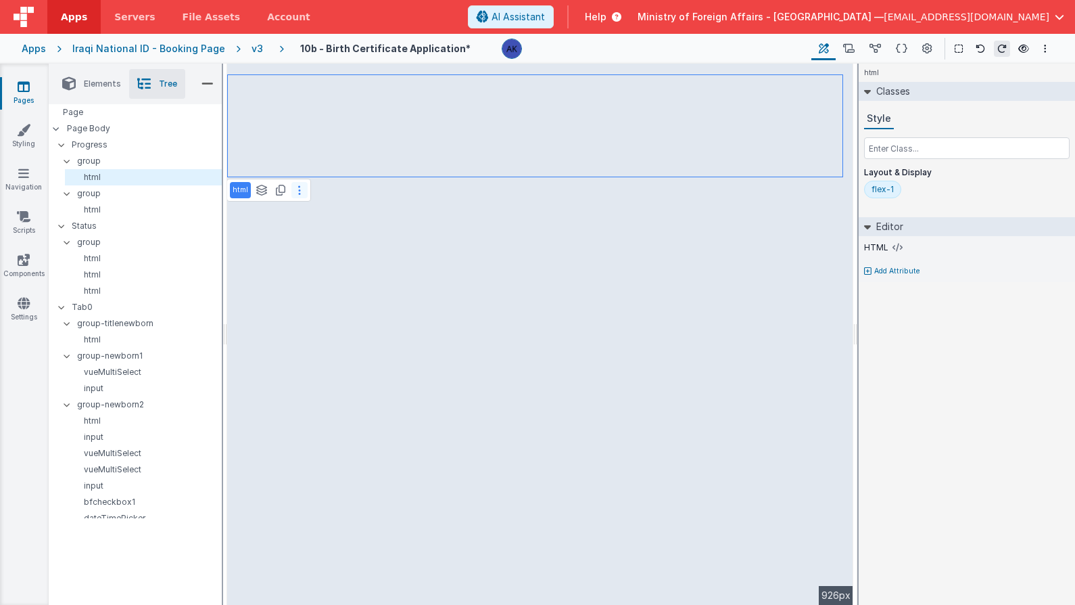
click at [301, 187] on button at bounding box center [300, 190] width 16 height 16
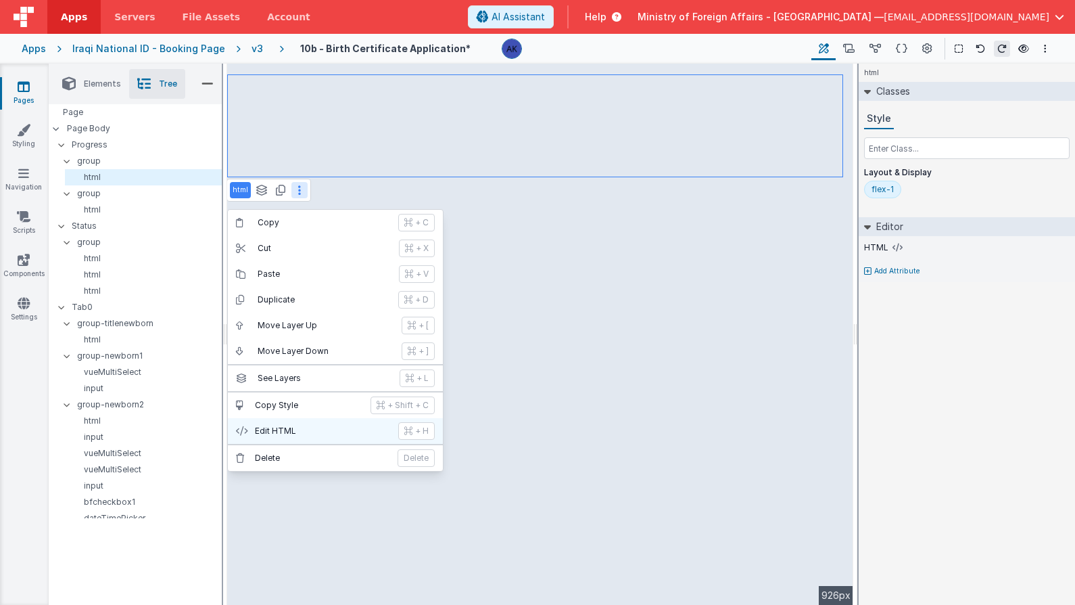
click at [327, 426] on p "Edit HTML" at bounding box center [322, 430] width 135 height 11
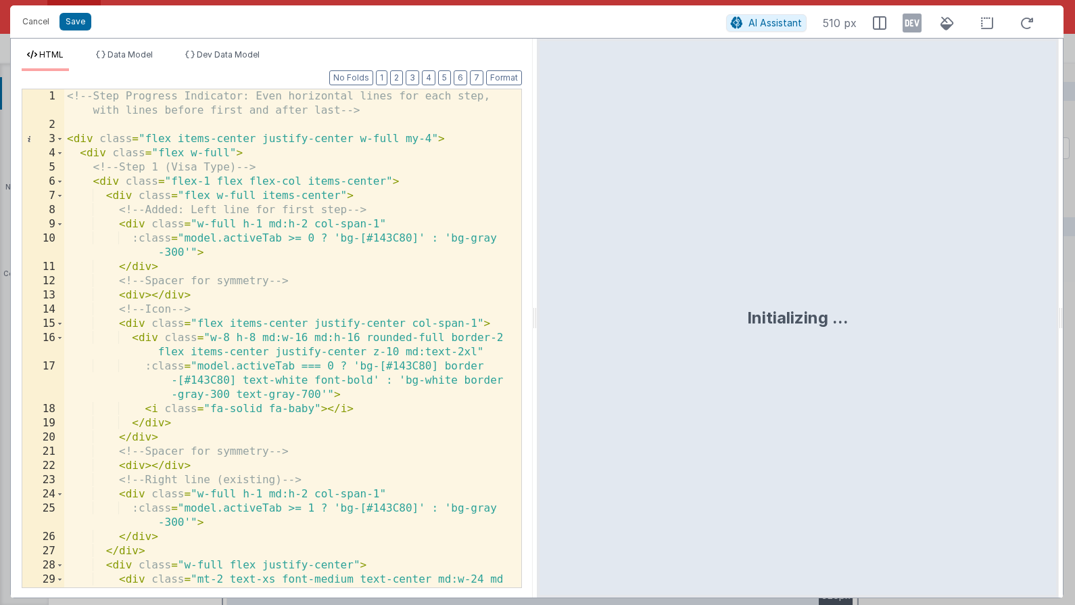
click at [364, 285] on div "<!-- Step Progress Indicator: Even horizontal lines for each step, with lines b…" at bounding box center [287, 366] width 447 height 555
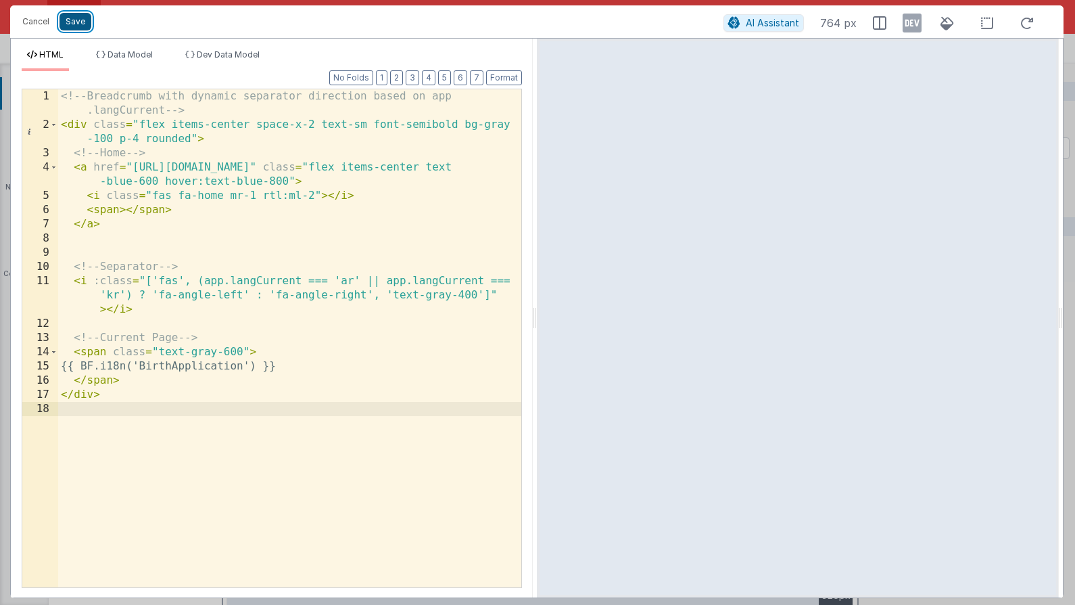
click at [83, 16] on button "Save" at bounding box center [76, 22] width 32 height 18
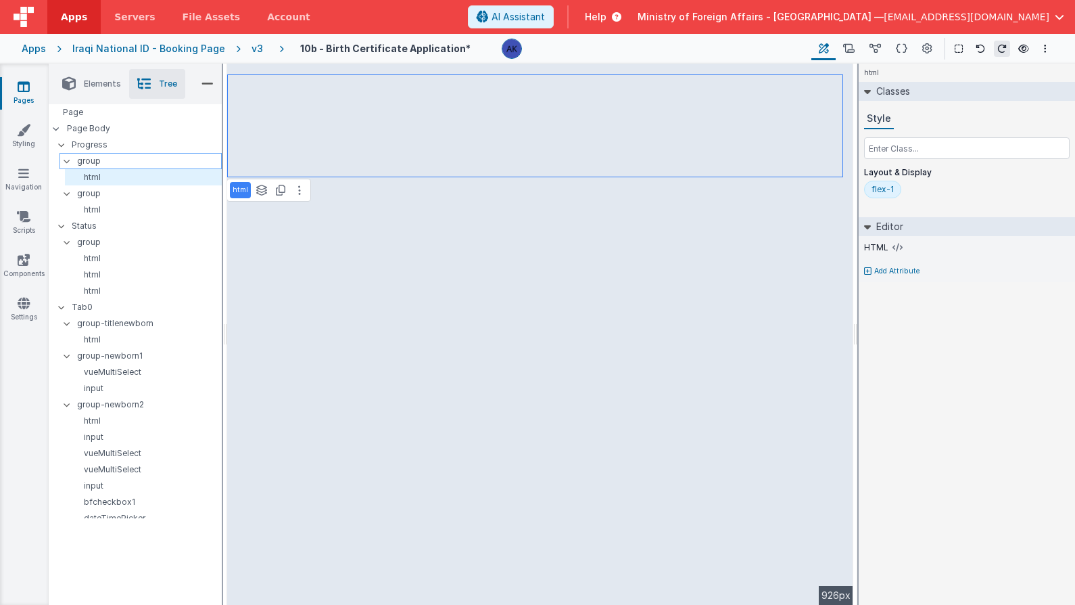
click at [120, 166] on p "group" at bounding box center [149, 161] width 144 height 15
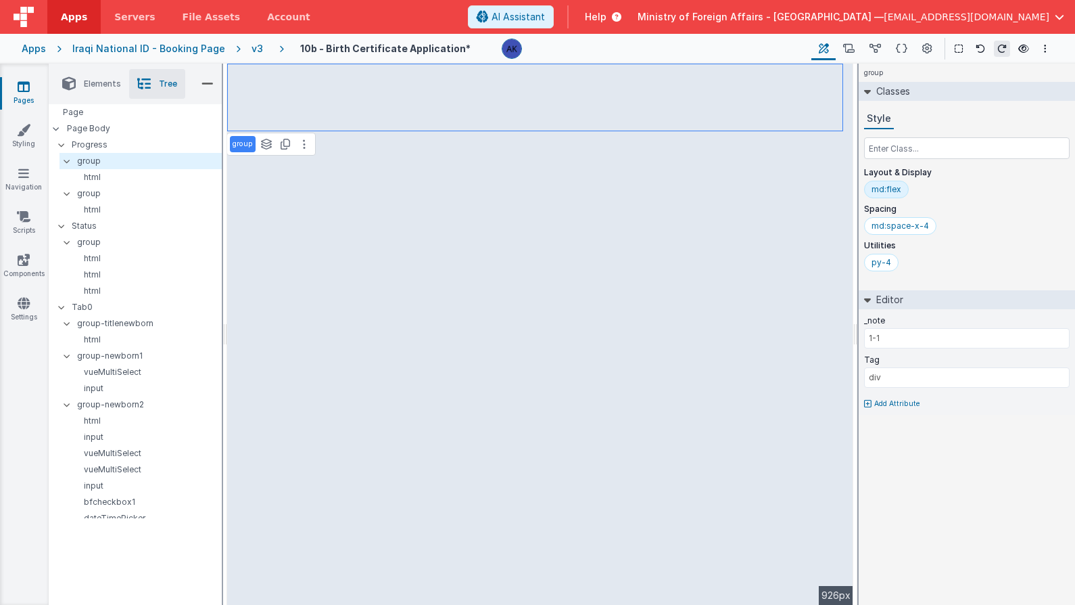
click at [890, 195] on div "md:flex" at bounding box center [886, 190] width 45 height 18
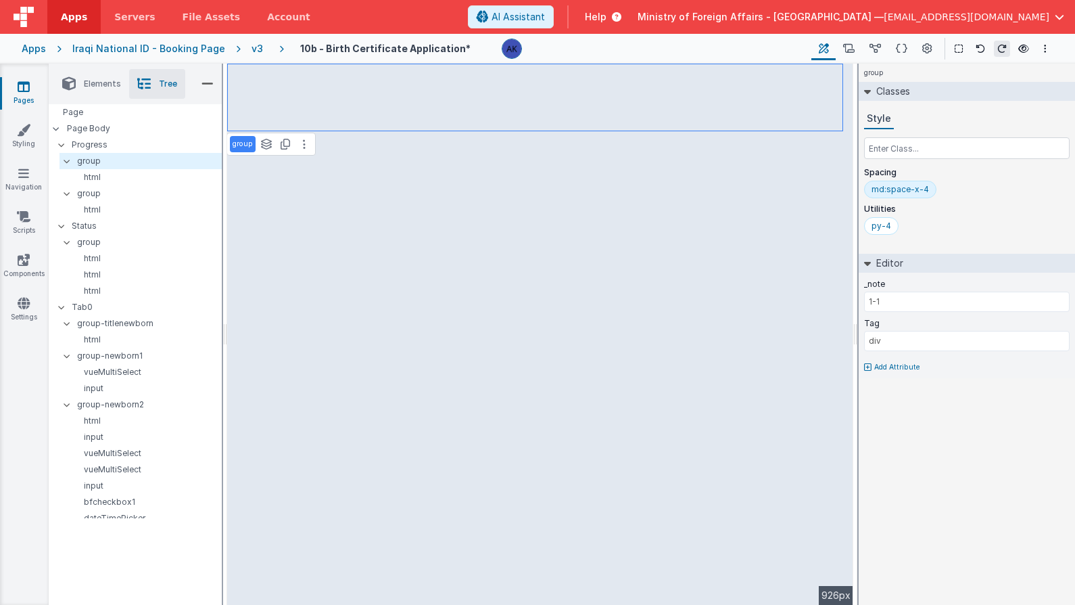
click at [892, 193] on div "md:space-x-4" at bounding box center [900, 189] width 57 height 11
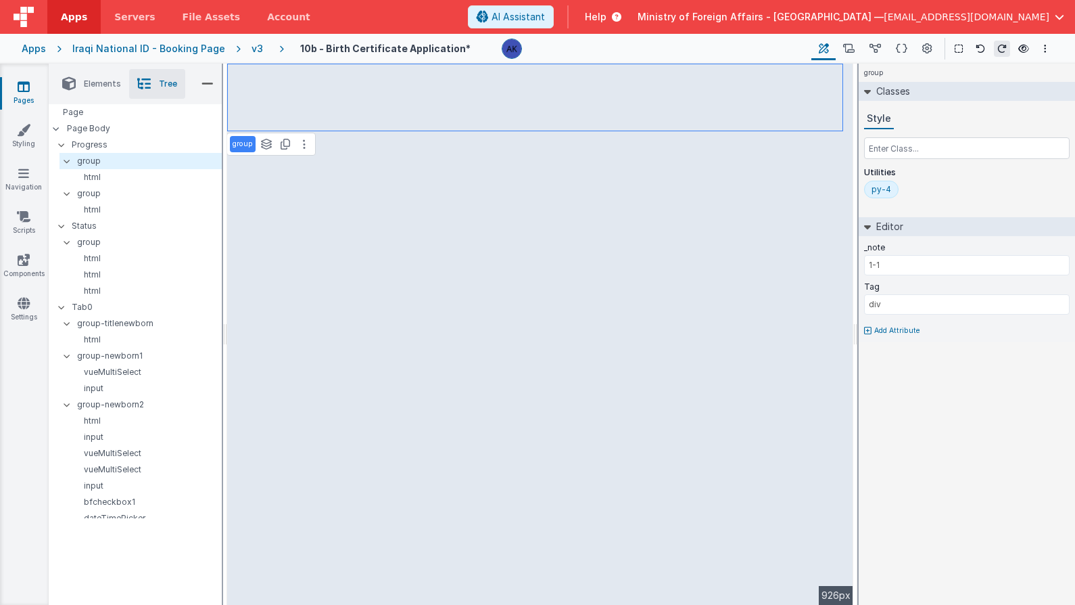
click at [882, 189] on div "py-4" at bounding box center [882, 189] width 20 height 11
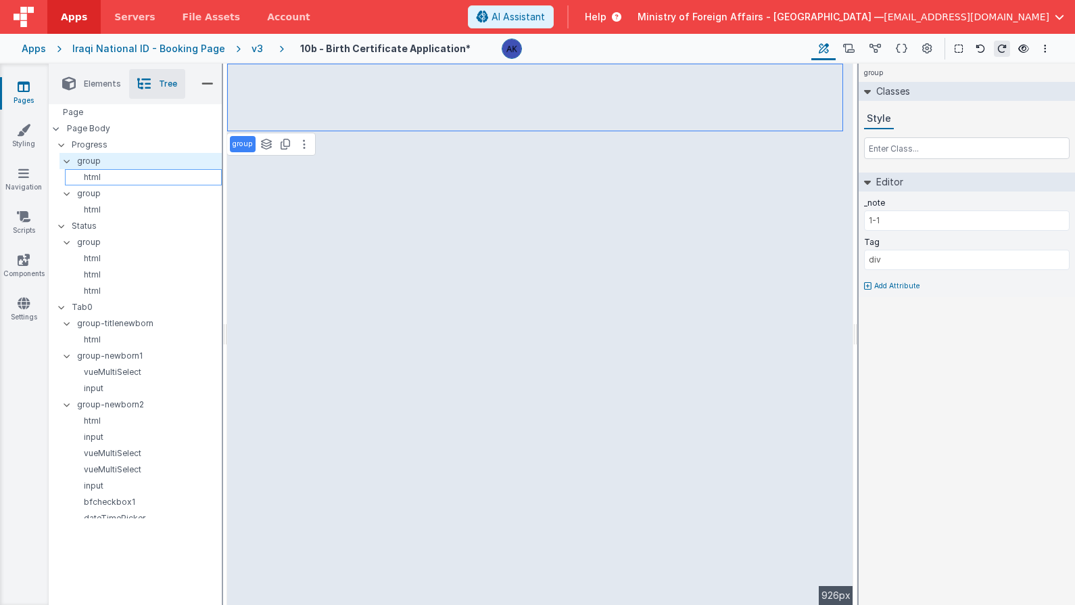
click at [161, 179] on p "html" at bounding box center [145, 177] width 151 height 11
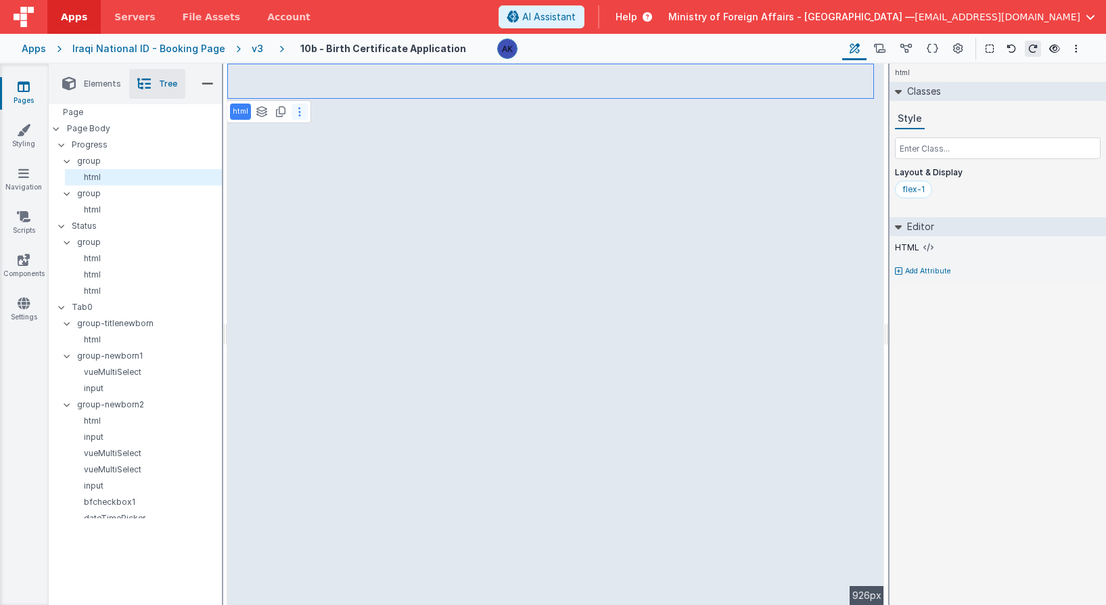
click at [303, 118] on button at bounding box center [300, 111] width 16 height 16
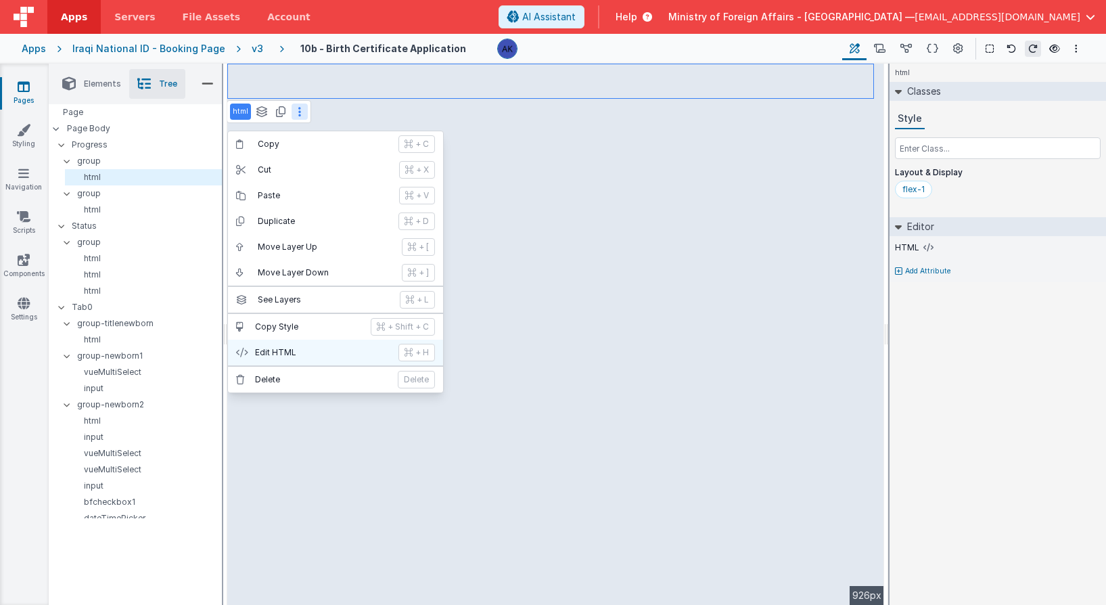
click at [327, 346] on button "Edit HTML + H" at bounding box center [335, 353] width 215 height 26
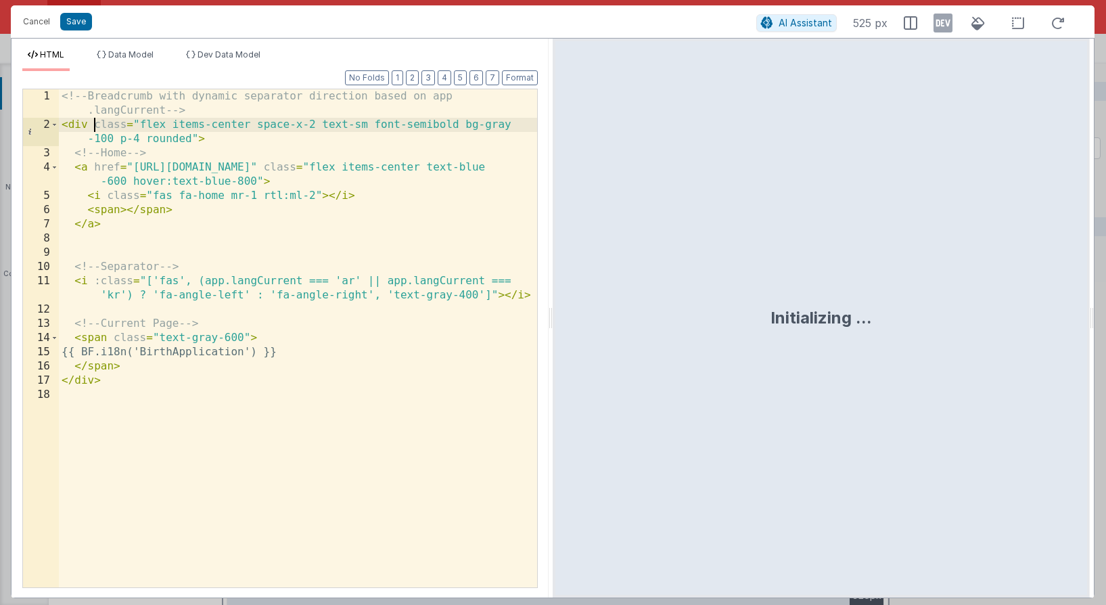
click at [93, 126] on div "<!-- Breadcrumb with dynamic separator direction based on app .langCurrent --> …" at bounding box center [298, 359] width 478 height 540
paste textarea
click at [175, 128] on div "<!-- Breadcrumb with dynamic separator direction based on app .langCurrent --> …" at bounding box center [298, 359] width 478 height 540
click at [174, 128] on div "<!-- Breadcrumb with dynamic separator direction based on app .langCurrent --> …" at bounding box center [298, 359] width 478 height 540
click at [83, 19] on button "Save" at bounding box center [76, 22] width 32 height 18
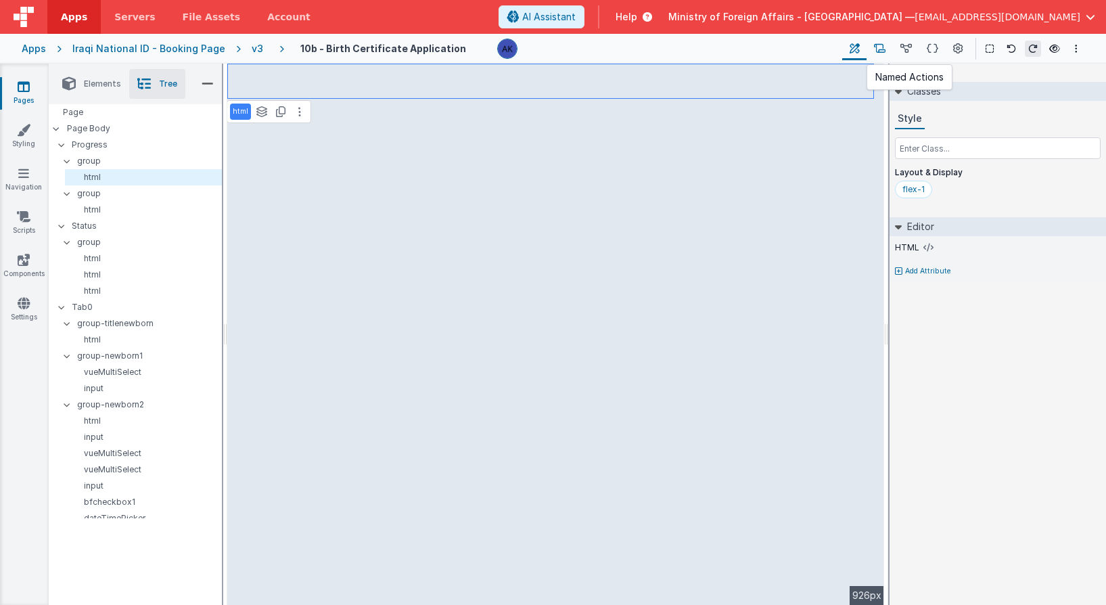
click at [887, 41] on button at bounding box center [879, 48] width 26 height 23
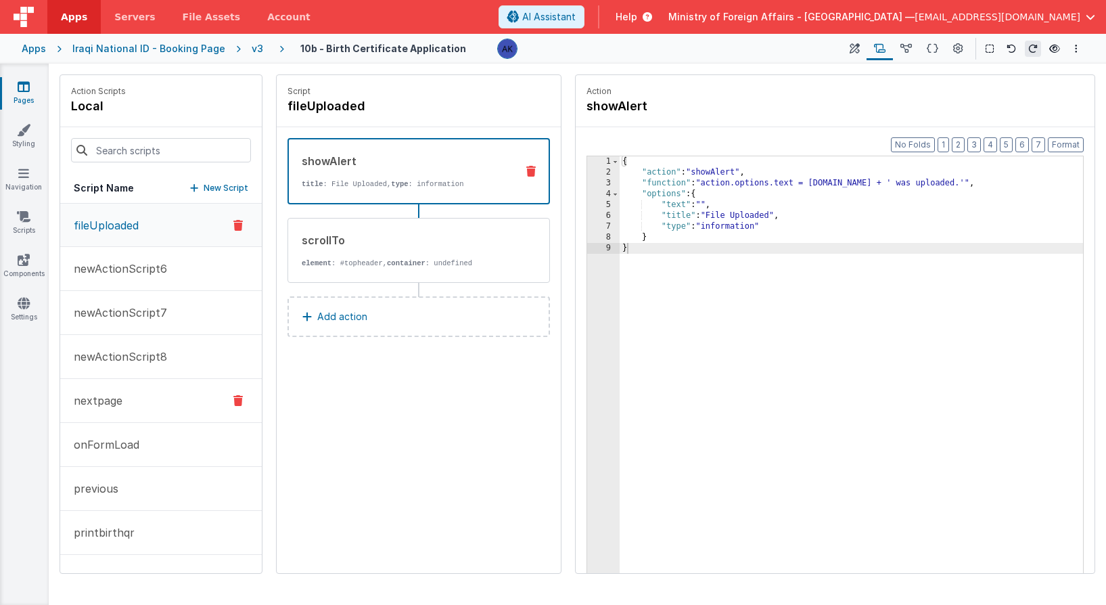
click at [141, 393] on button "nextpage" at bounding box center [161, 401] width 202 height 44
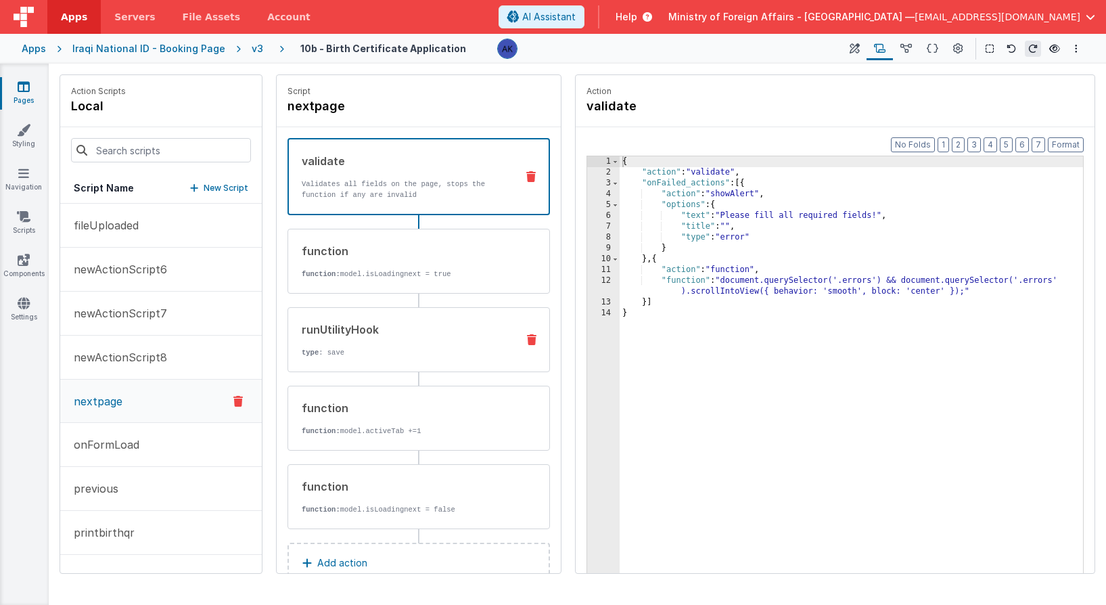
scroll to position [34, 0]
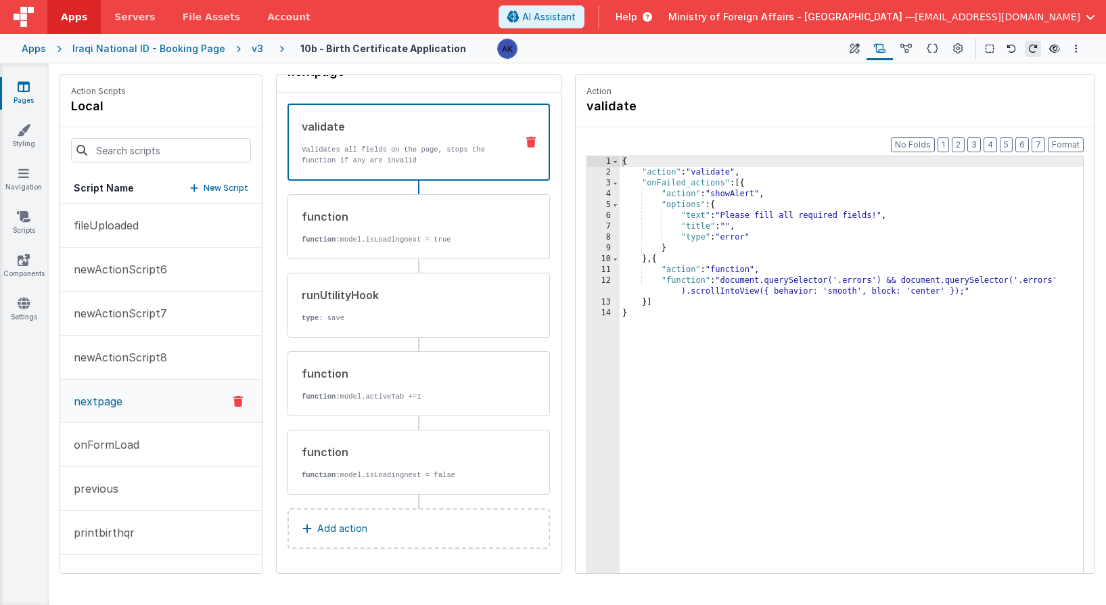
click at [363, 520] on p "Add action" at bounding box center [342, 528] width 50 height 16
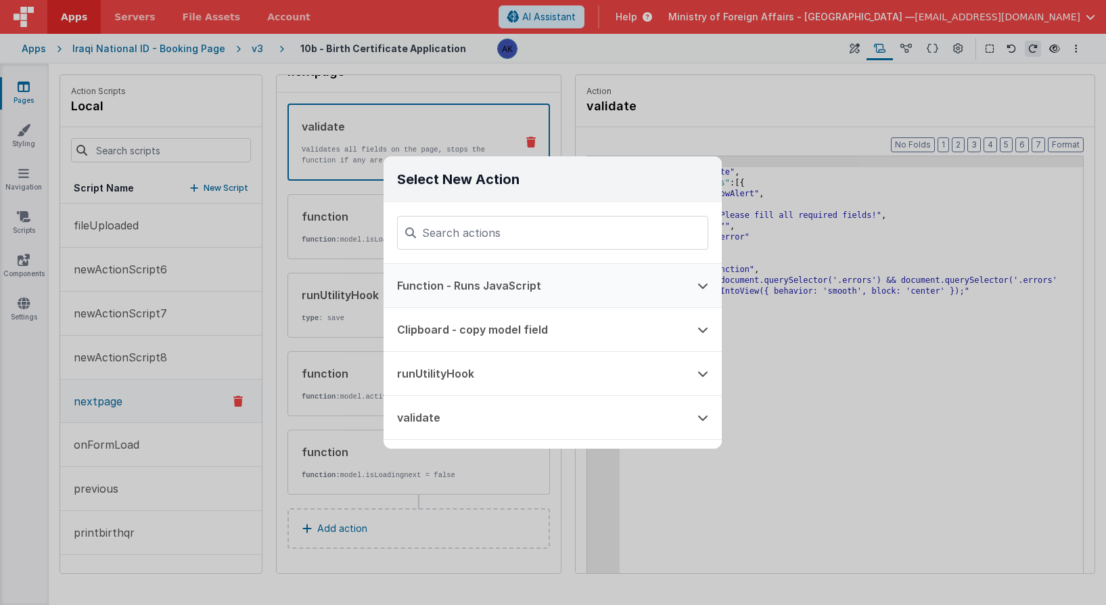
click at [444, 284] on button "Function - Runs JavaScript" at bounding box center [534, 285] width 300 height 43
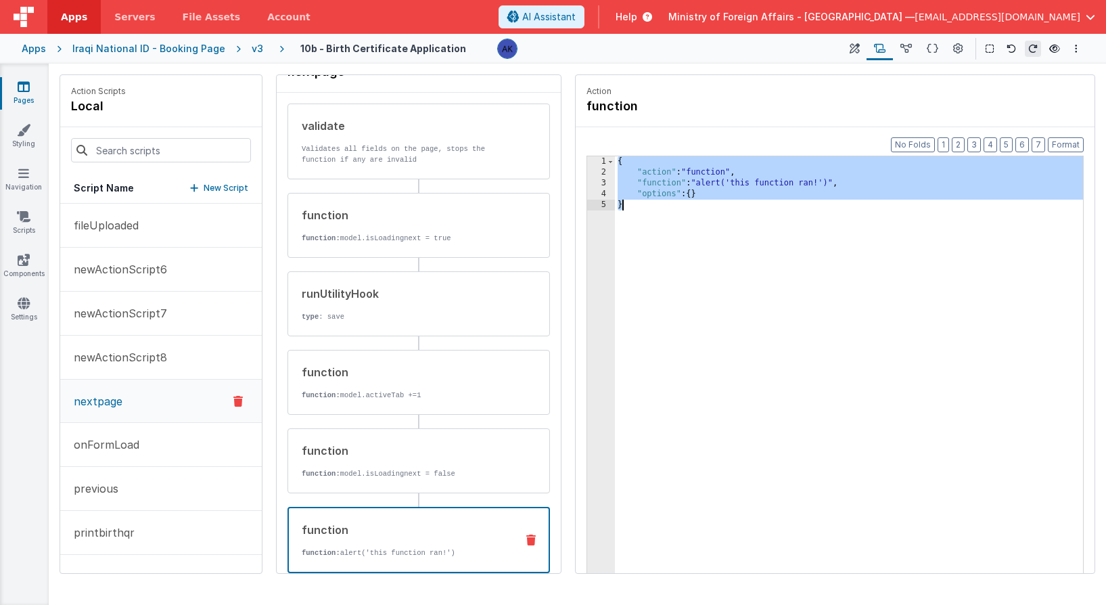
drag, startPoint x: 619, startPoint y: 164, endPoint x: 656, endPoint y: 239, distance: 83.8
click at [656, 239] on div "{ "action" : "function" , "function" : "alert('this function ran!')" , "options…" at bounding box center [849, 396] width 468 height 480
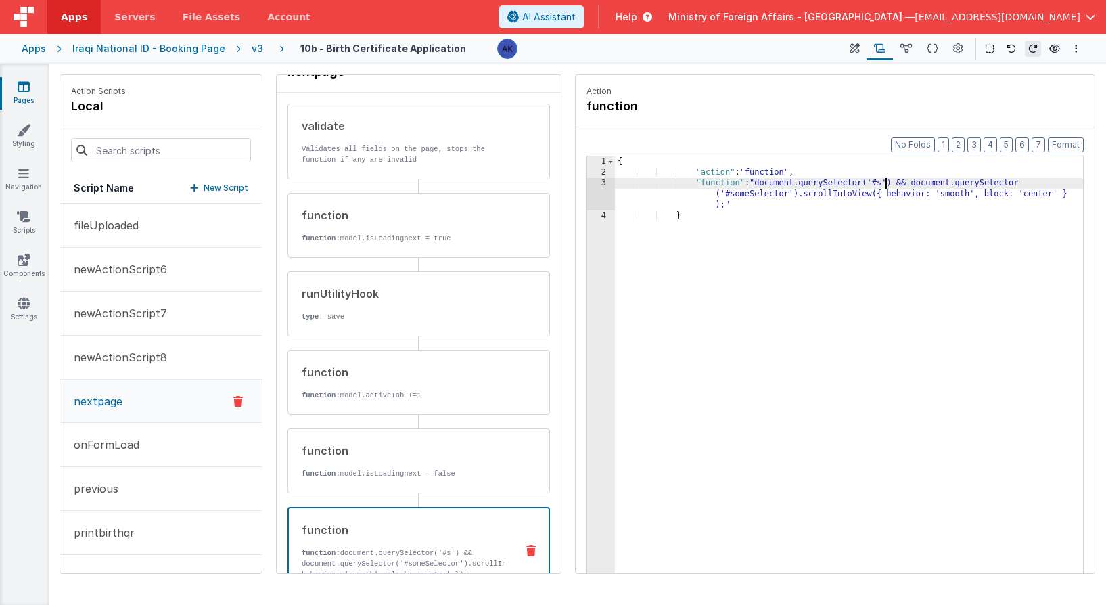
click at [885, 183] on div "{ "action" : "function" , "function" : "document.querySelector('#s') && documen…" at bounding box center [849, 396] width 468 height 480
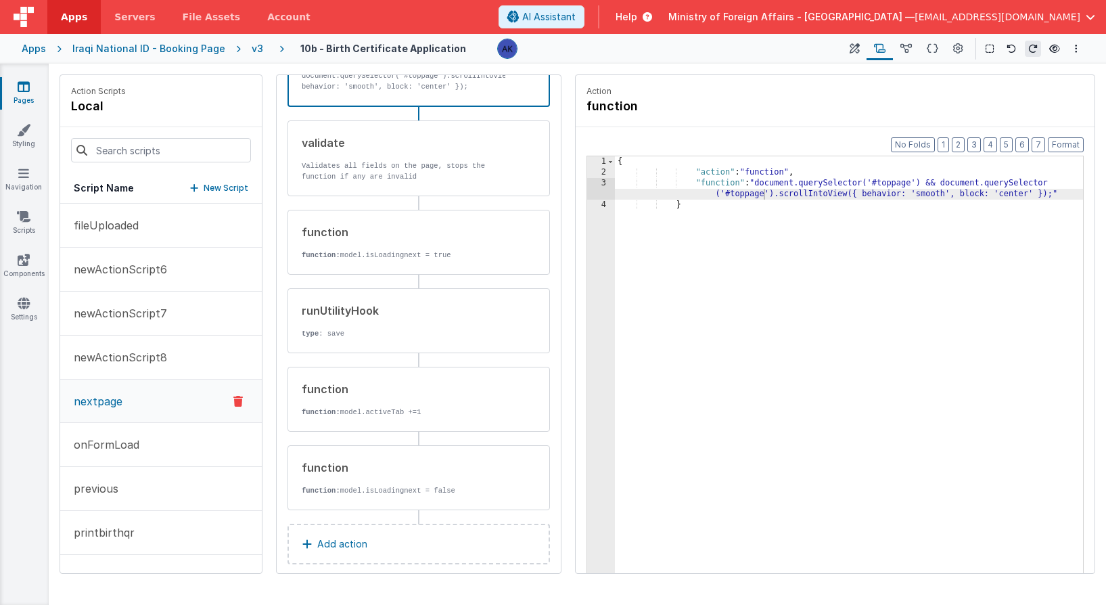
scroll to position [135, 0]
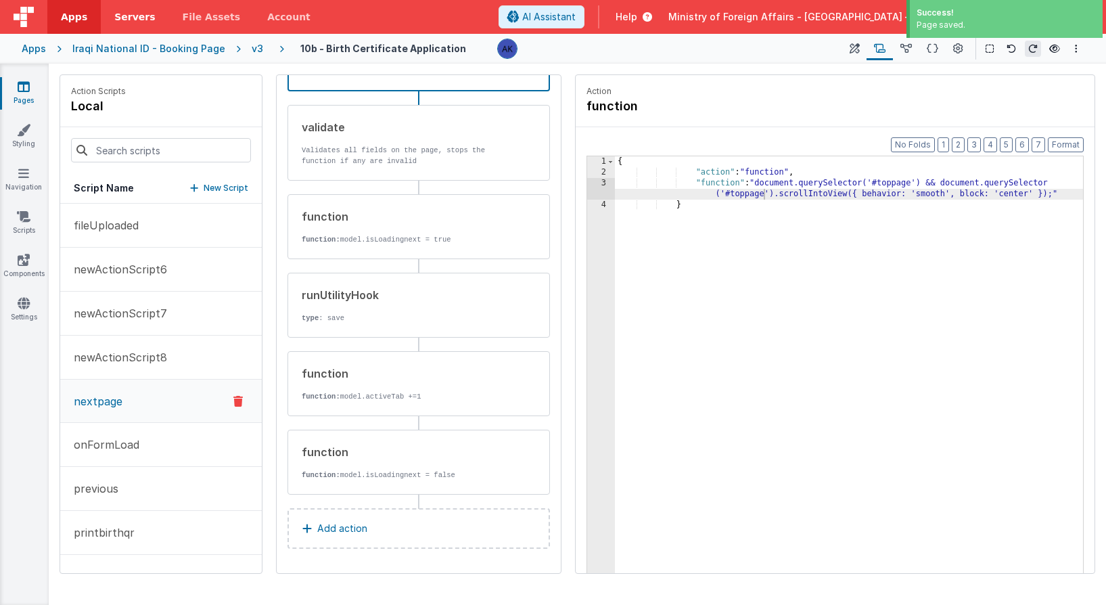
drag, startPoint x: 457, startPoint y: 521, endPoint x: 138, endPoint y: 1, distance: 610.0
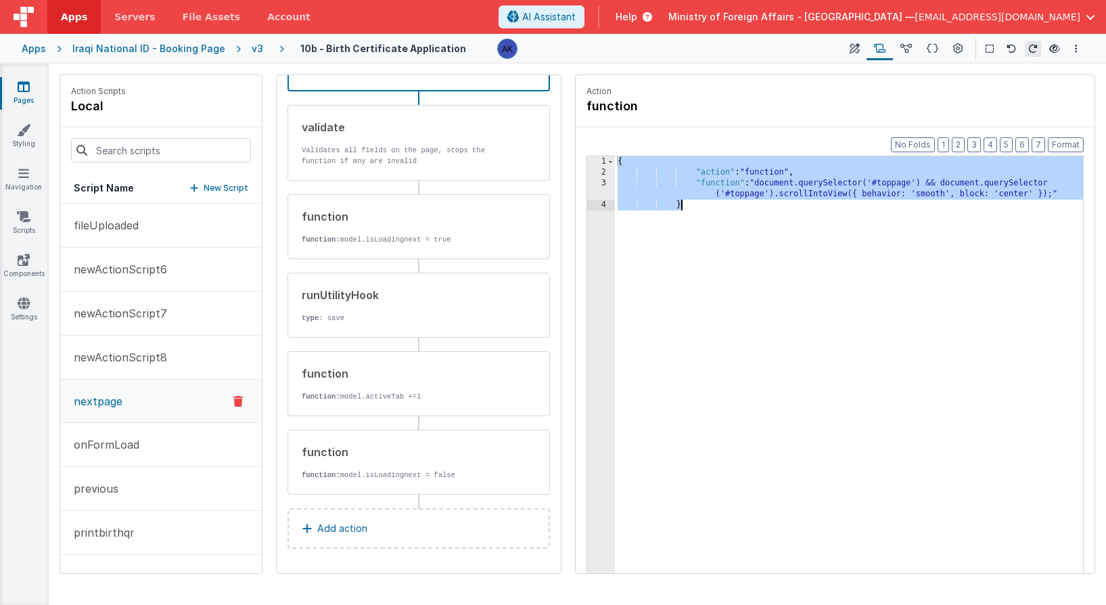
drag, startPoint x: 620, startPoint y: 161, endPoint x: 753, endPoint y: 220, distance: 145.7
click at [753, 220] on div "{ "action" : "function" , "function" : "document.querySelector('#toppage') && d…" at bounding box center [849, 396] width 468 height 480
click at [111, 480] on p "previous" at bounding box center [92, 488] width 53 height 16
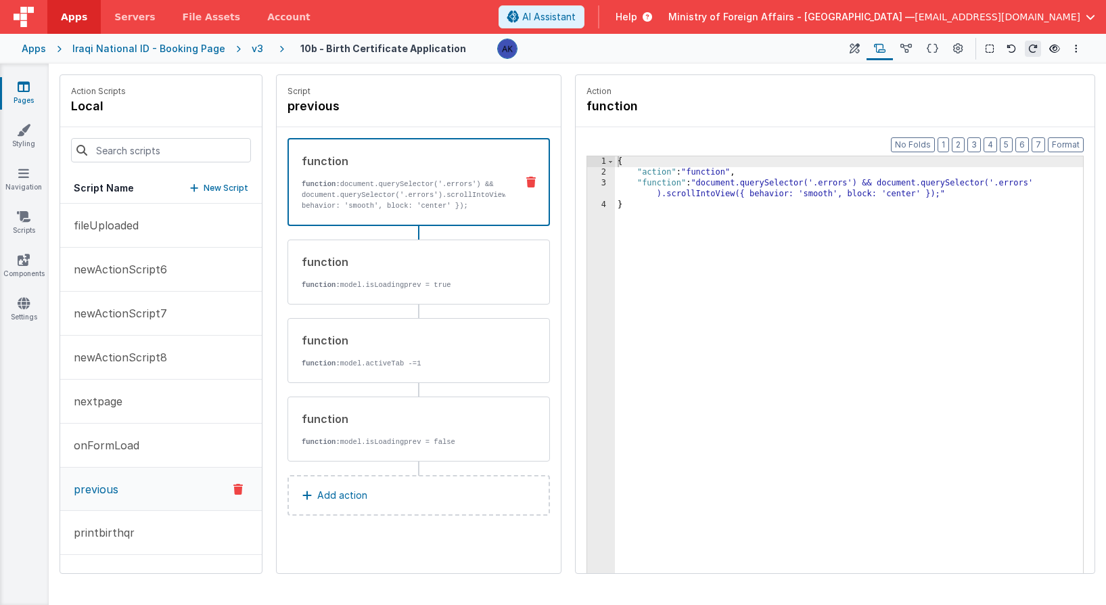
scroll to position [0, 0]
click at [531, 181] on icon at bounding box center [530, 182] width 9 height 11
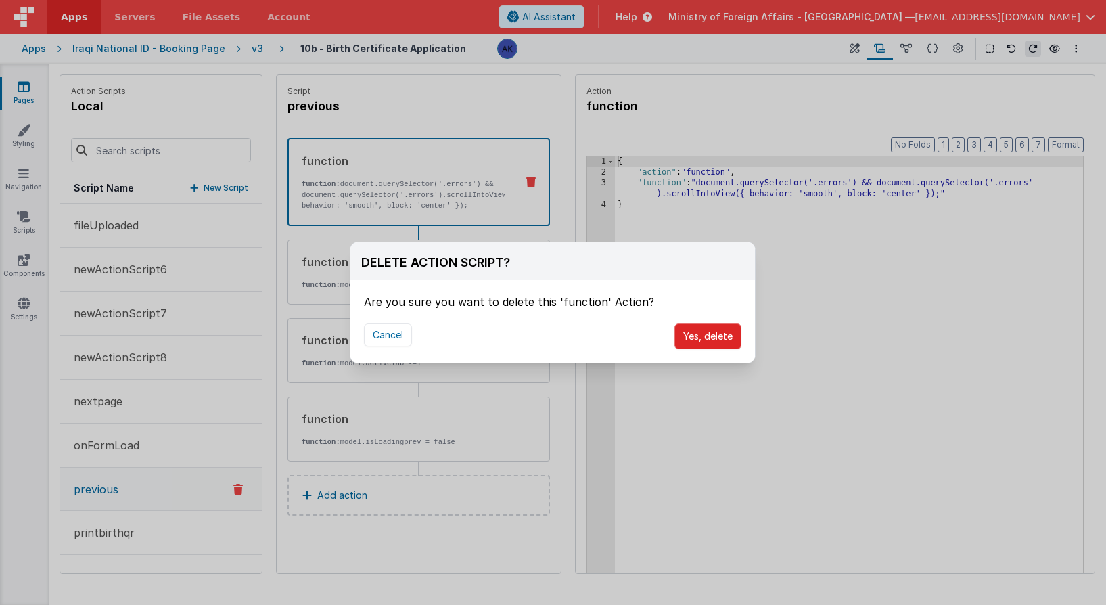
click at [699, 329] on button "Yes, delete" at bounding box center [707, 336] width 67 height 26
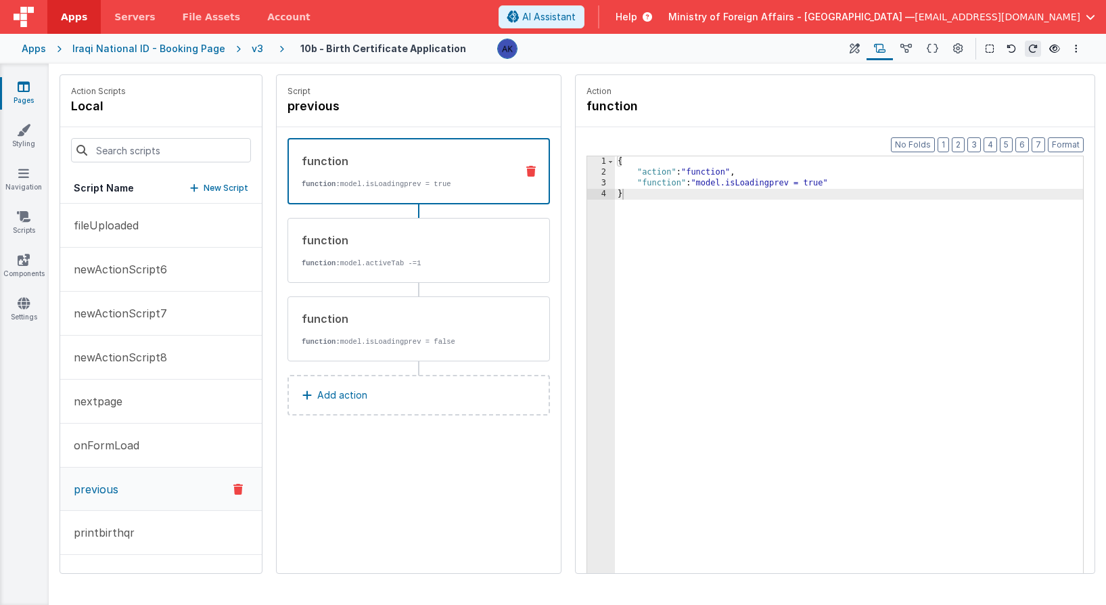
click at [434, 398] on button "Add action" at bounding box center [418, 395] width 262 height 41
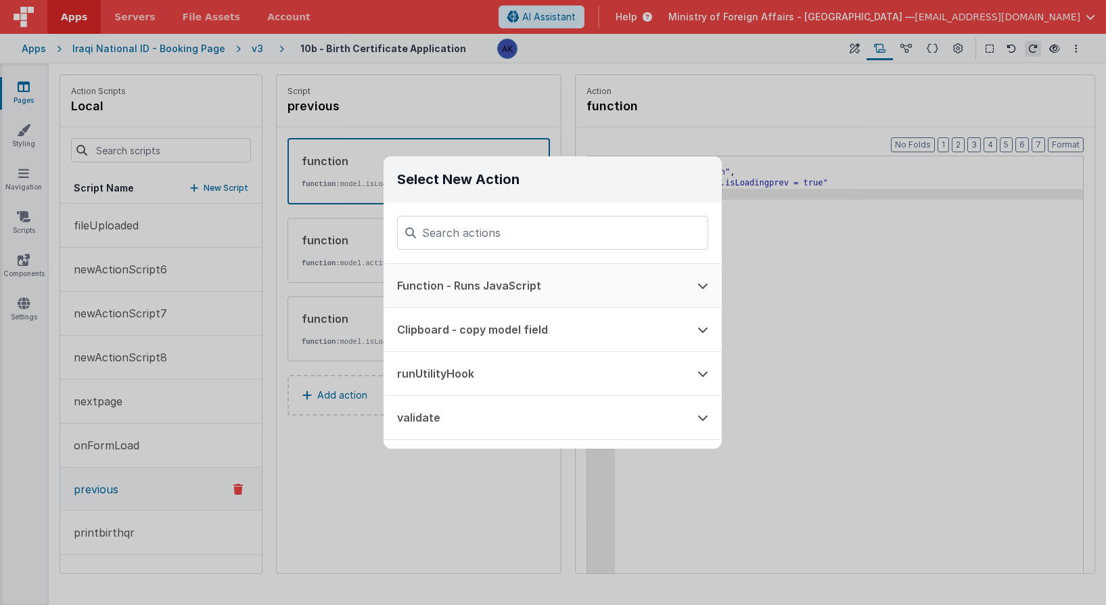
click at [471, 293] on button "Function - Runs JavaScript" at bounding box center [534, 285] width 300 height 43
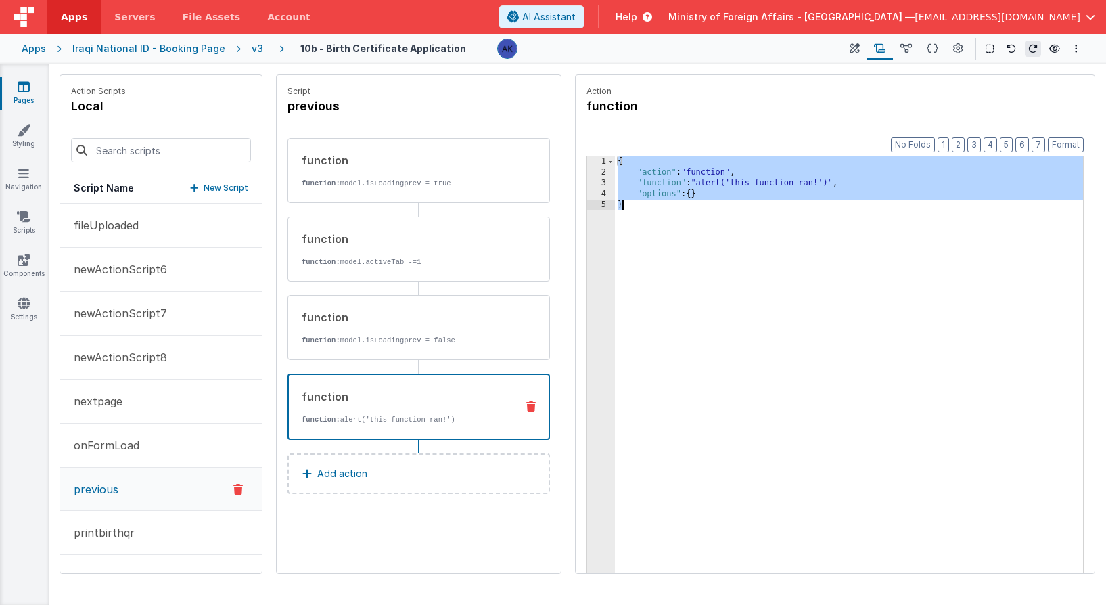
drag, startPoint x: 619, startPoint y: 159, endPoint x: 660, endPoint y: 235, distance: 86.9
click at [660, 235] on div "{ "action" : "function" , "function" : "alert('this function ran!')" , "options…" at bounding box center [849, 396] width 468 height 480
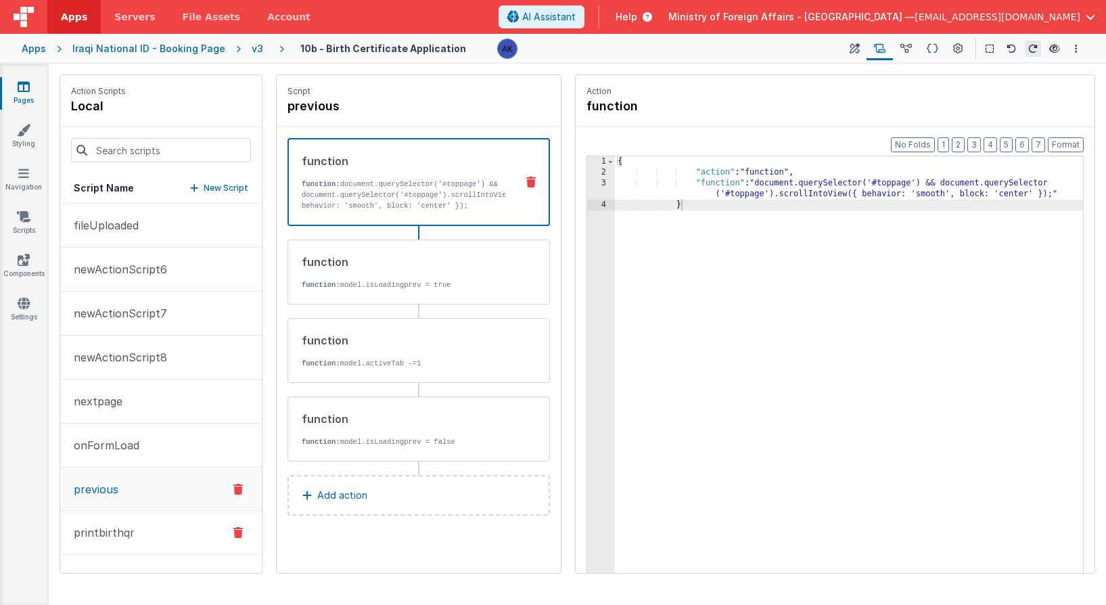
click at [158, 524] on button "printbirthqr" at bounding box center [161, 533] width 202 height 44
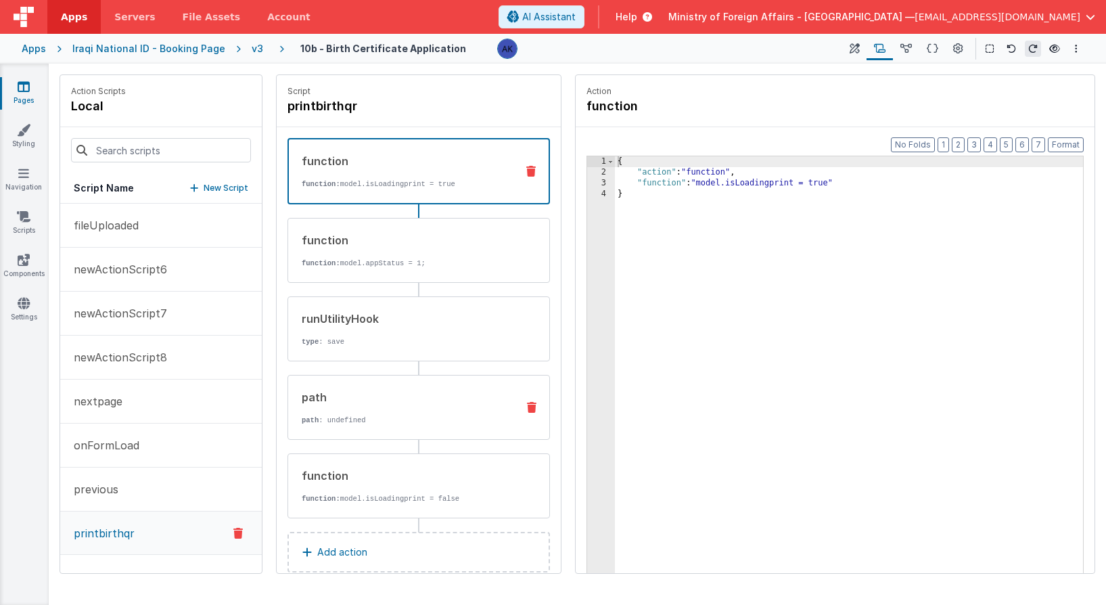
scroll to position [24, 0]
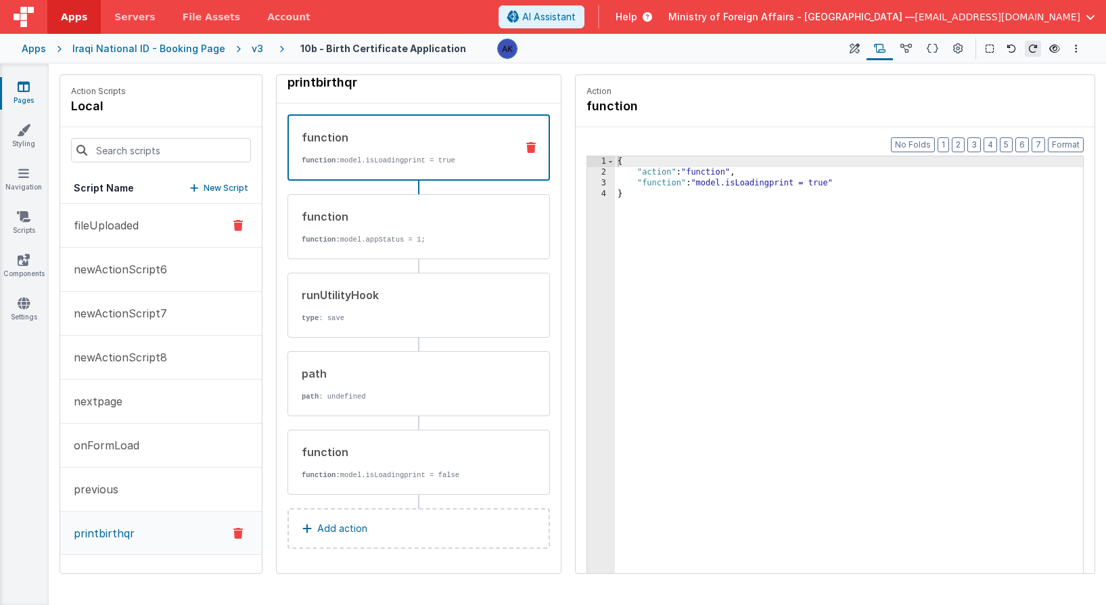
click at [127, 237] on button "fileUploaded" at bounding box center [161, 226] width 202 height 44
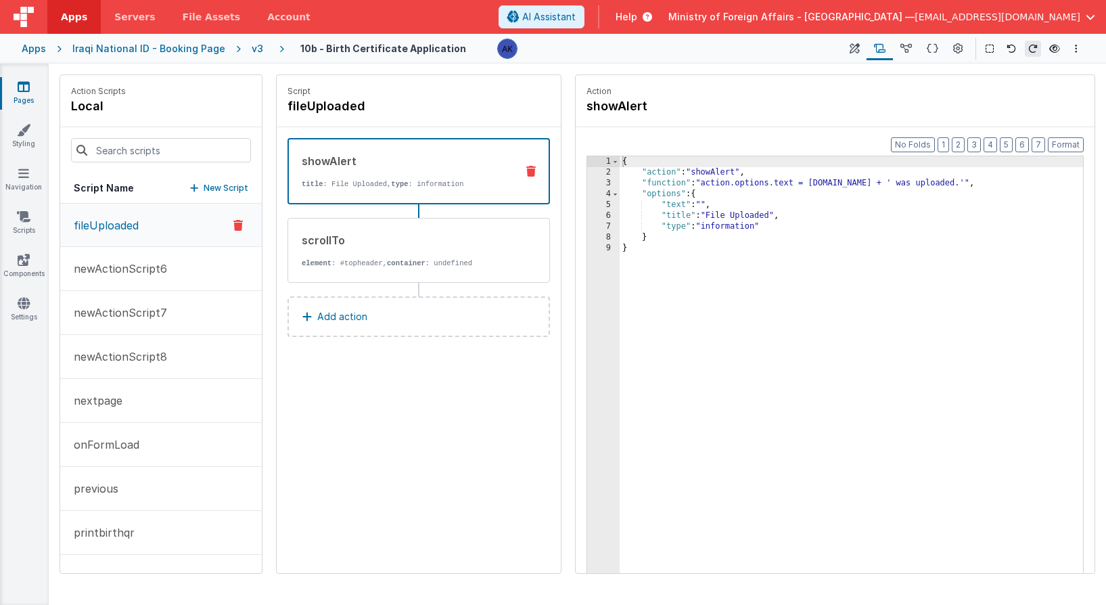
scroll to position [0, 0]
click at [189, 49] on div "Iraqi National ID - Booking Page" at bounding box center [148, 49] width 153 height 14
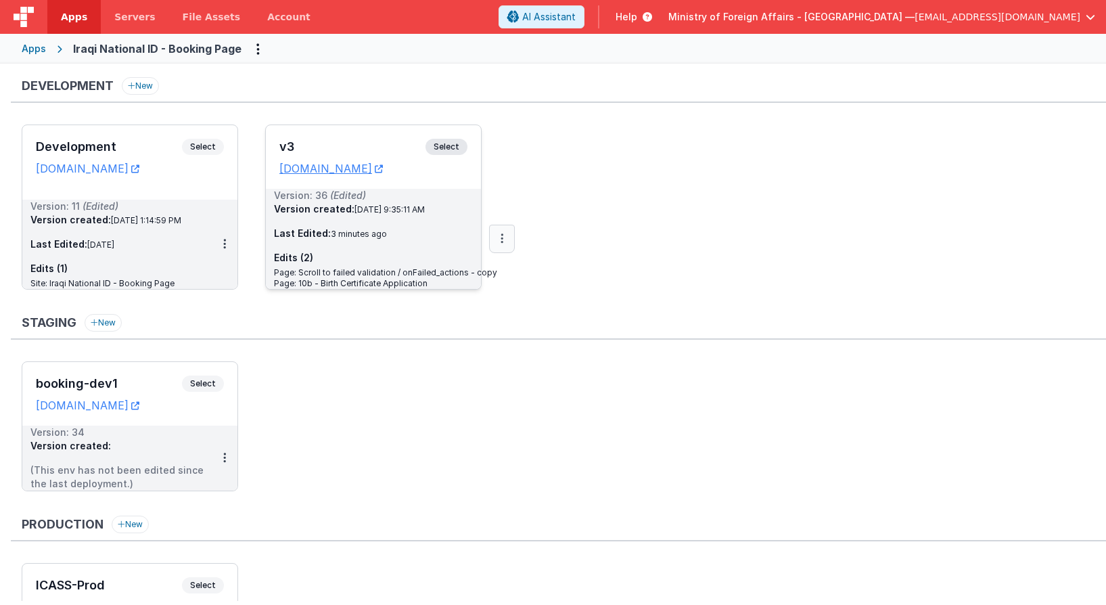
click at [507, 239] on button at bounding box center [502, 239] width 26 height 28
click at [498, 313] on link "Deploy..." at bounding box center [455, 318] width 119 height 24
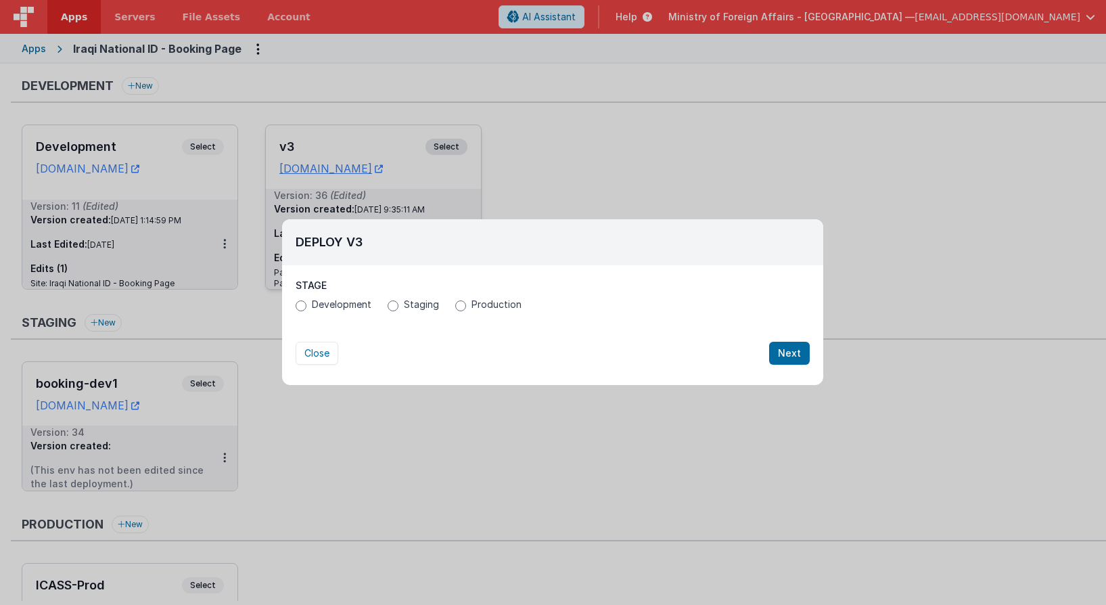
click at [480, 308] on span "Production" at bounding box center [496, 305] width 50 height 14
click at [466, 308] on input "Production" at bounding box center [460, 305] width 11 height 11
radio input "true"
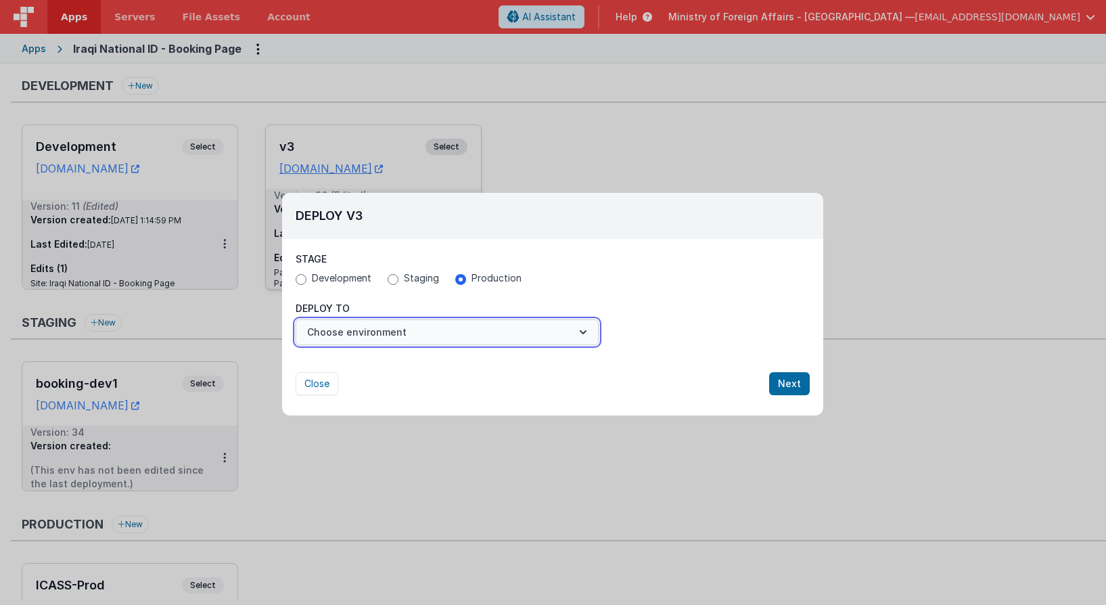
click at [472, 319] on button "Choose environment" at bounding box center [447, 332] width 303 height 26
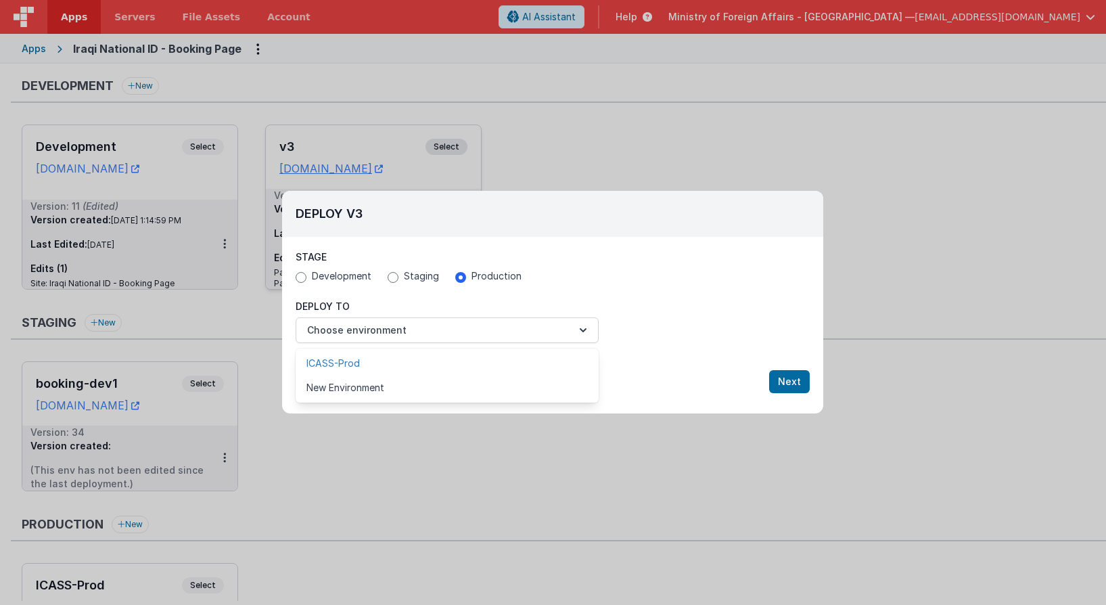
click at [455, 354] on link "ICASS-Prod" at bounding box center [447, 363] width 303 height 24
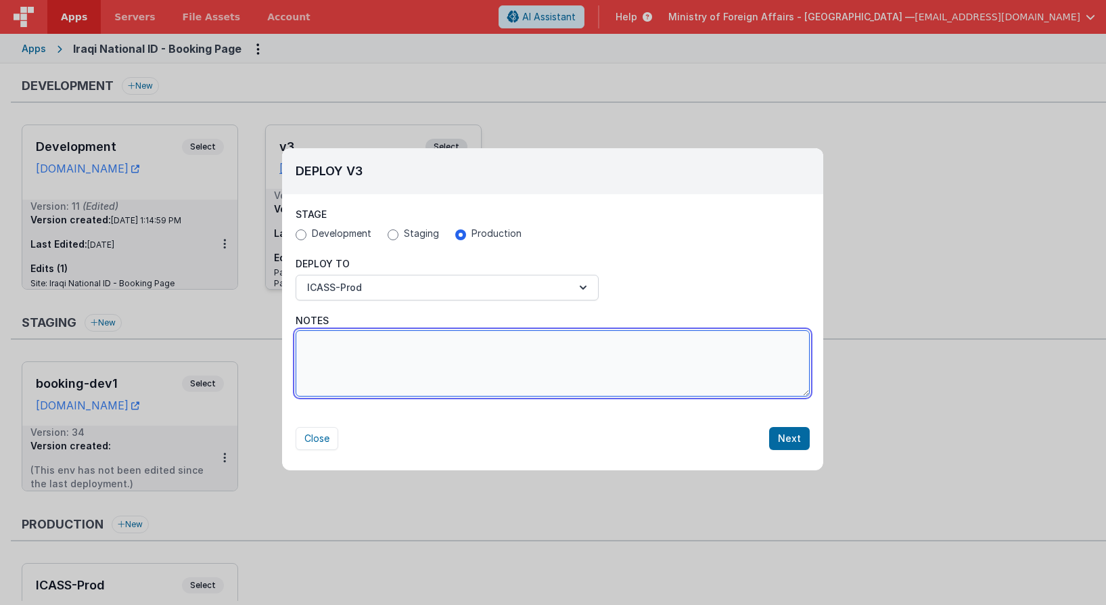
click at [455, 350] on textarea "Notes" at bounding box center [553, 363] width 514 height 66
type textarea "fixed scroll to top on birth app"
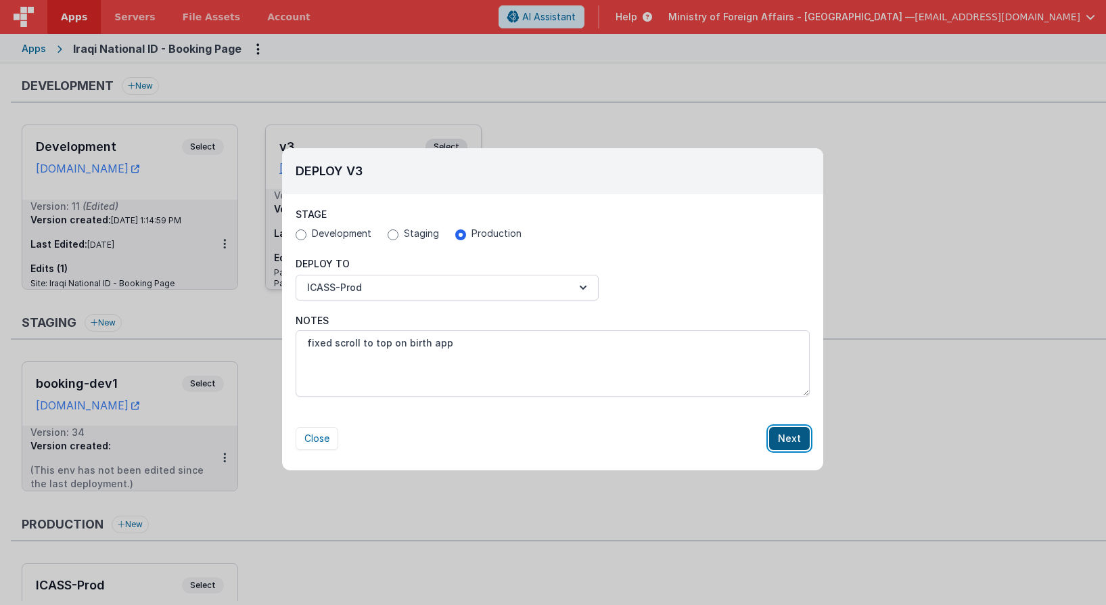
click at [800, 442] on button "Next" at bounding box center [789, 438] width 41 height 23
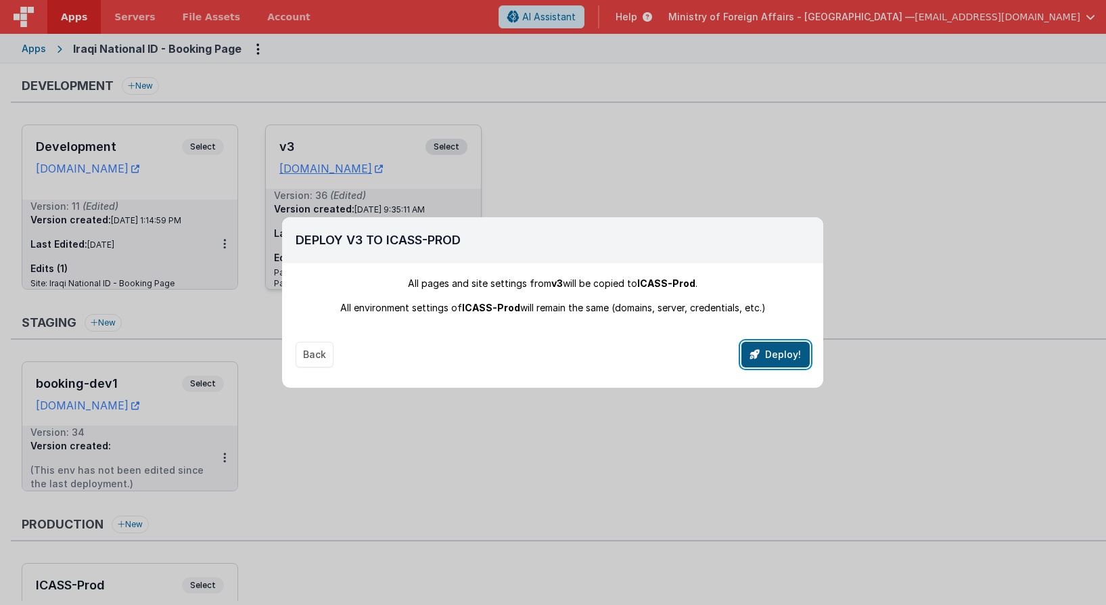
click at [788, 352] on button "Deploy!" at bounding box center [775, 355] width 68 height 26
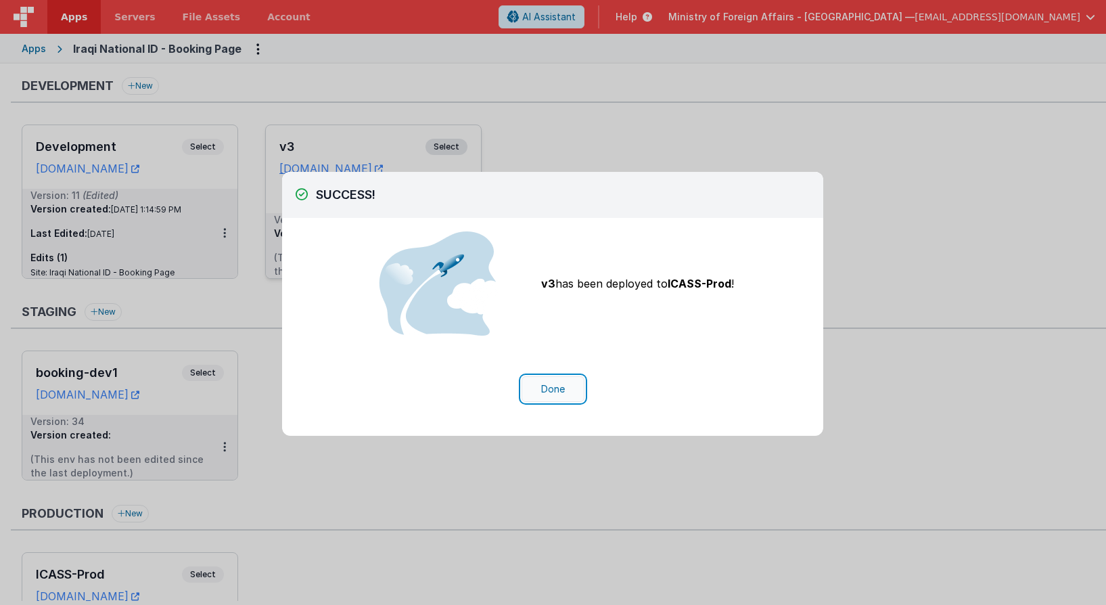
click at [569, 393] on button "Done" at bounding box center [553, 389] width 63 height 26
